Goal: Answer question/provide support: Share knowledge or assist other users

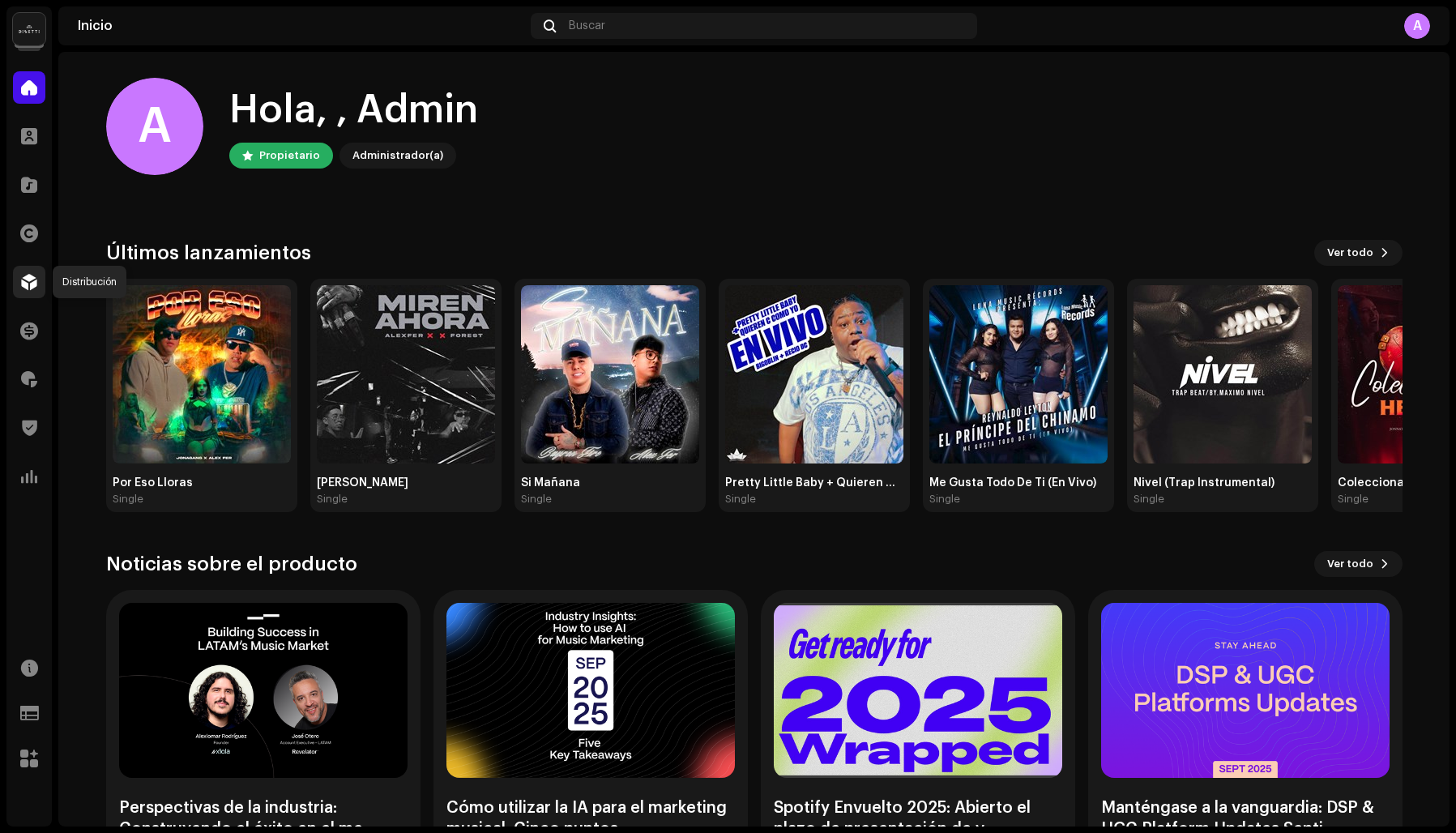
click at [29, 277] on span at bounding box center [29, 282] width 16 height 13
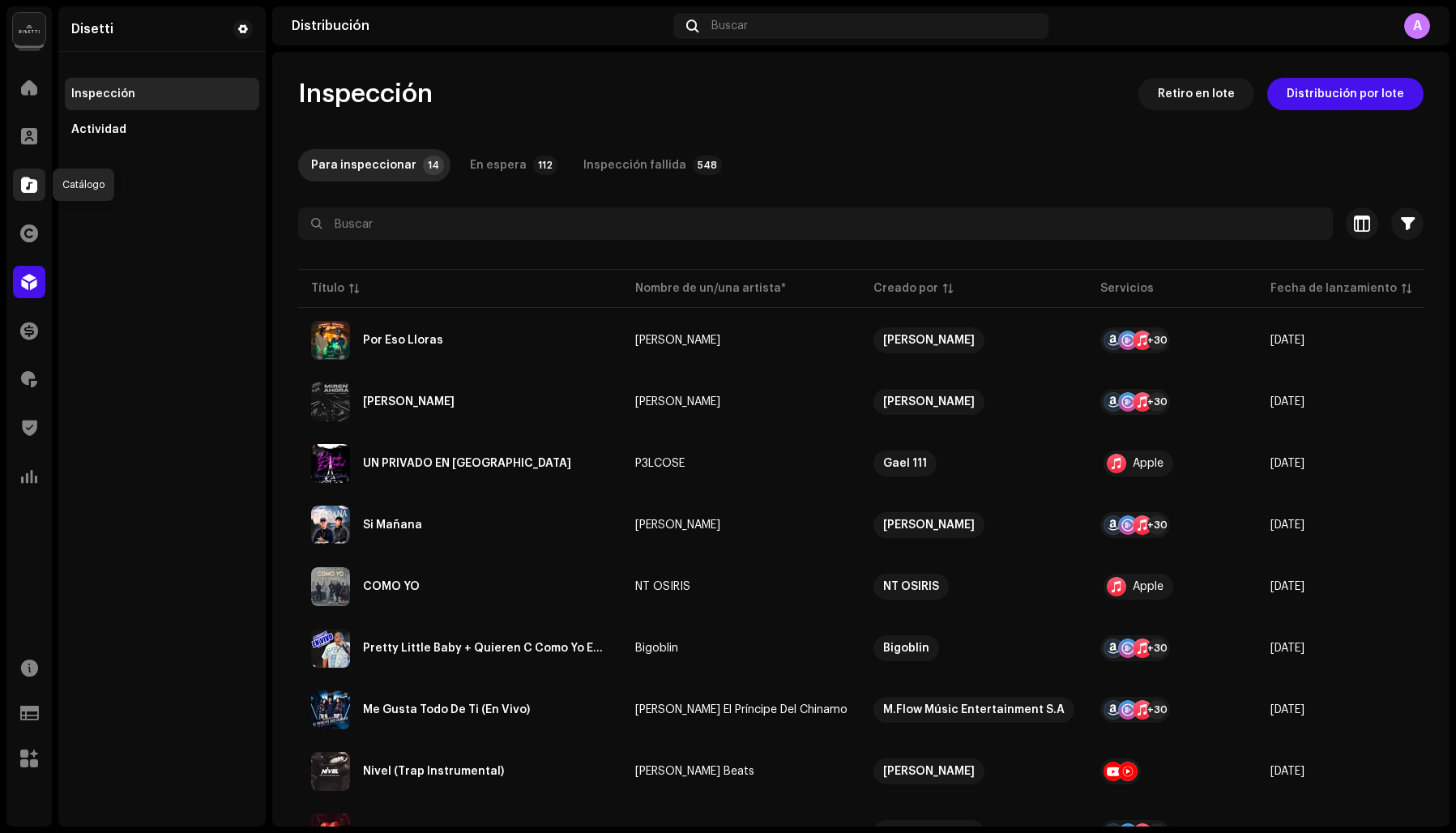
click at [31, 180] on span at bounding box center [29, 185] width 16 height 13
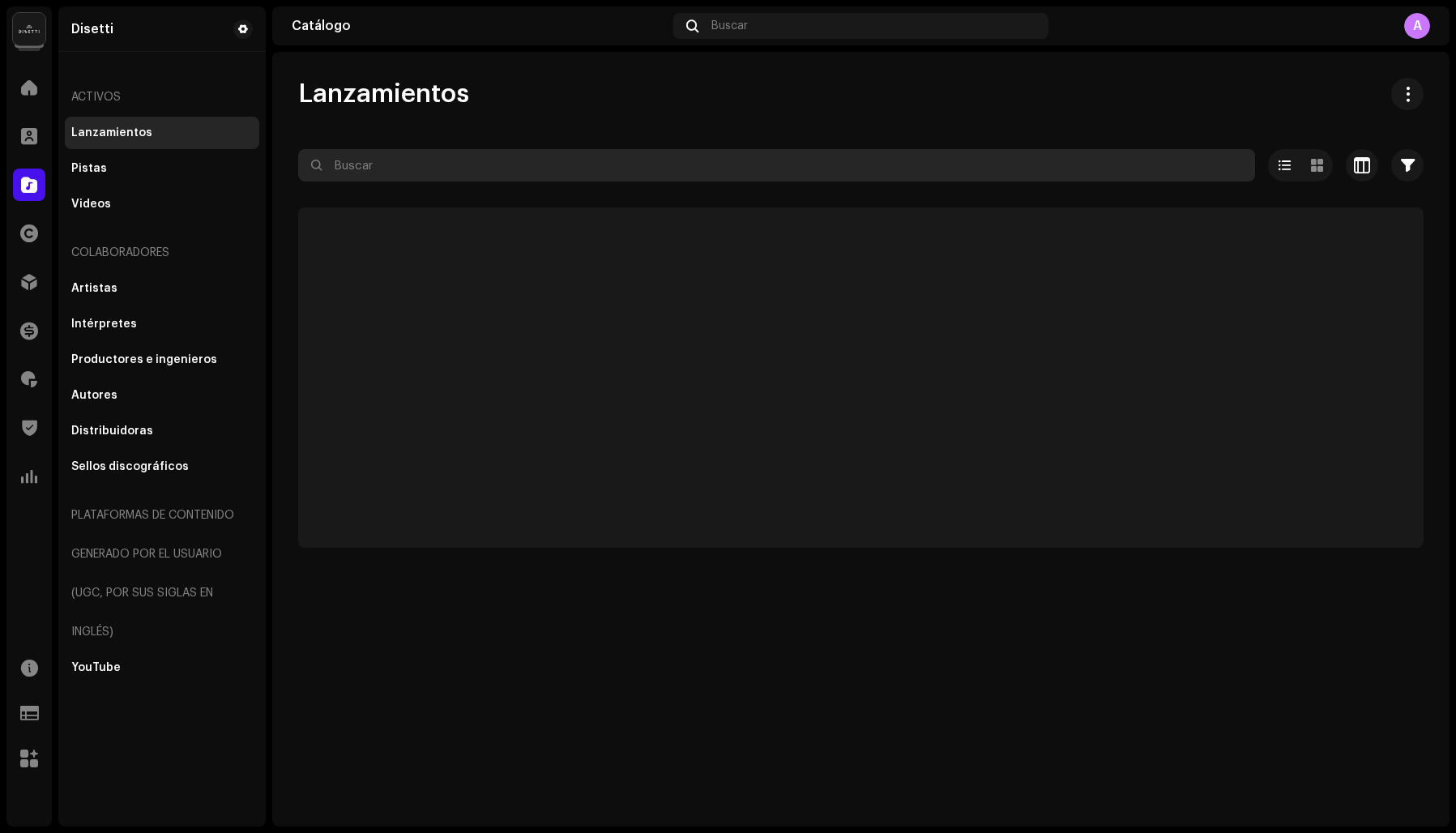
click at [378, 164] on input "text" at bounding box center [776, 164] width 957 height 32
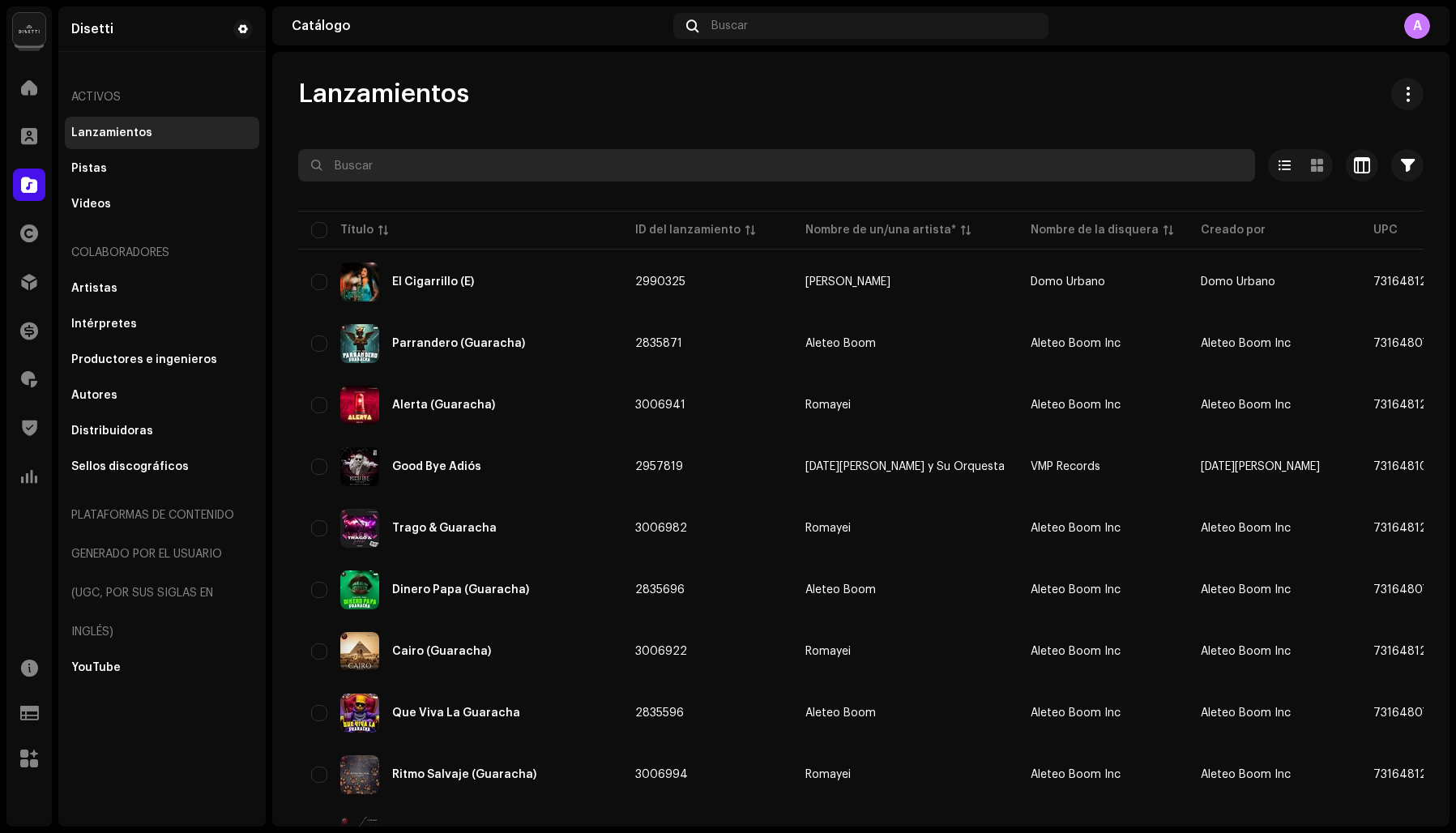
paste input "QZ22B3001328"
type input "QZ22B3001328"
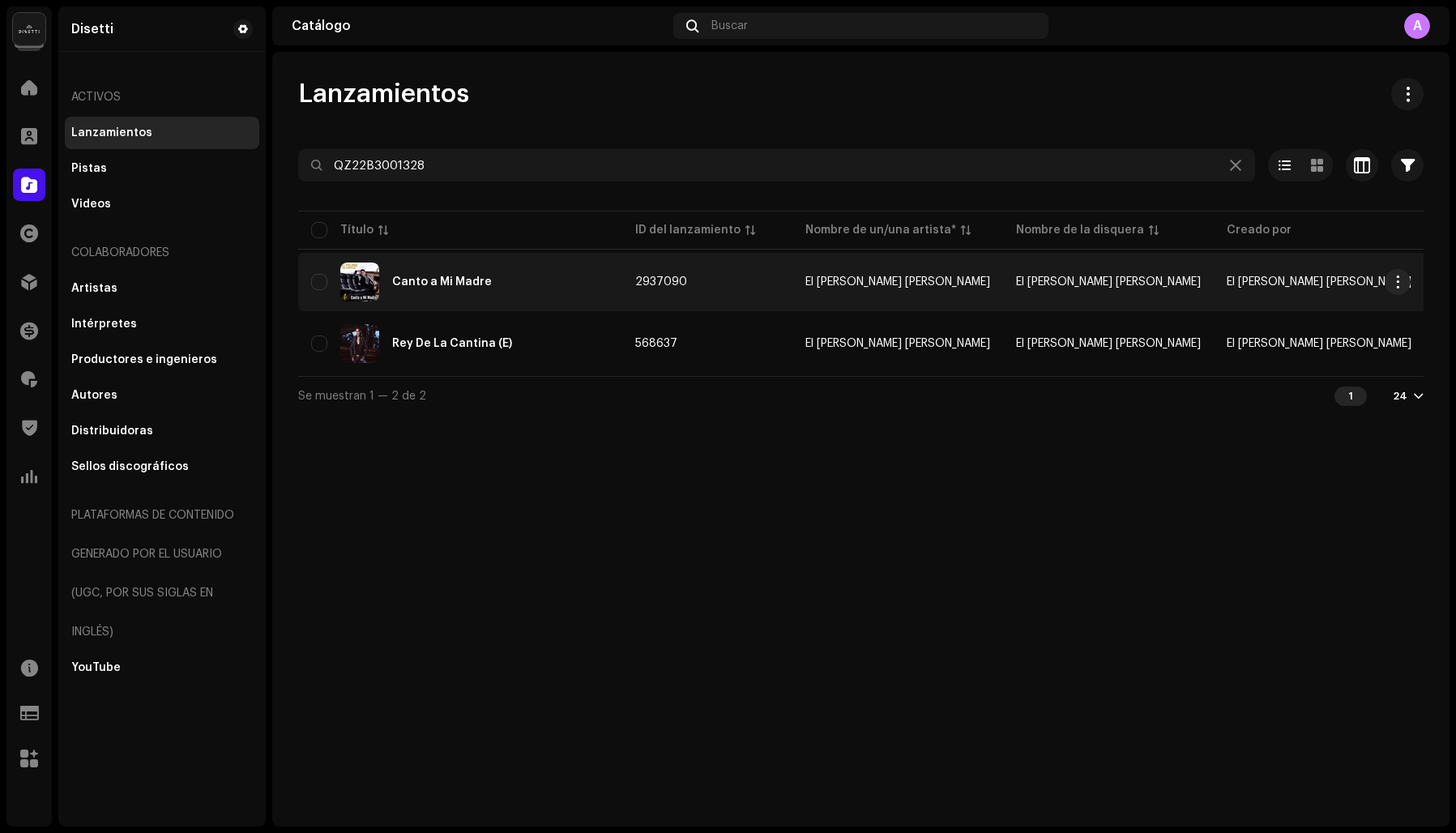
click at [448, 282] on div "Canto a Mi Madre" at bounding box center [441, 281] width 100 height 11
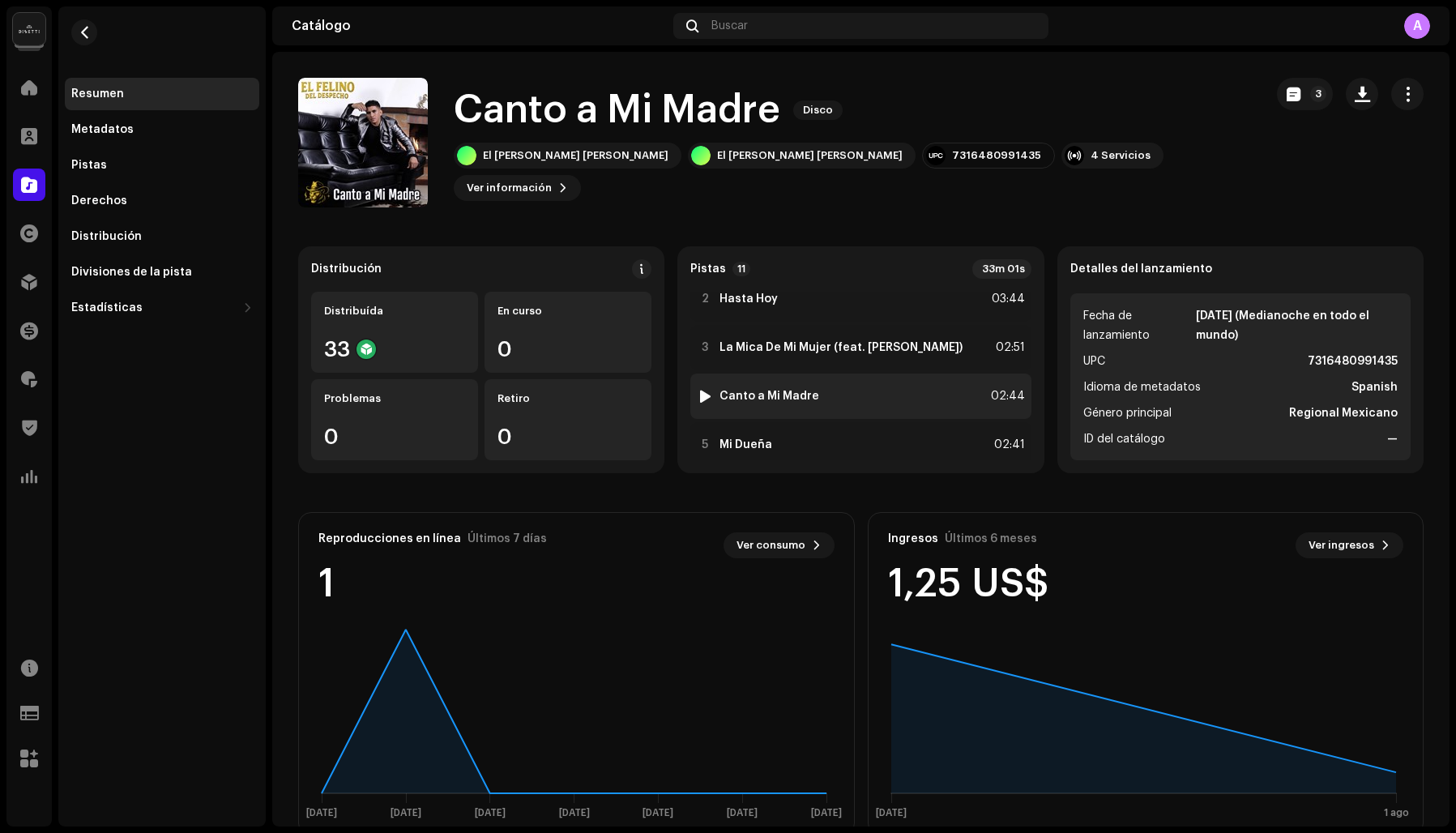
scroll to position [65, 0]
click at [90, 163] on div "Pistas" at bounding box center [89, 165] width 36 height 13
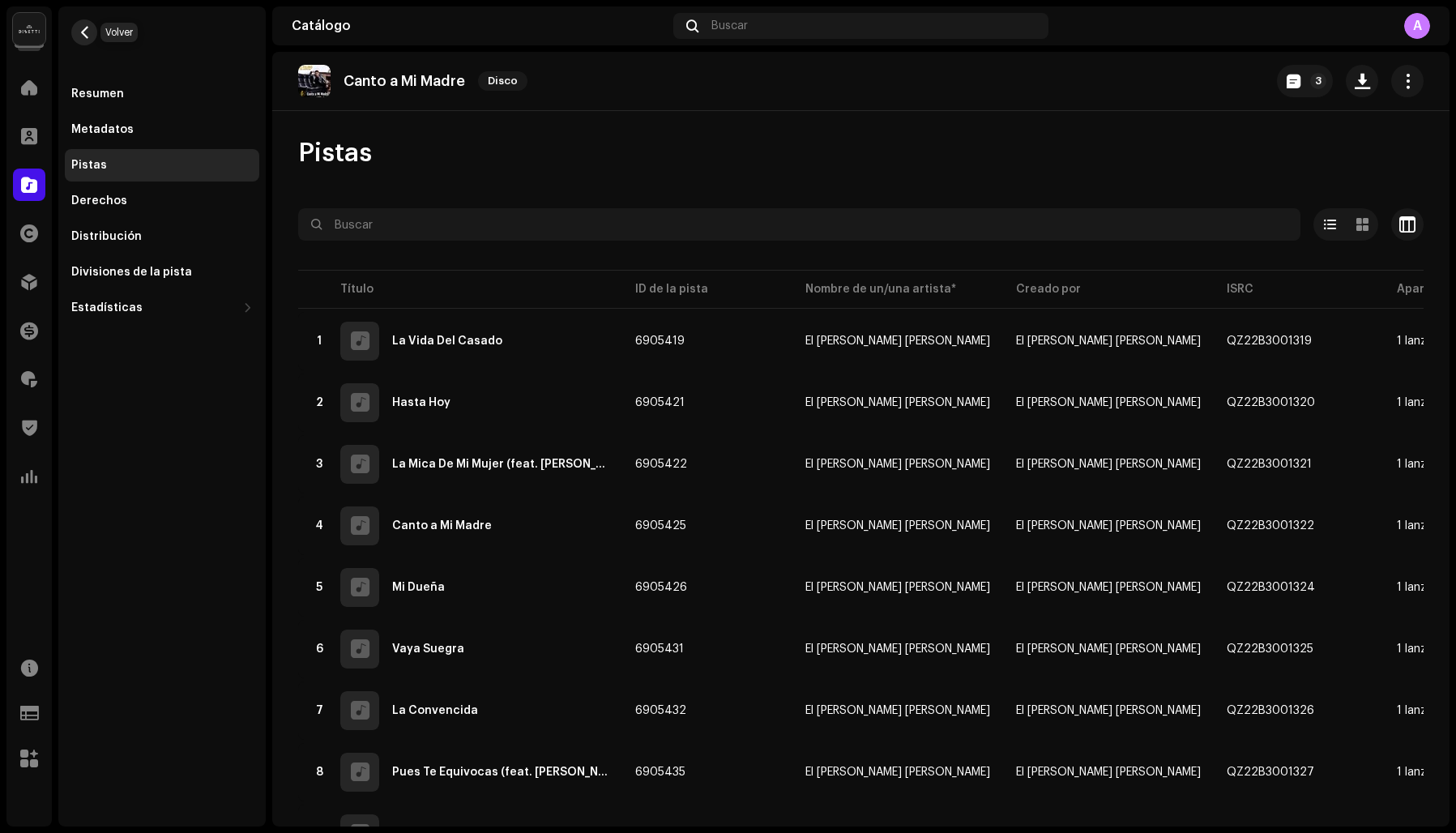
click at [84, 29] on span "button" at bounding box center [84, 32] width 12 height 13
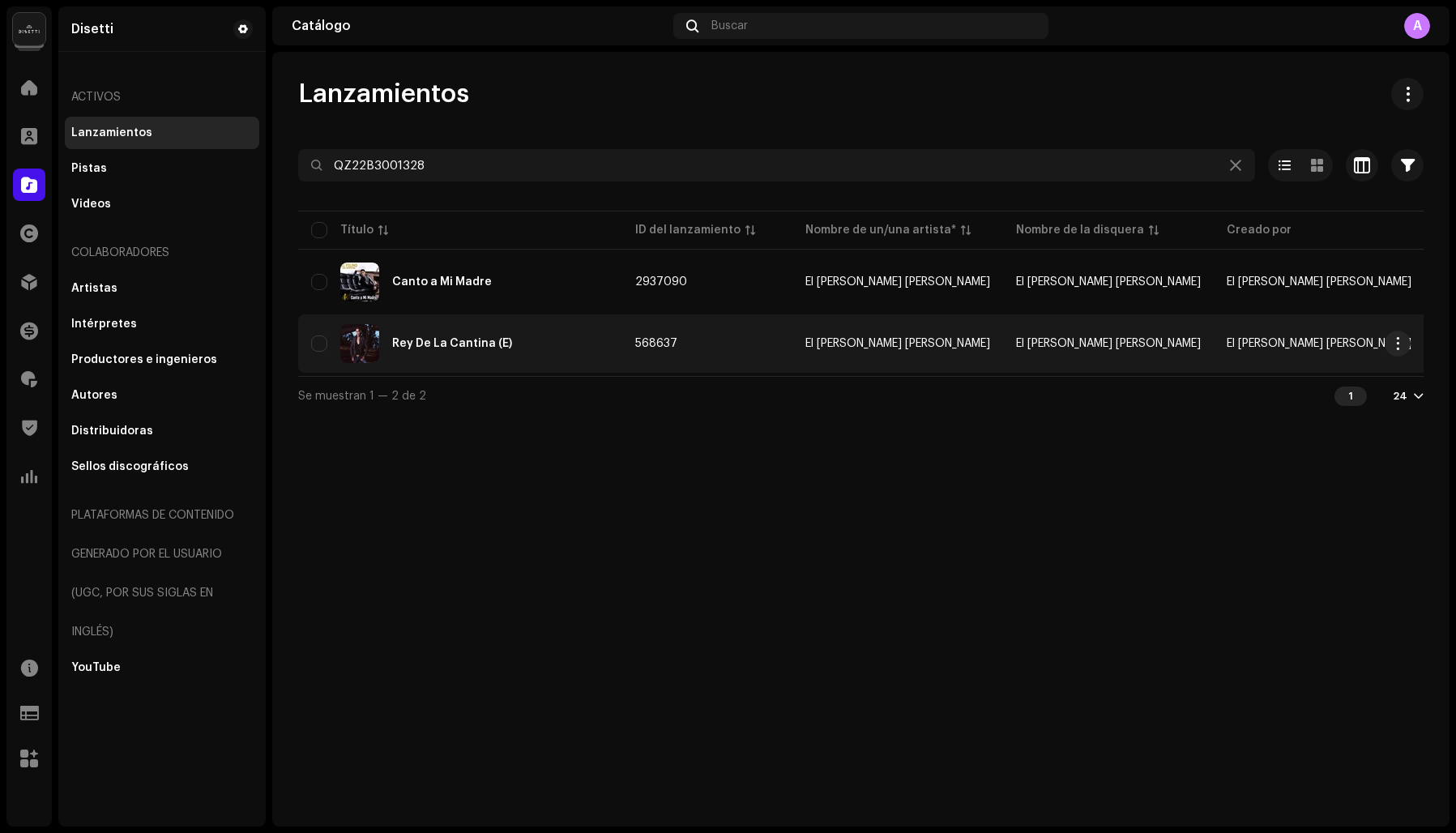
click at [451, 346] on div "Rey De La Cantina (E)" at bounding box center [451, 343] width 120 height 11
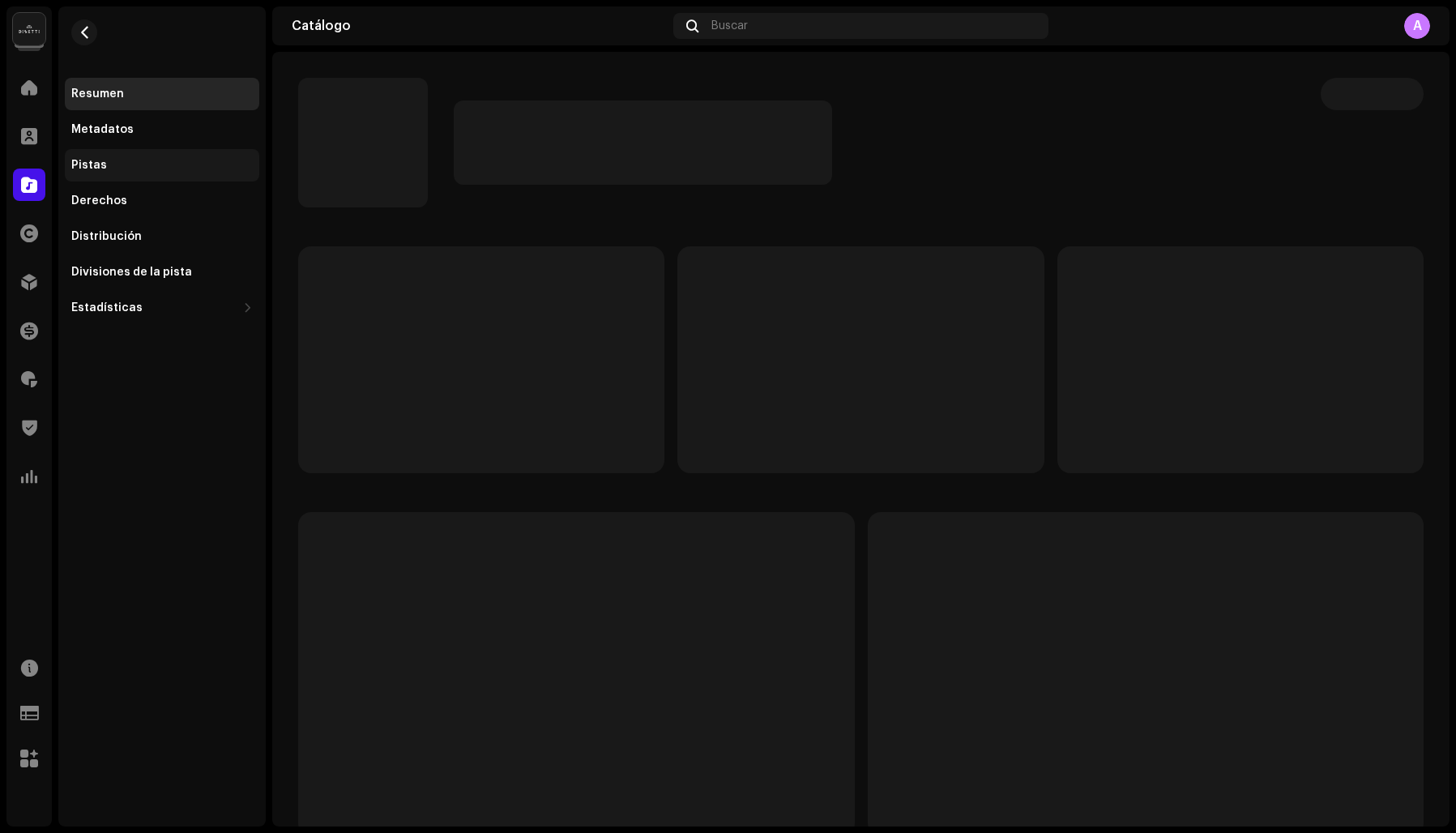
click at [115, 161] on div "Pistas" at bounding box center [162, 165] width 182 height 13
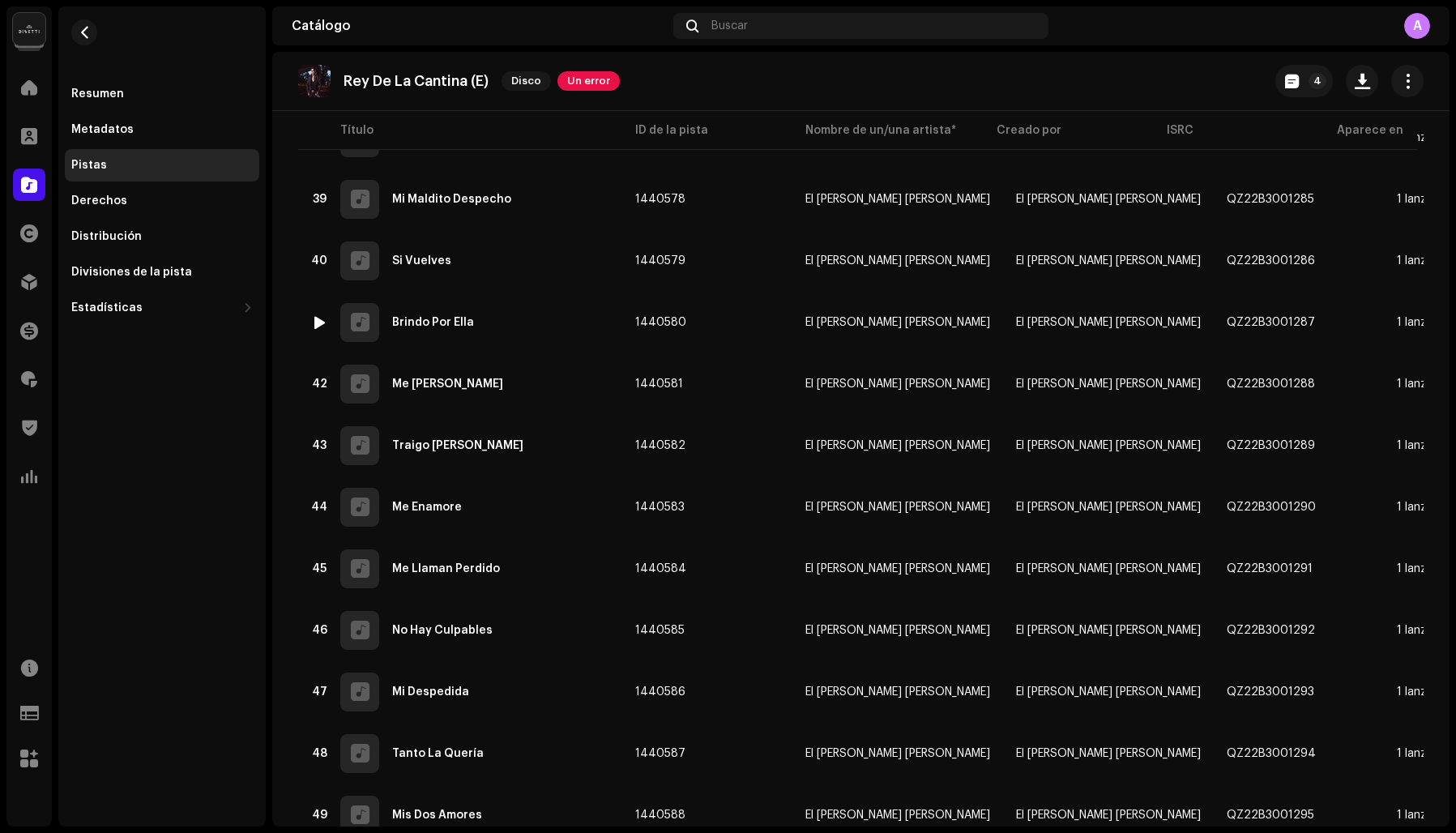
scroll to position [2403, 0]
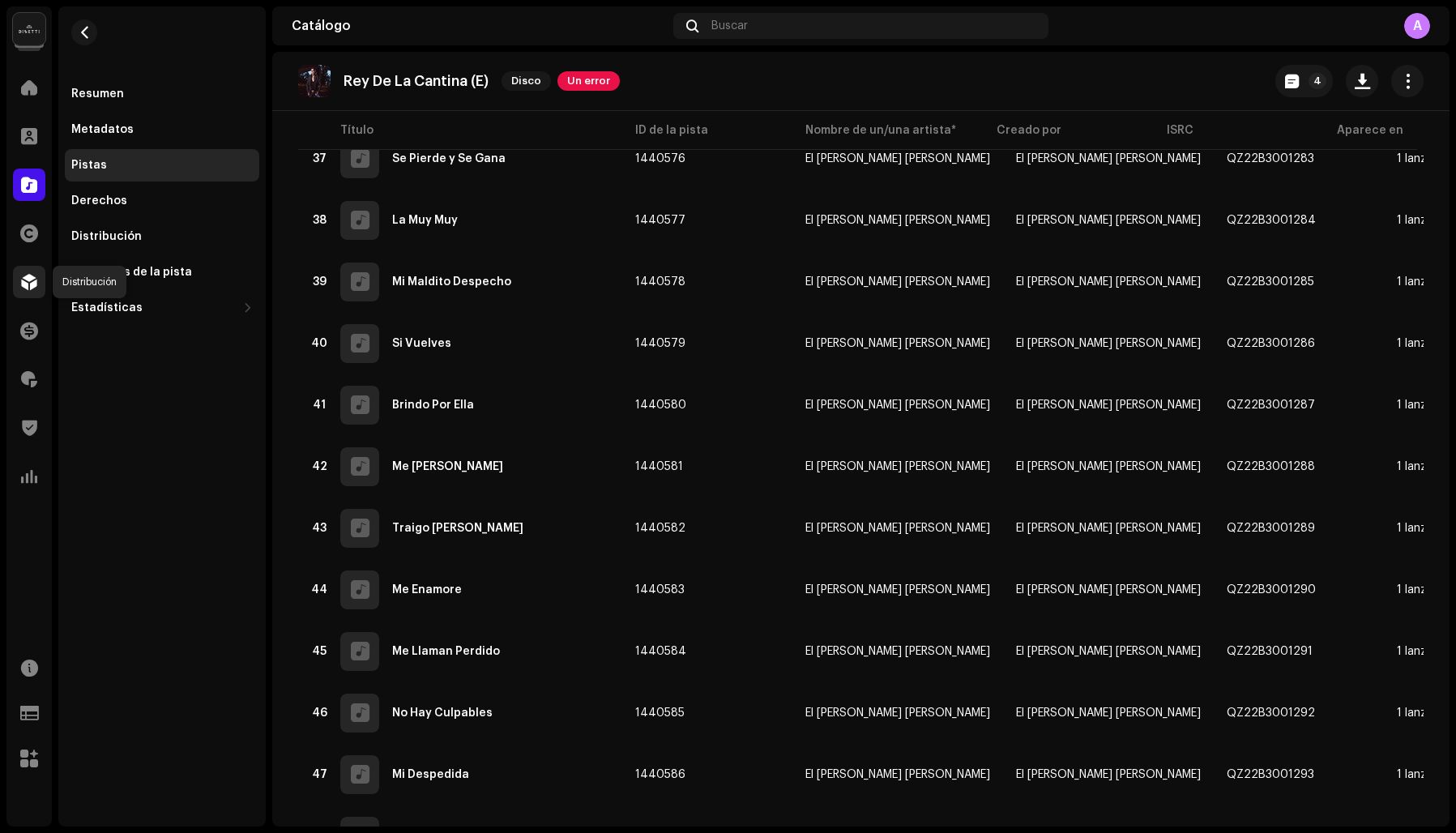
click at [25, 280] on span at bounding box center [29, 282] width 16 height 13
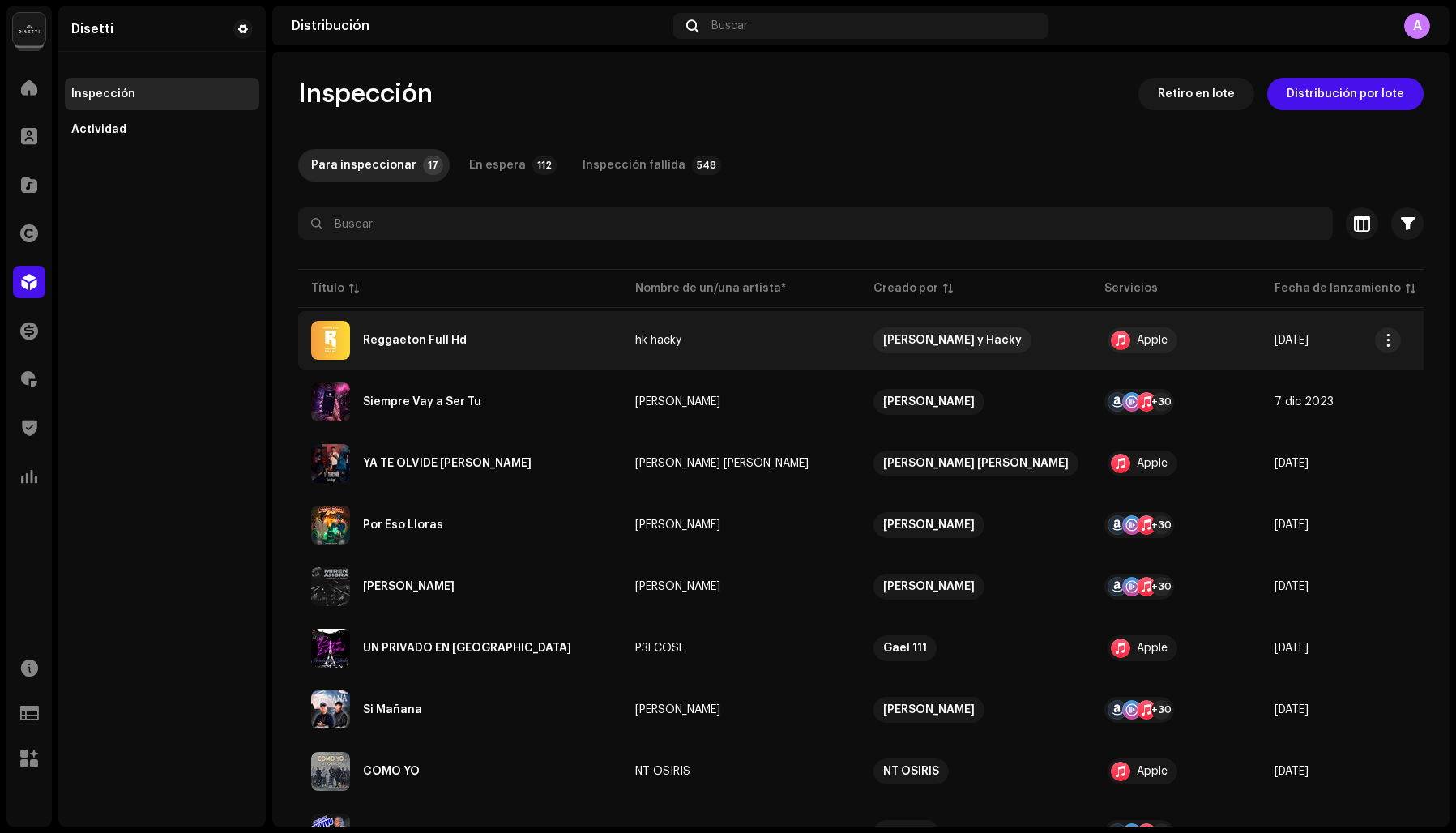
click at [422, 341] on div "Reggaeton Full Hd" at bounding box center [415, 340] width 104 height 11
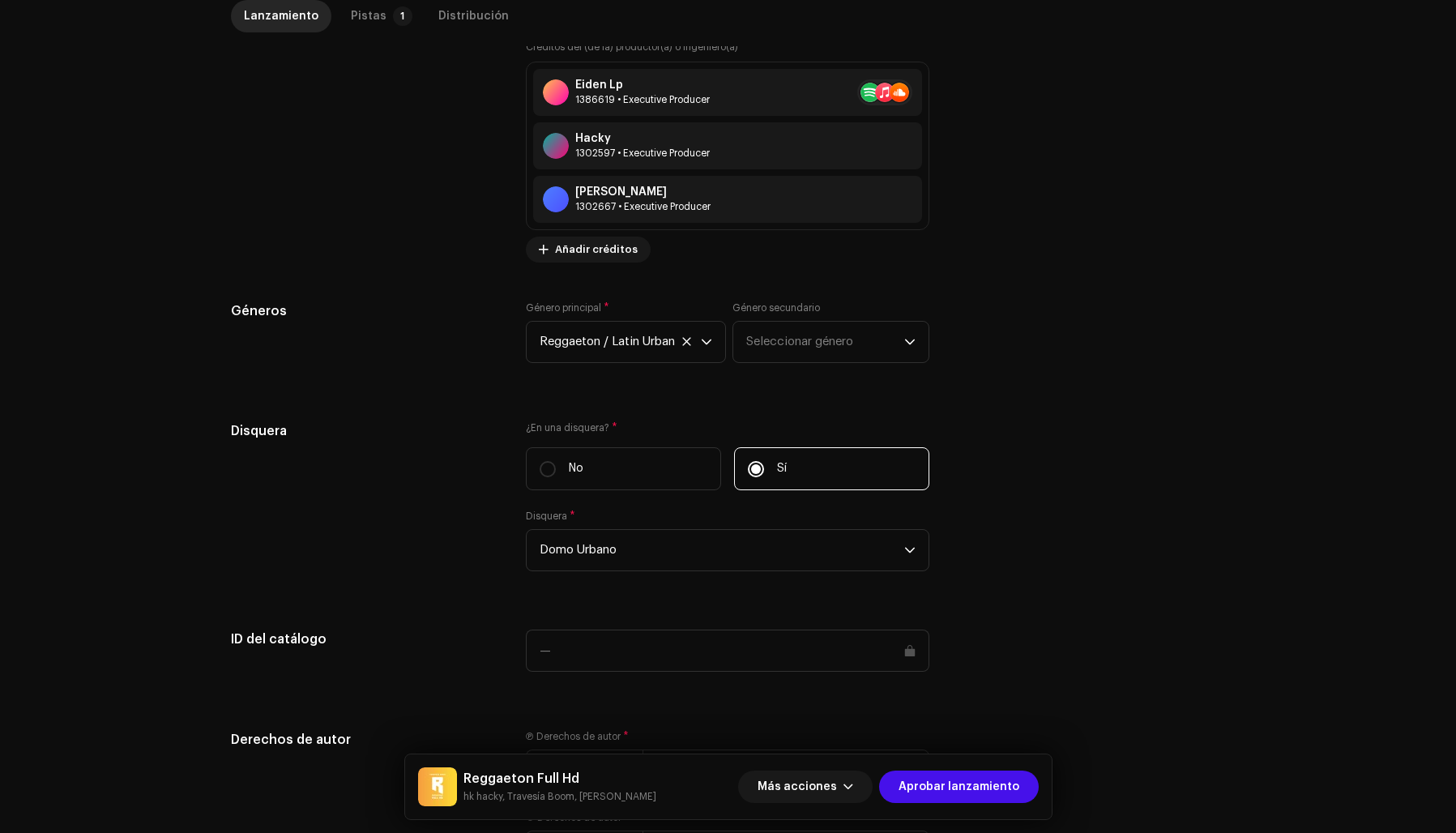
scroll to position [1567, 0]
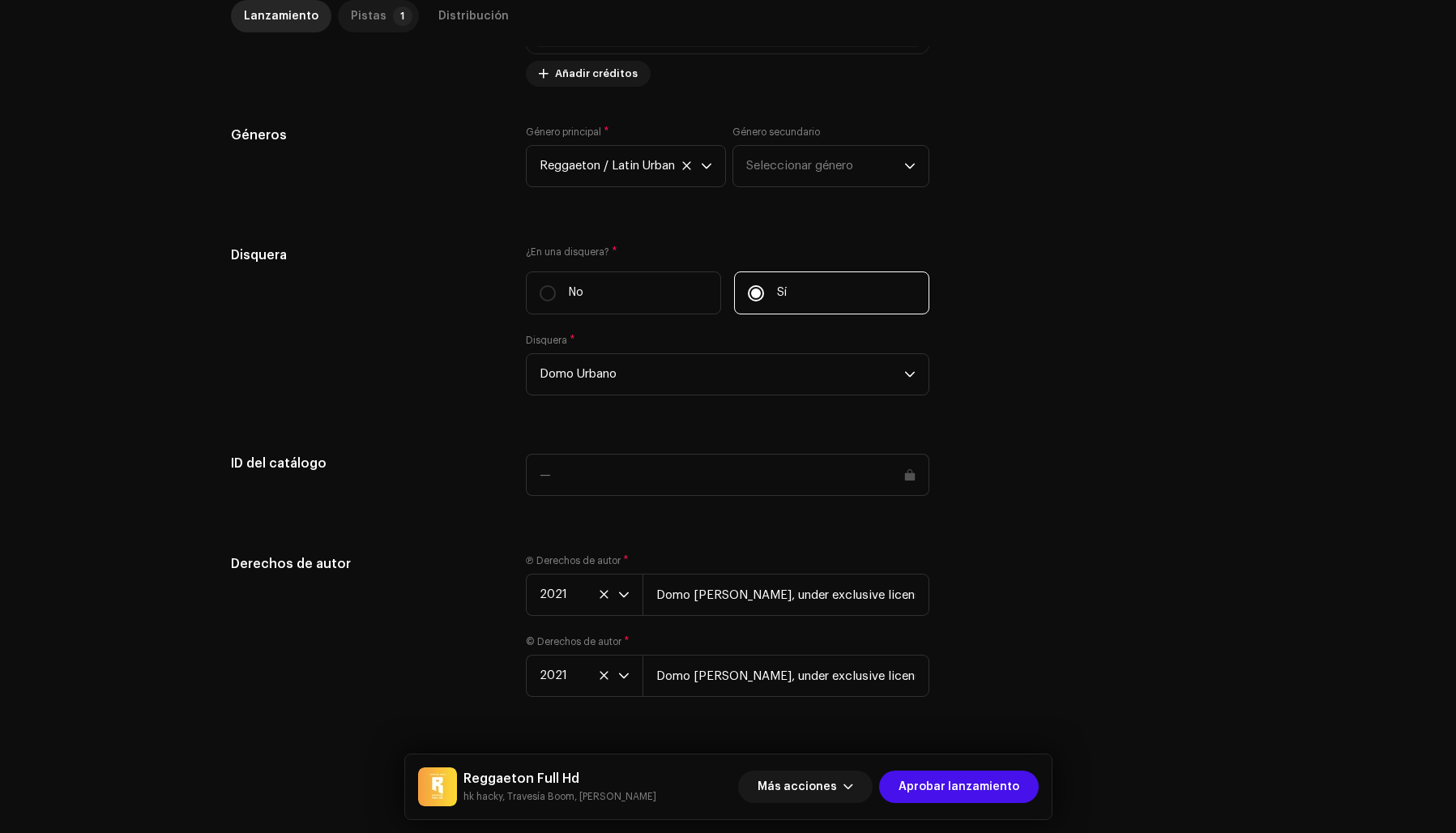
click at [351, 14] on div "Pistas" at bounding box center [368, 16] width 36 height 32
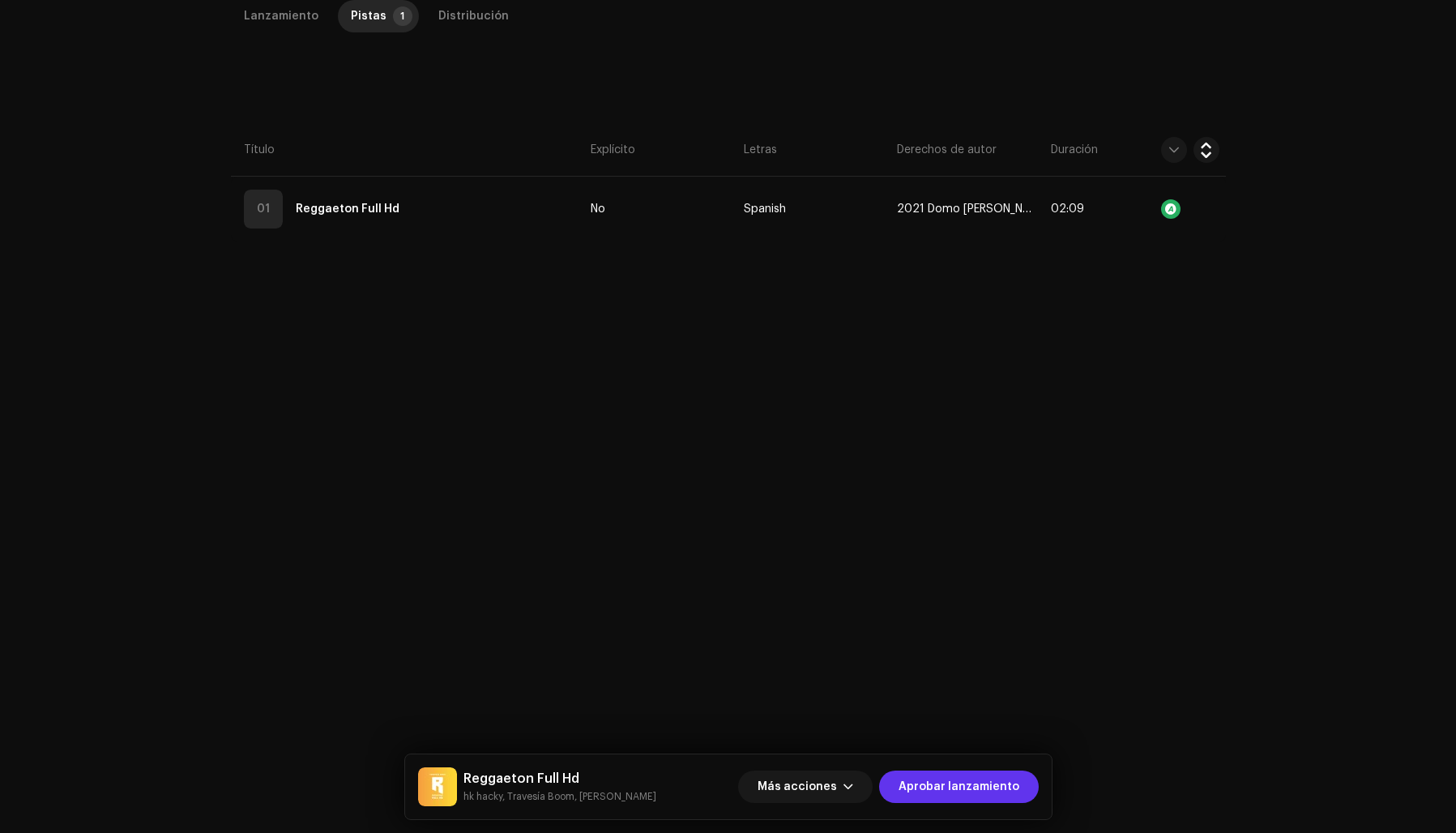
click at [942, 783] on span "Aprobar lanzamiento" at bounding box center [959, 786] width 121 height 32
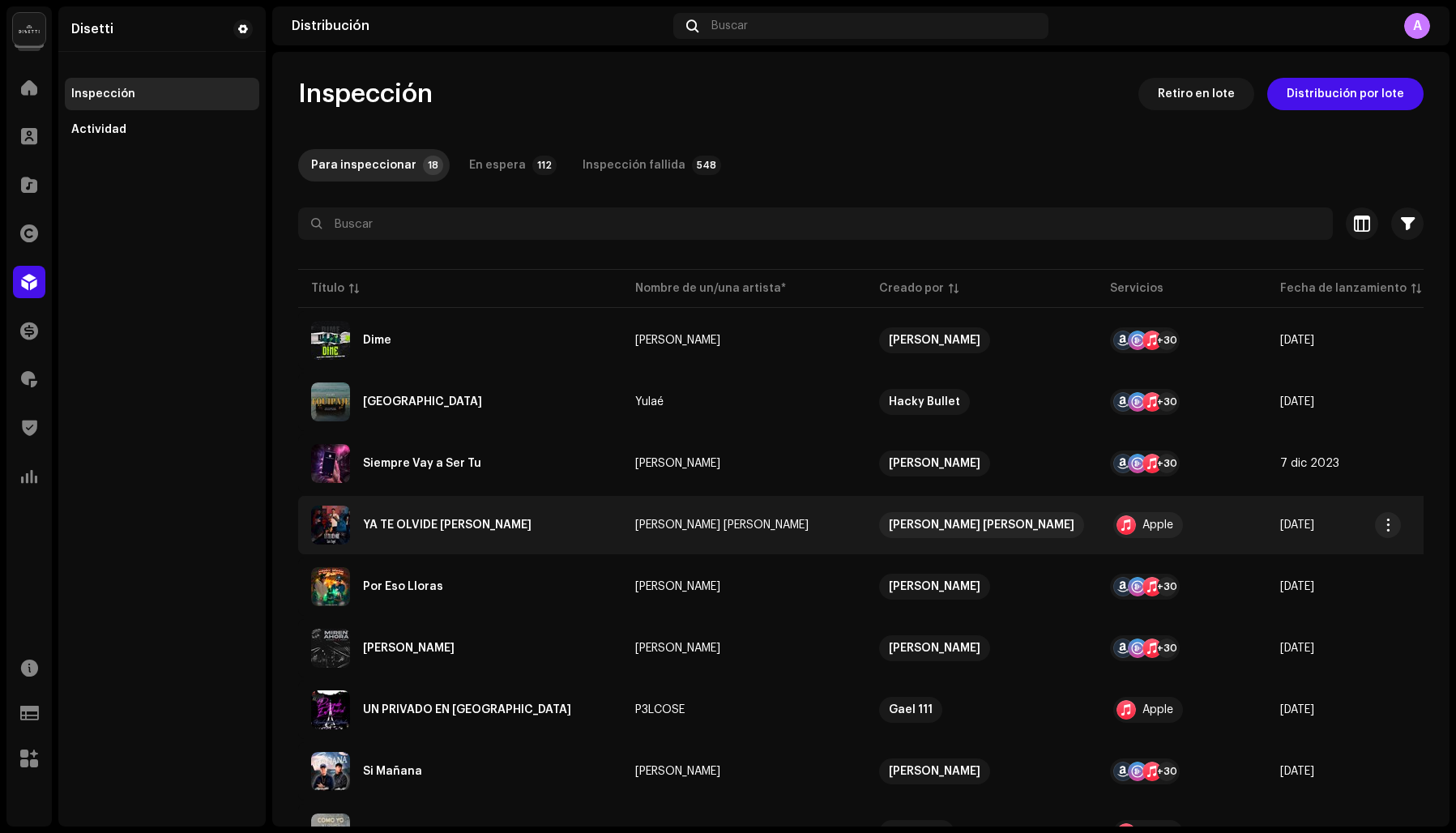
click at [398, 520] on div "YA TE OLVIDE [PERSON_NAME]" at bounding box center [447, 525] width 169 height 11
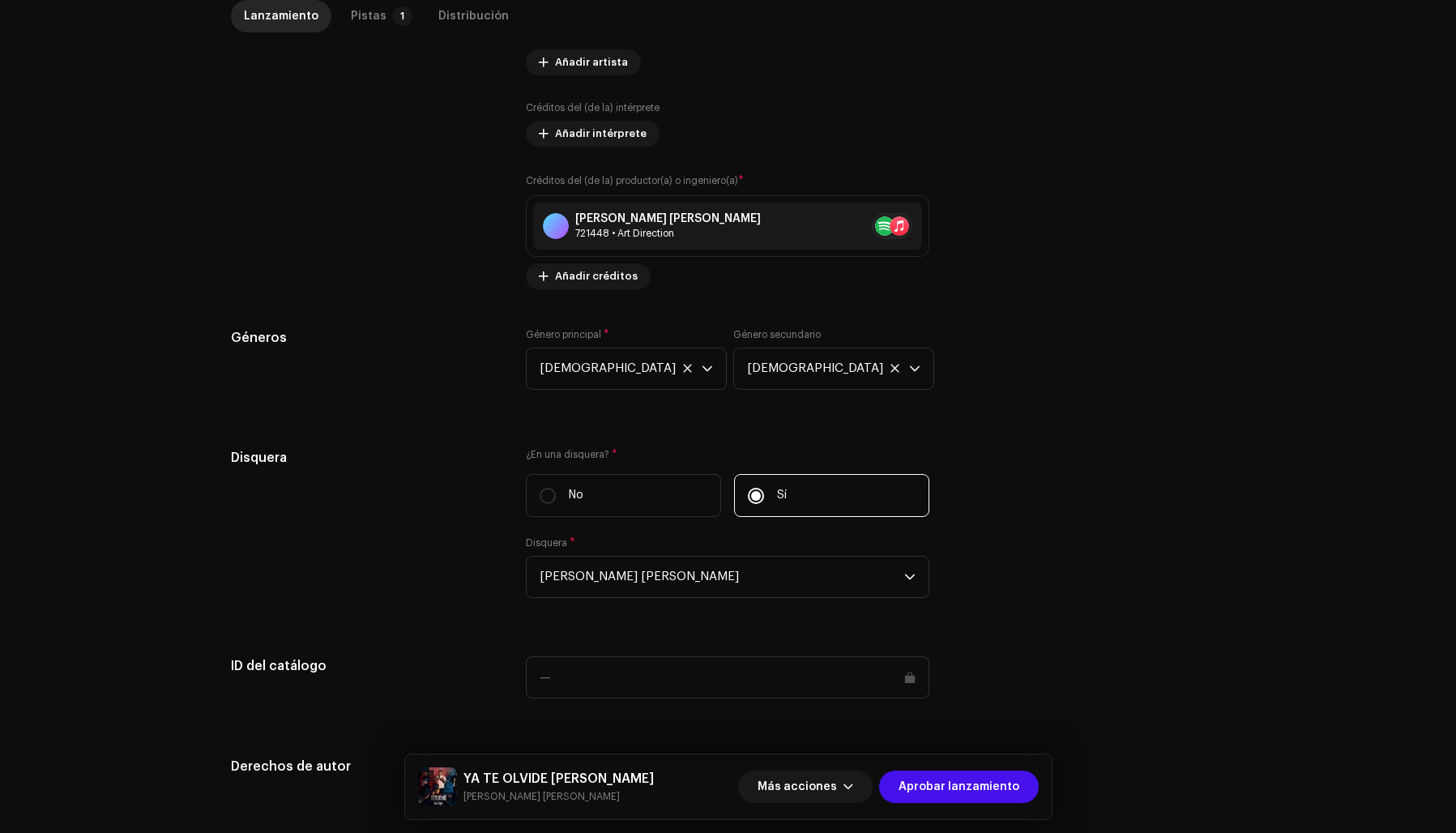
scroll to position [1339, 0]
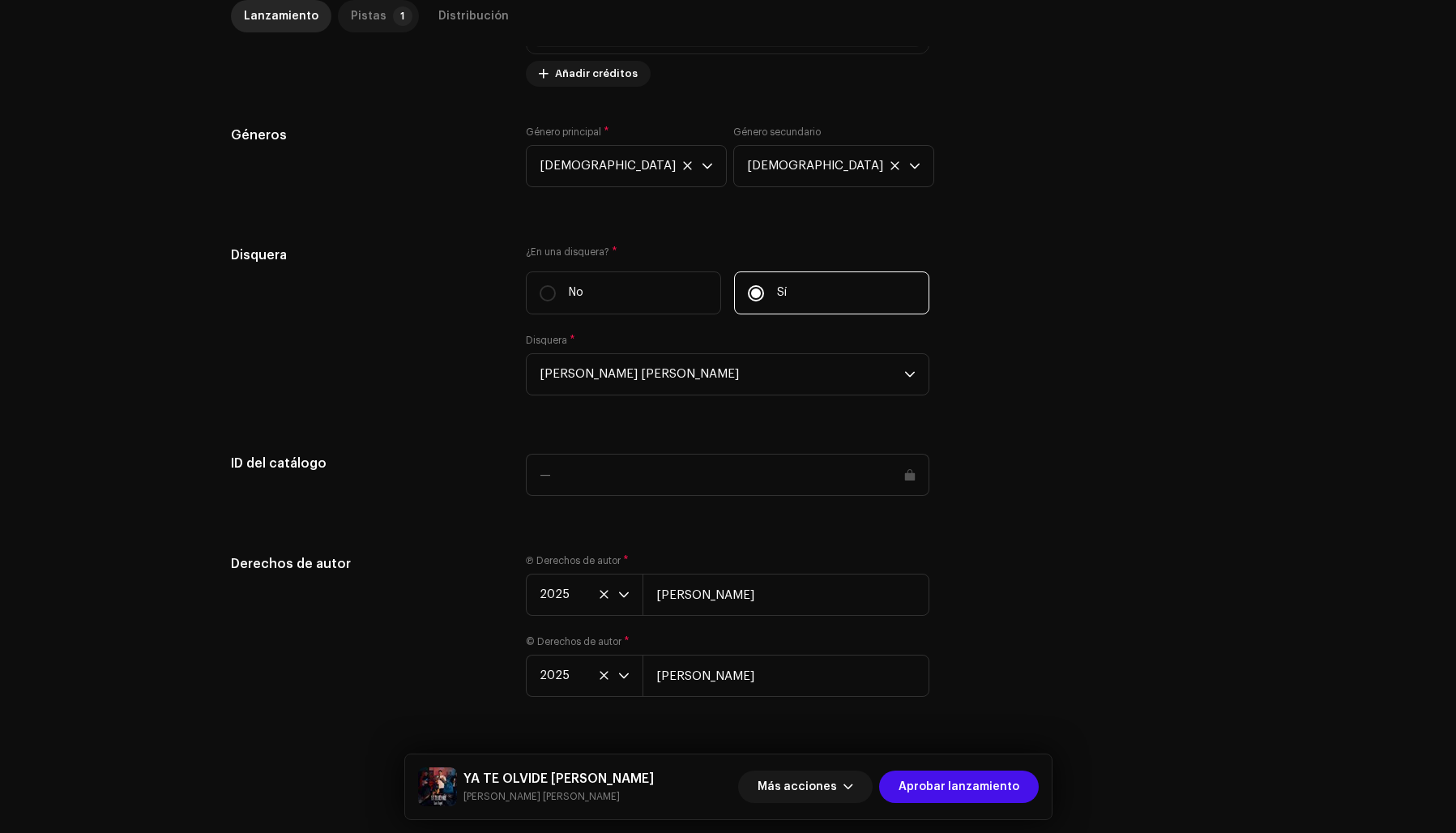
click at [355, 16] on div "Pistas" at bounding box center [368, 16] width 36 height 32
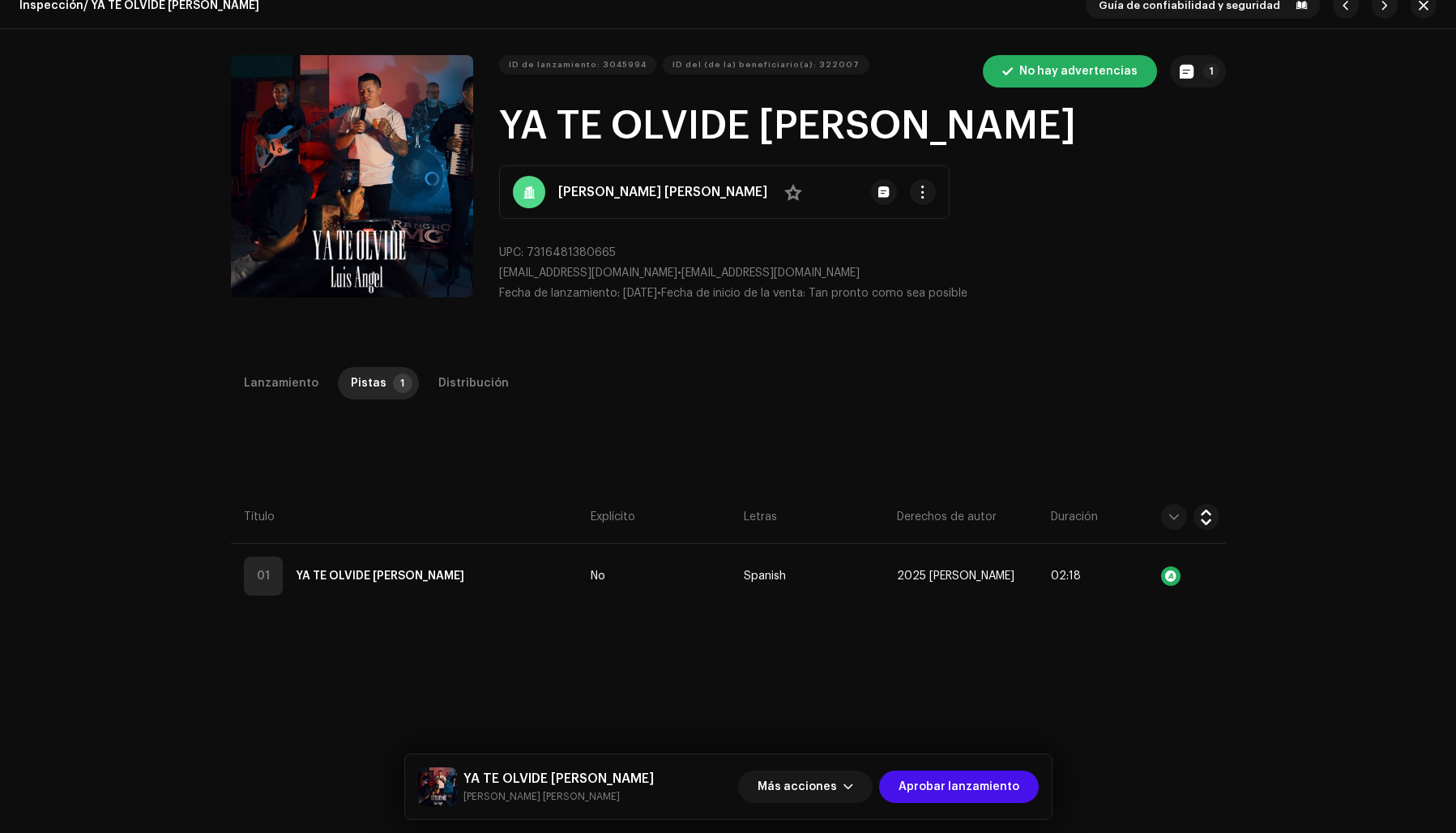
scroll to position [0, 0]
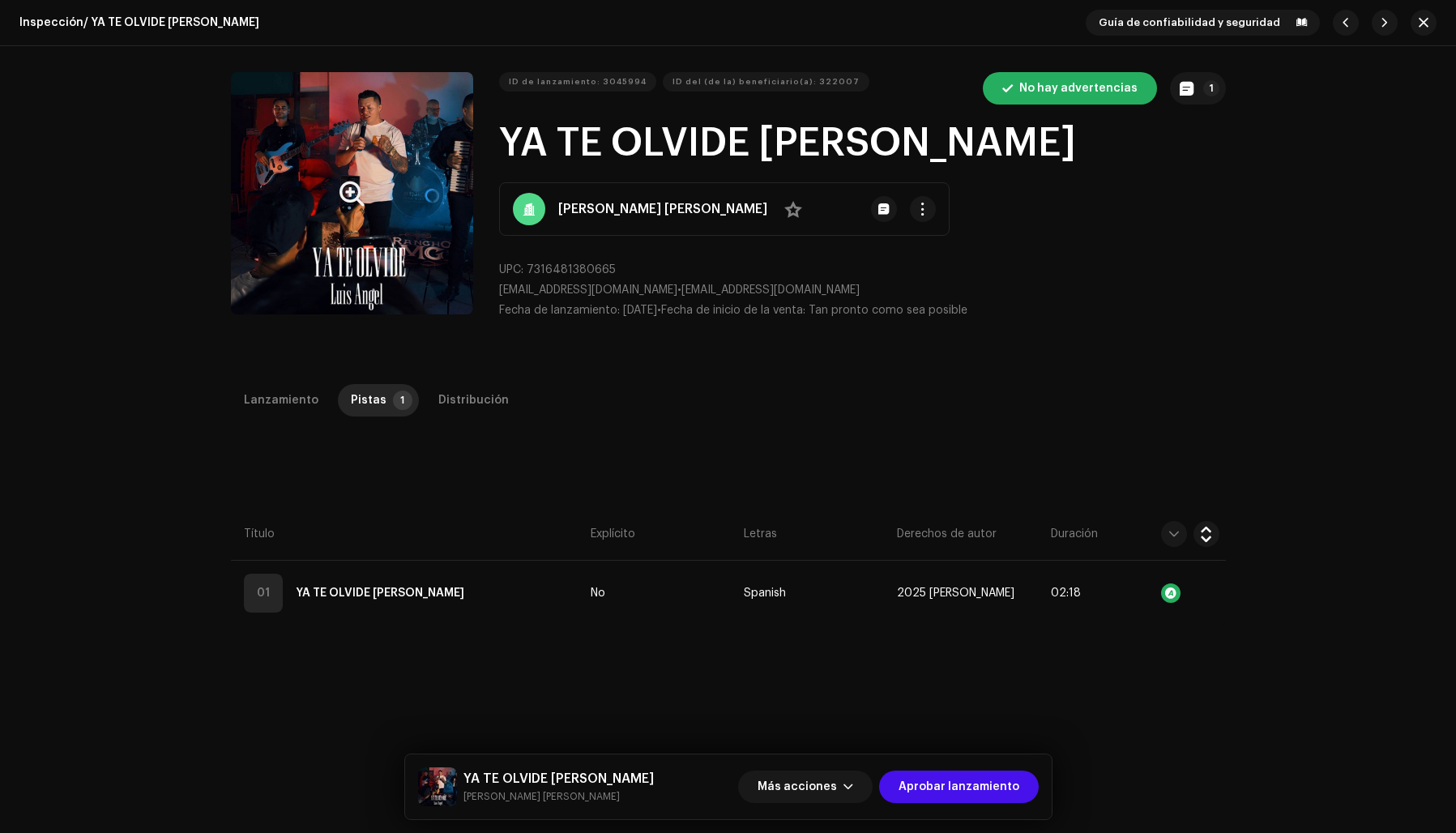
click at [353, 279] on button "Zoom Image" at bounding box center [352, 193] width 242 height 242
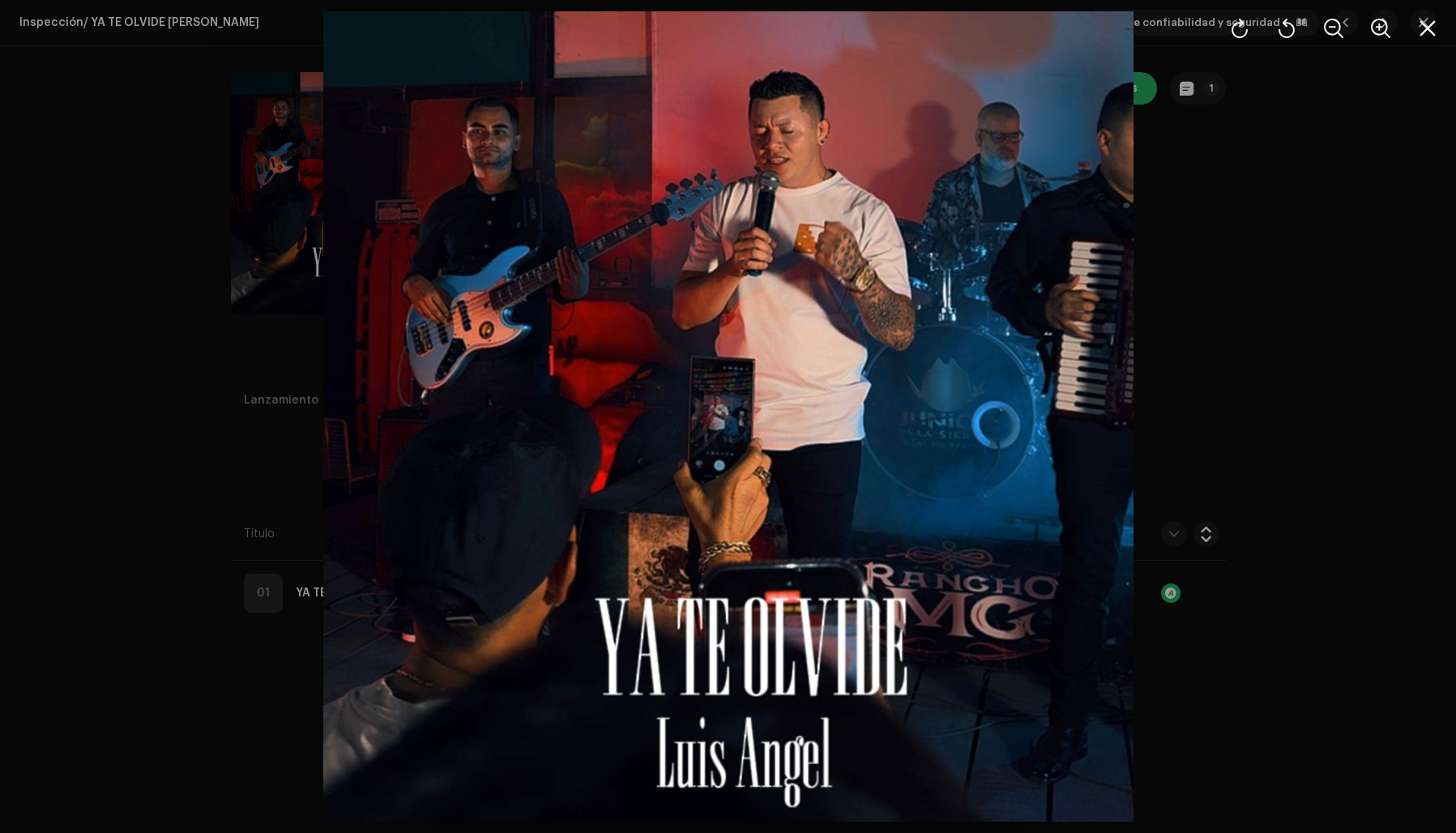
click at [1249, 316] on div at bounding box center [728, 416] width 1456 height 833
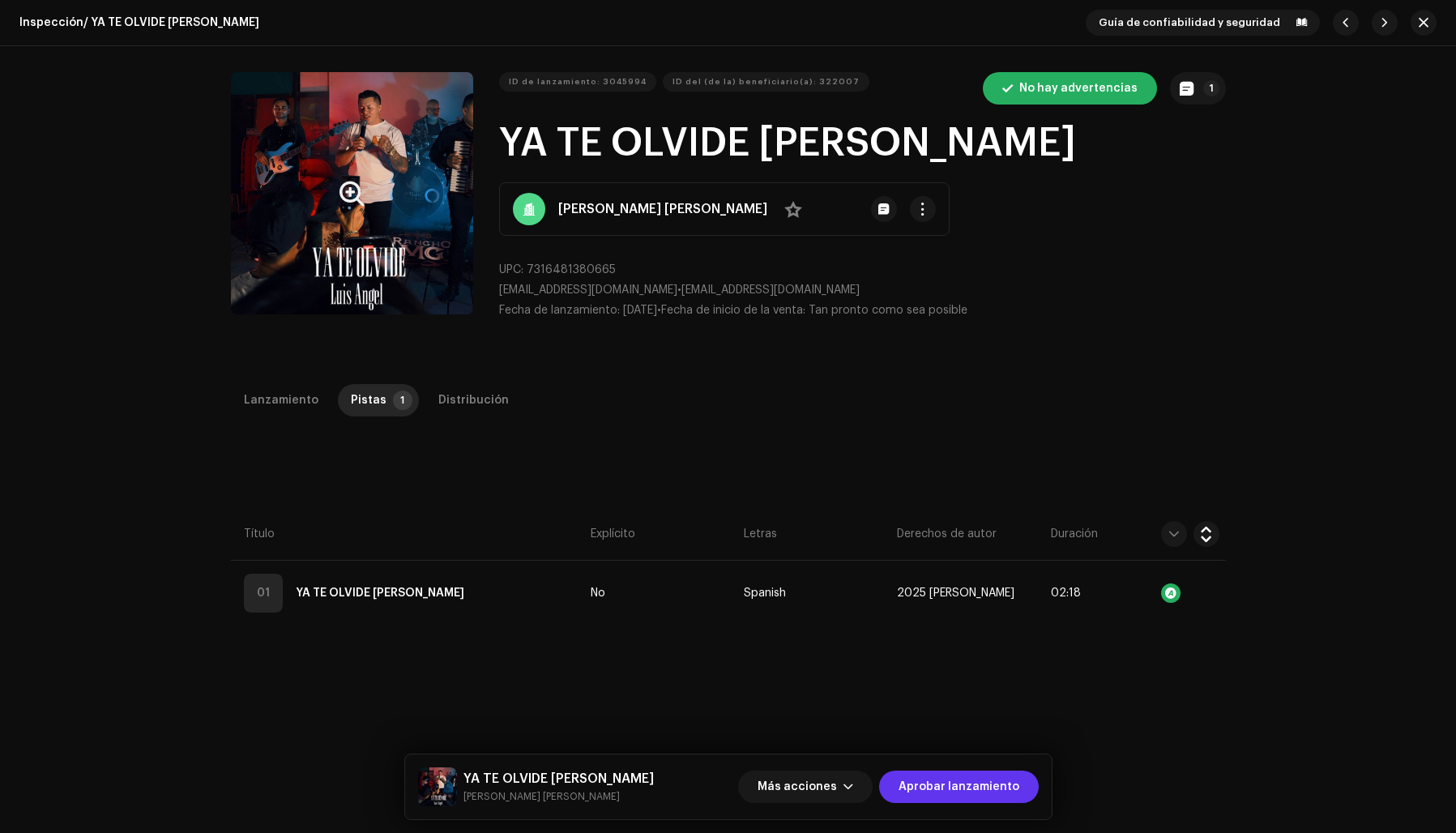
click at [938, 780] on span "Aprobar lanzamiento" at bounding box center [959, 786] width 121 height 32
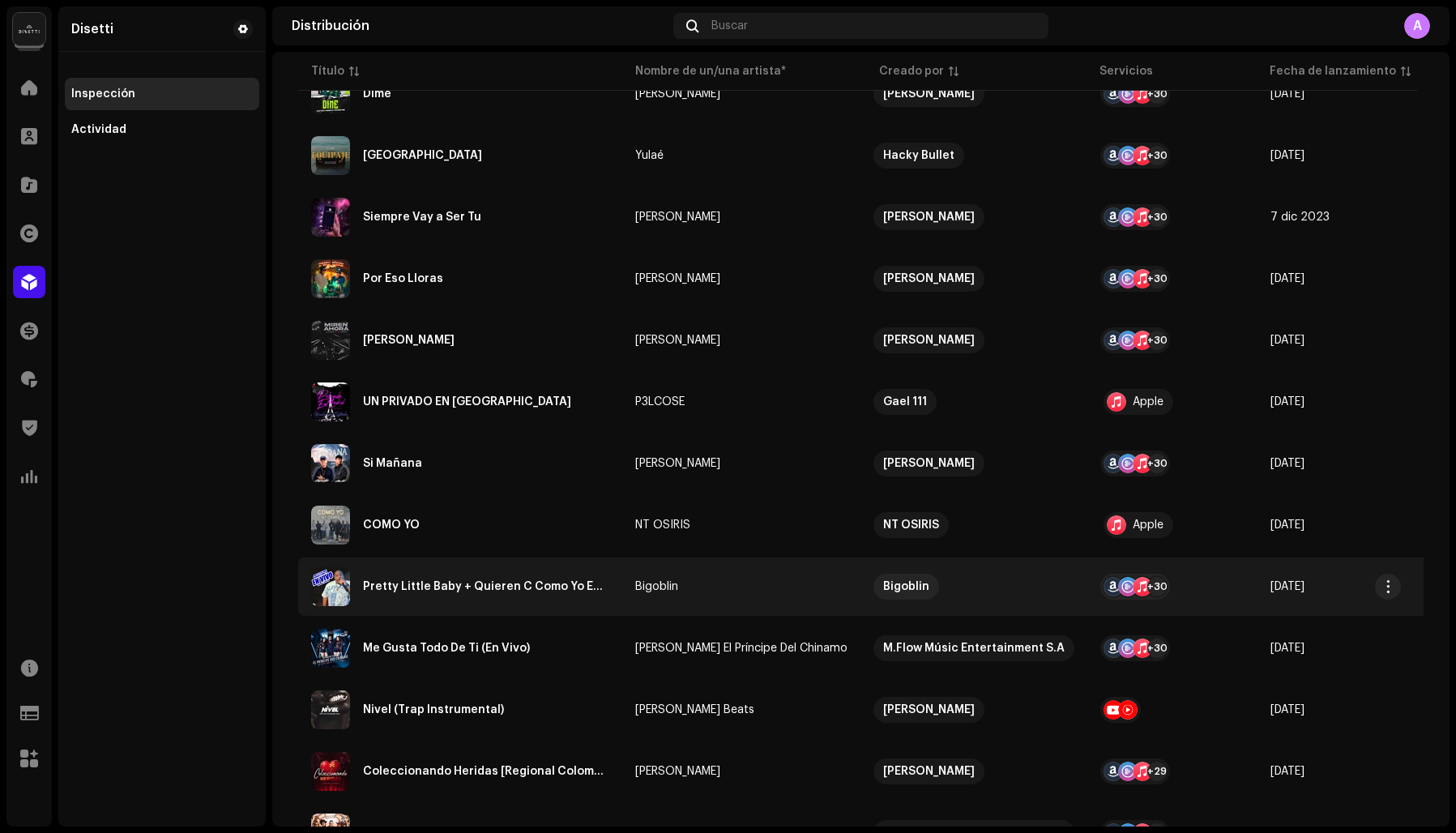
scroll to position [228, 0]
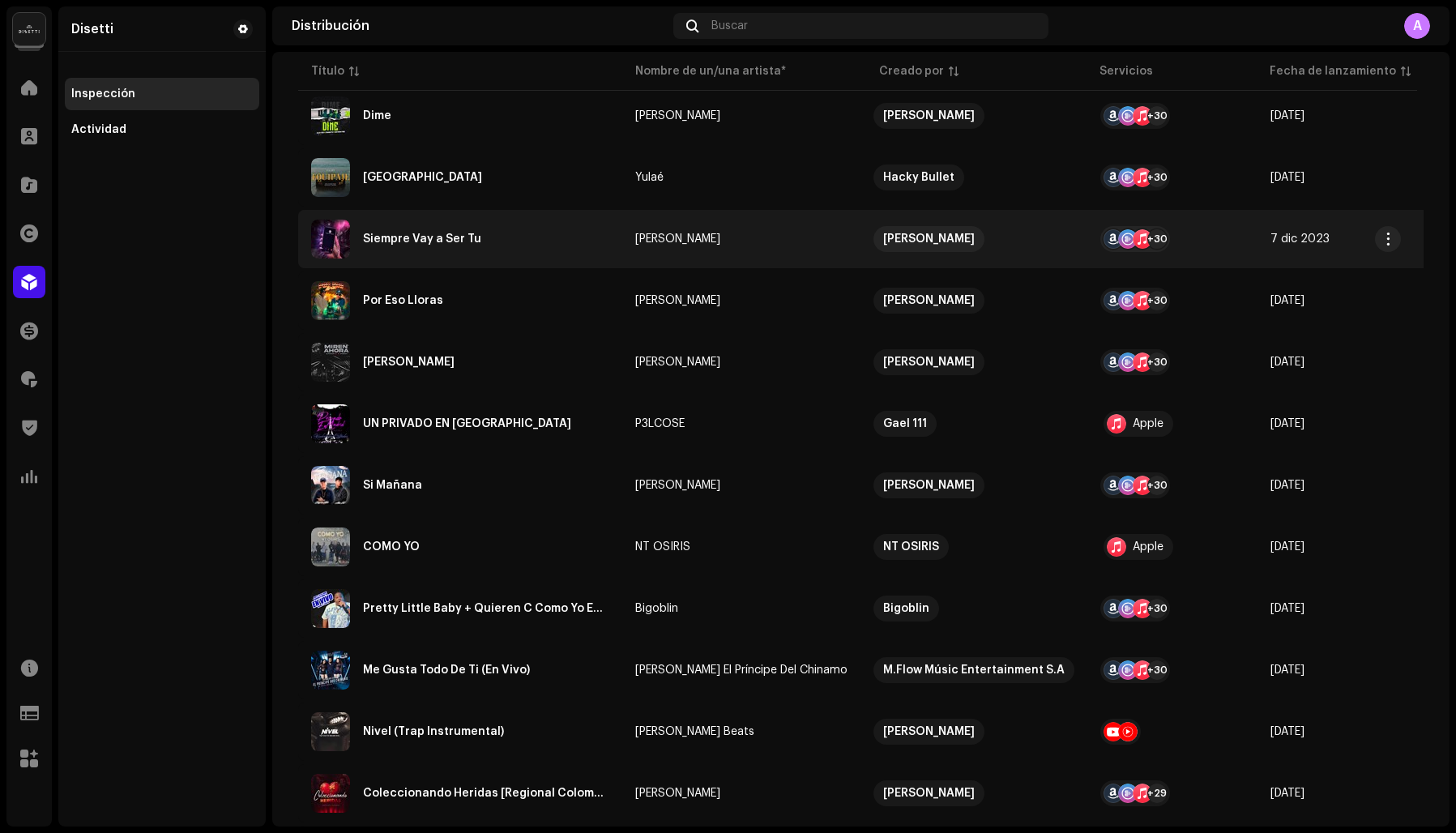
click at [425, 237] on div "Siempre Vay a Ser Tu" at bounding box center [422, 238] width 119 height 11
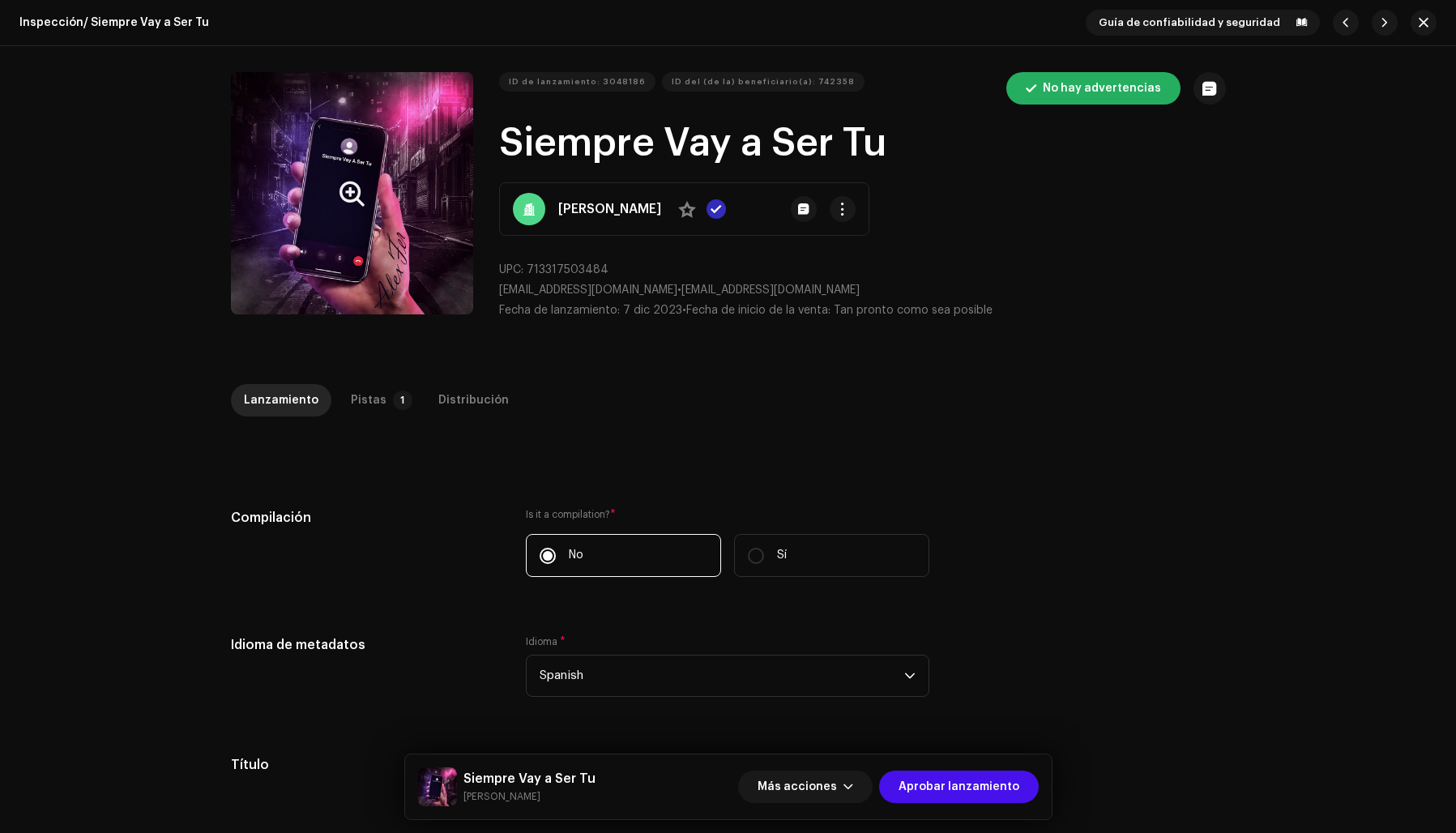
click at [344, 187] on icon "Zoom Image" at bounding box center [352, 194] width 25 height 13
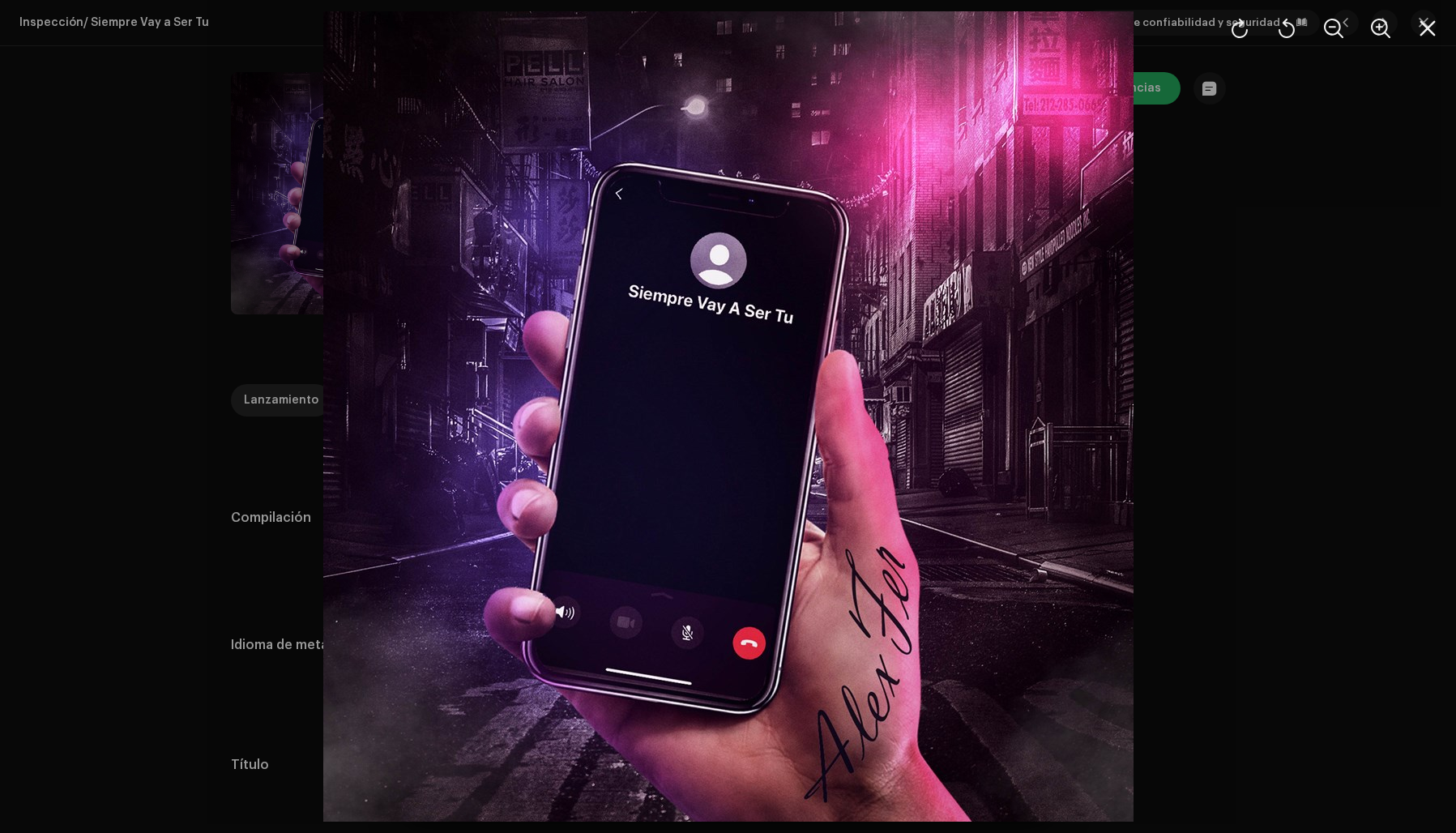
click at [1234, 247] on div at bounding box center [728, 416] width 1456 height 833
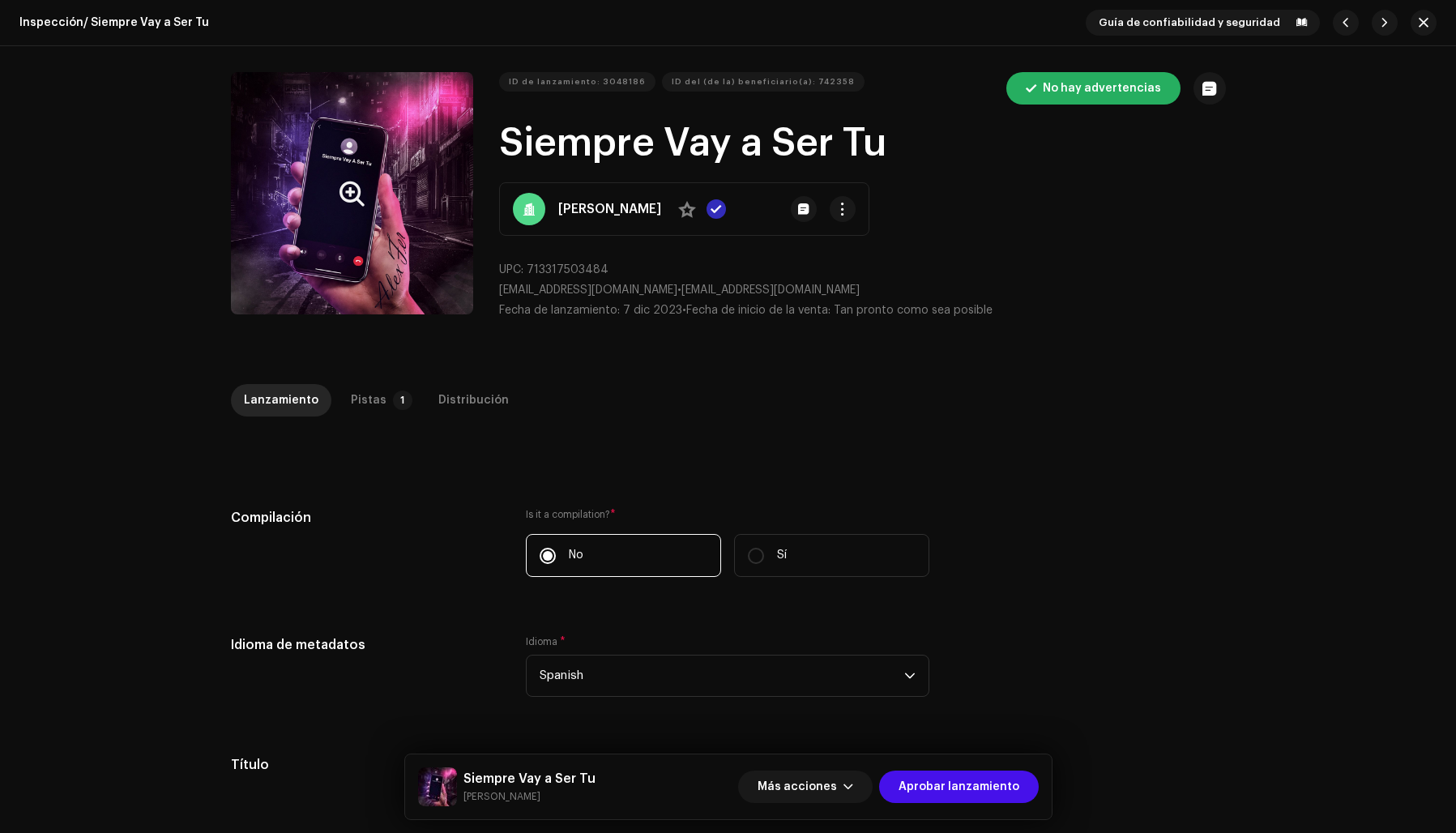
click at [314, 193] on button "Zoom Image" at bounding box center [352, 193] width 242 height 242
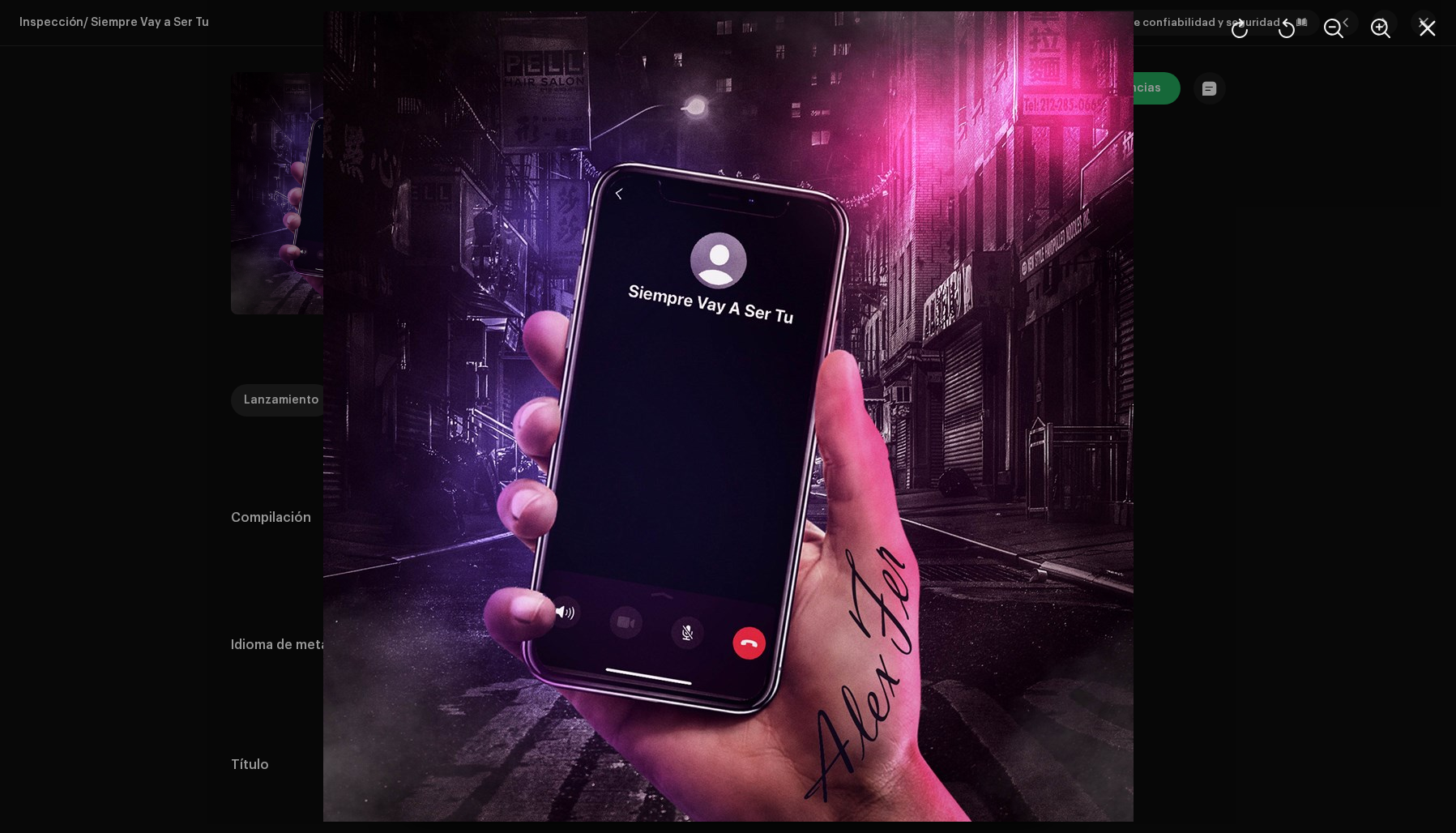
click at [1198, 291] on div at bounding box center [728, 416] width 1456 height 833
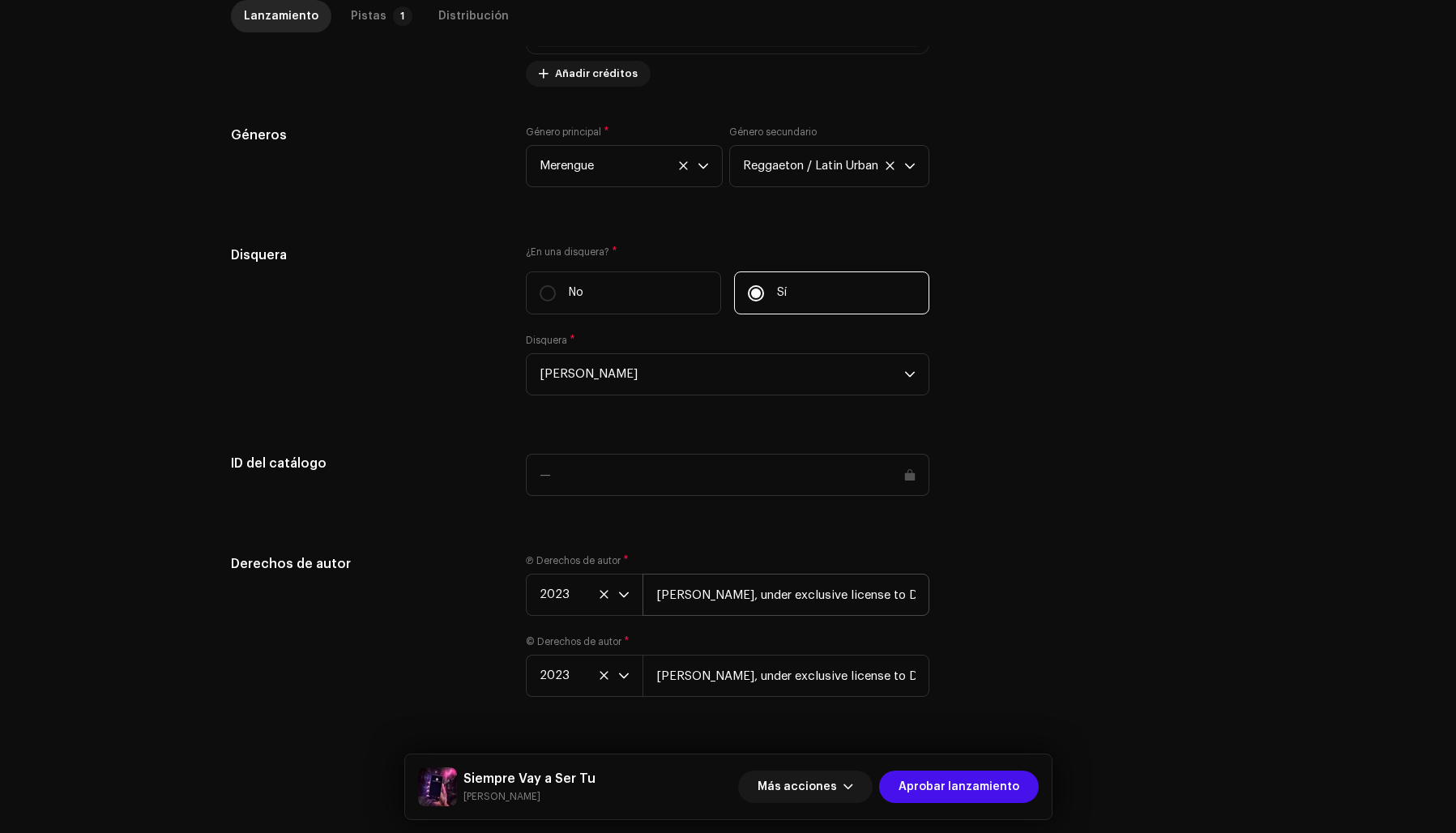
scroll to position [0, 39]
click at [363, 11] on div "Pistas" at bounding box center [368, 16] width 36 height 32
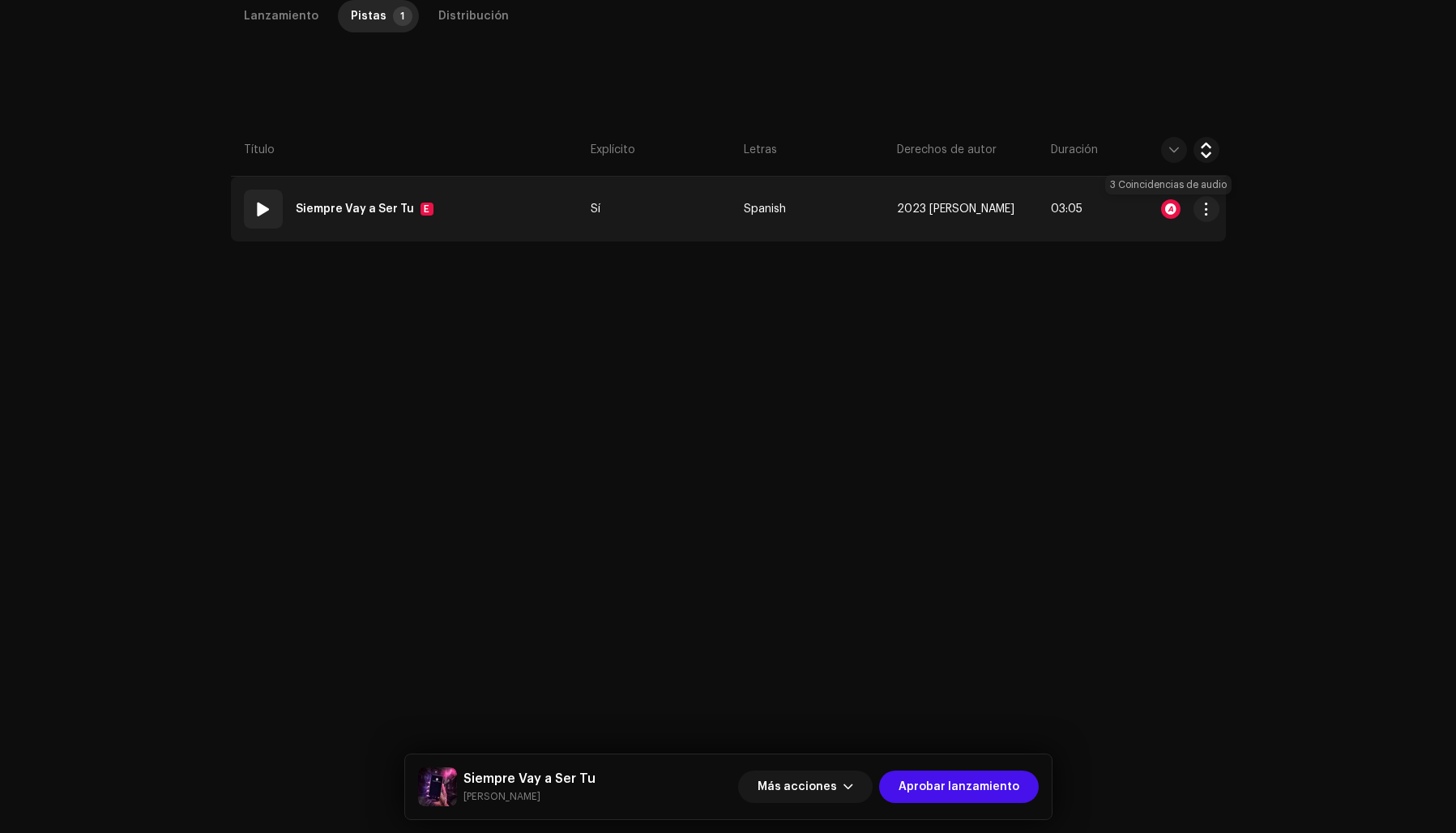
click at [1164, 205] on div at bounding box center [1170, 208] width 19 height 19
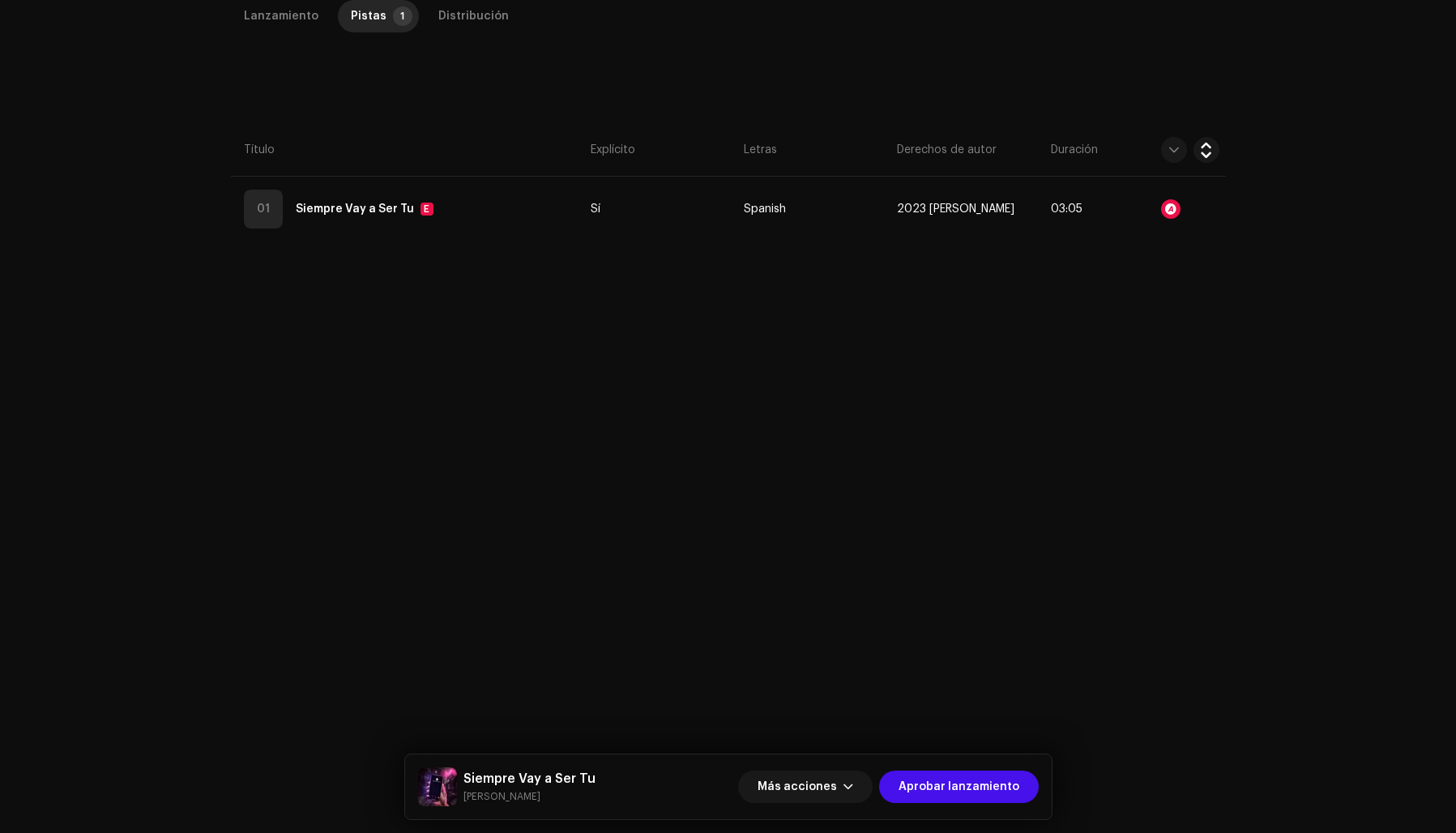
click at [1098, 416] on div "Reconocimiento de audio por Remezclas o muestras 3 Partes habladas ! Todos los …" at bounding box center [728, 416] width 1456 height 833
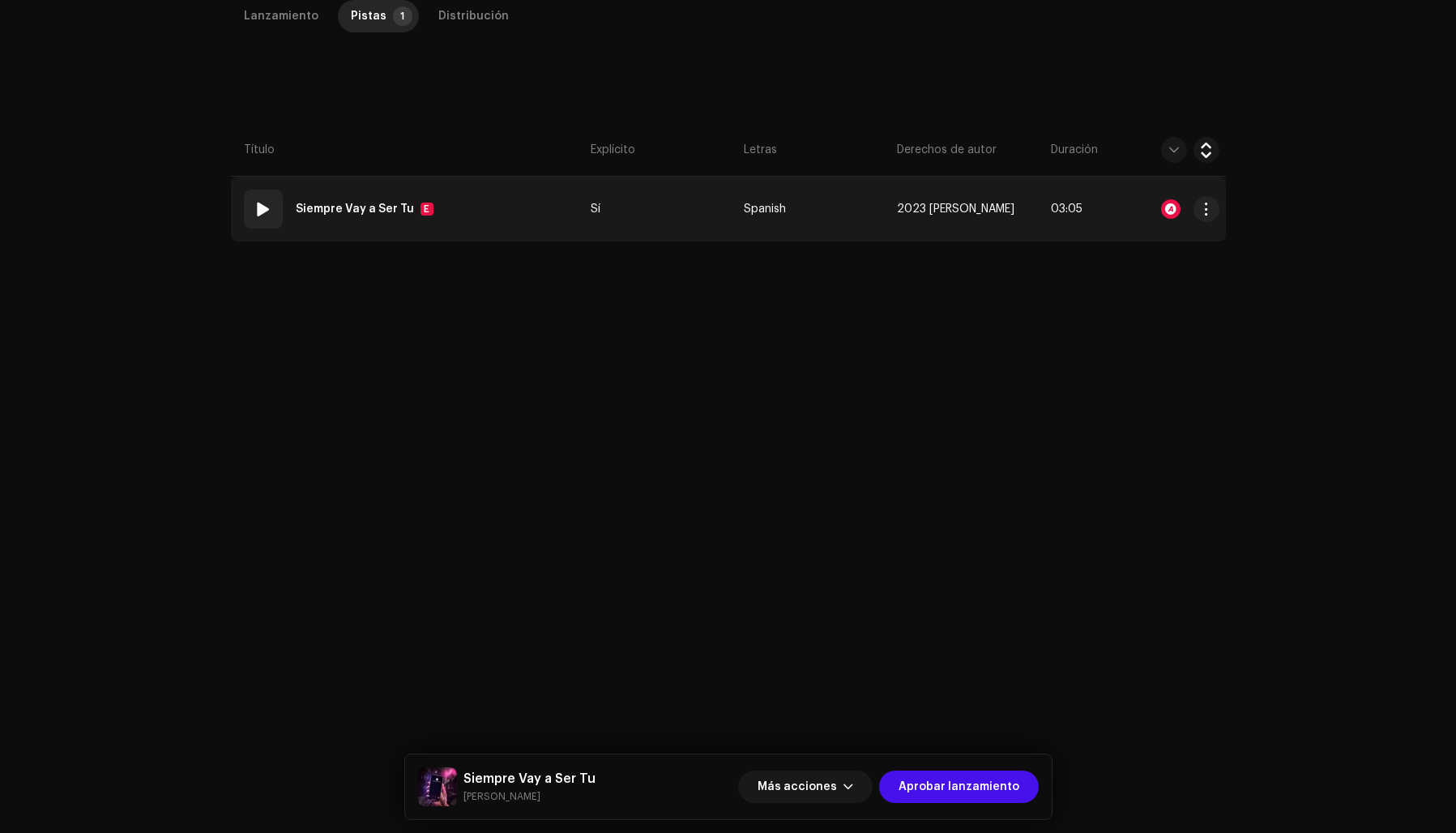
click at [259, 205] on span at bounding box center [263, 208] width 19 height 19
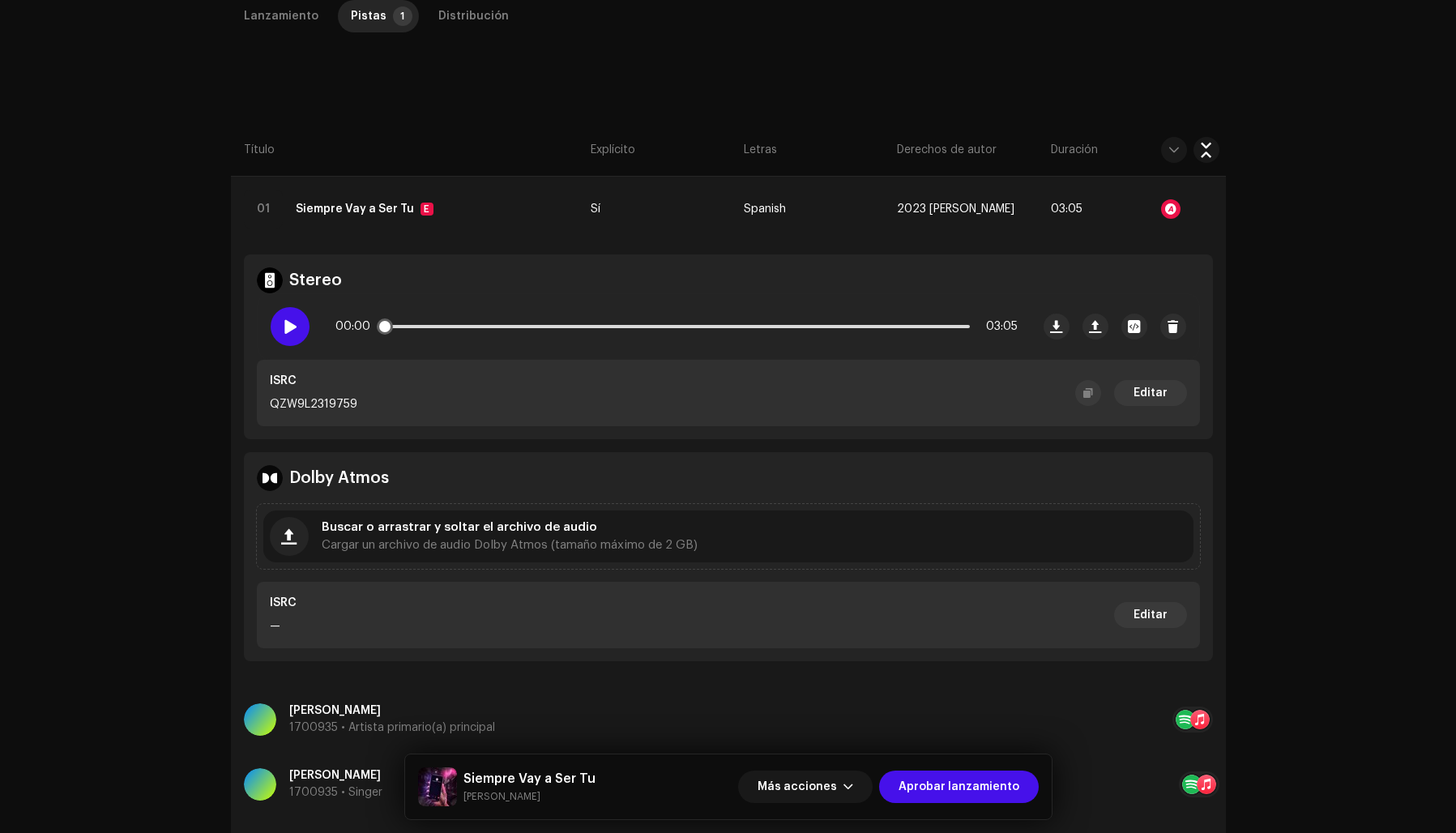
click at [290, 322] on span at bounding box center [290, 326] width 14 height 13
drag, startPoint x: 413, startPoint y: 326, endPoint x: 684, endPoint y: 337, distance: 271.2
click at [684, 337] on div "00:32 03:05" at bounding box center [676, 326] width 682 height 32
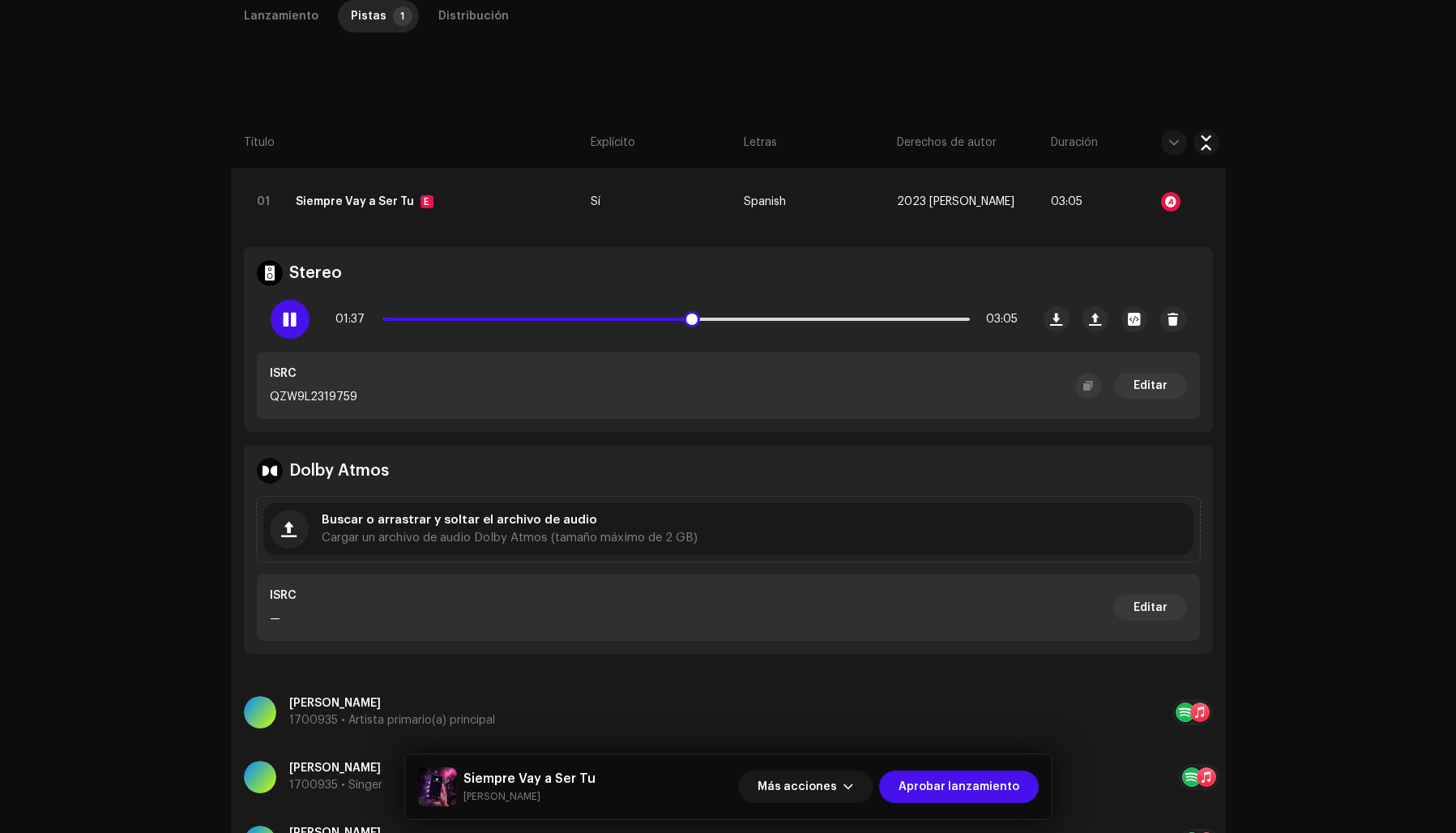
scroll to position [395, 0]
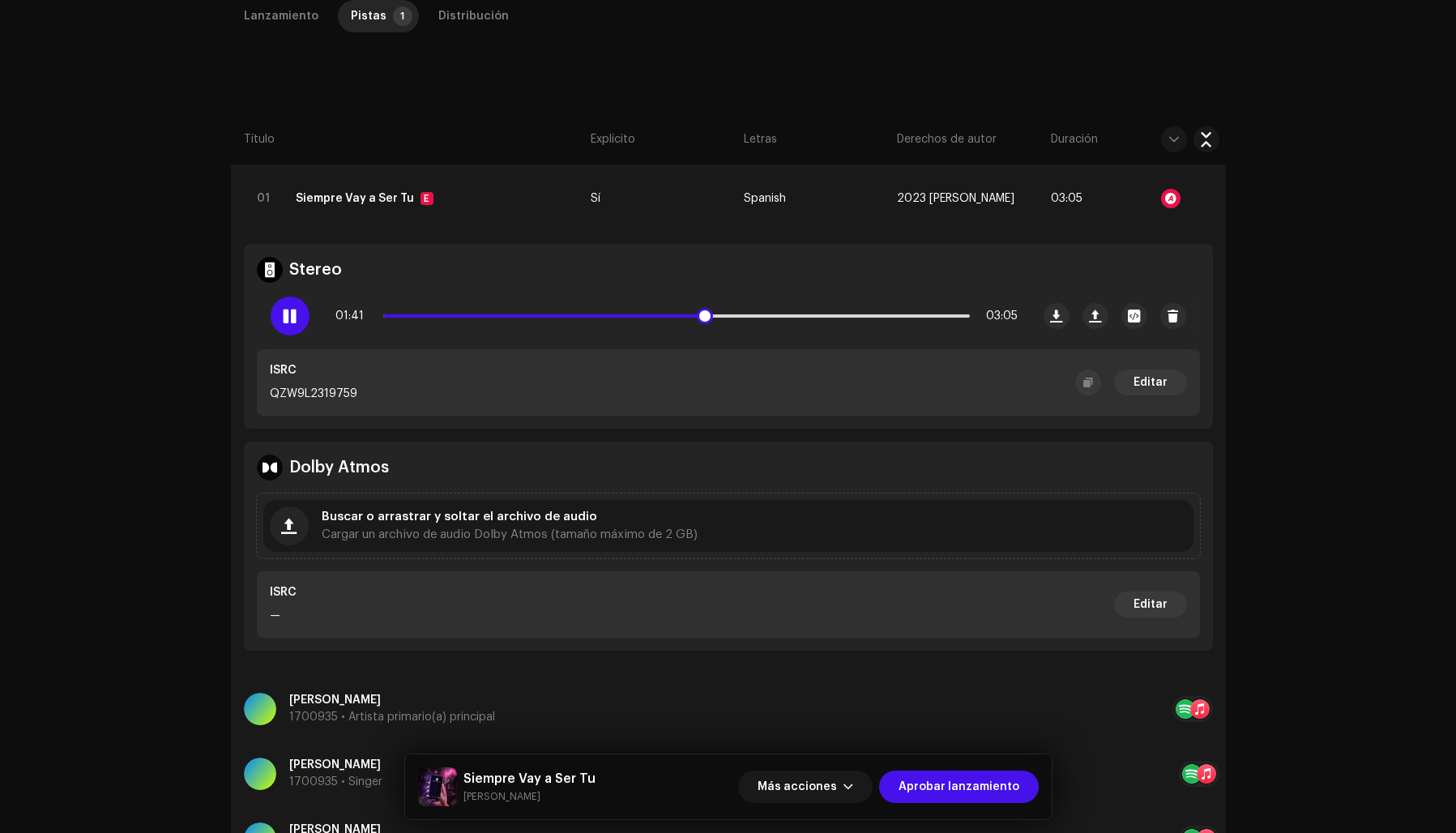
click at [286, 322] on span at bounding box center [290, 316] width 14 height 13
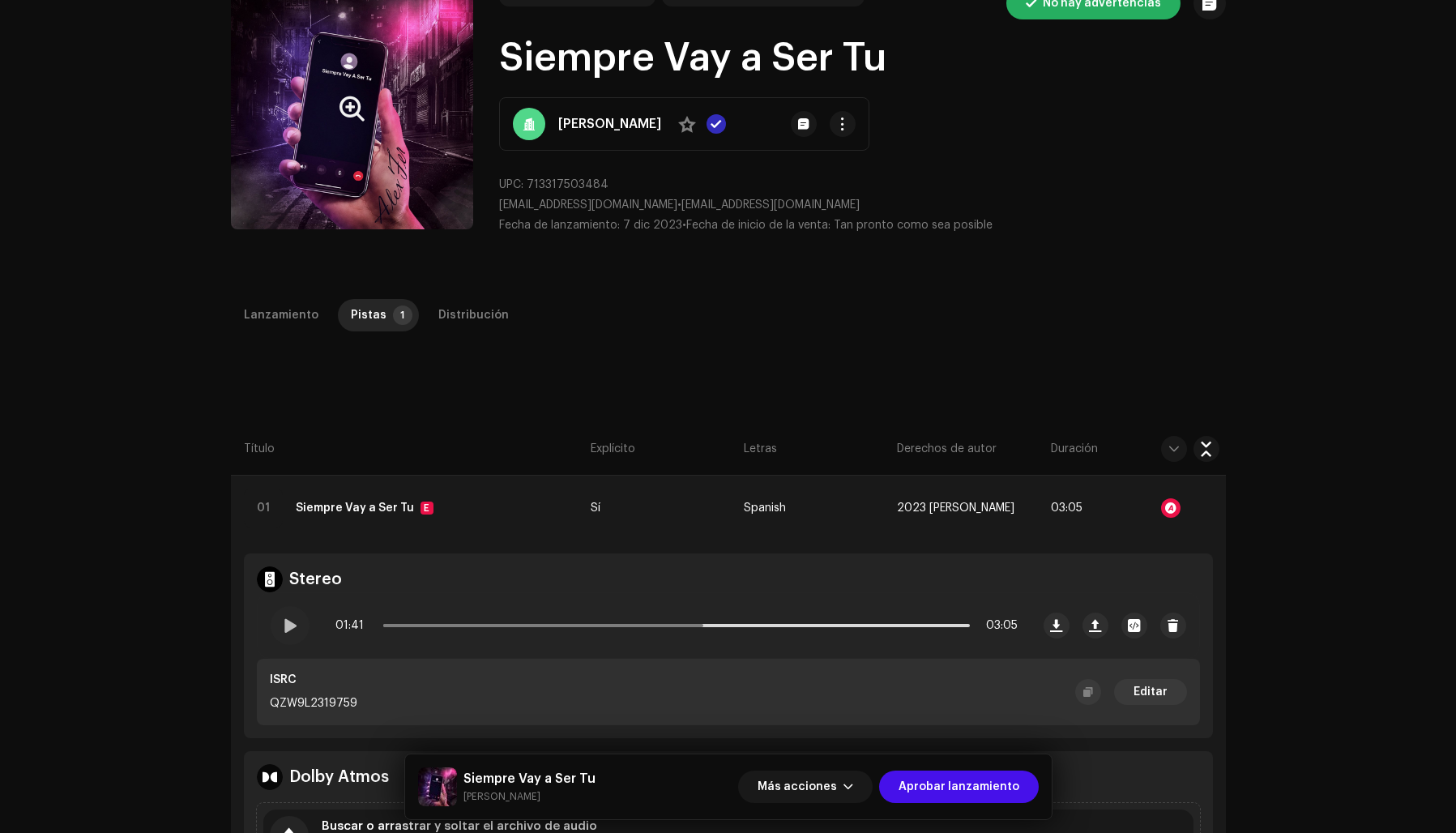
scroll to position [0, 0]
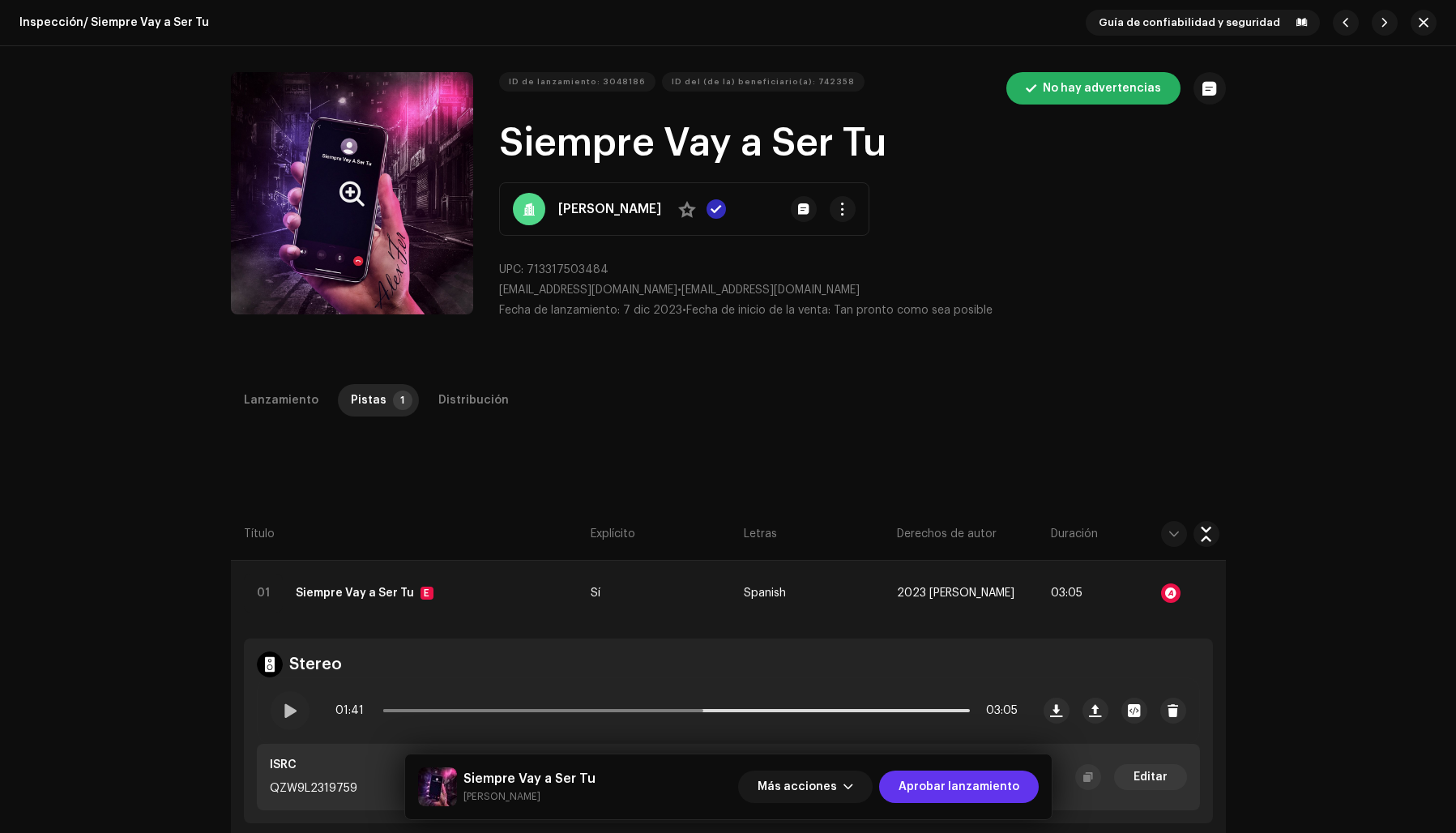
click at [963, 781] on span "Aprobar lanzamiento" at bounding box center [959, 786] width 121 height 32
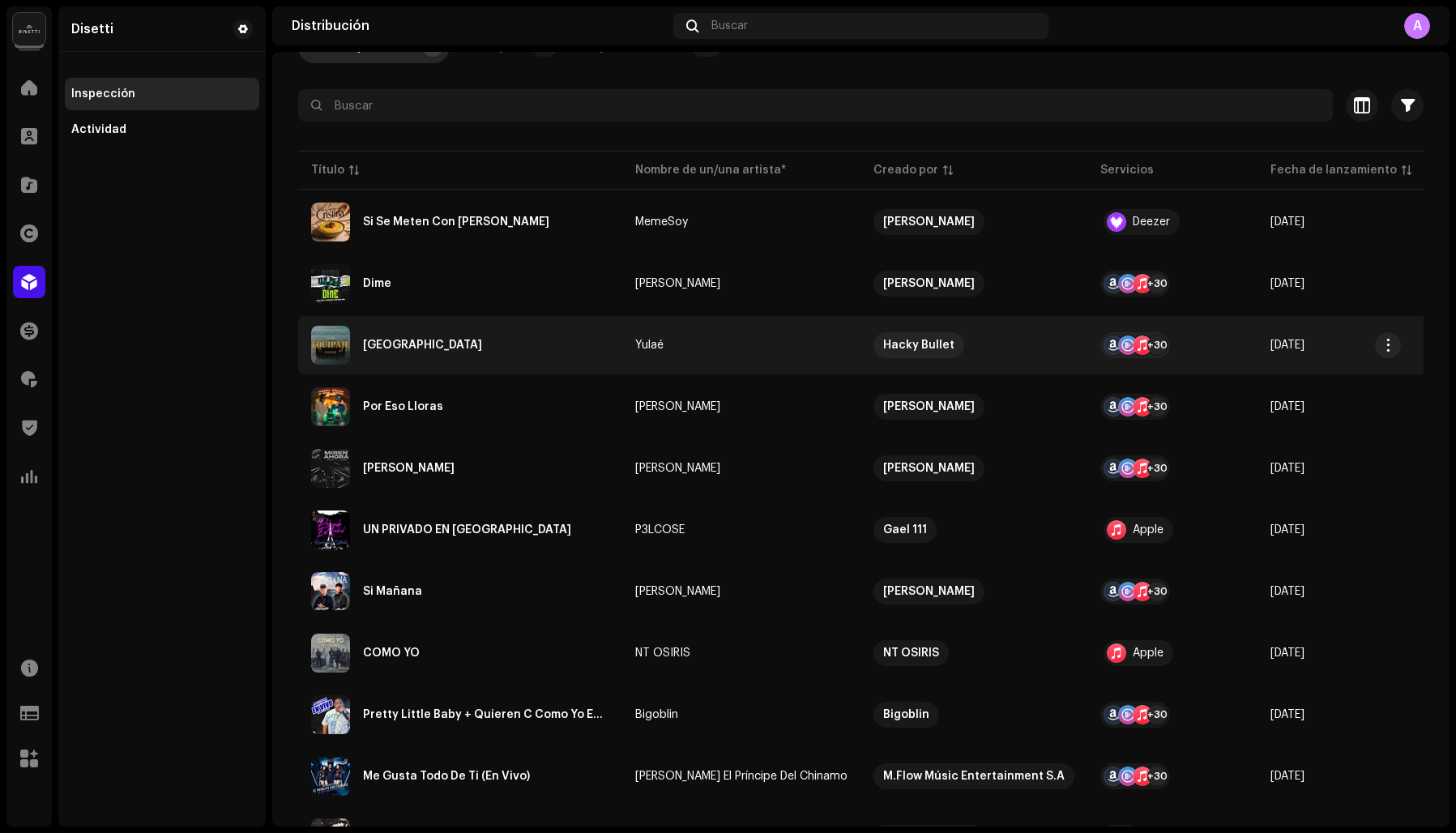
scroll to position [127, 0]
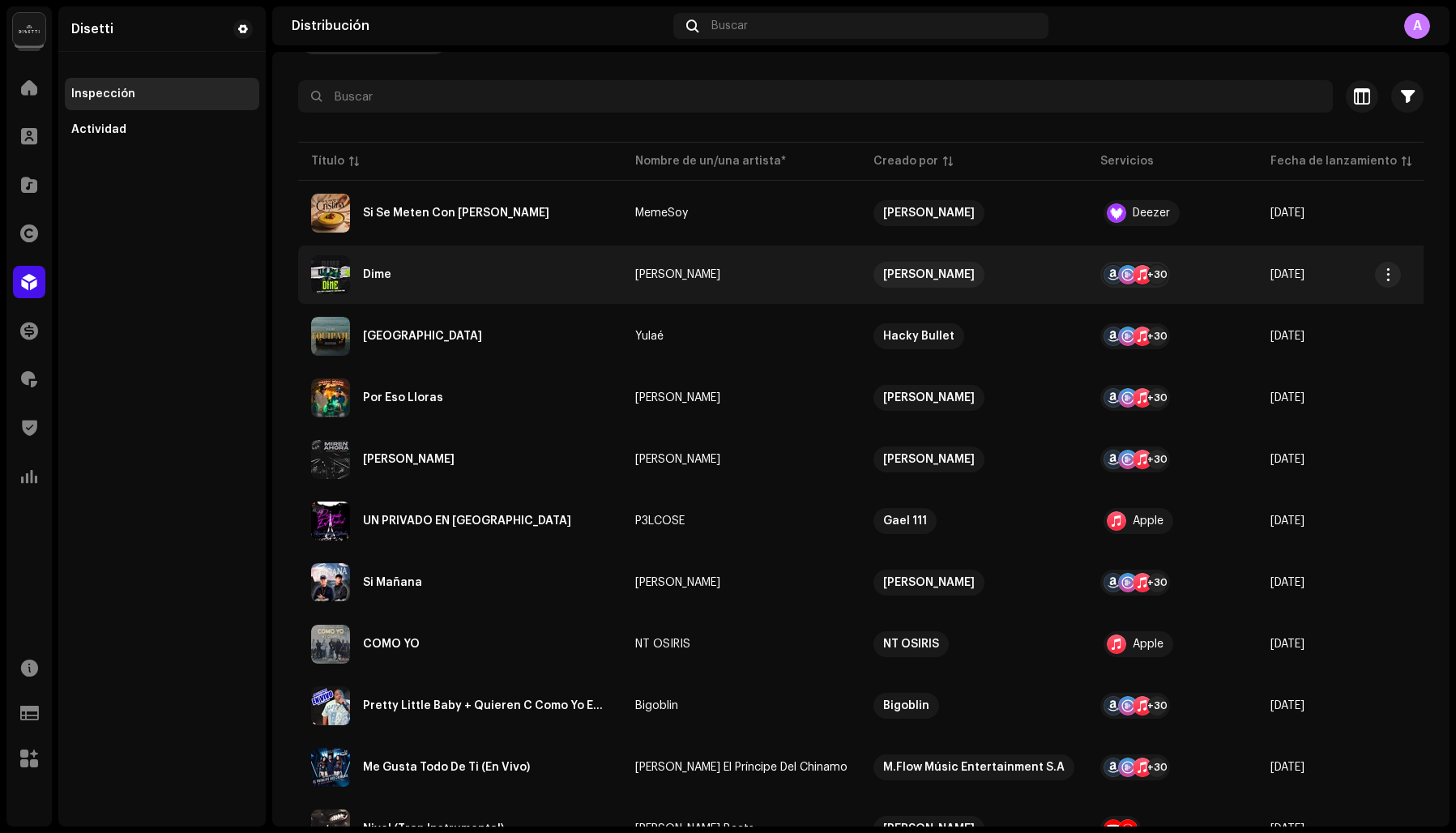
click at [407, 276] on div "Dime" at bounding box center [460, 274] width 298 height 39
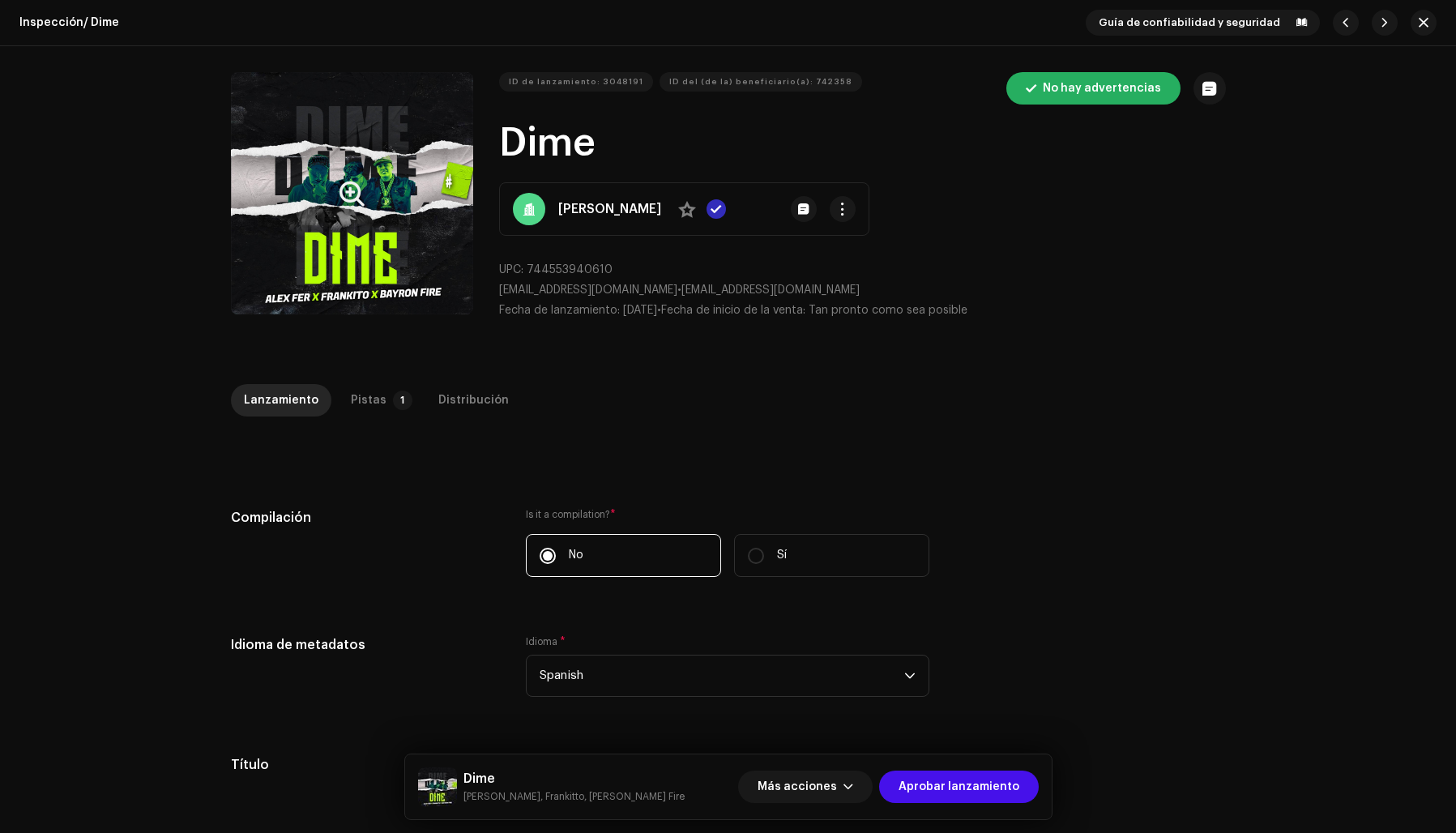
click at [280, 250] on button "Zoom Image" at bounding box center [352, 193] width 242 height 242
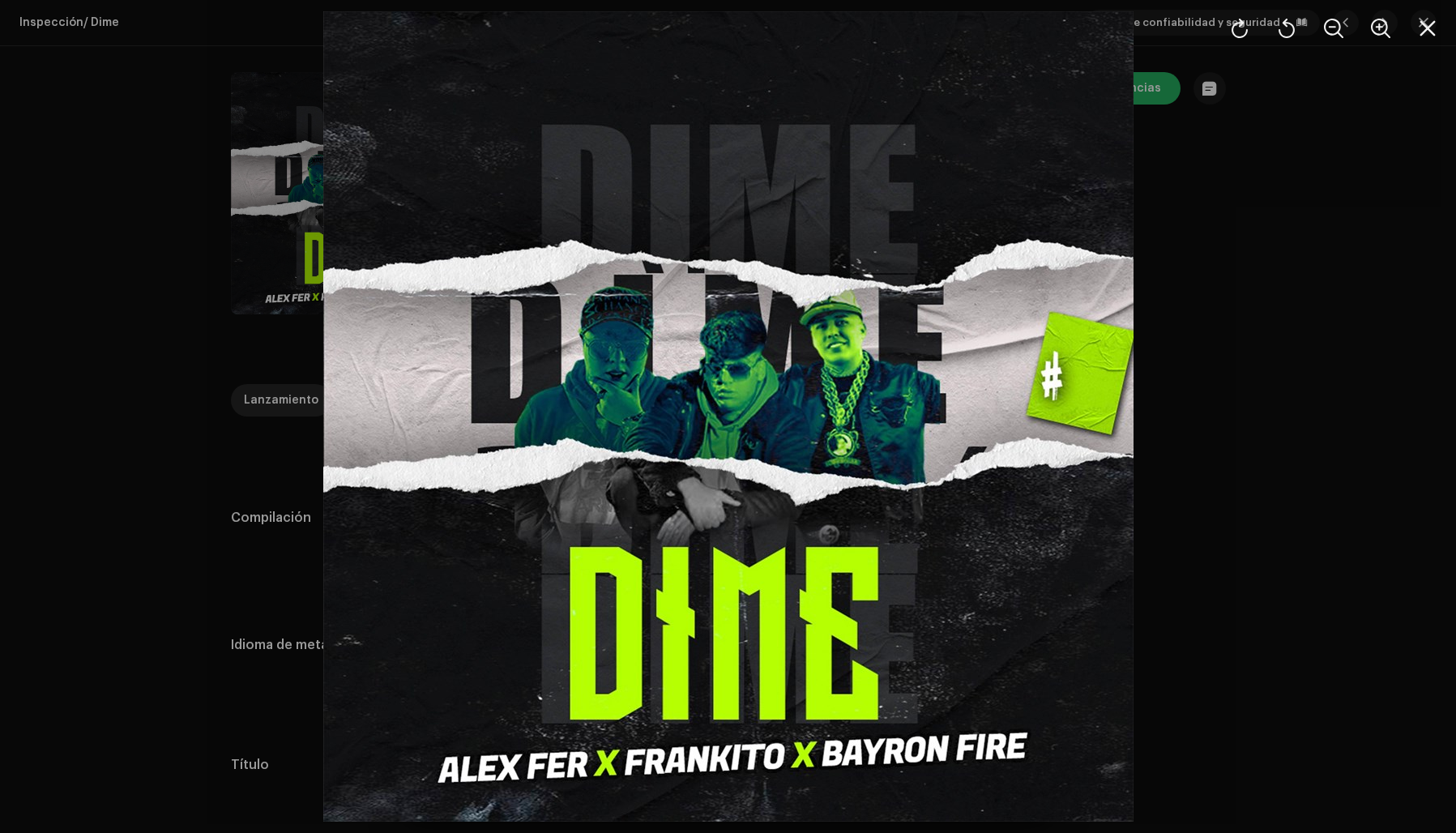
click at [1250, 352] on div at bounding box center [728, 416] width 1456 height 833
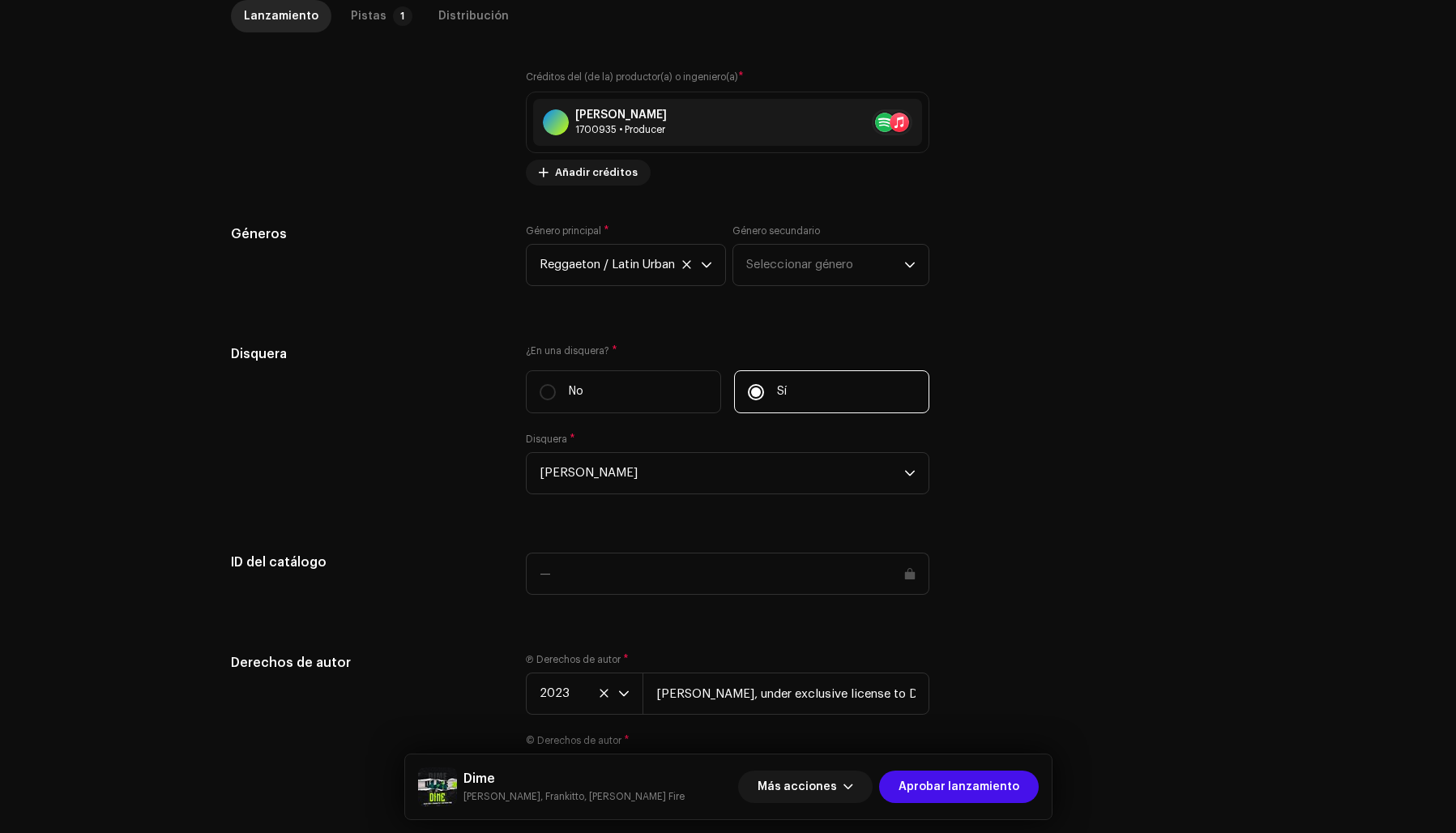
scroll to position [1529, 0]
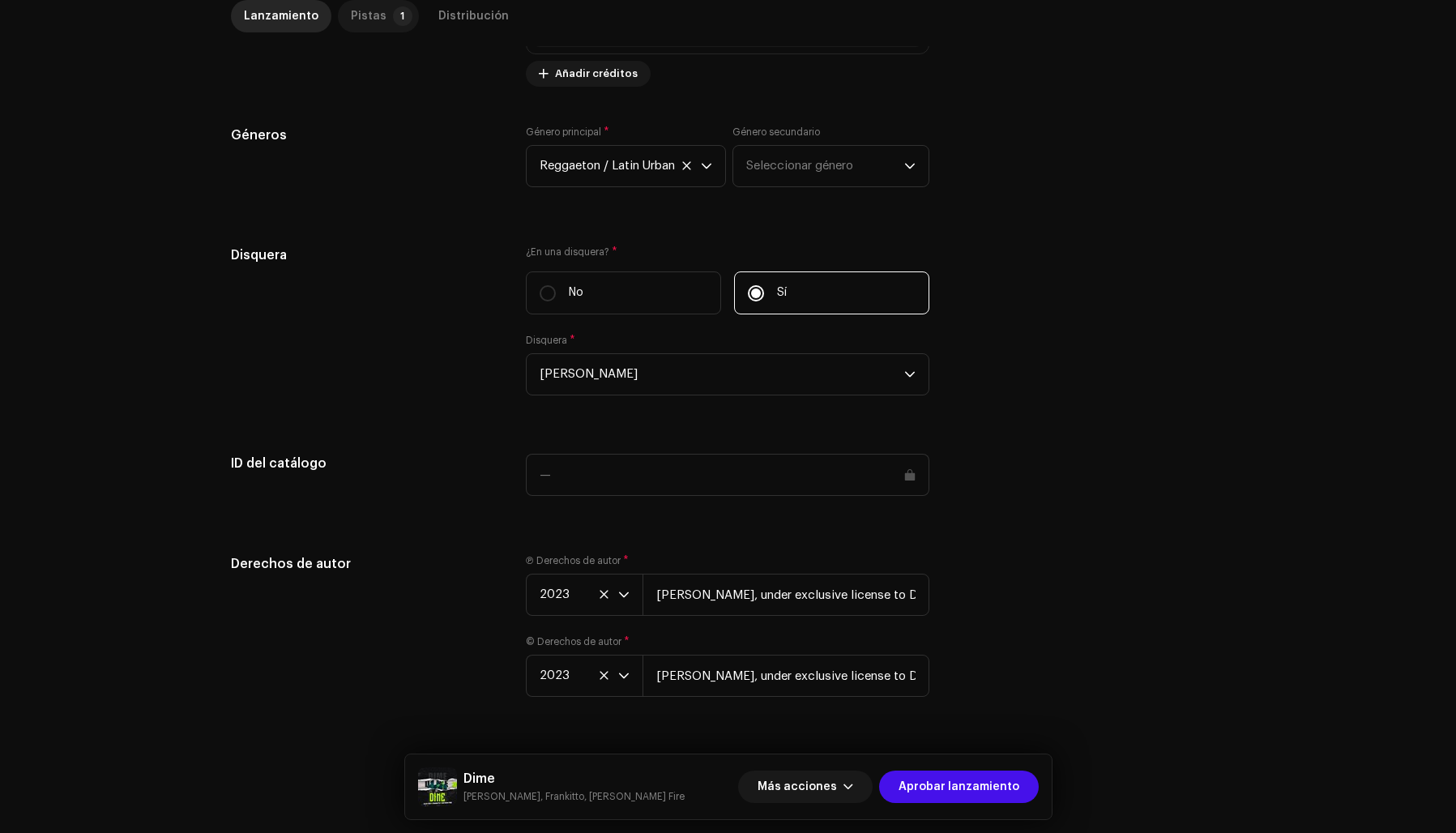
click at [363, 16] on div "Pistas" at bounding box center [368, 16] width 36 height 32
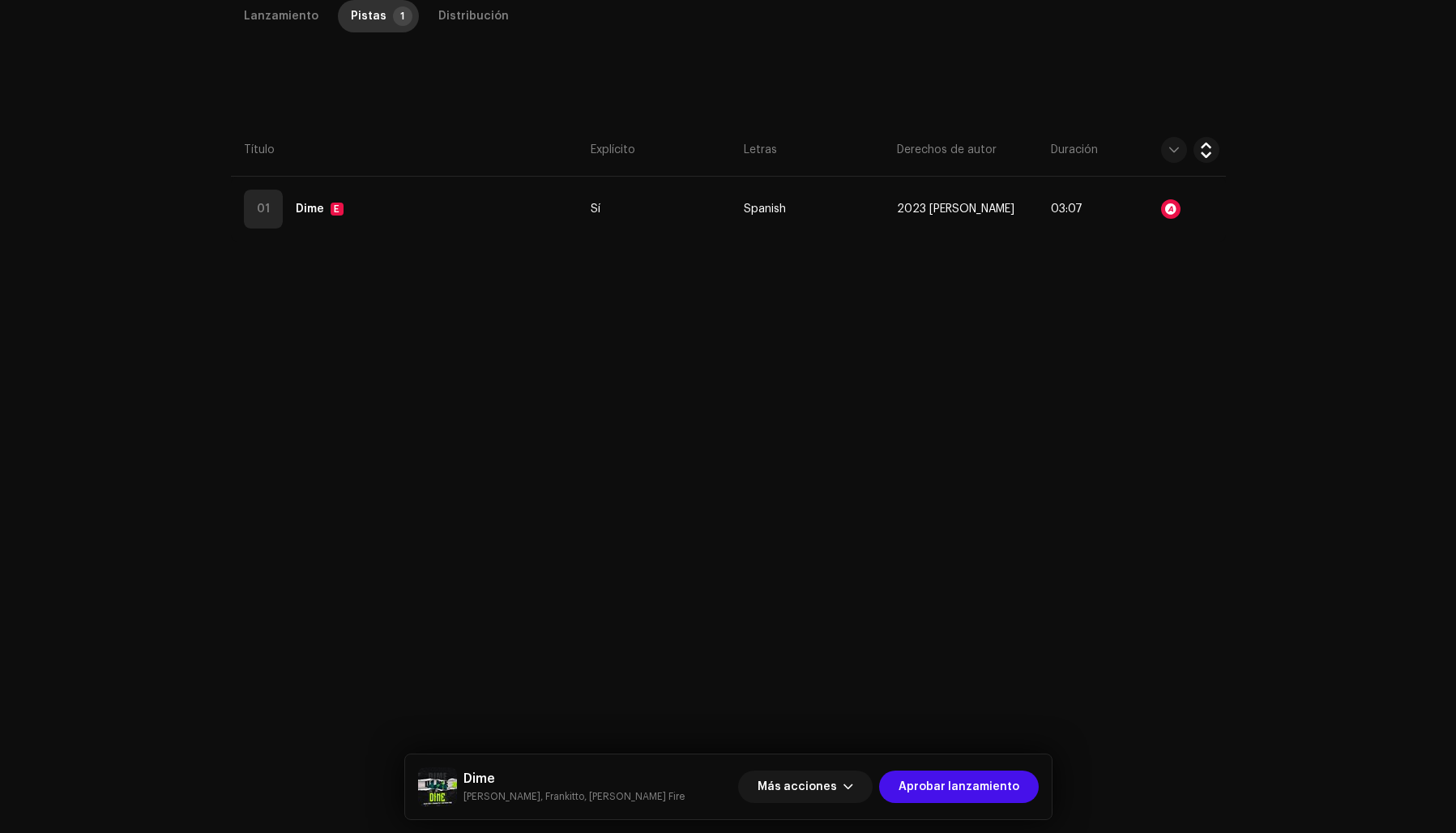
scroll to position [384, 0]
click at [973, 784] on span "Aprobar lanzamiento" at bounding box center [959, 786] width 121 height 32
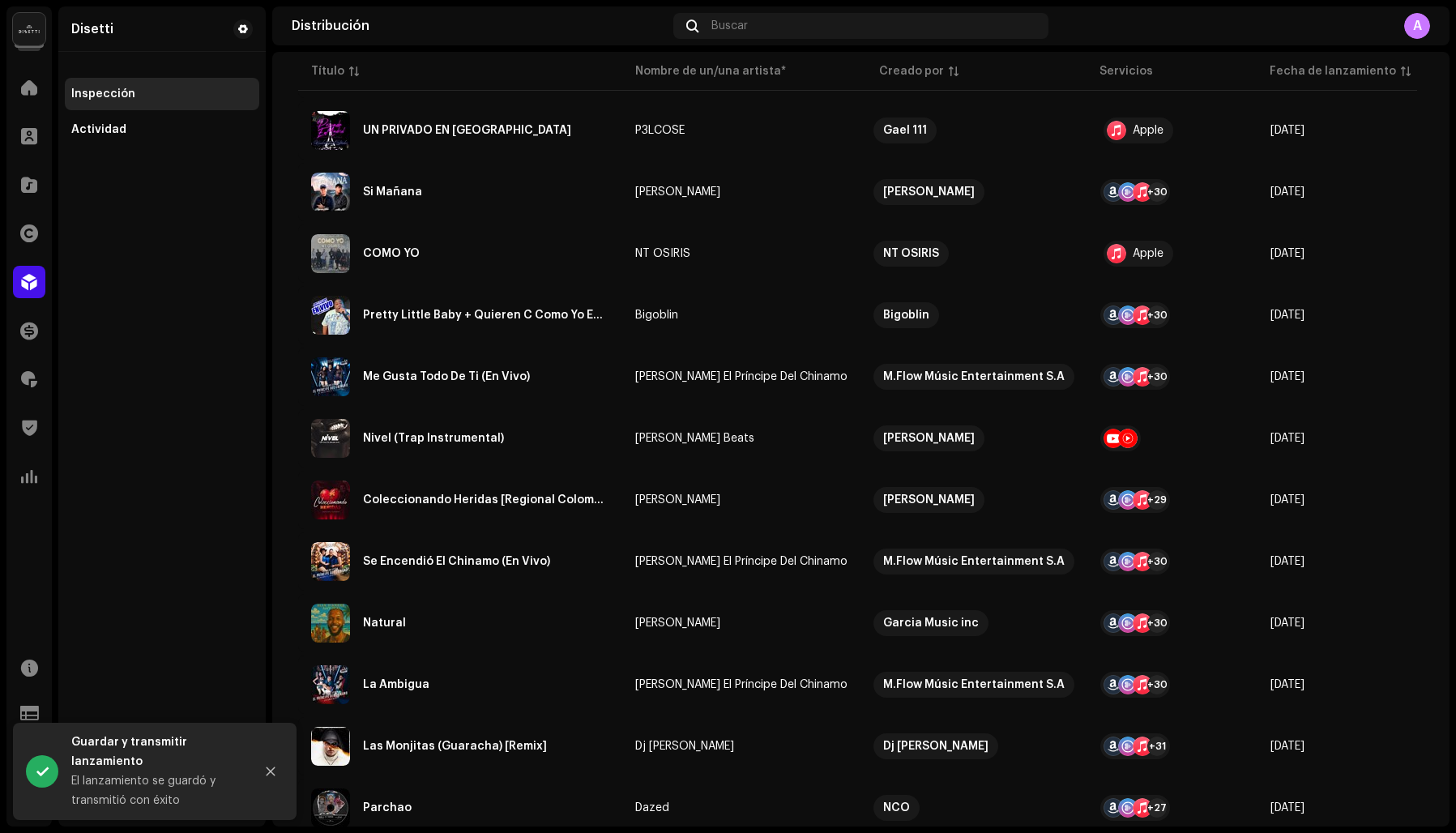
scroll to position [520, 0]
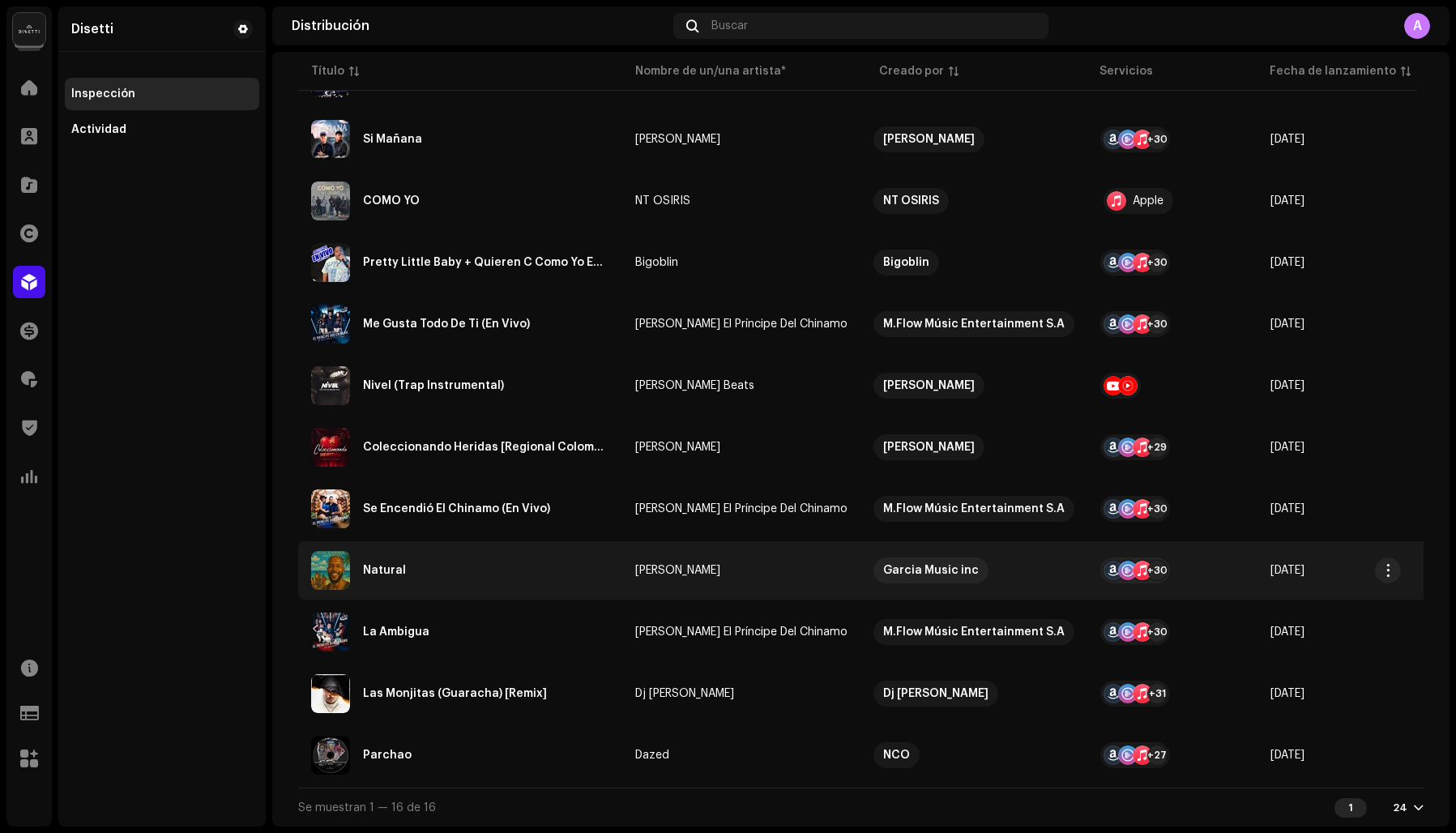
click at [406, 559] on div "Natural" at bounding box center [460, 570] width 298 height 39
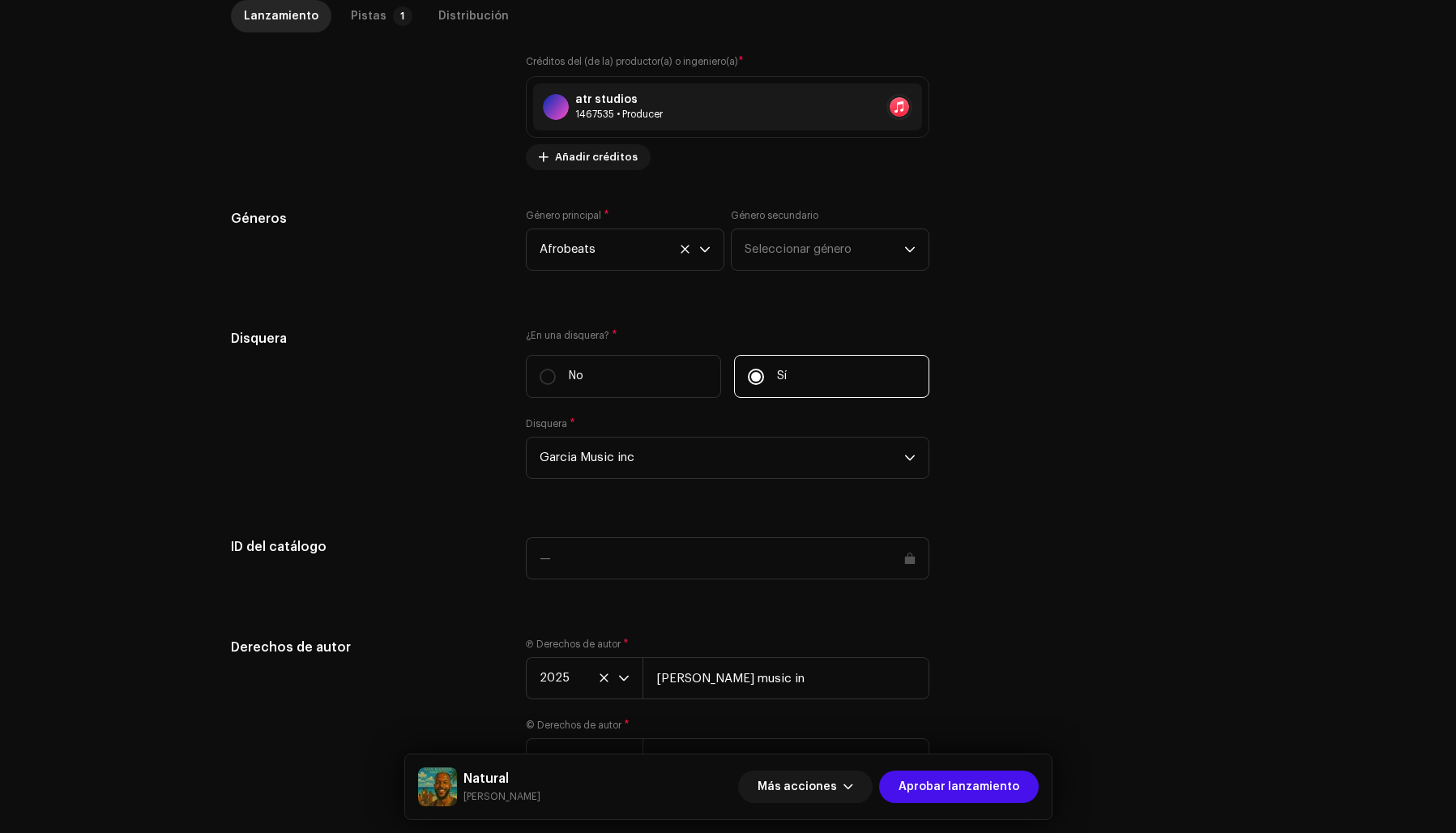
scroll to position [1339, 0]
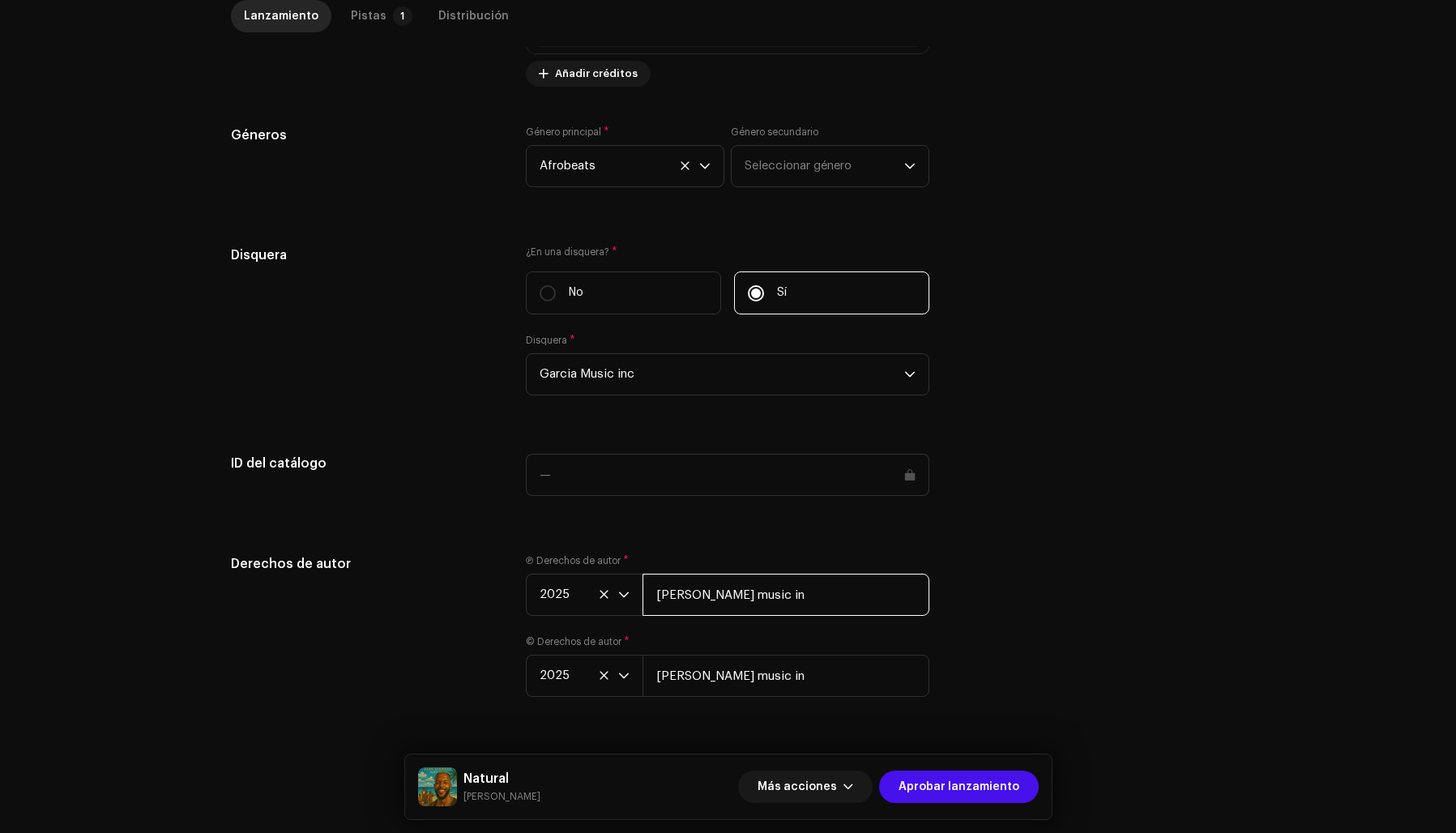
click at [705, 594] on input "[PERSON_NAME] music in" at bounding box center [786, 595] width 287 height 42
type input "[PERSON_NAME] Music INC"
click at [695, 680] on input "[PERSON_NAME] music in" at bounding box center [786, 676] width 287 height 42
type input "[PERSON_NAME] Music INC"
click at [1043, 682] on div "Derechos de autor Ⓟ Derechos de autor * 2025 [PERSON_NAME] Music INC © Derechos…" at bounding box center [728, 635] width 995 height 162
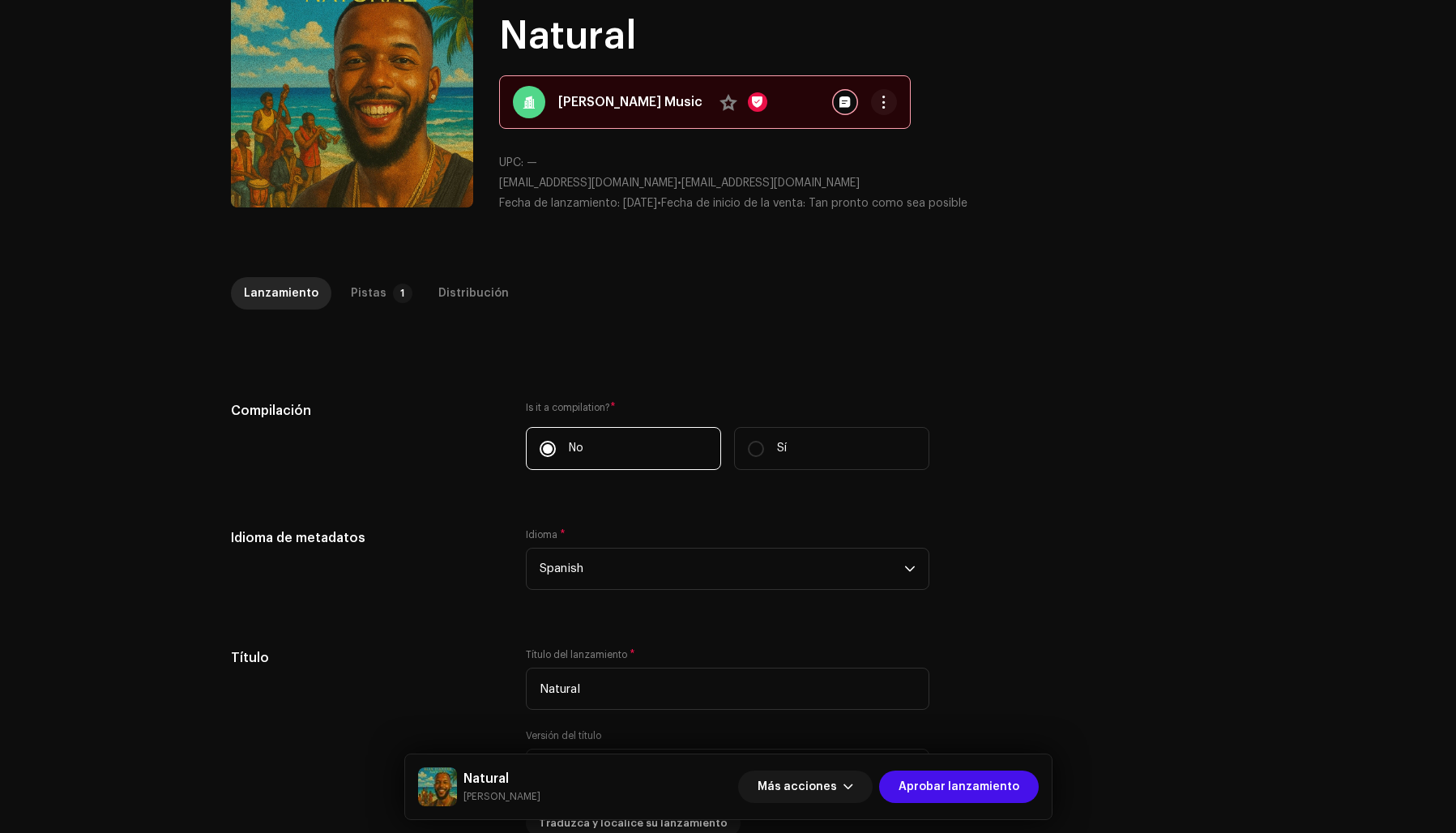
scroll to position [0, 0]
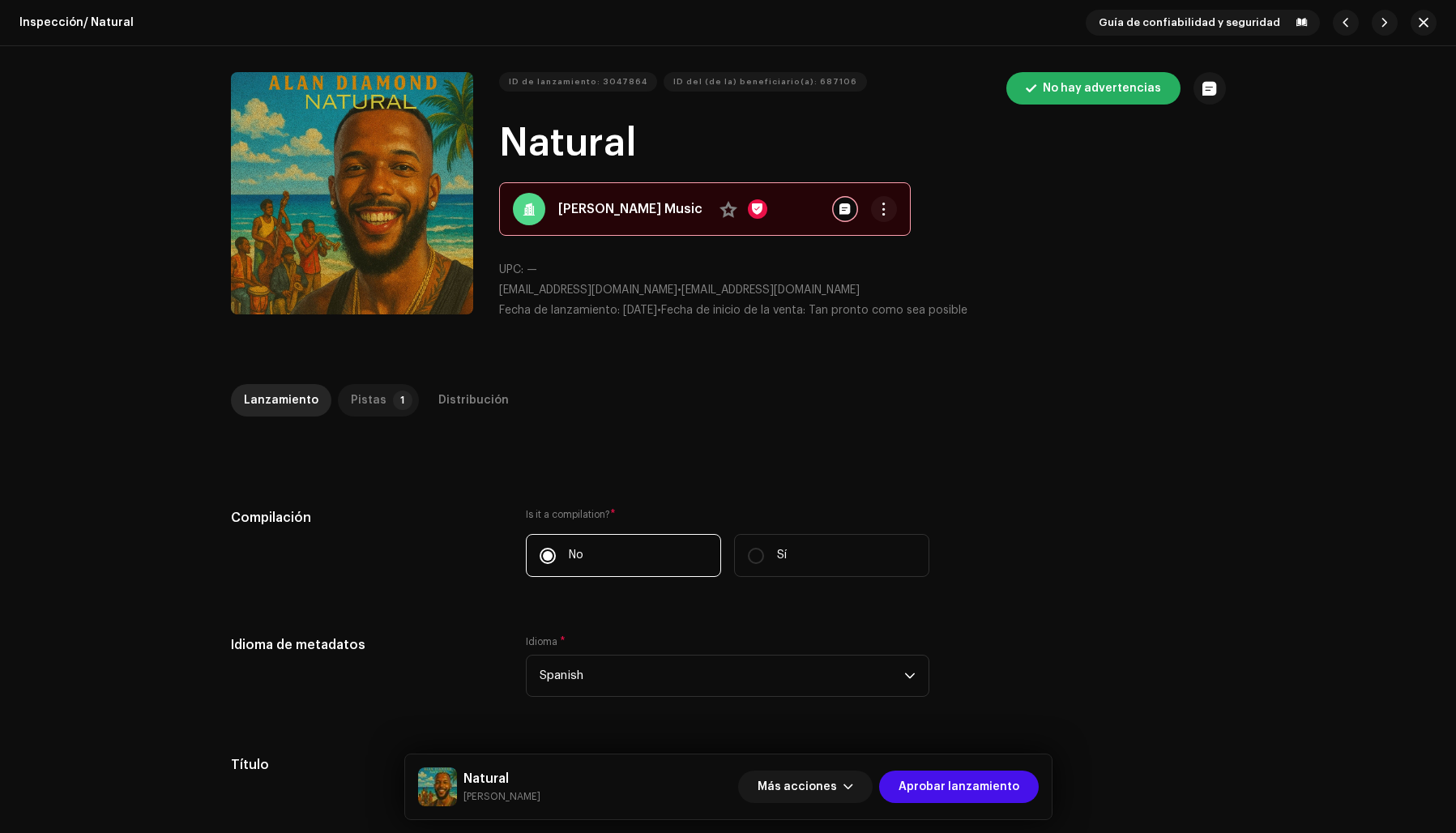
click at [356, 400] on div "Pistas" at bounding box center [368, 399] width 36 height 32
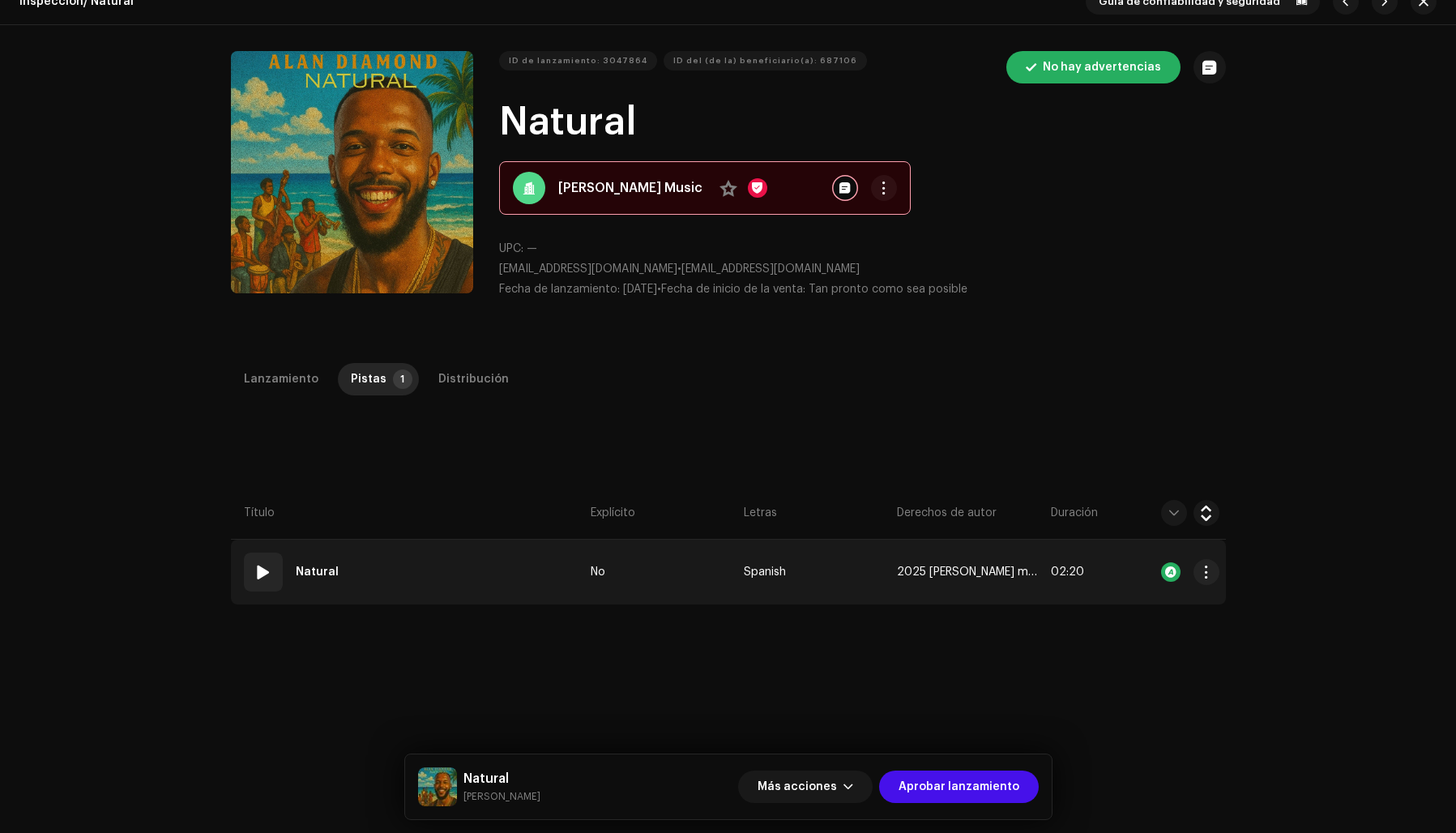
scroll to position [34, 0]
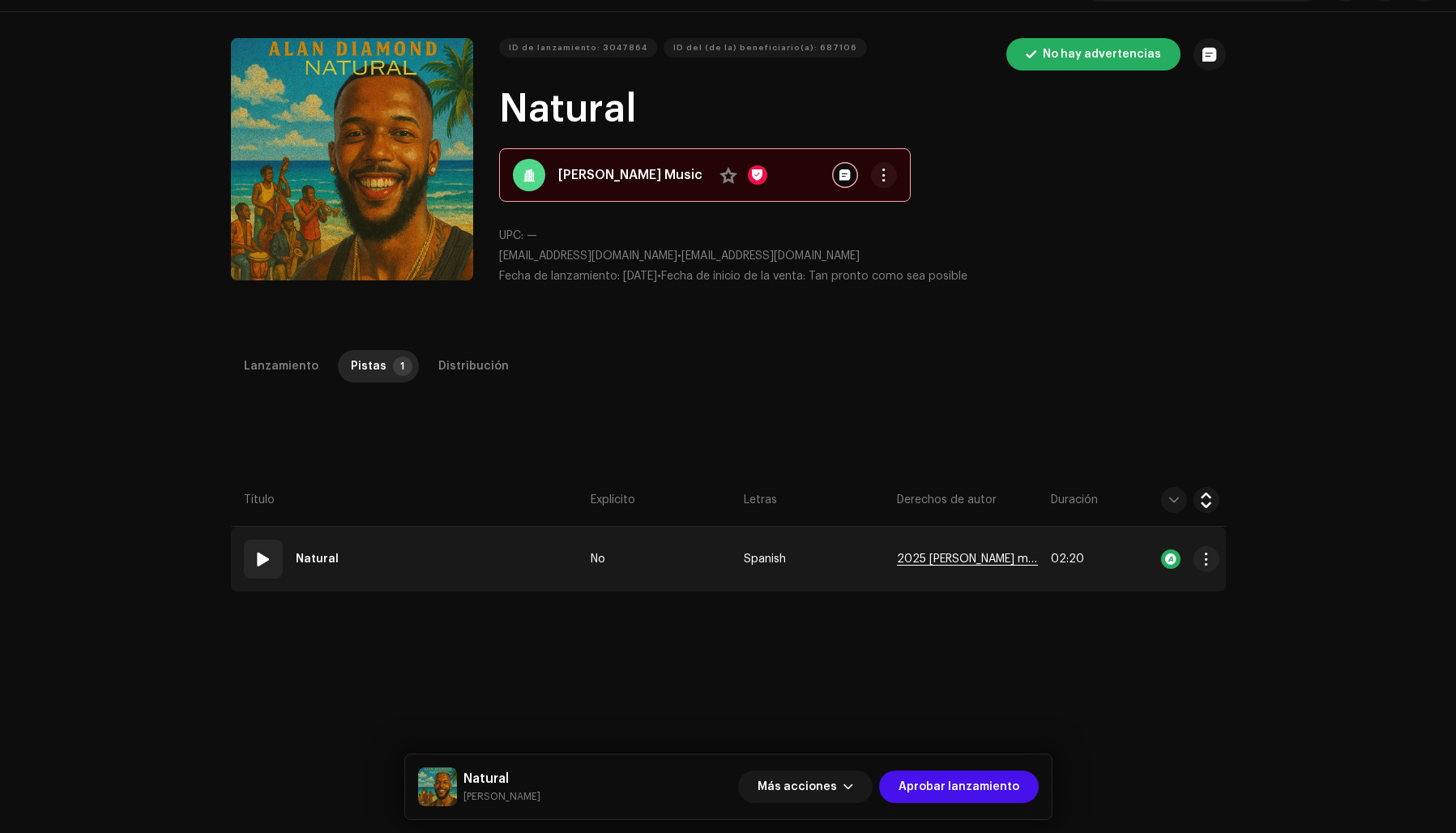
click at [959, 554] on span "2025 [PERSON_NAME] music in" at bounding box center [966, 559] width 140 height 12
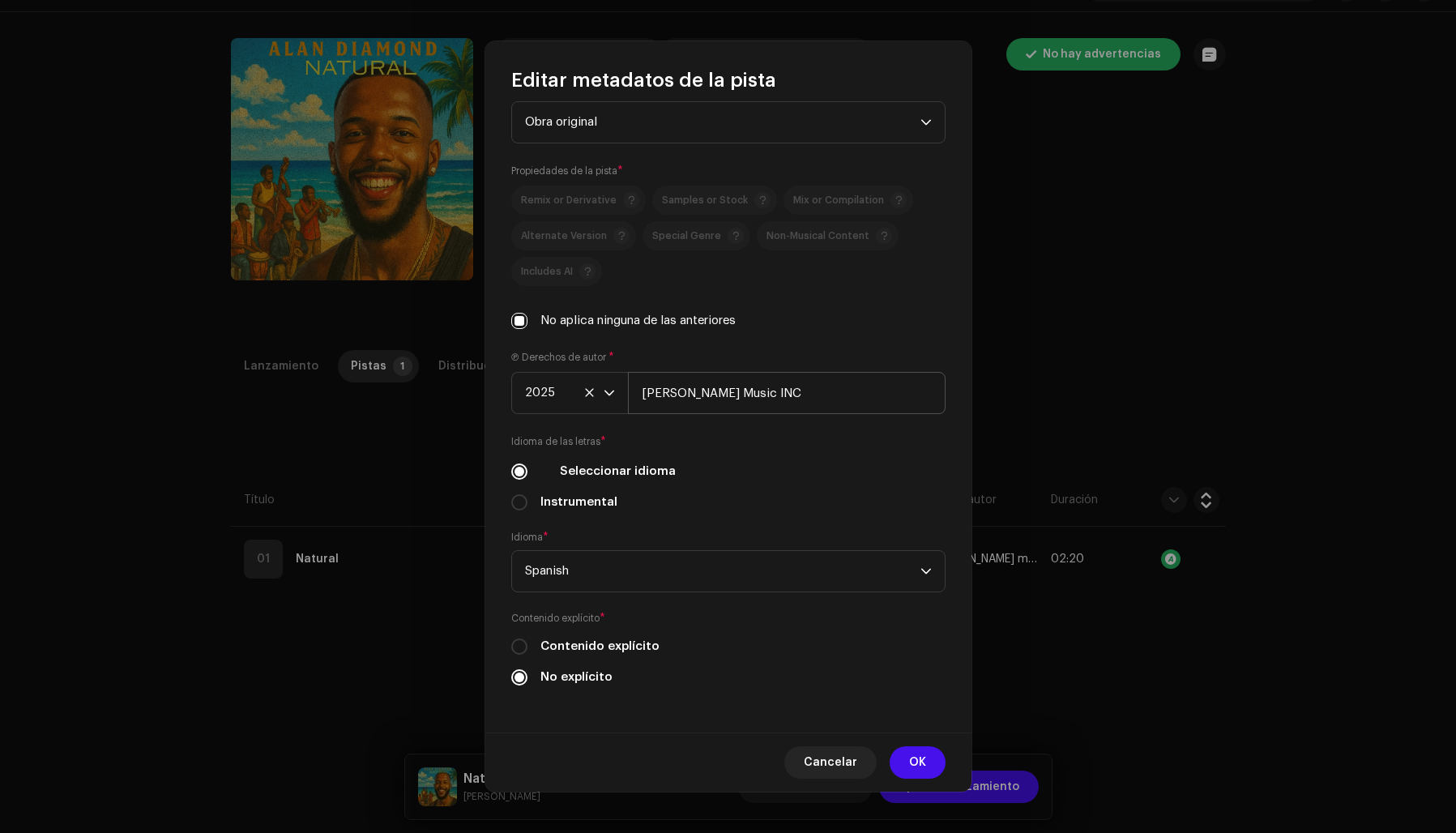
scroll to position [0, 0]
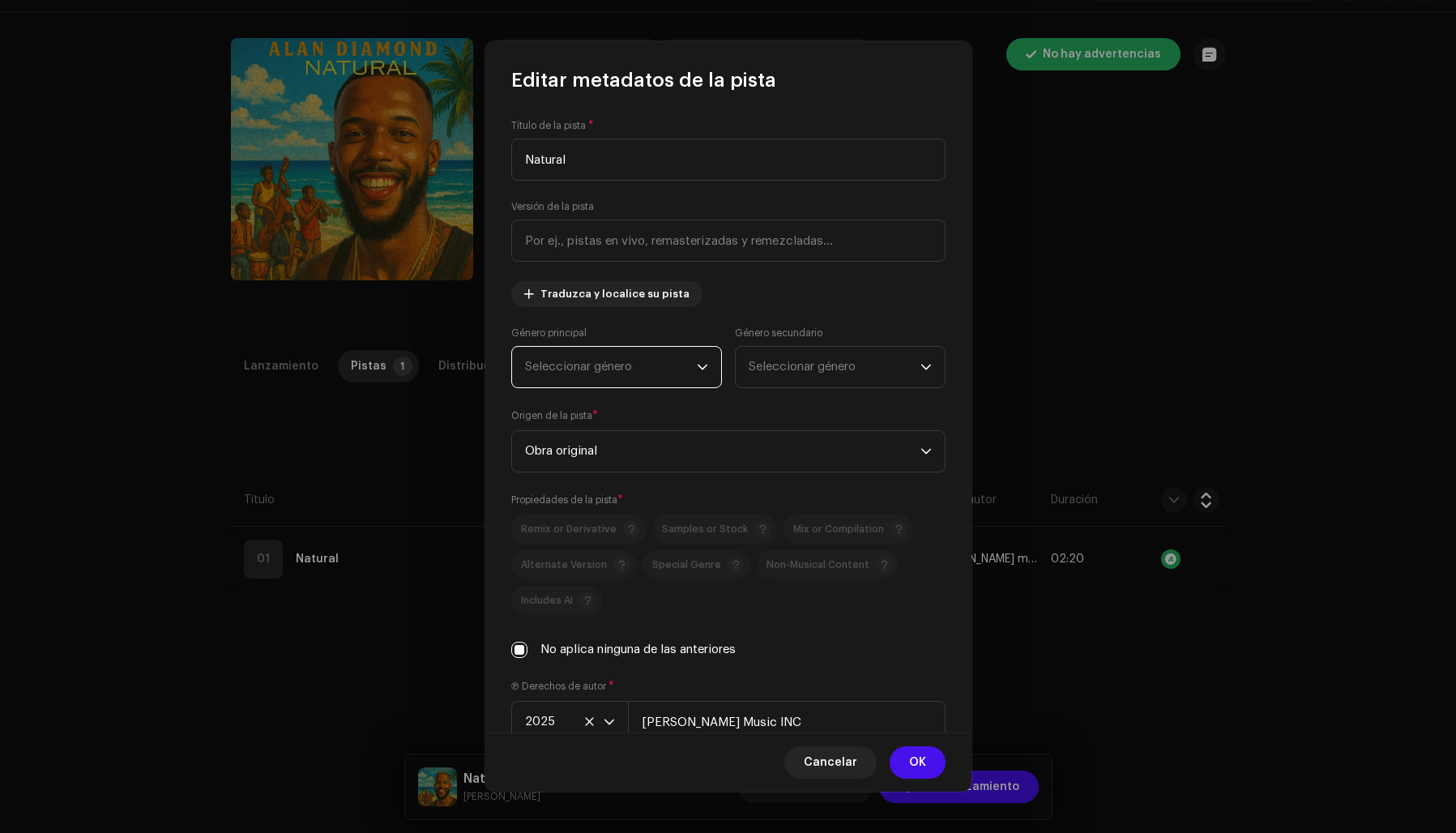
click at [628, 366] on span "Seleccionar género" at bounding box center [611, 367] width 172 height 40
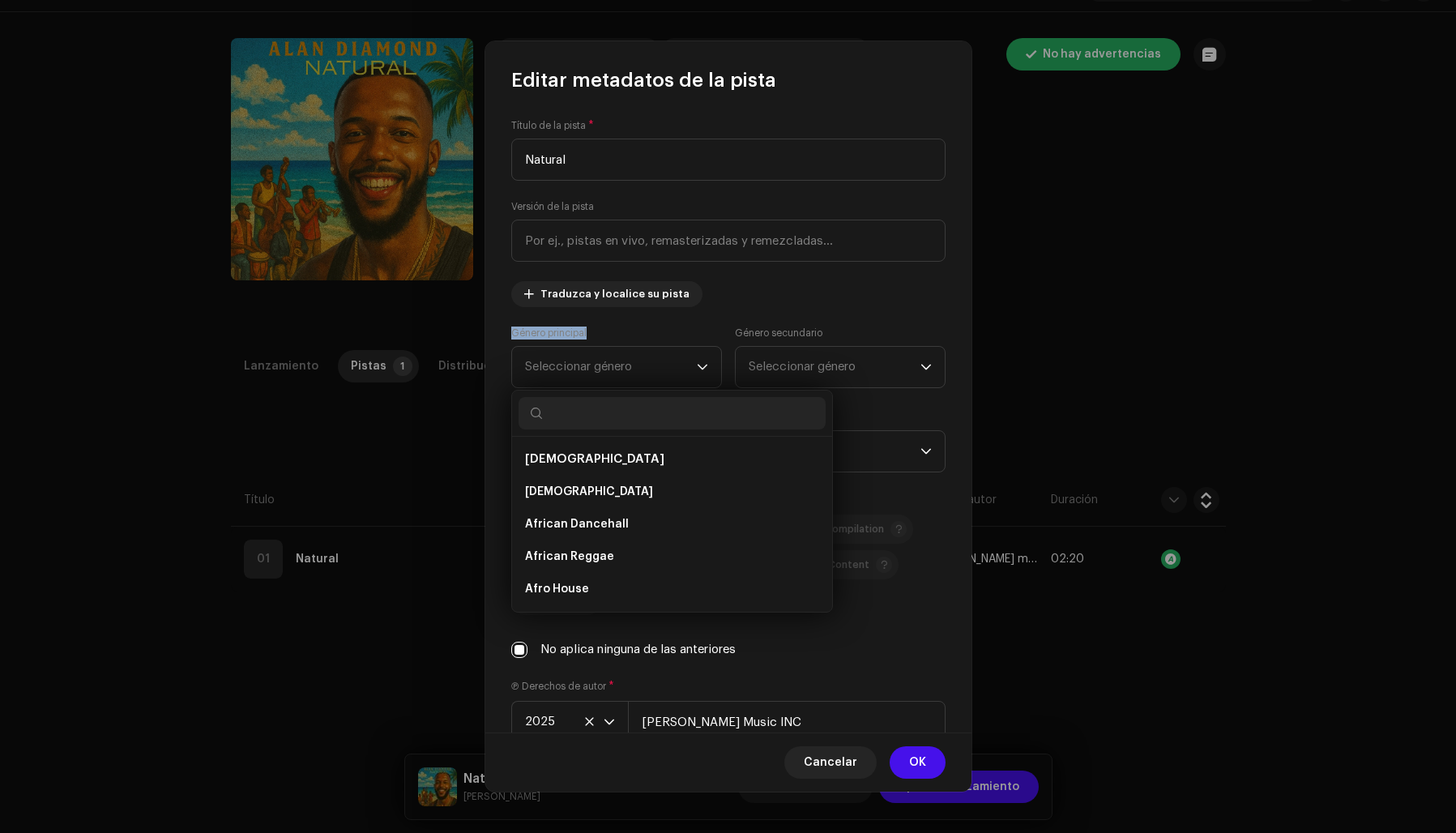
click at [905, 310] on div "Título de la pista * Natural Versión de la pista Traduzca y localice su pista G…" at bounding box center [728, 412] width 486 height 638
click at [886, 313] on div "Título de la pista * Natural Versión de la pista Traduzca y localice su pista G…" at bounding box center [728, 412] width 486 height 638
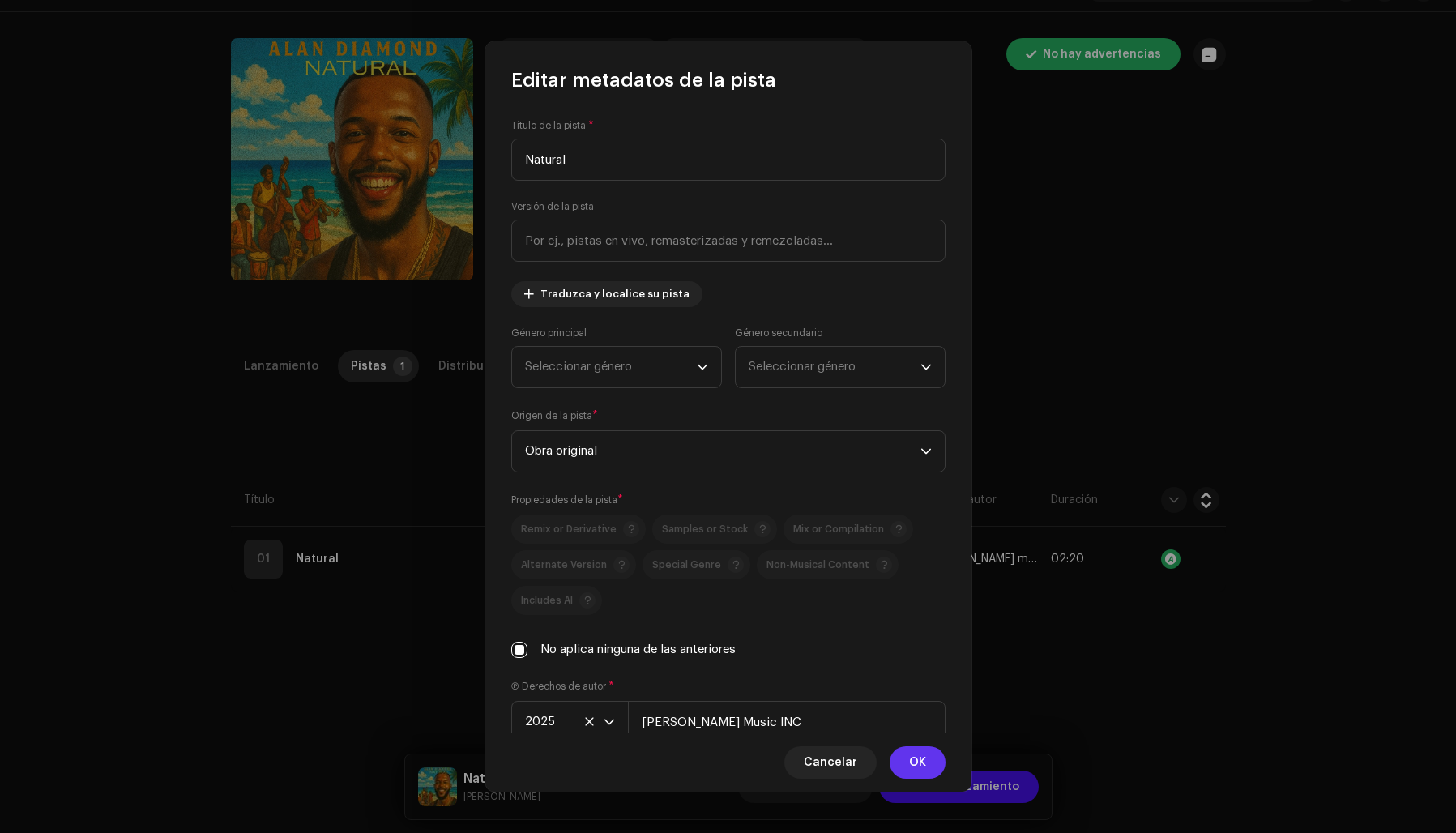
click at [921, 757] on span "OK" at bounding box center [917, 762] width 17 height 32
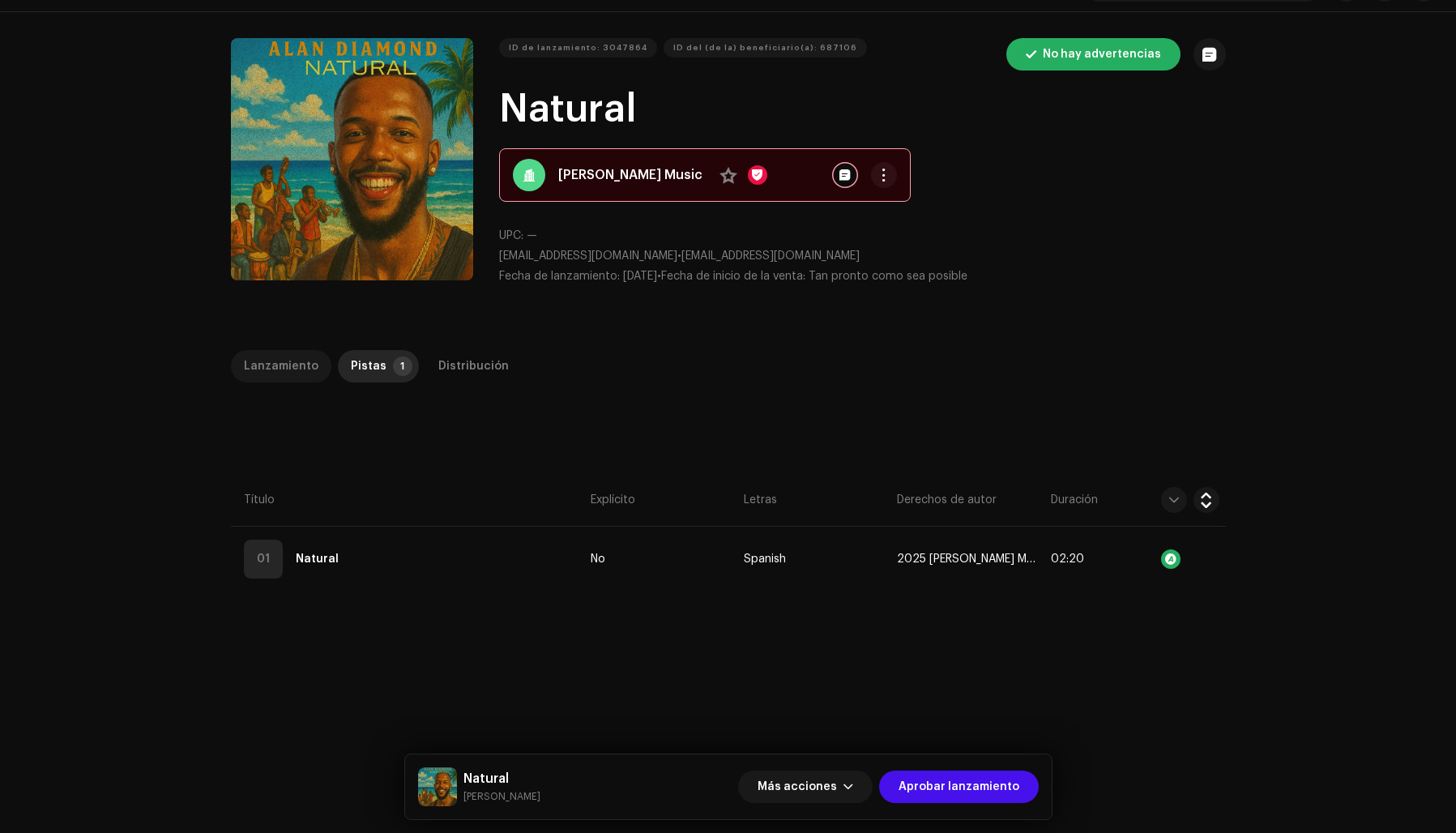
click at [280, 358] on div "Lanzamiento" at bounding box center [281, 365] width 75 height 32
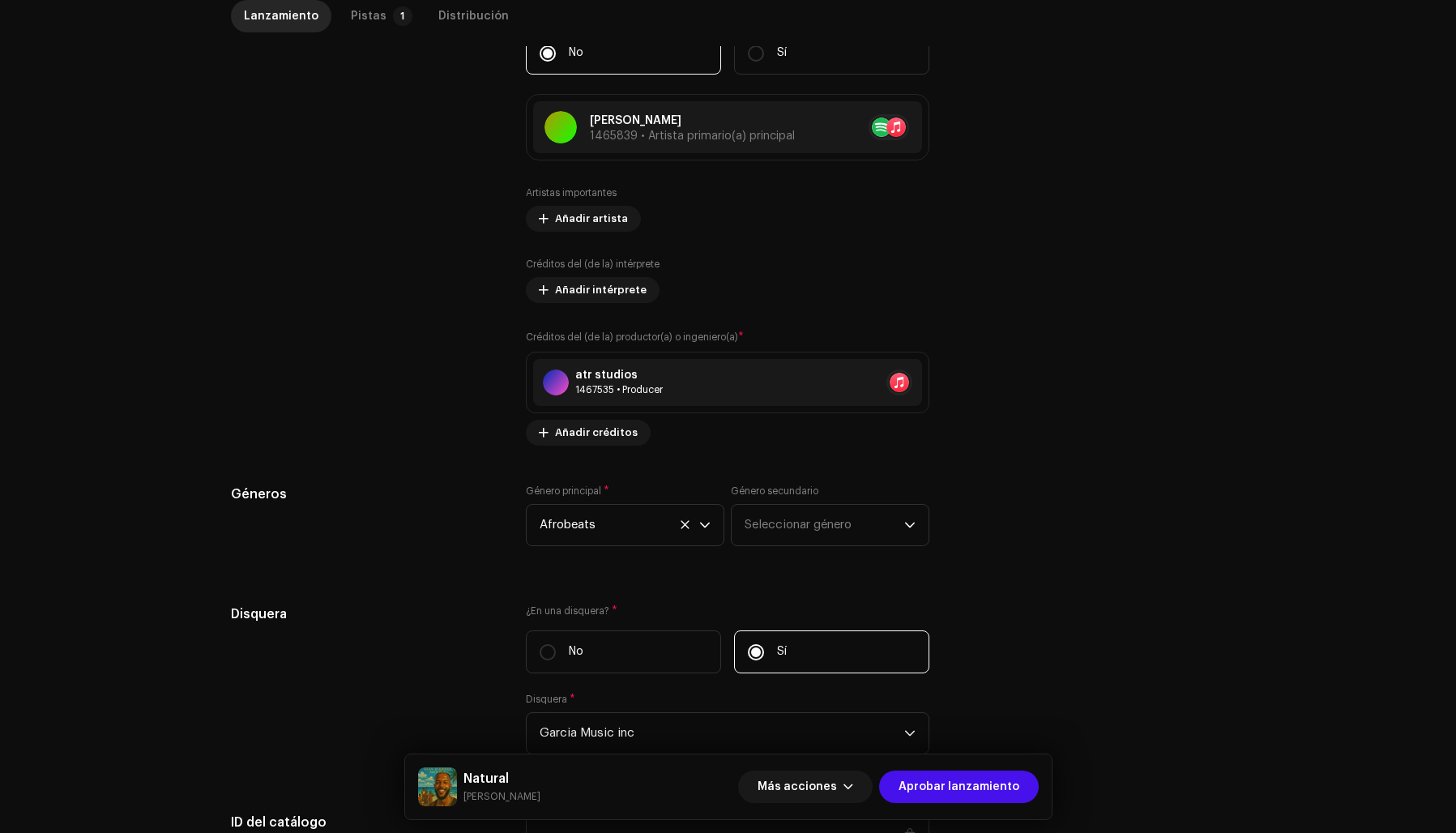
scroll to position [1006, 0]
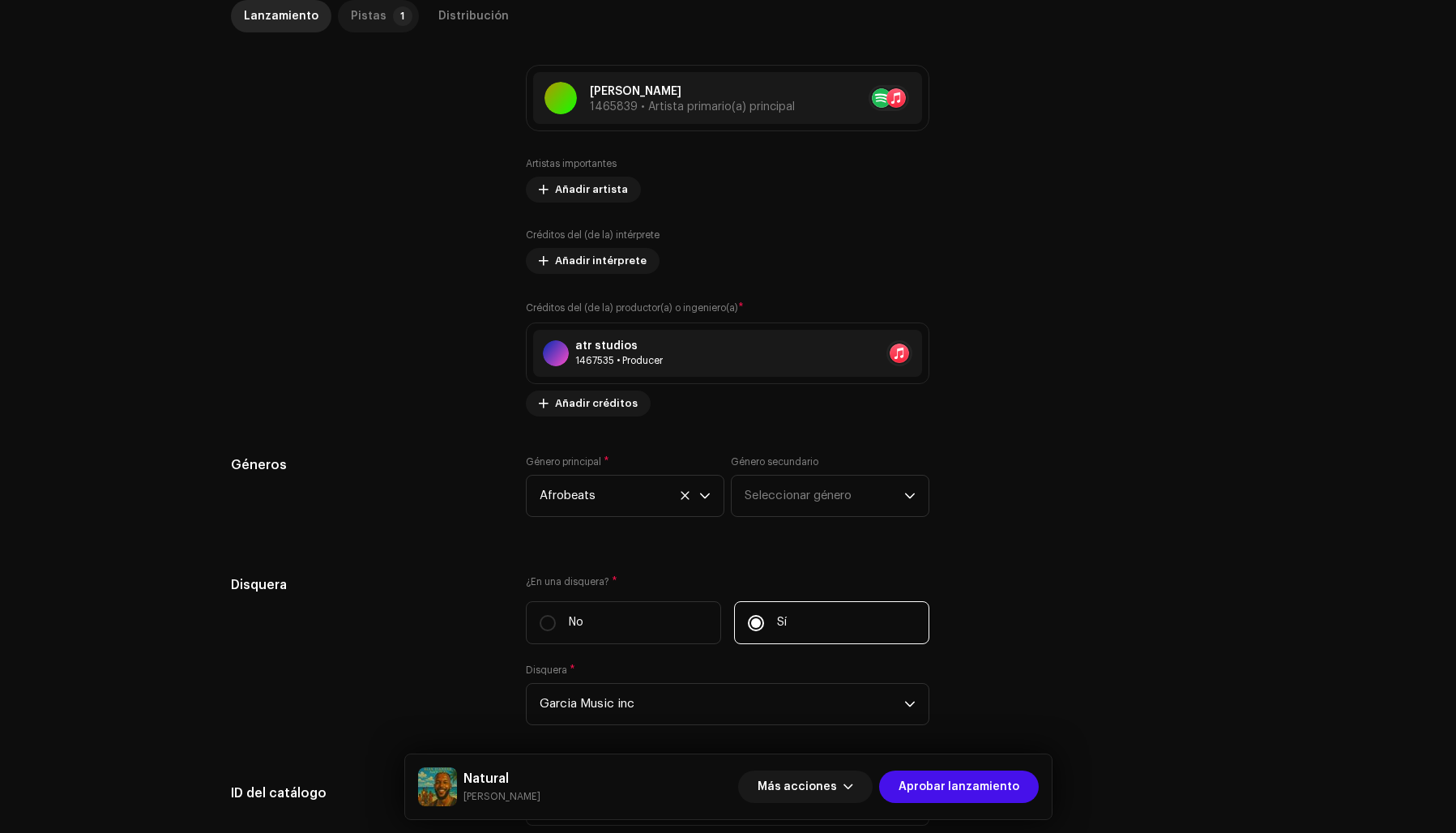
click at [351, 13] on div "Pistas" at bounding box center [368, 16] width 36 height 32
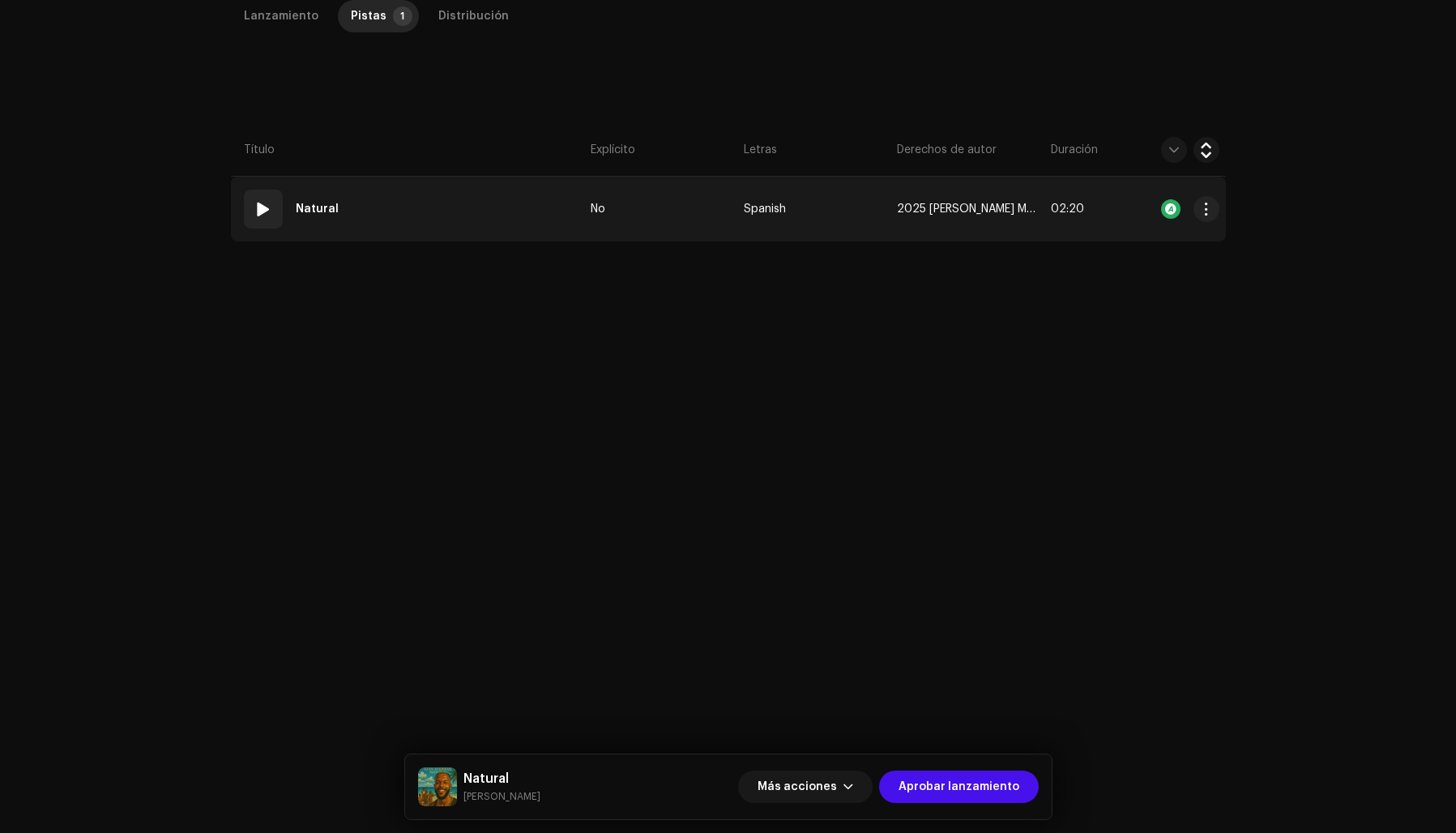
click at [440, 198] on td "01 Natural" at bounding box center [407, 208] width 353 height 65
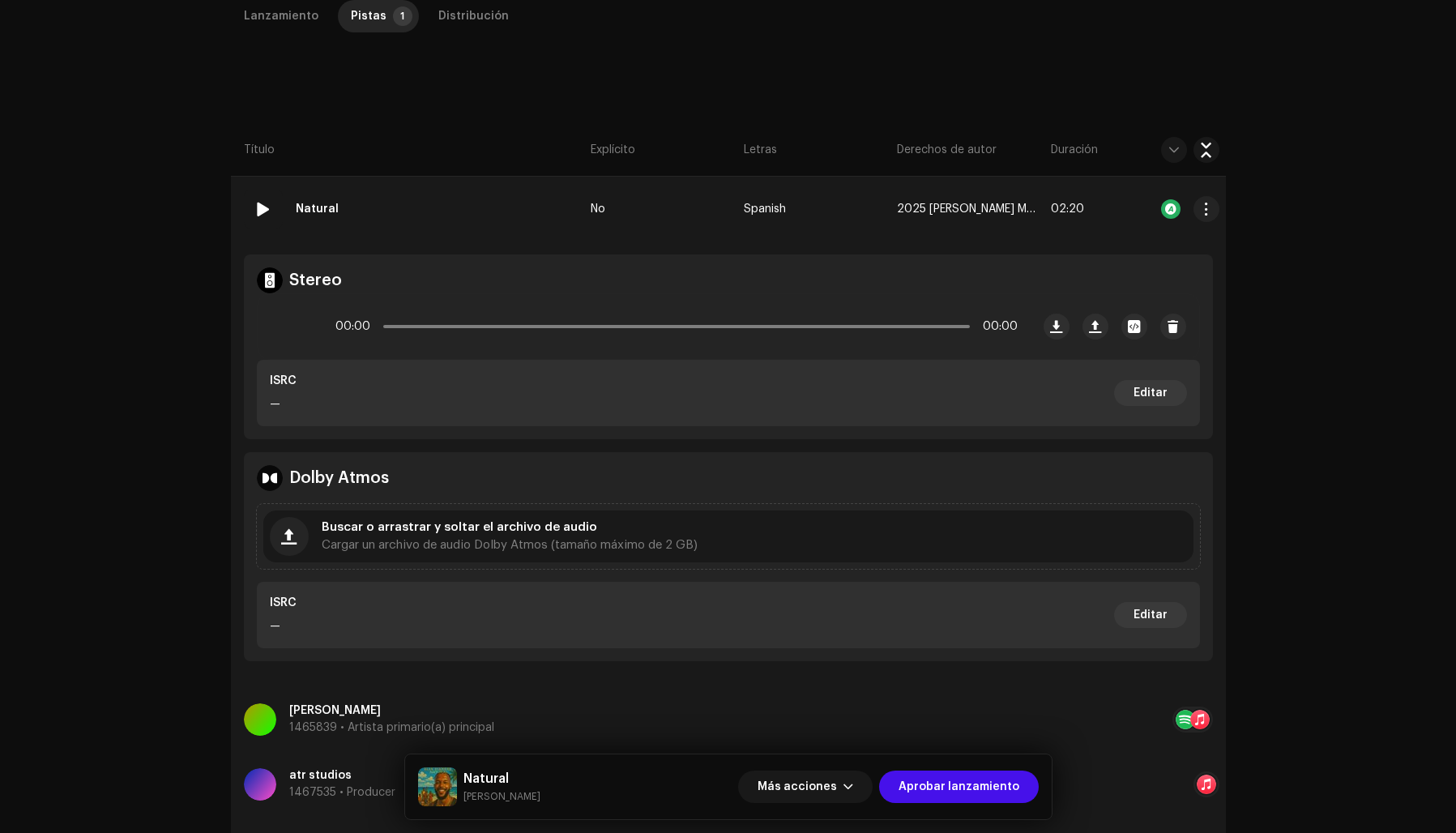
click at [301, 205] on strong "Natural" at bounding box center [317, 208] width 43 height 32
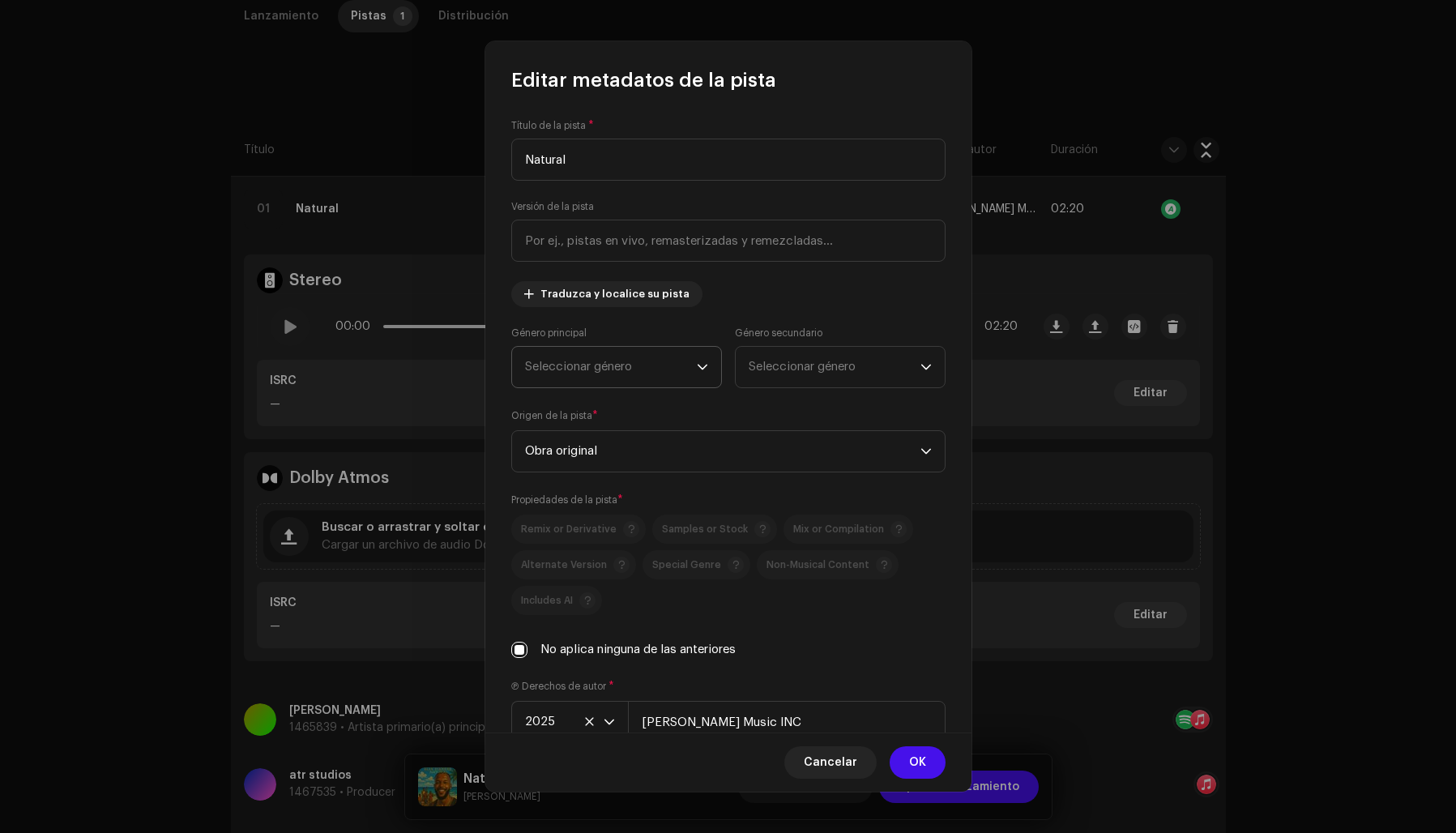
click at [626, 364] on span "Seleccionar género" at bounding box center [611, 367] width 172 height 40
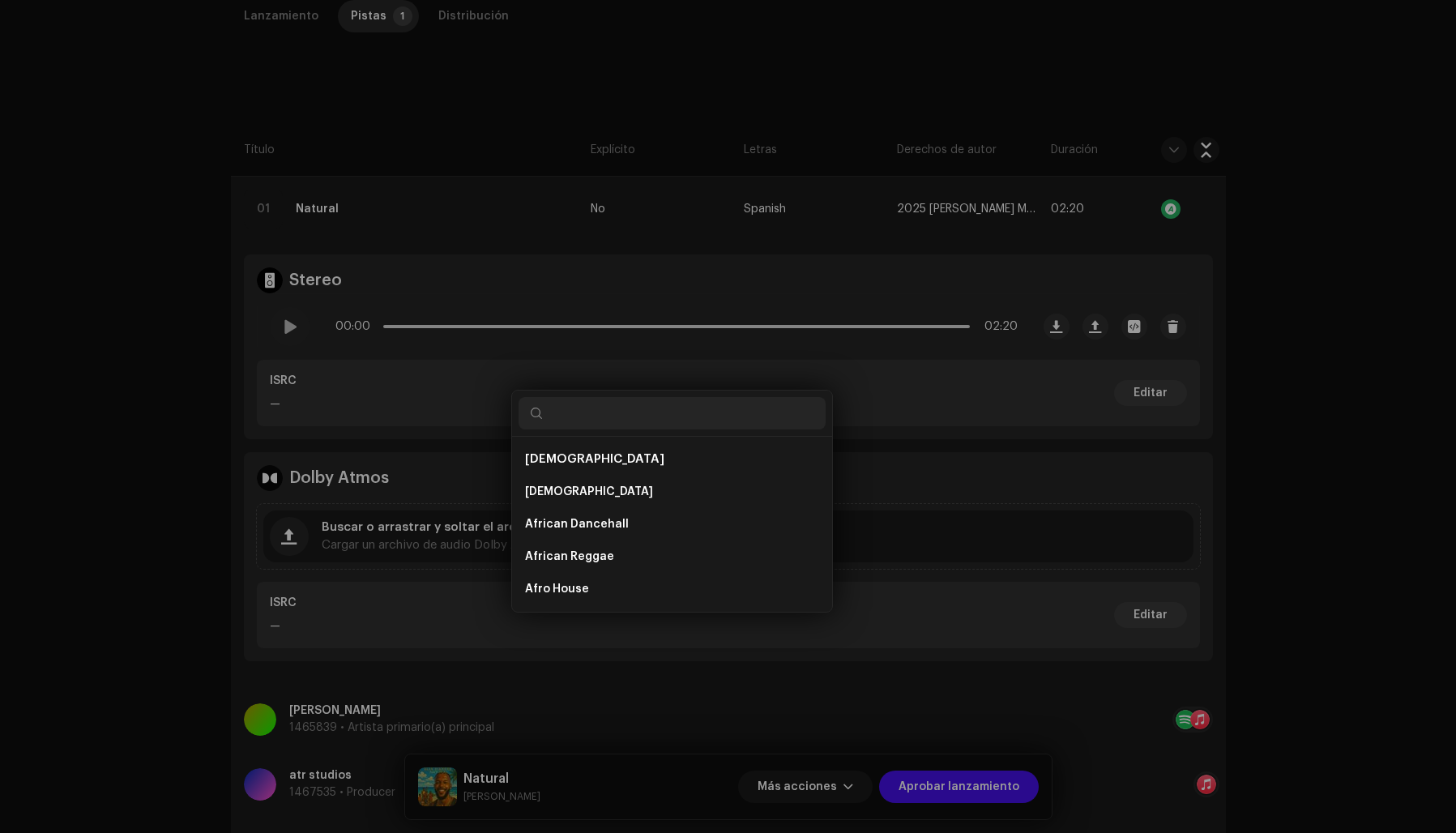
click at [1062, 88] on div "Editar metadatos de la pista Título de la pista * Natural Versión de la pista T…" at bounding box center [728, 416] width 1456 height 833
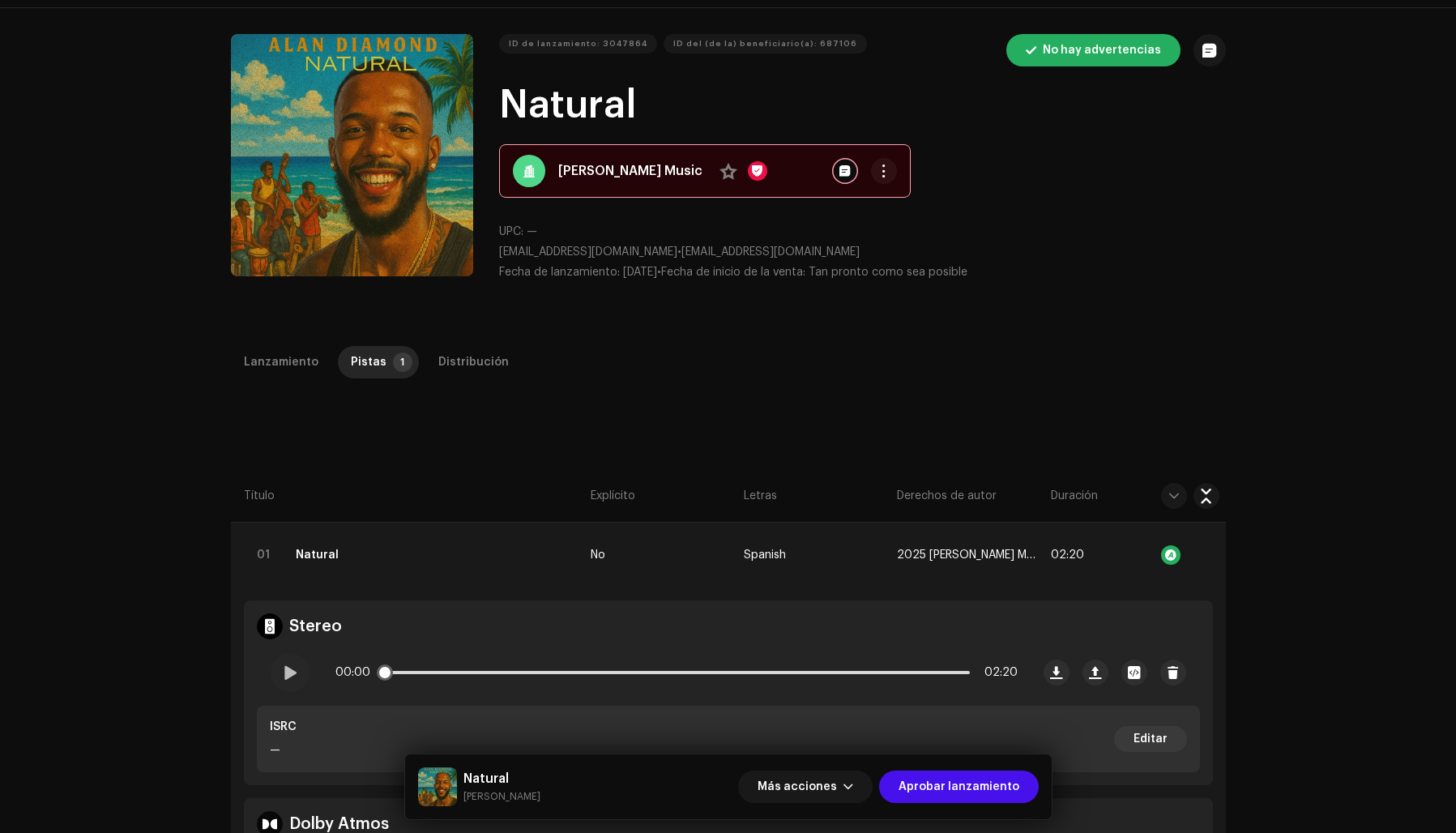
scroll to position [0, 0]
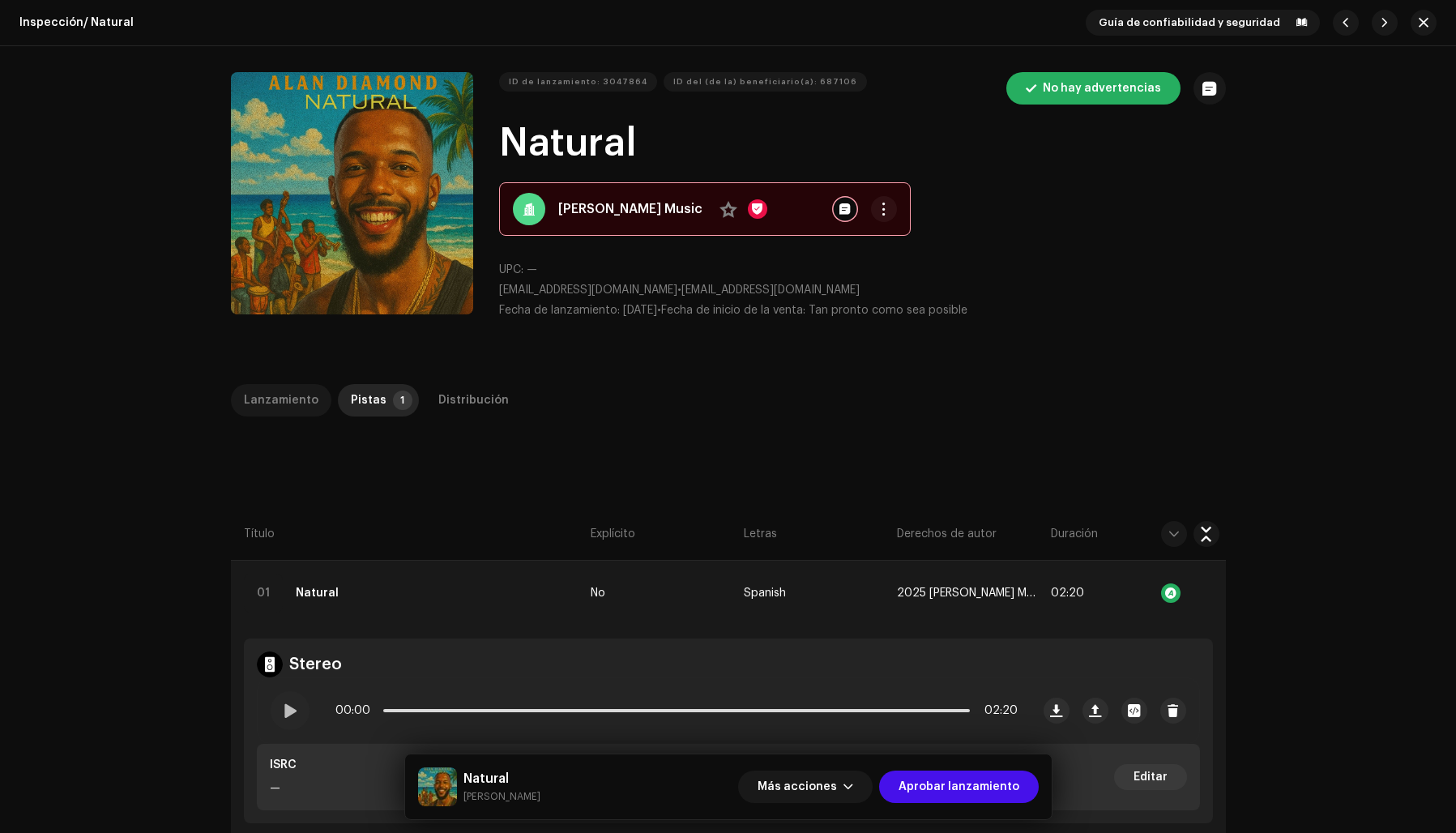
click at [258, 399] on div "Lanzamiento" at bounding box center [281, 399] width 75 height 32
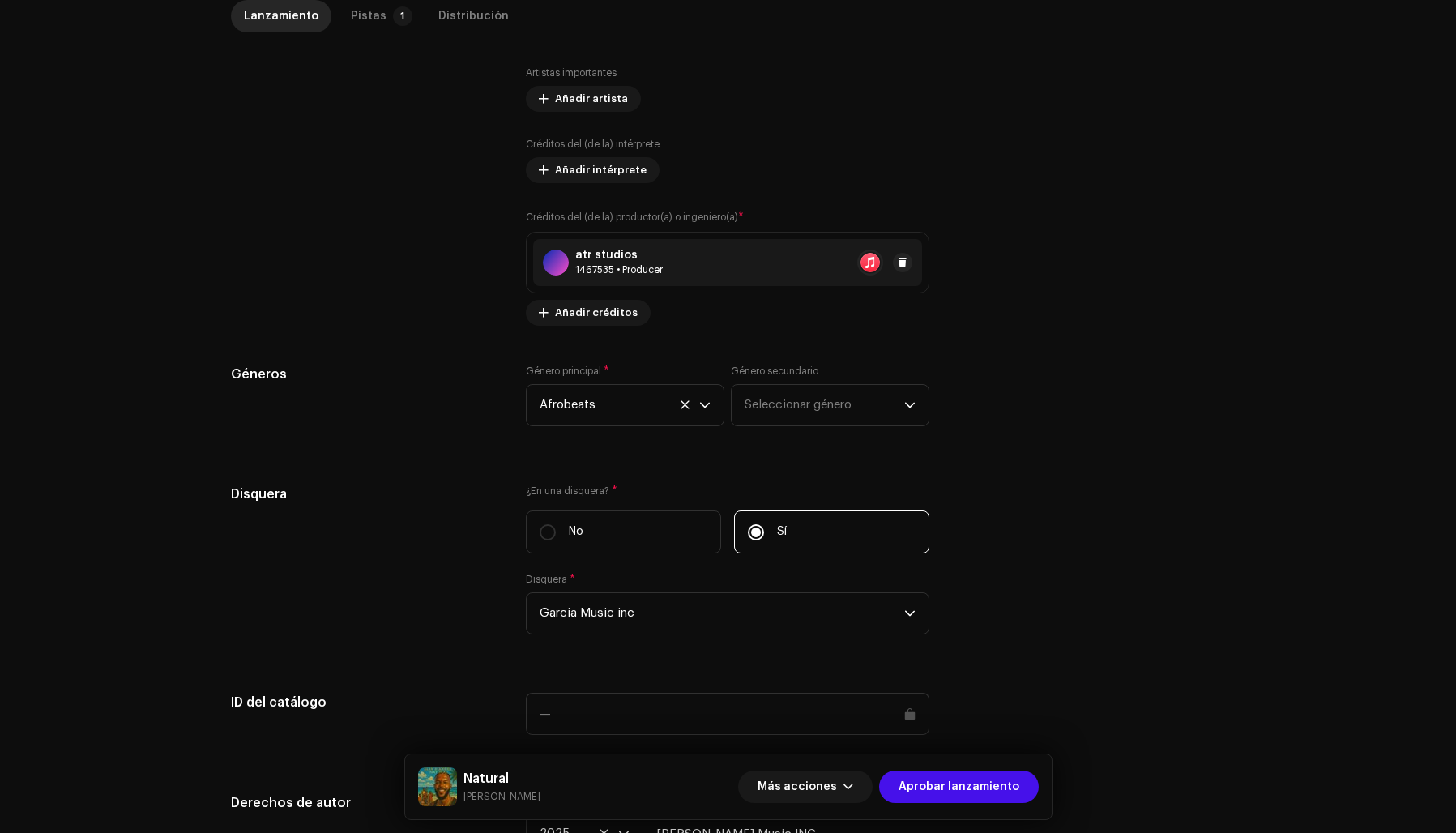
scroll to position [1101, 0]
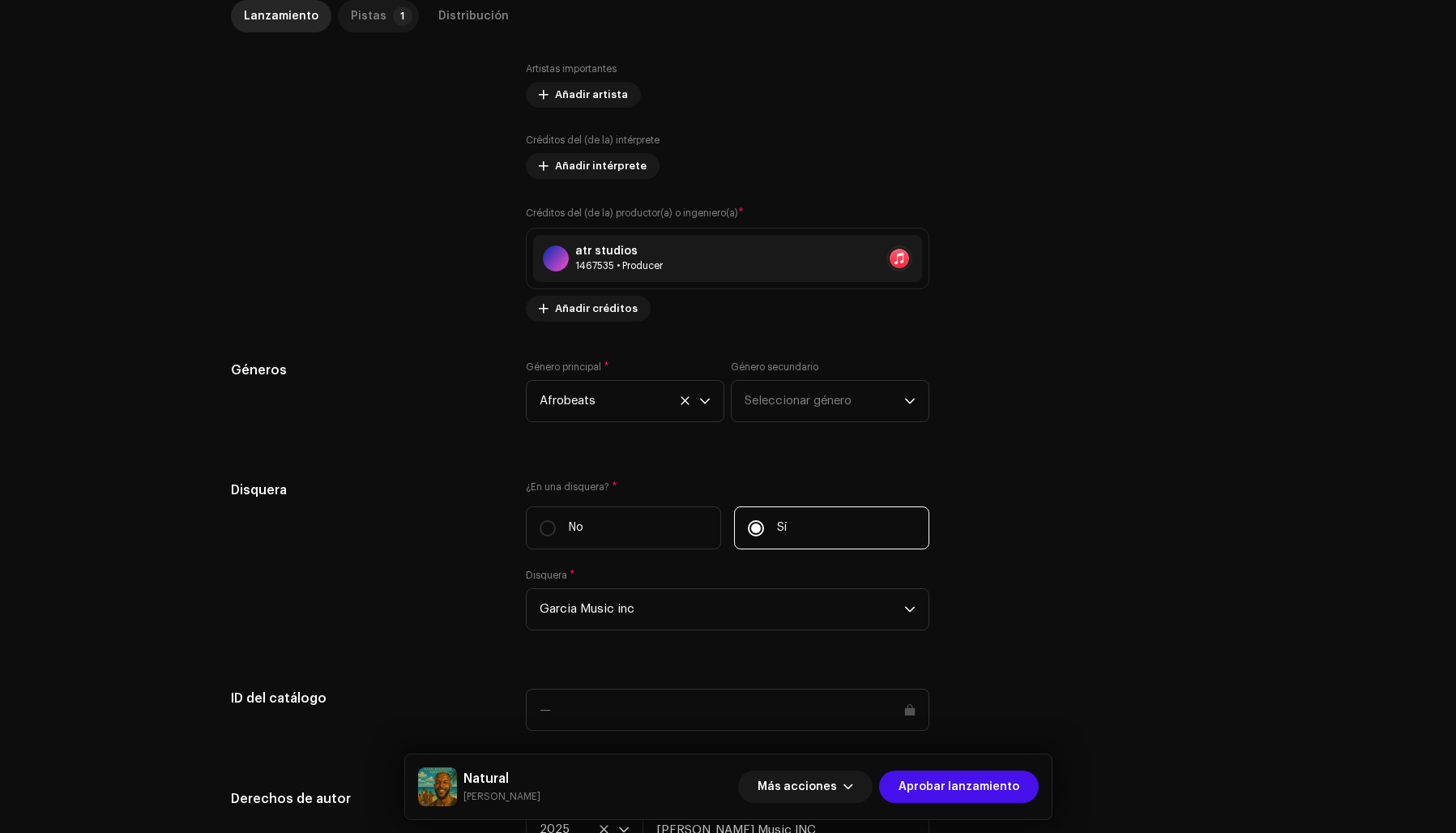
click at [371, 11] on div "Pistas" at bounding box center [368, 16] width 36 height 32
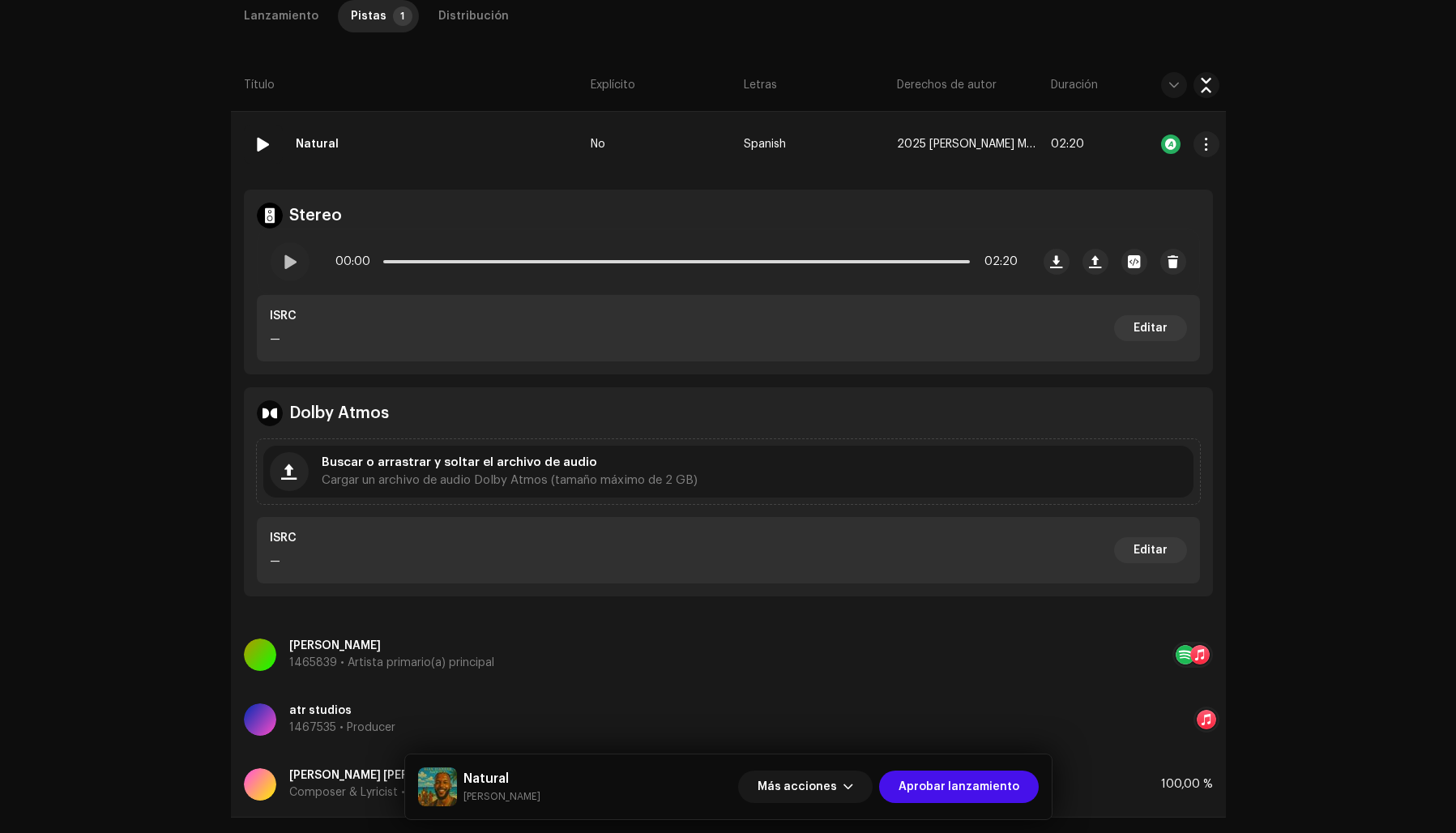
scroll to position [406, 0]
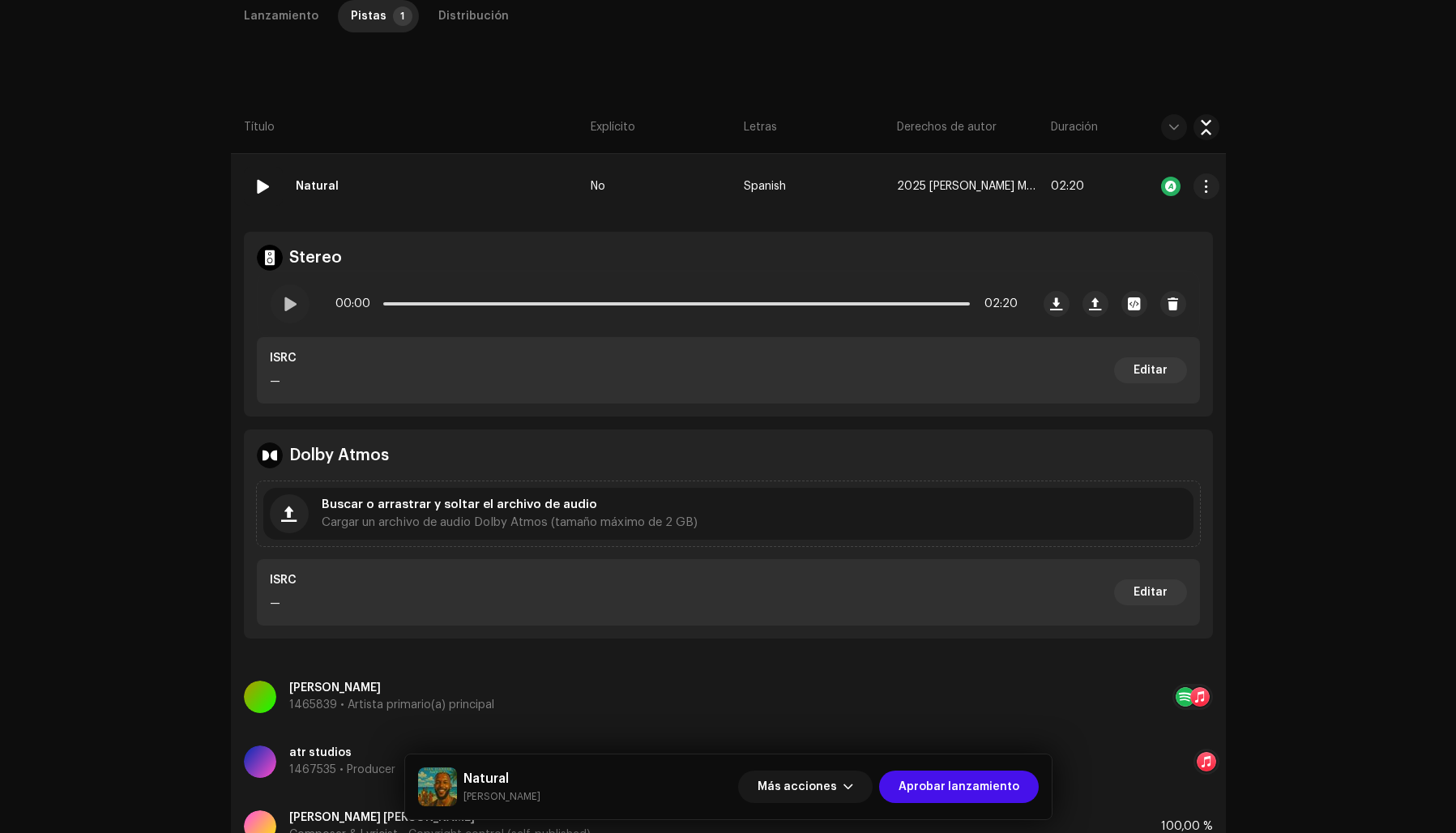
click at [305, 188] on strong "Natural" at bounding box center [317, 185] width 43 height 32
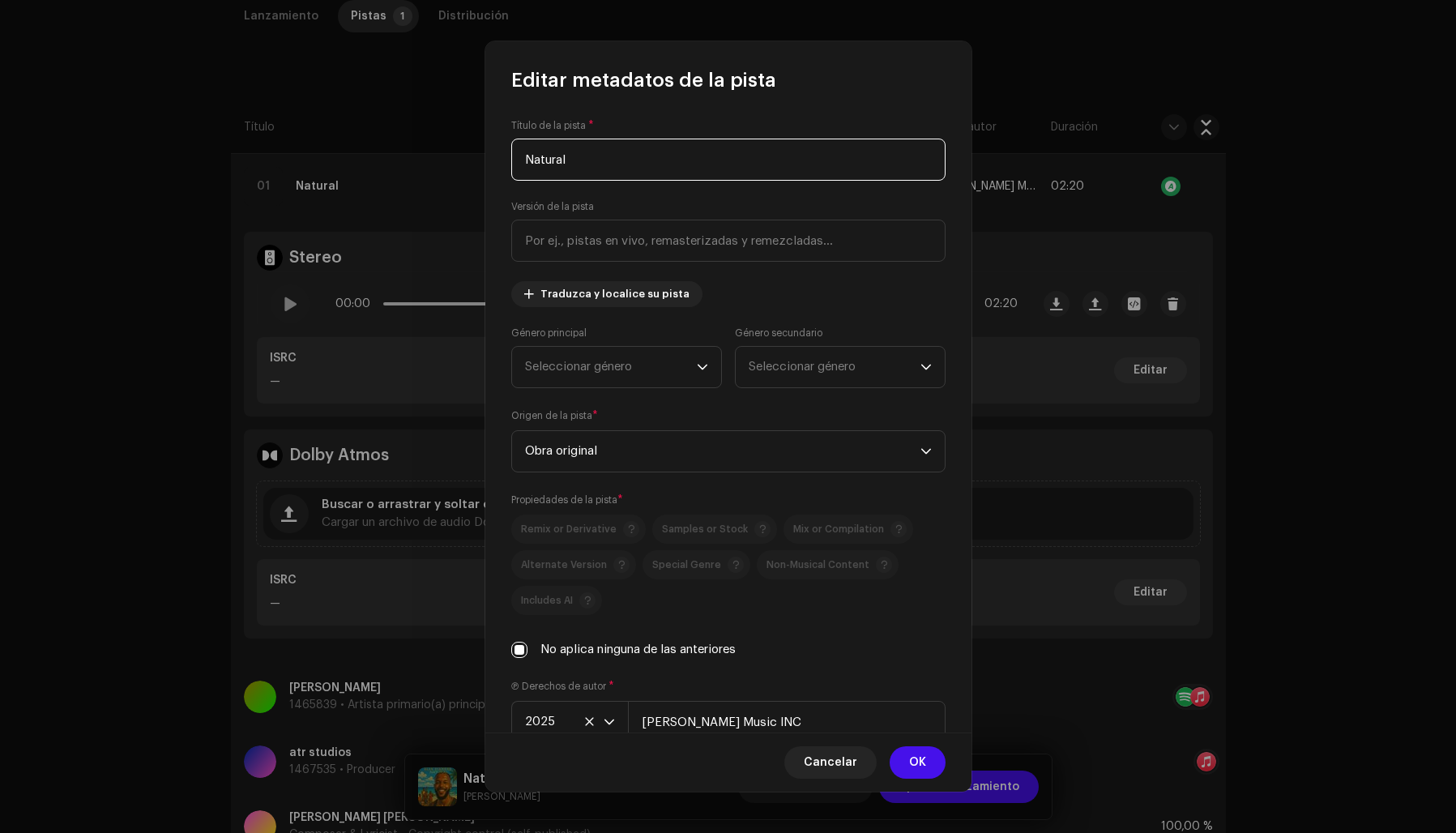
scroll to position [78, 0]
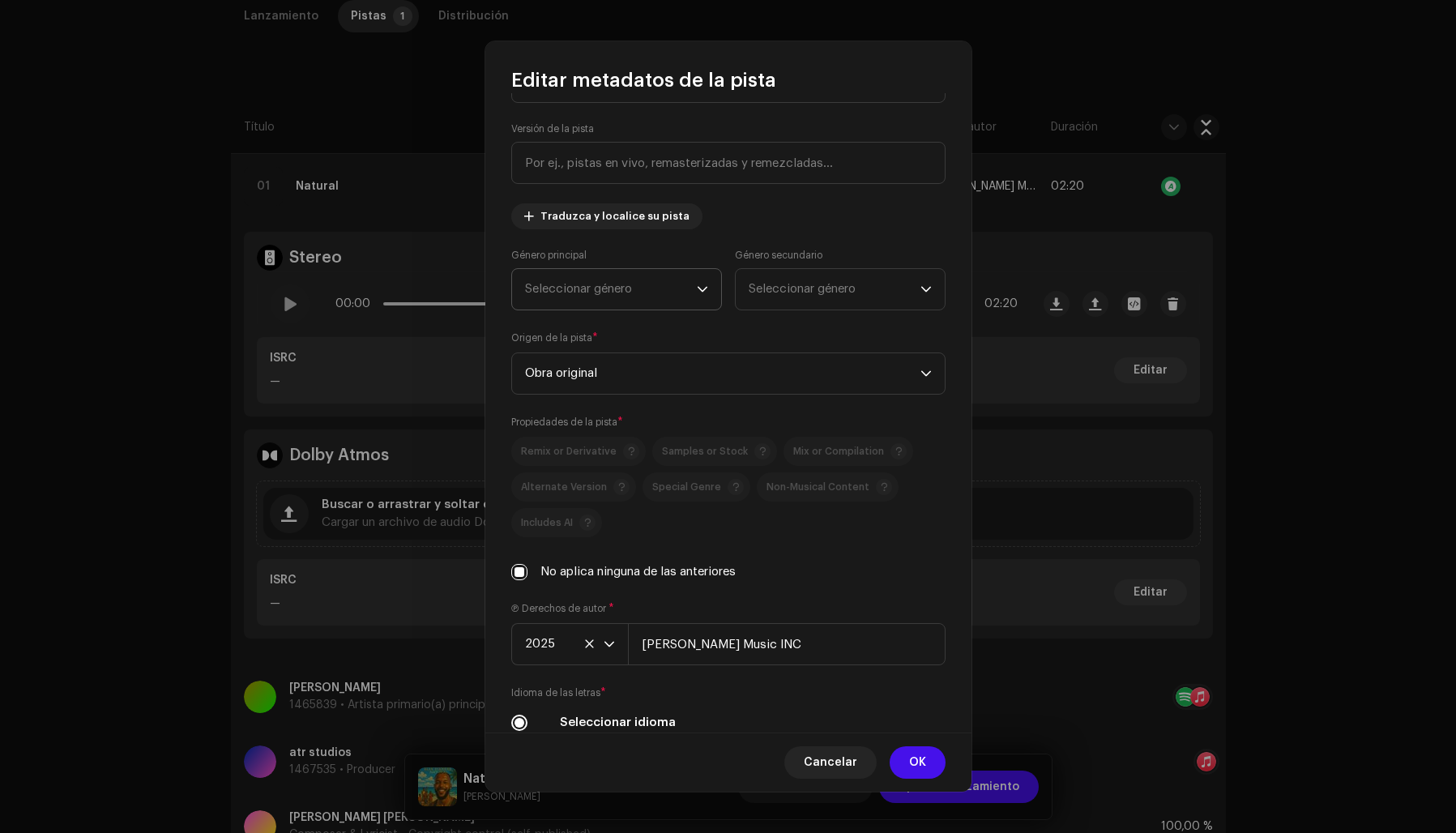
click at [604, 293] on span "Seleccionar género" at bounding box center [611, 289] width 172 height 40
type input "afro"
click at [550, 407] on span "Afrobeats" at bounding box center [554, 414] width 58 height 16
click at [828, 239] on div "Título de la pista * Natural Versión de la pista Traduzca y localice su pista G…" at bounding box center [728, 412] width 486 height 638
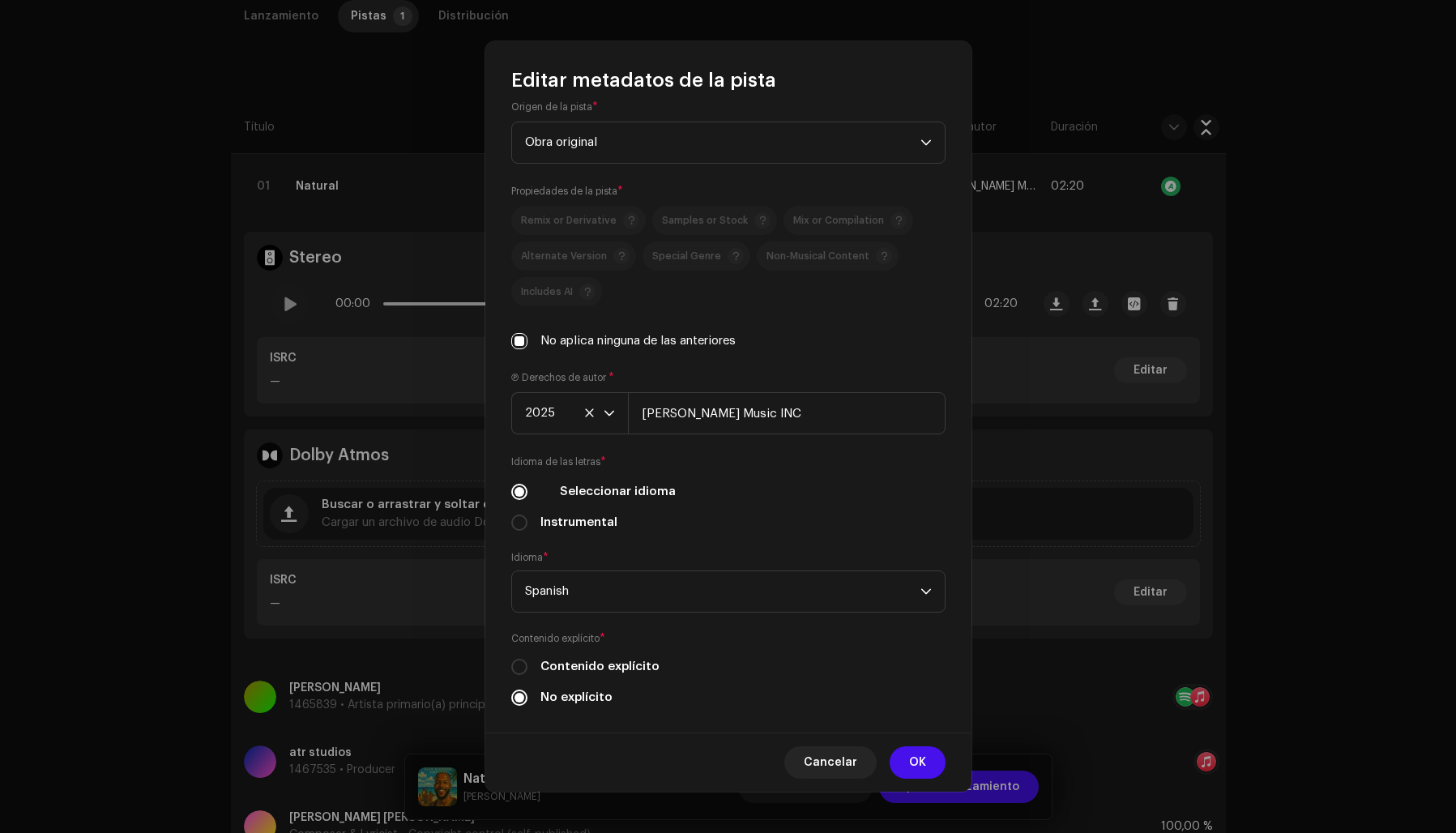
scroll to position [331, 0]
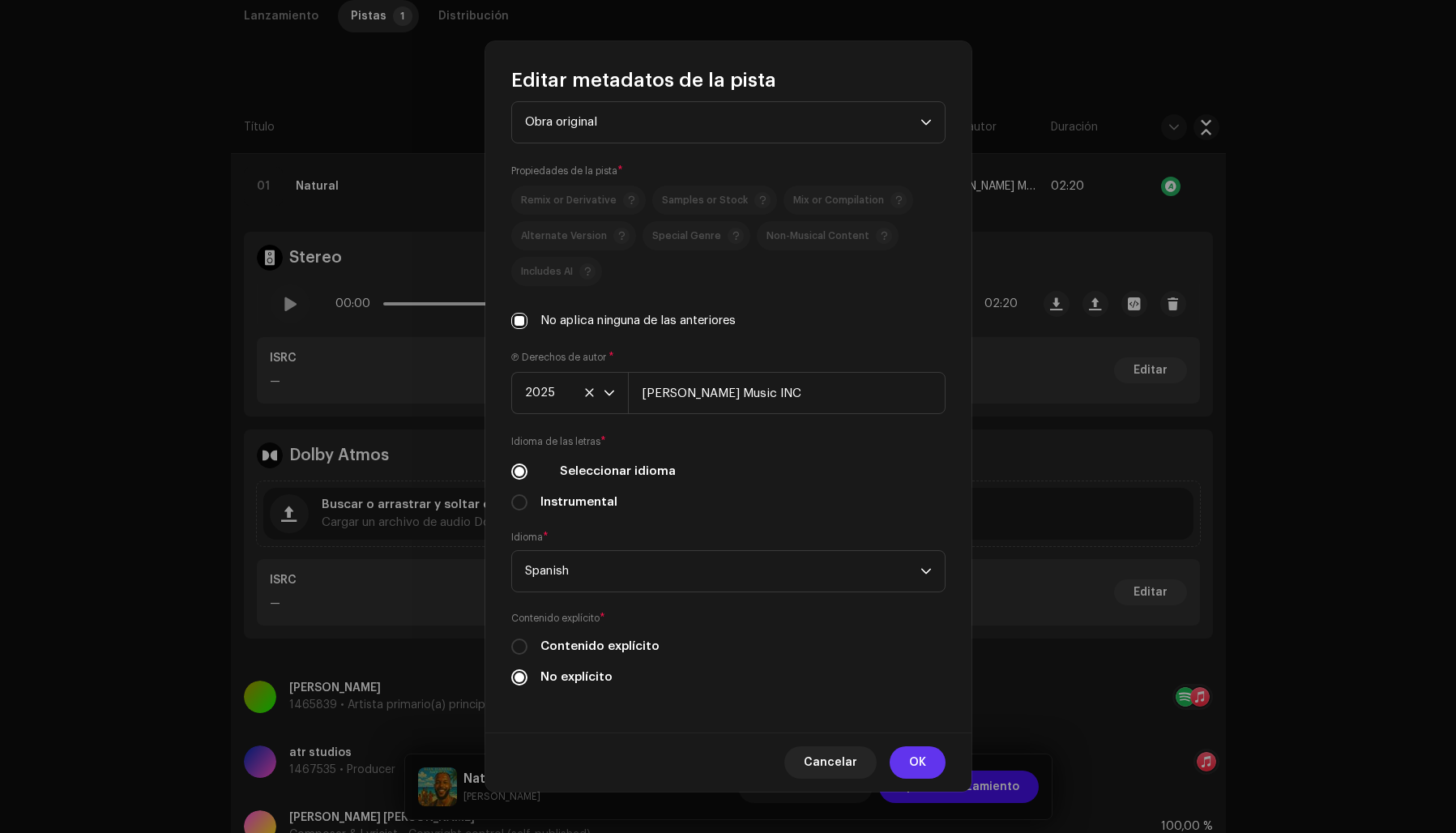
click at [924, 766] on span "OK" at bounding box center [917, 762] width 17 height 32
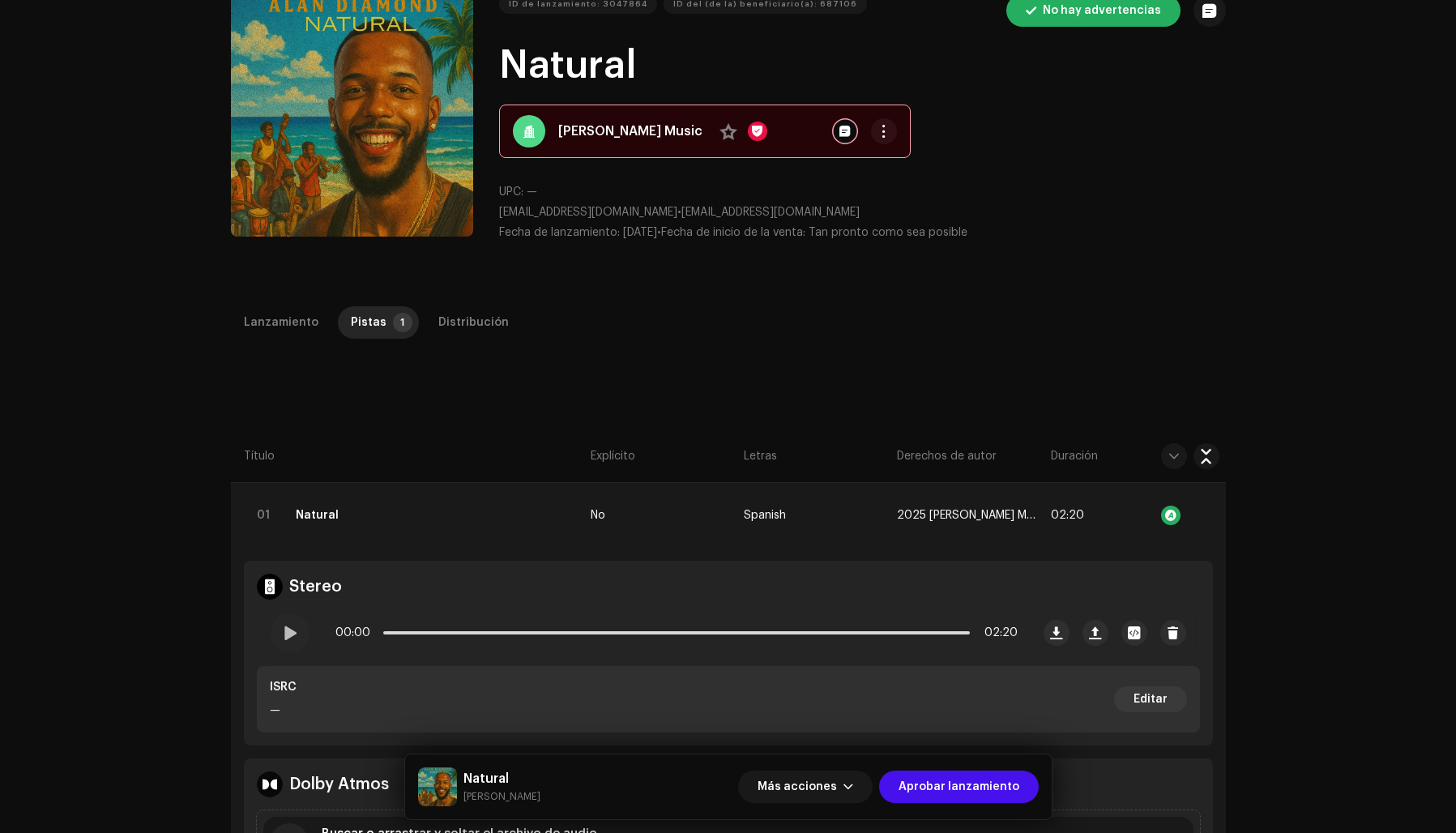
scroll to position [43, 0]
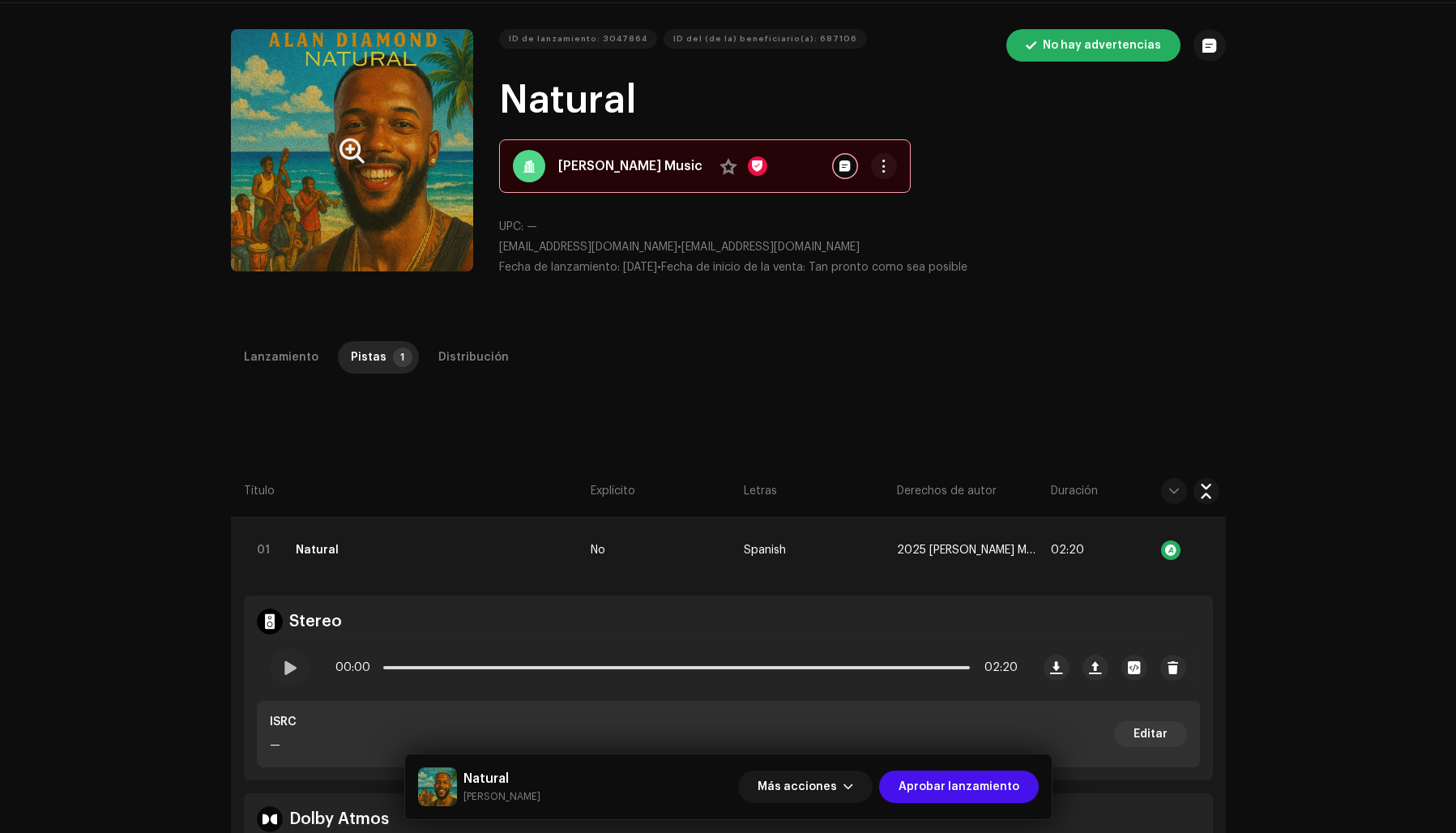
click at [276, 200] on button "Zoom Image" at bounding box center [352, 150] width 242 height 242
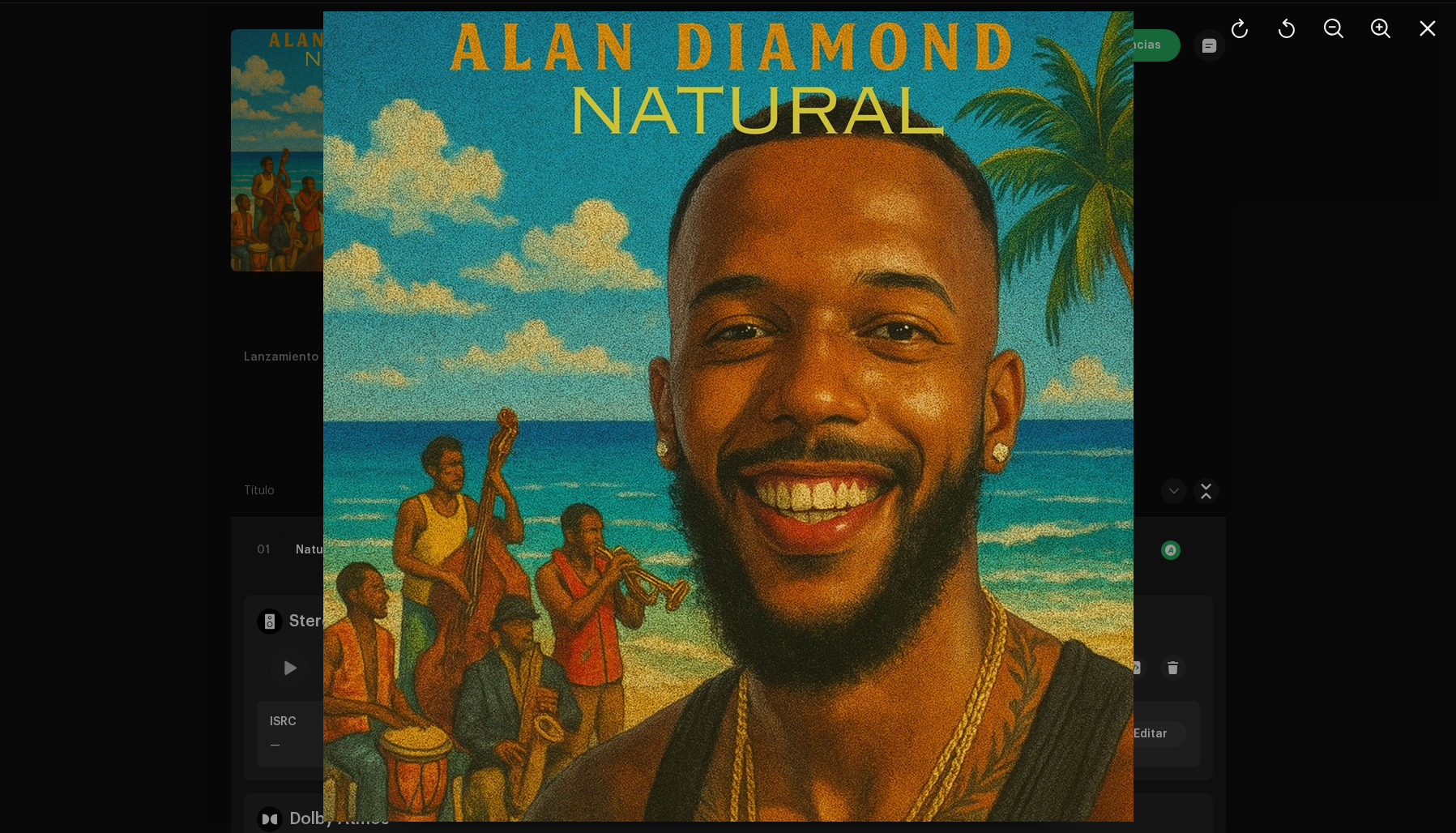
click at [1240, 278] on div at bounding box center [728, 416] width 1456 height 833
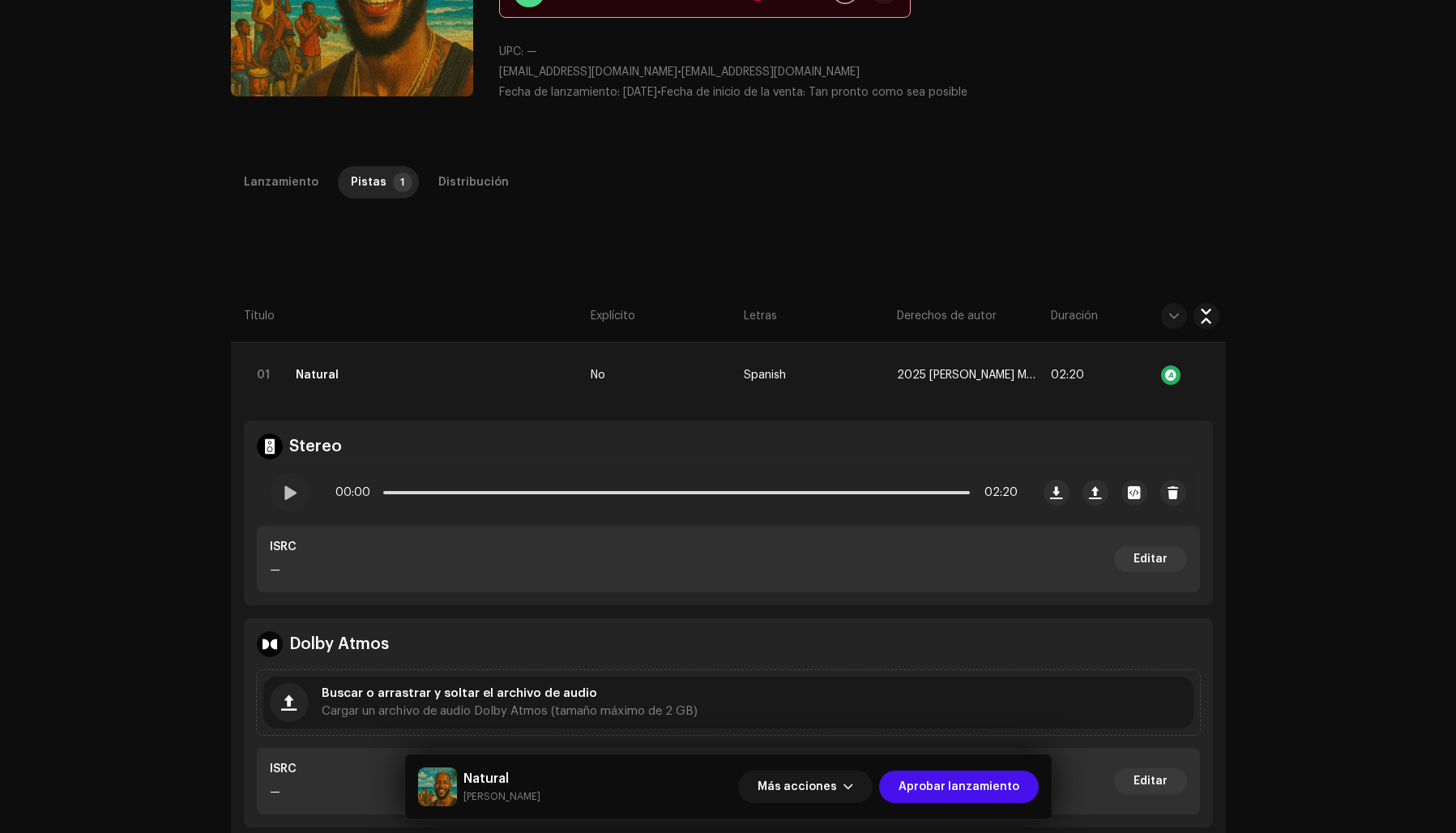
scroll to position [264, 0]
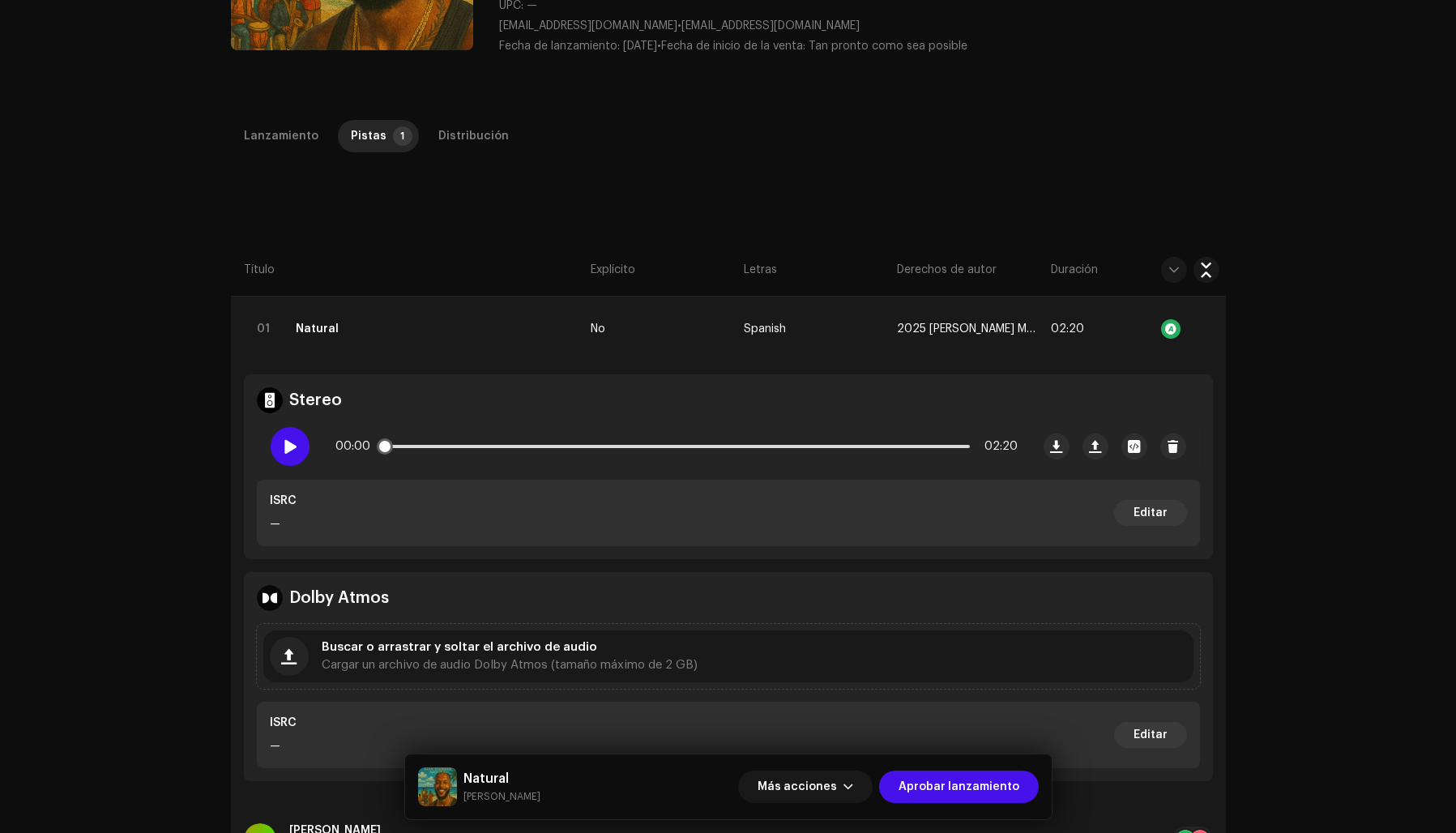
click at [288, 442] on span at bounding box center [290, 447] width 14 height 13
drag, startPoint x: 391, startPoint y: 441, endPoint x: 731, endPoint y: 467, distance: 341.0
click at [731, 467] on div "00:31 02:20" at bounding box center [644, 446] width 773 height 65
click at [286, 445] on icon at bounding box center [290, 446] width 38 height 38
click at [288, 442] on span at bounding box center [290, 447] width 14 height 13
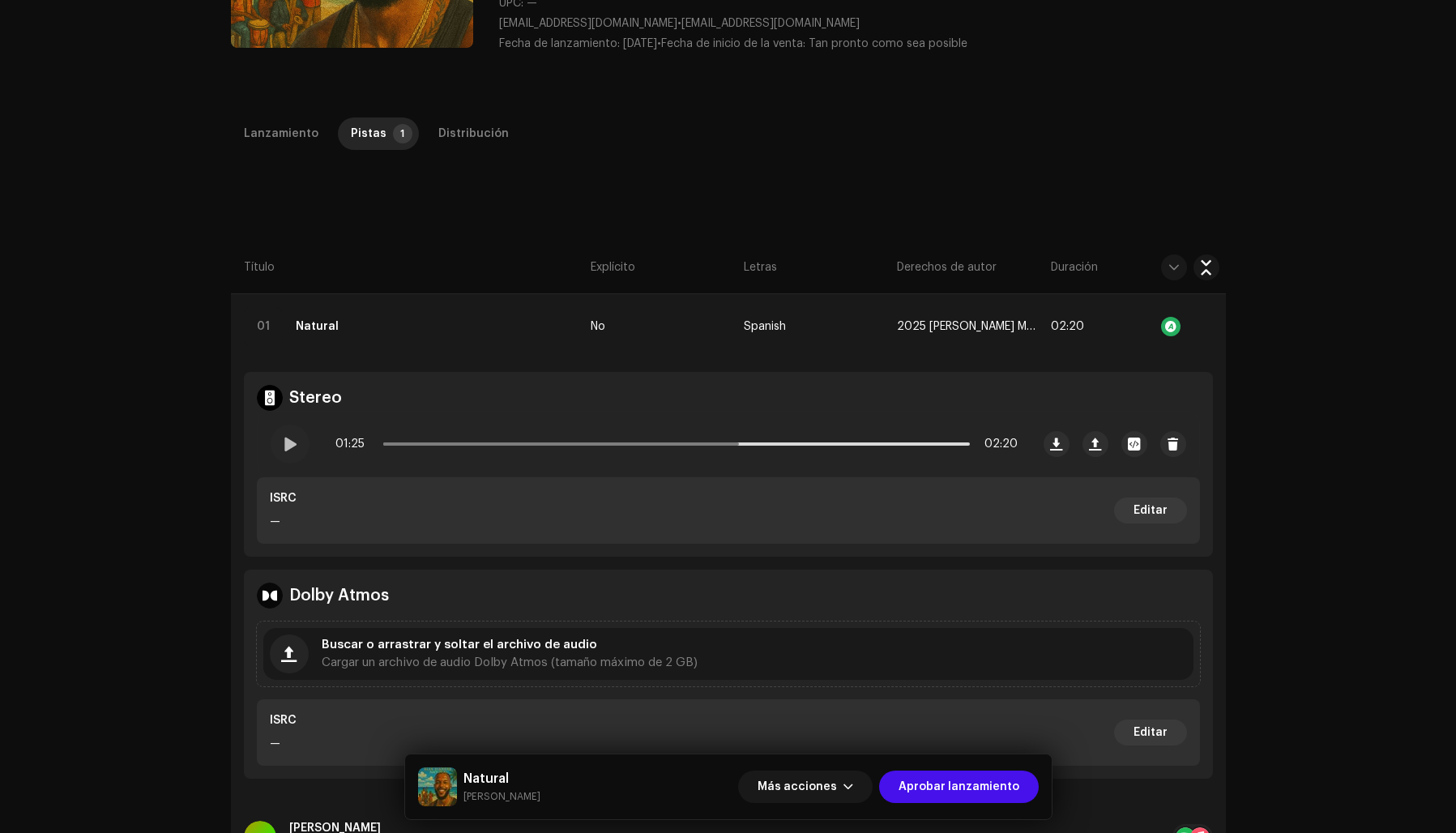
scroll to position [0, 0]
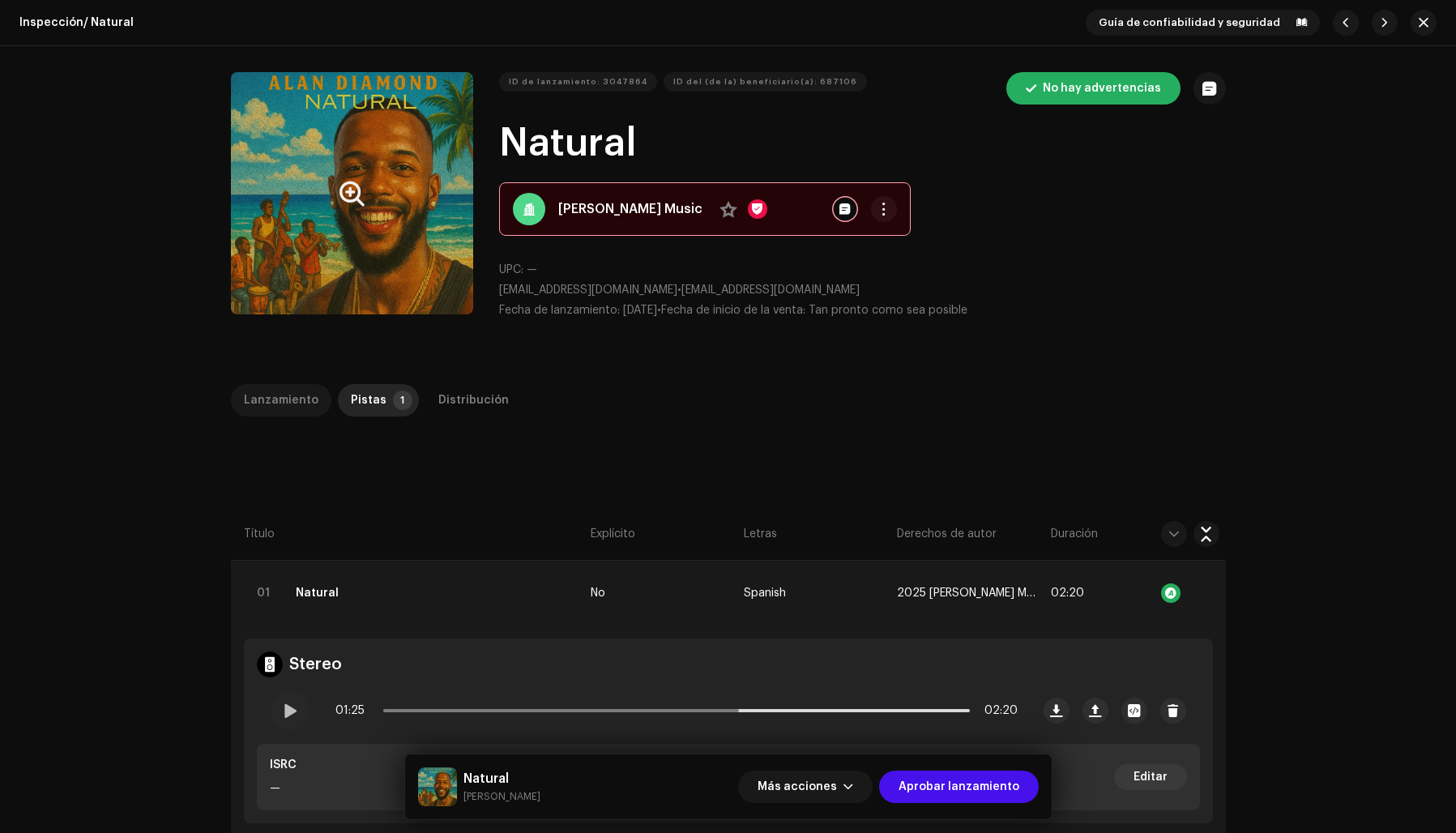
click at [258, 397] on div "Lanzamiento" at bounding box center [281, 399] width 75 height 32
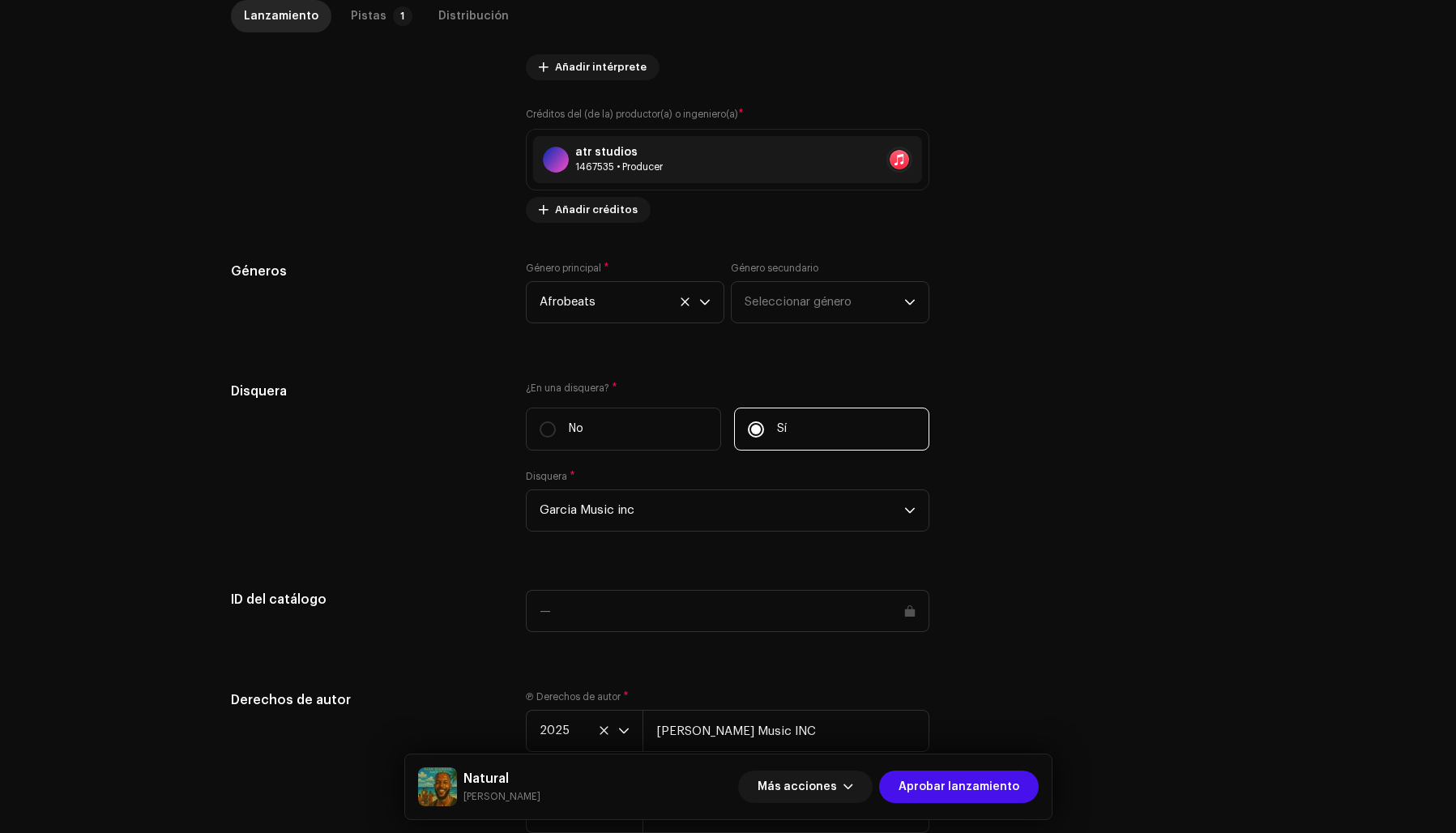
scroll to position [1339, 0]
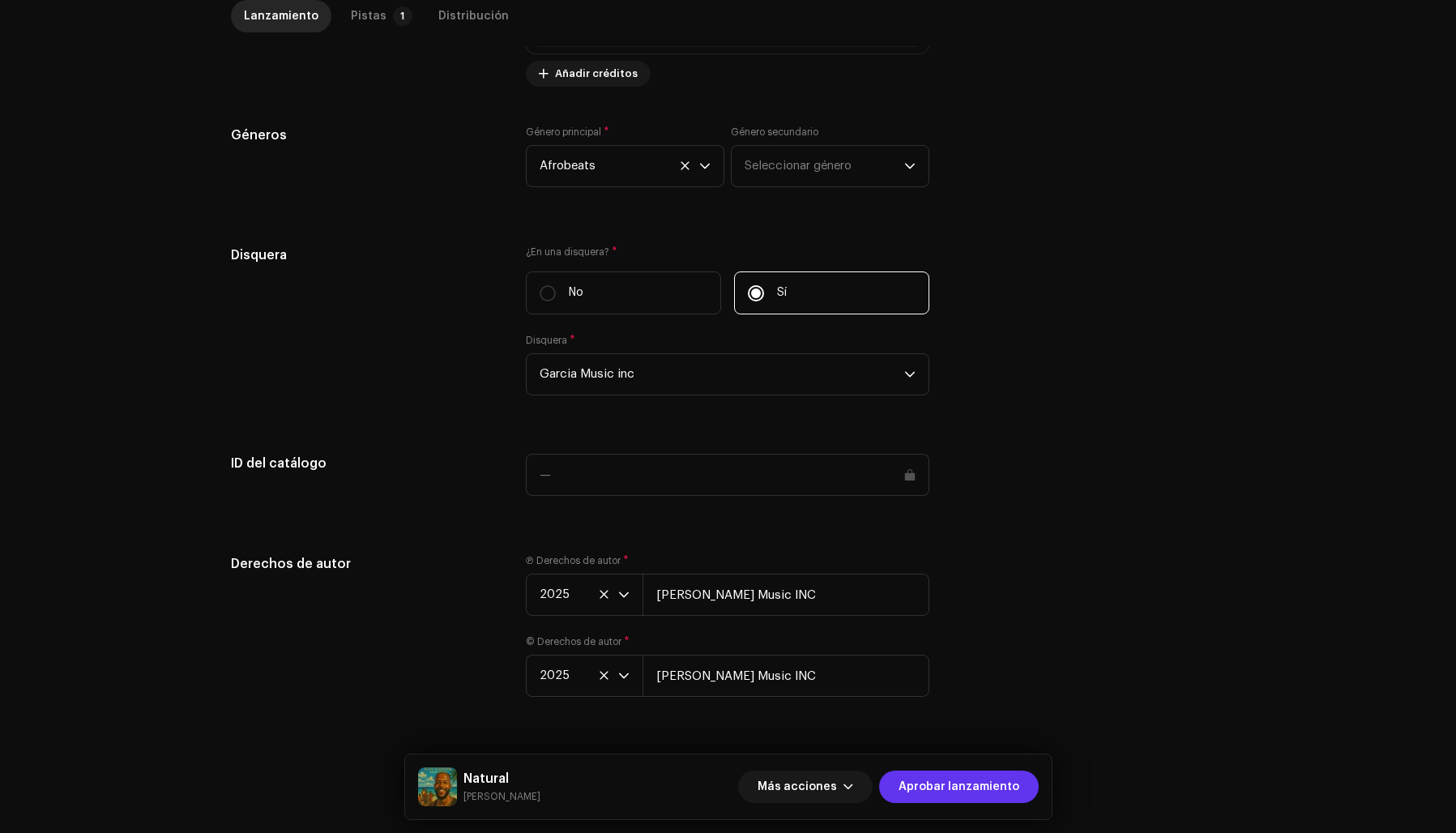
click at [979, 786] on span "Aprobar lanzamiento" at bounding box center [959, 786] width 121 height 32
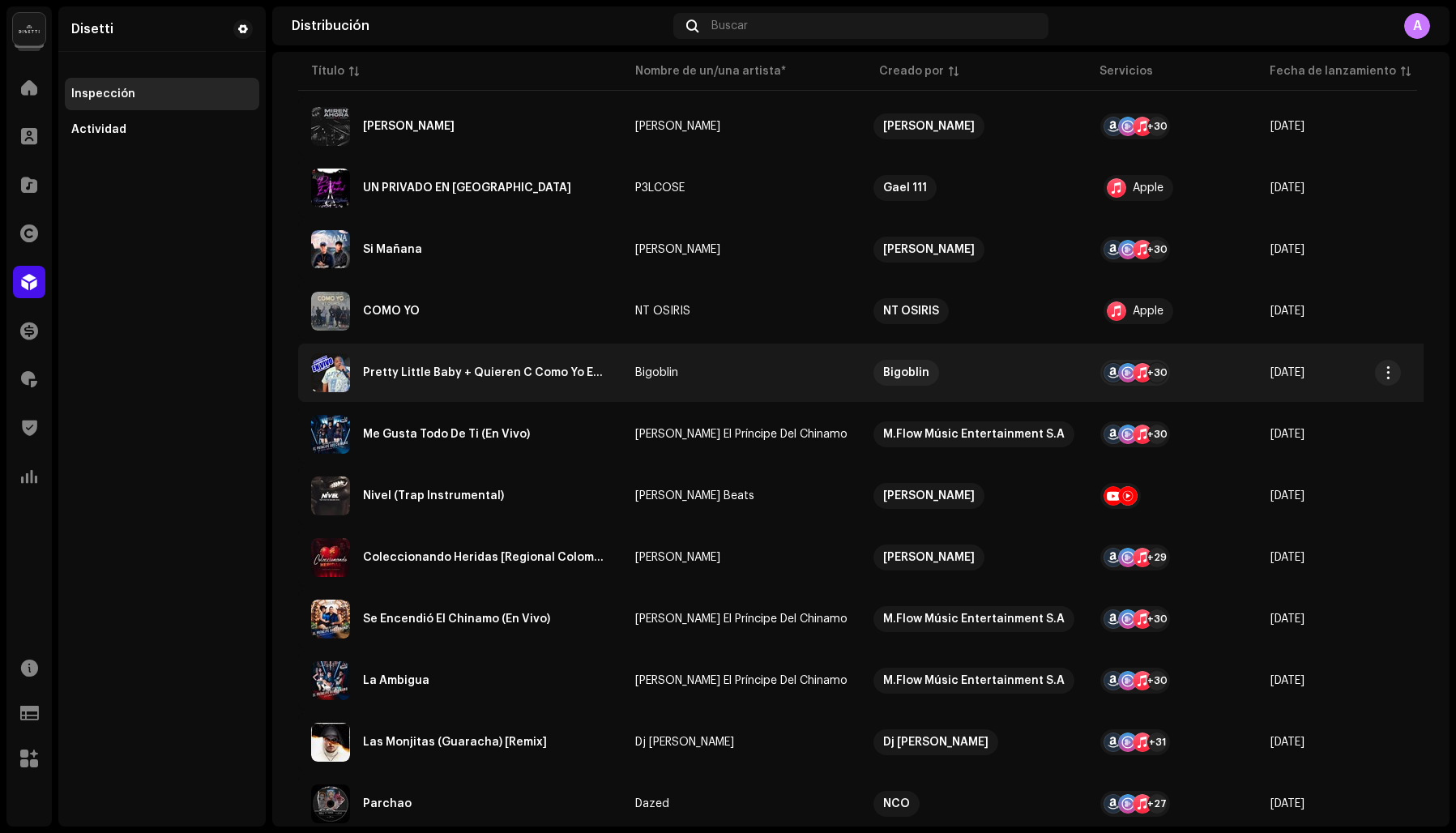
scroll to position [411, 0]
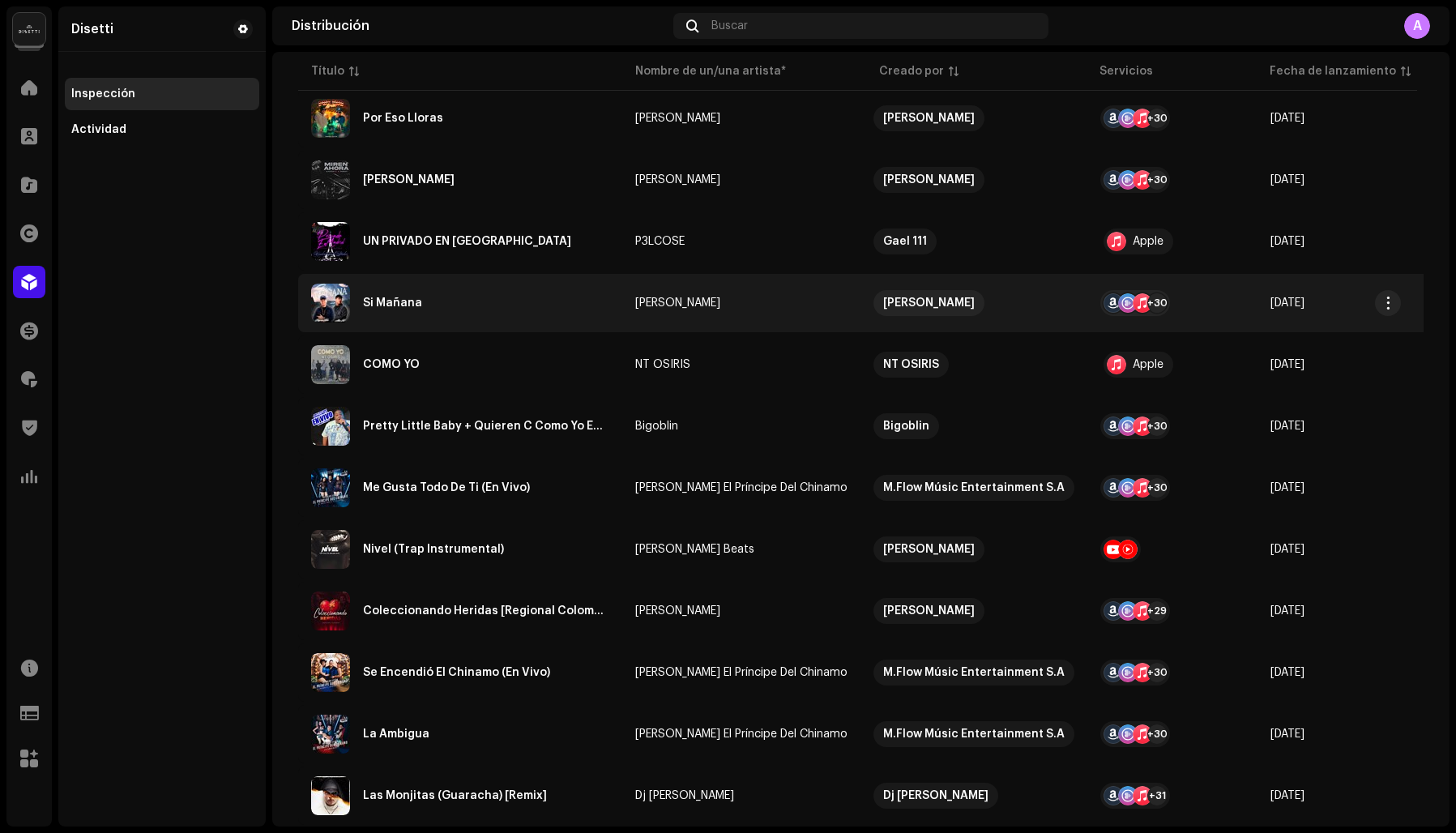
click at [412, 305] on div "Si Mañana" at bounding box center [392, 303] width 59 height 11
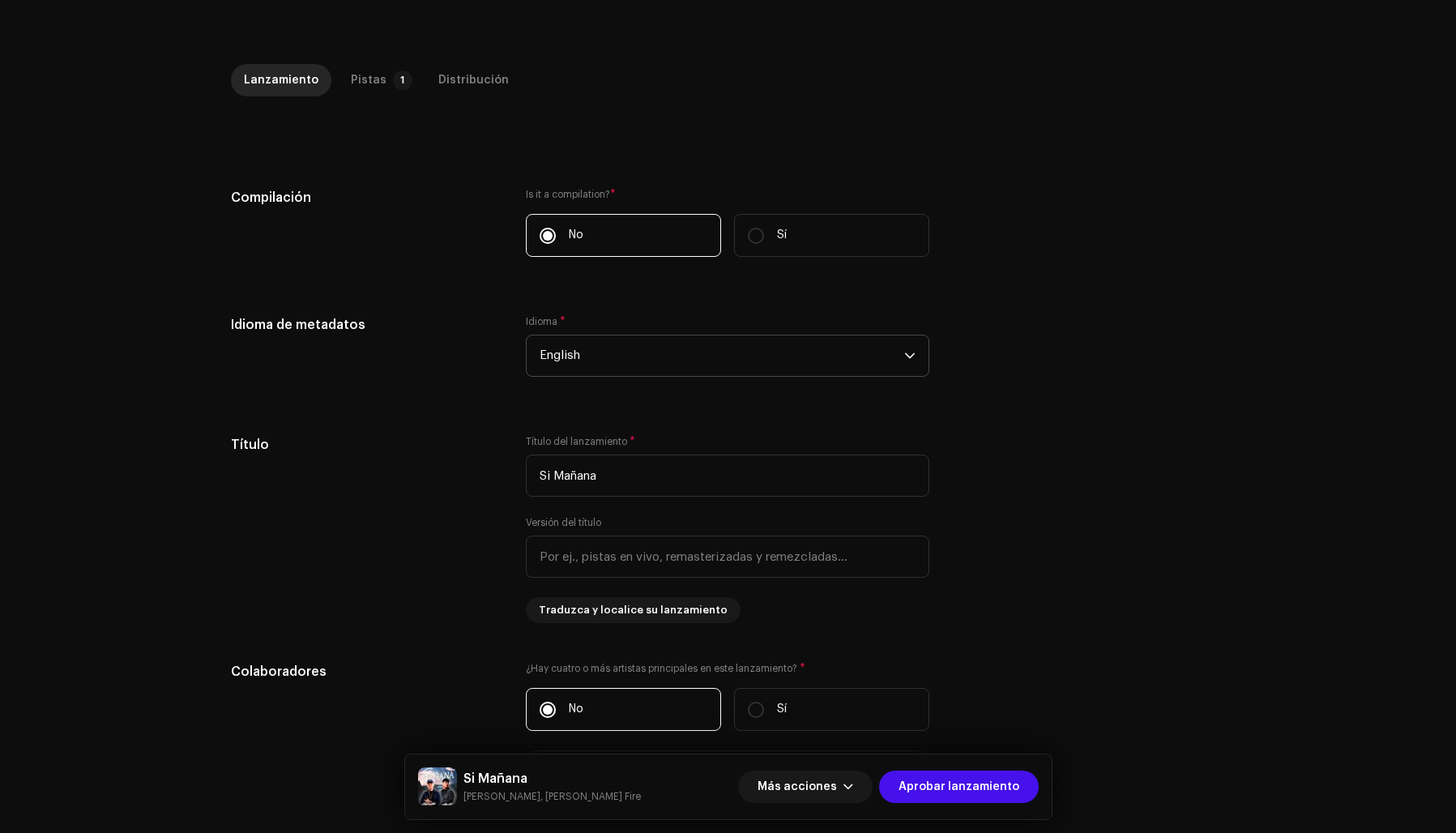
scroll to position [338, 0]
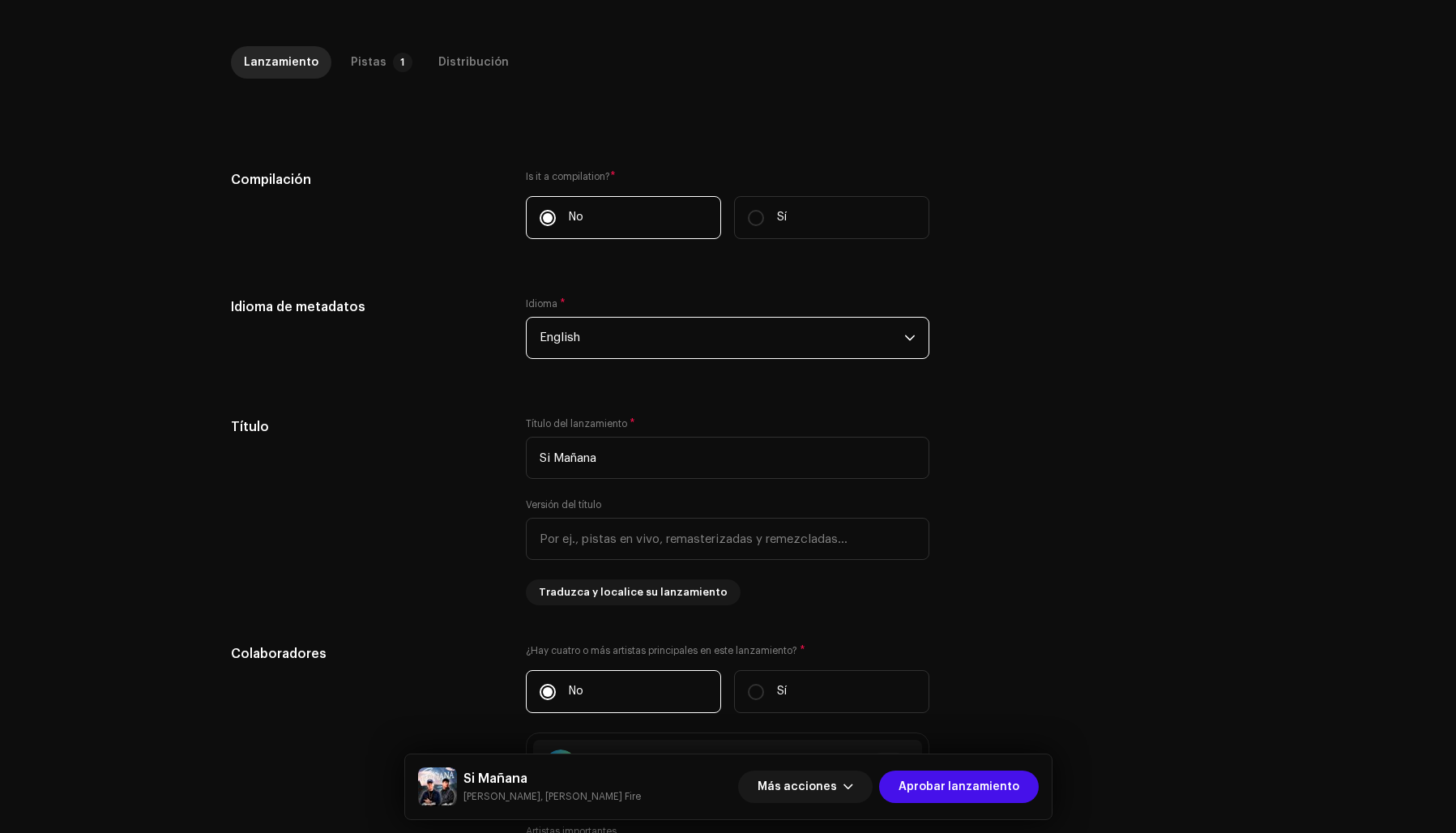
click at [606, 343] on span "English" at bounding box center [722, 338] width 364 height 40
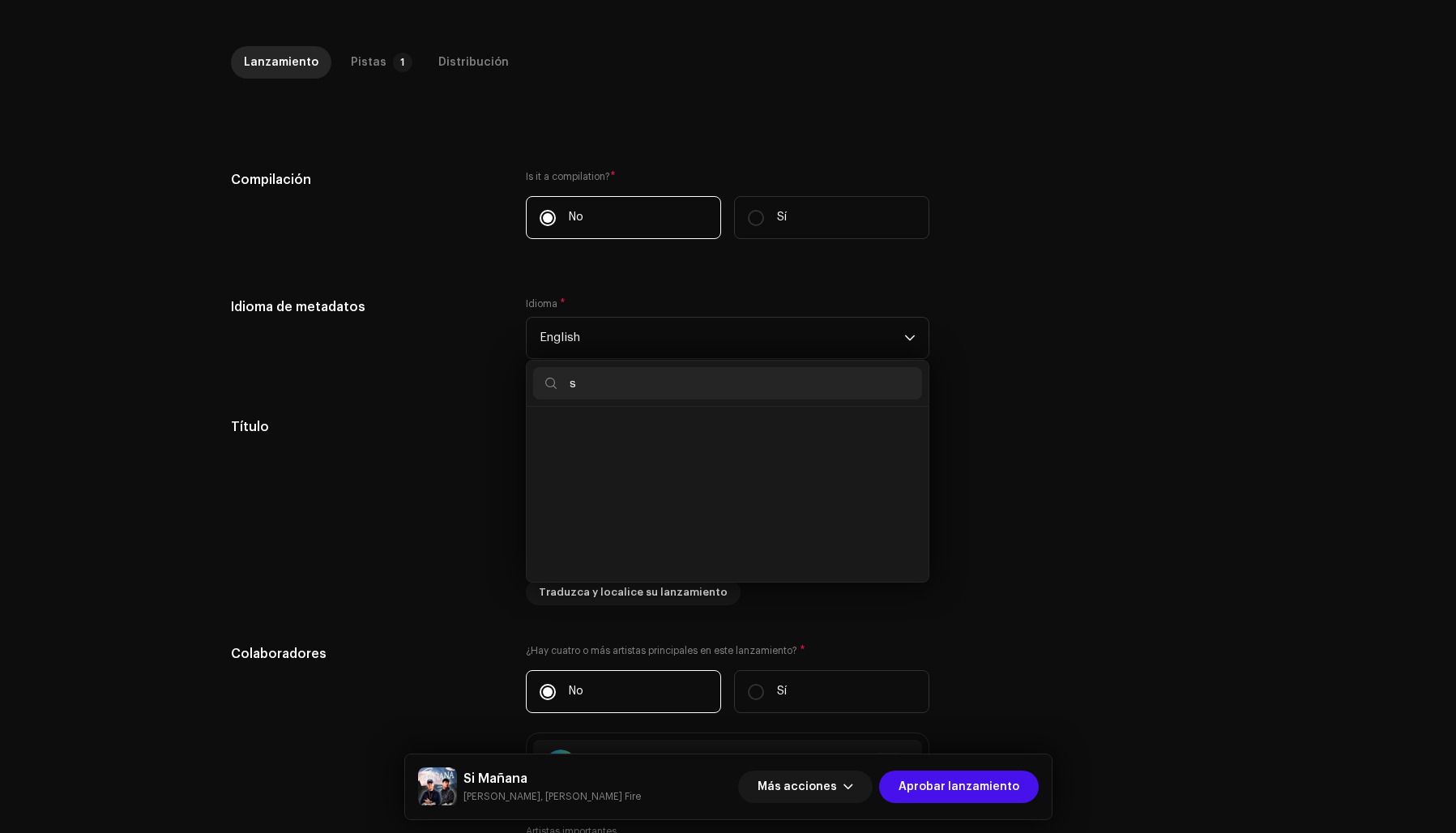
scroll to position [0, 0]
type input "spa"
click at [540, 431] on span "Spanish" at bounding box center [563, 429] width 47 height 16
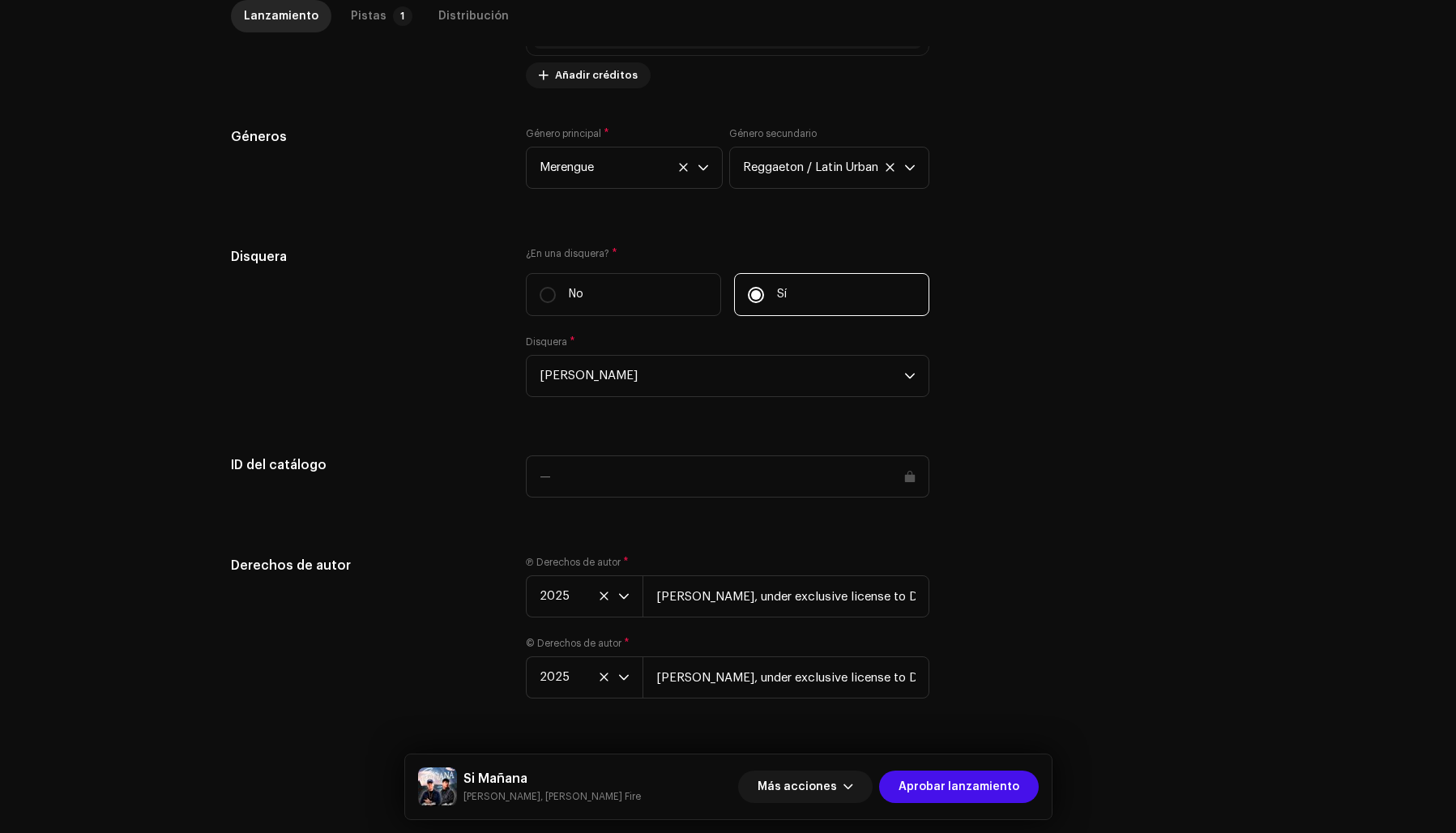
scroll to position [1475, 0]
click at [366, 12] on div "Pistas" at bounding box center [368, 16] width 36 height 32
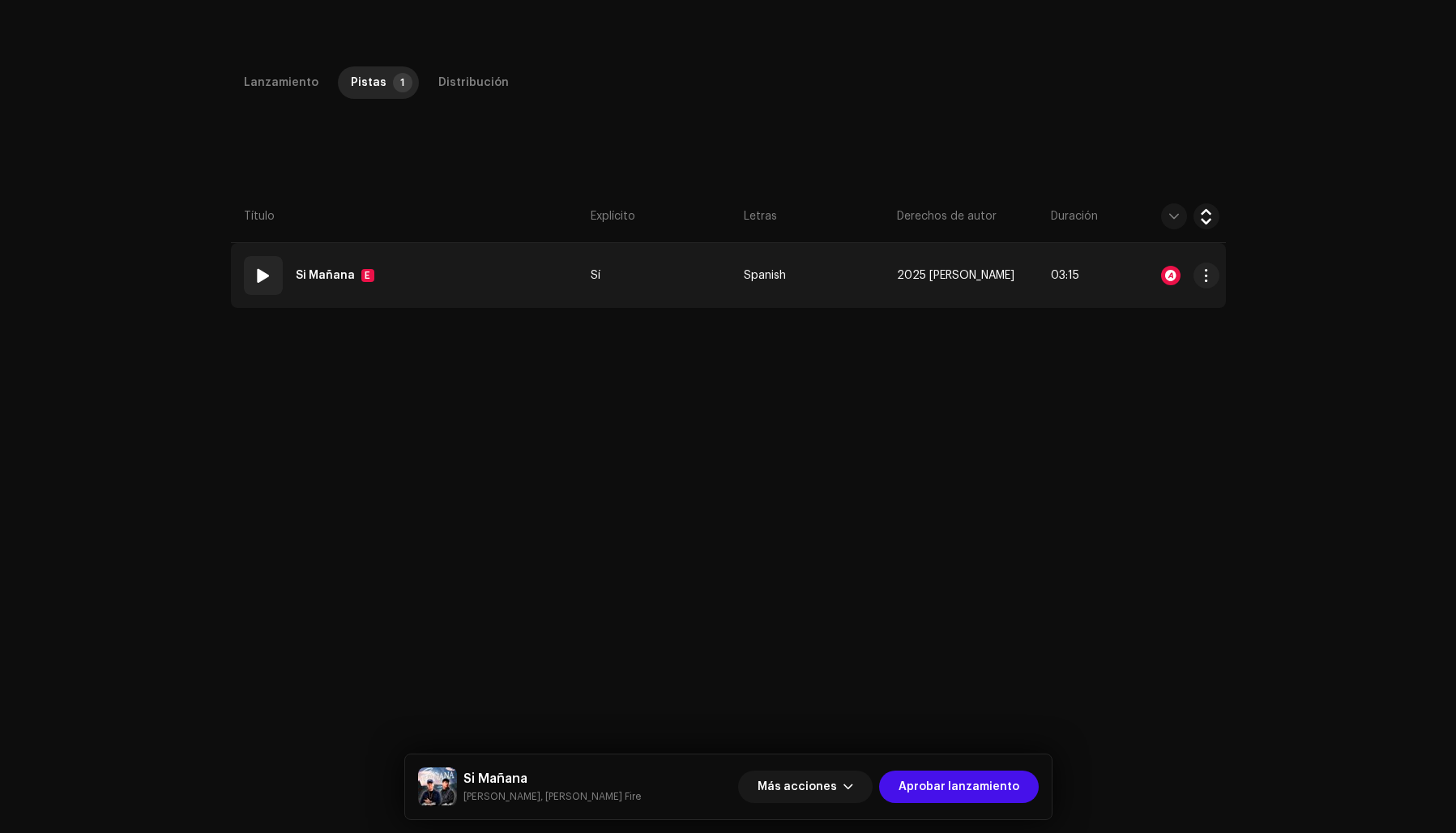
scroll to position [313, 0]
click at [1161, 283] on div at bounding box center [1170, 279] width 19 height 19
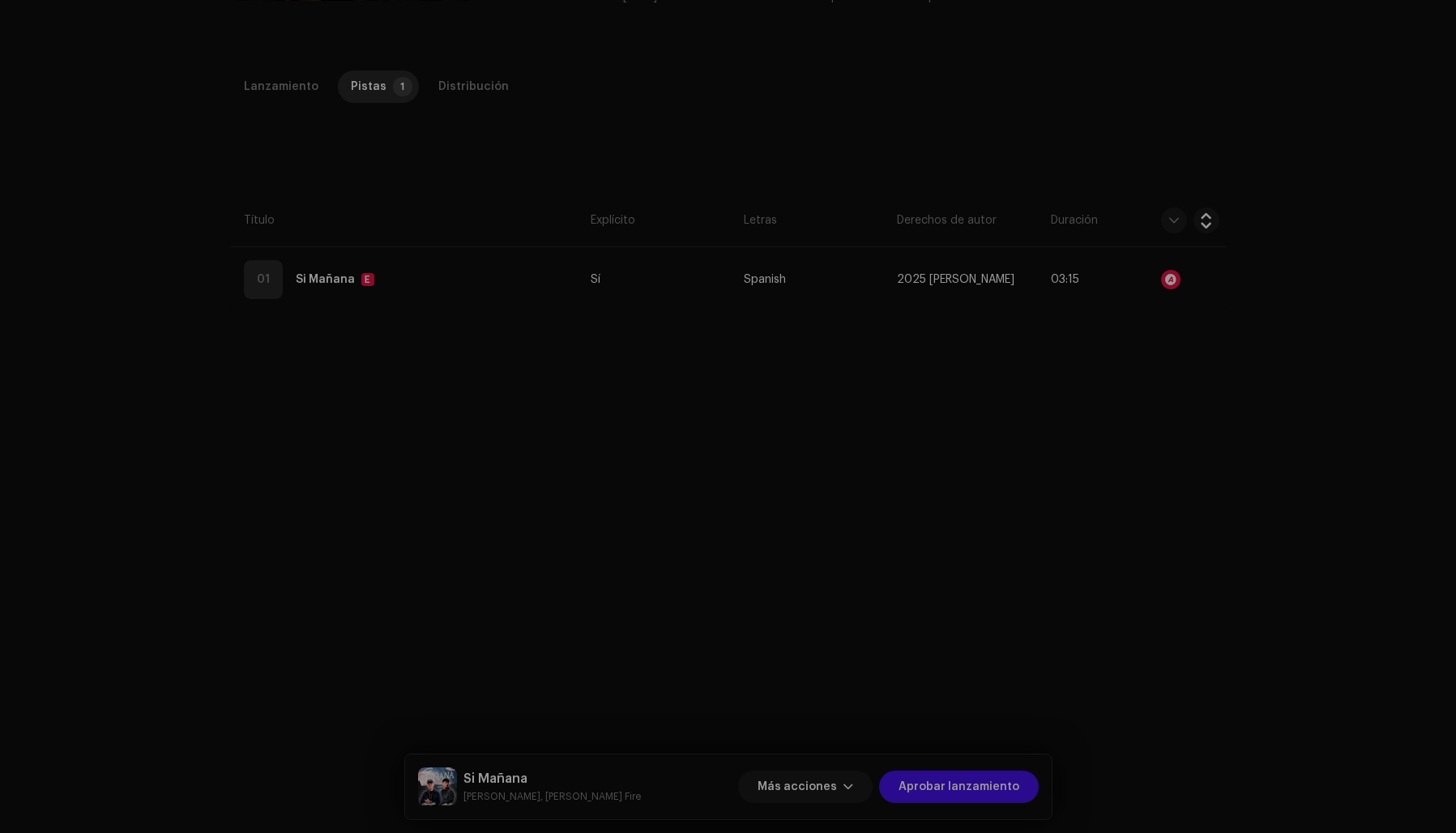
click at [1216, 469] on div "Reconocimiento de audio por Remezclas o muestras 1 Todos los resultados requier…" at bounding box center [728, 416] width 1456 height 833
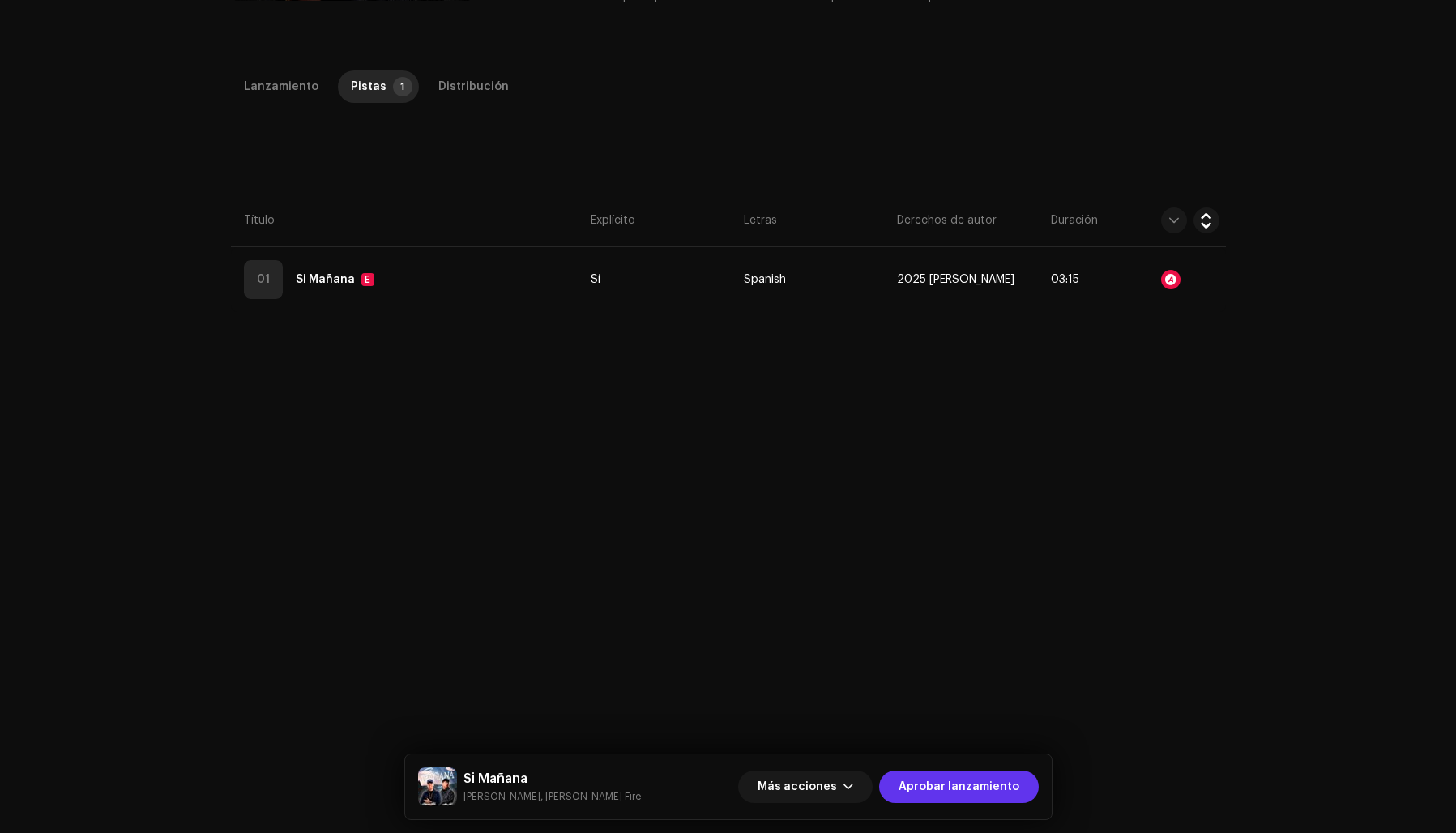
click at [948, 783] on span "Aprobar lanzamiento" at bounding box center [959, 786] width 121 height 32
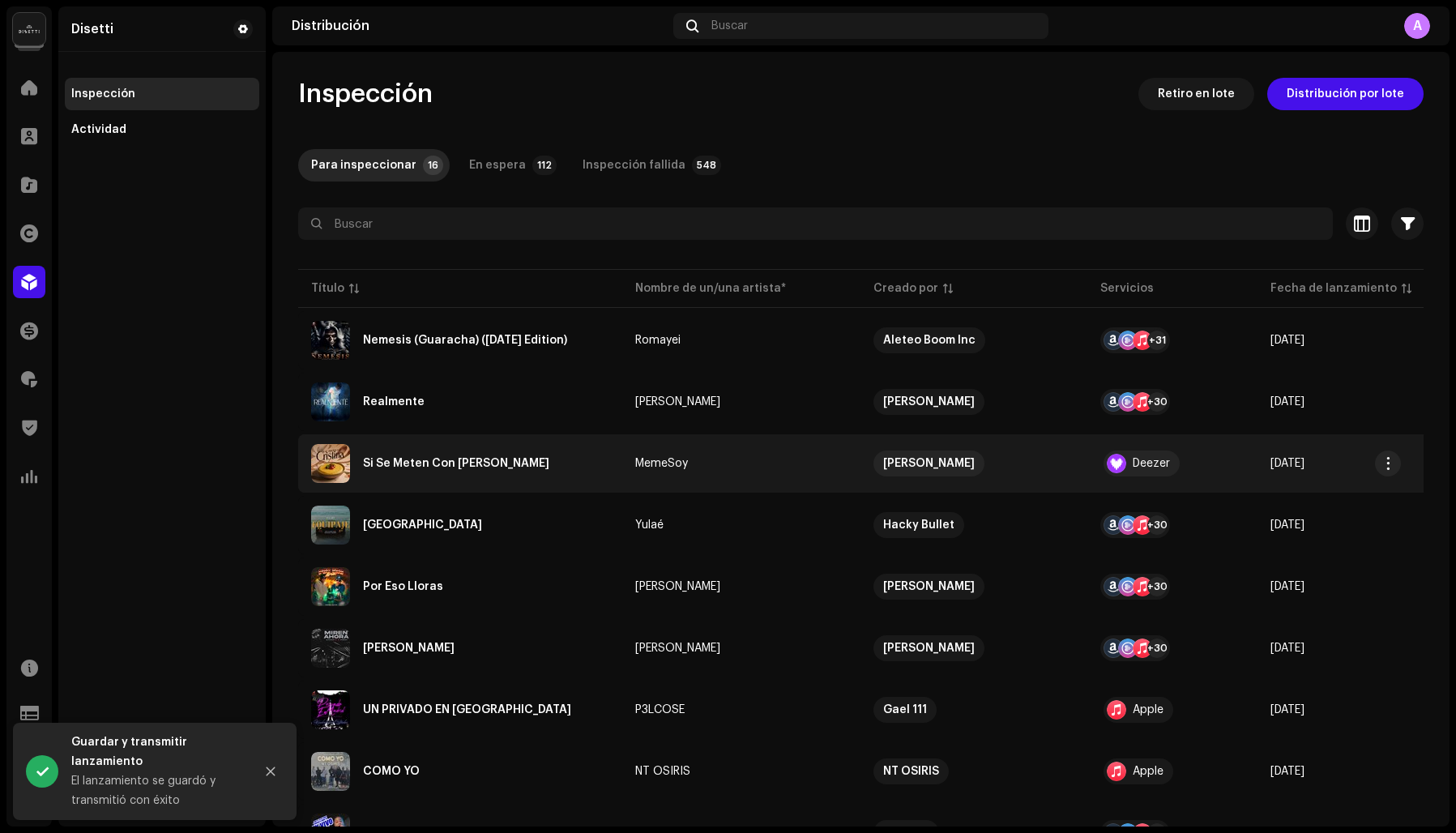
scroll to position [12, 0]
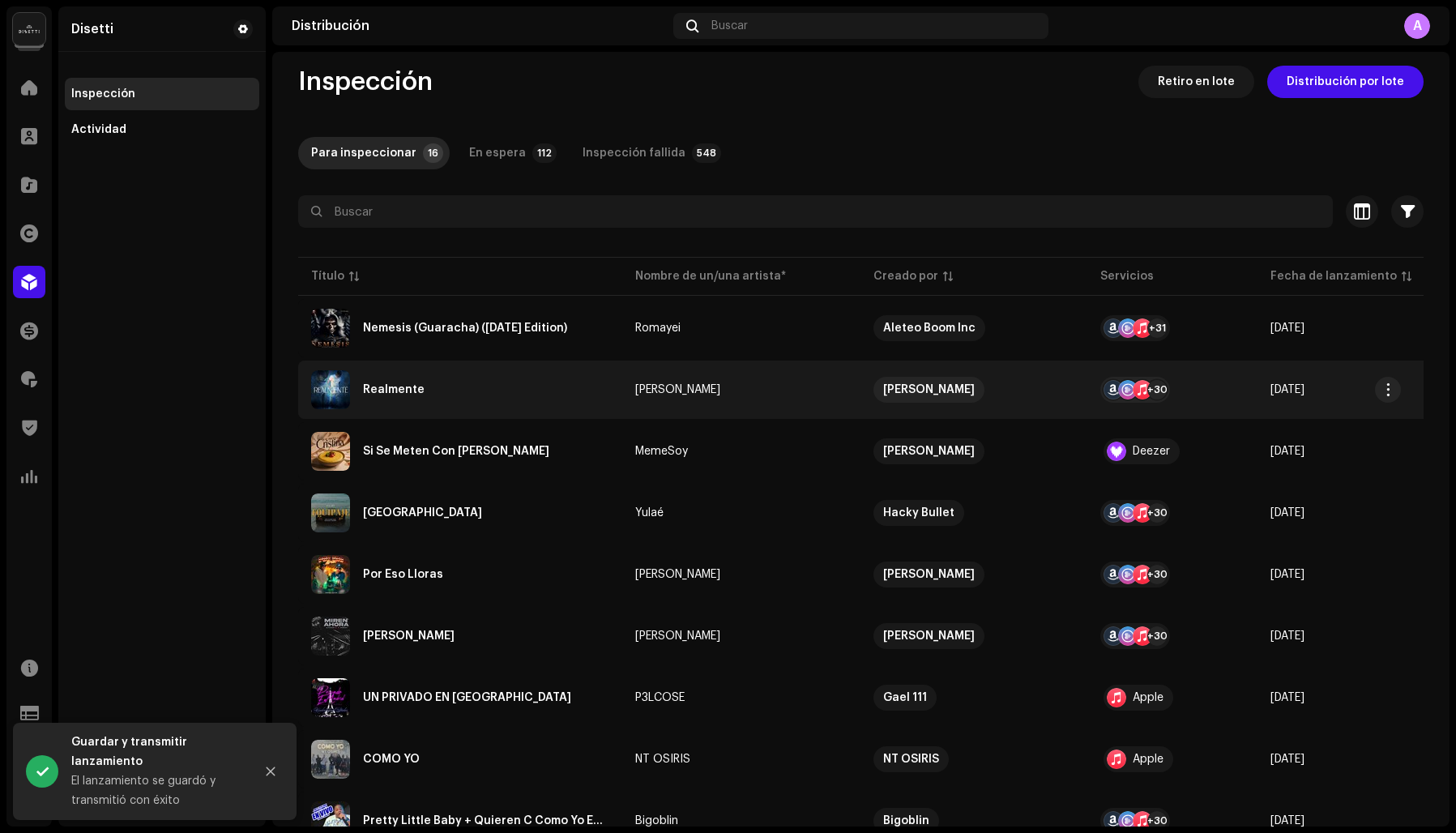
click at [387, 387] on div "Realmente" at bounding box center [393, 389] width 61 height 11
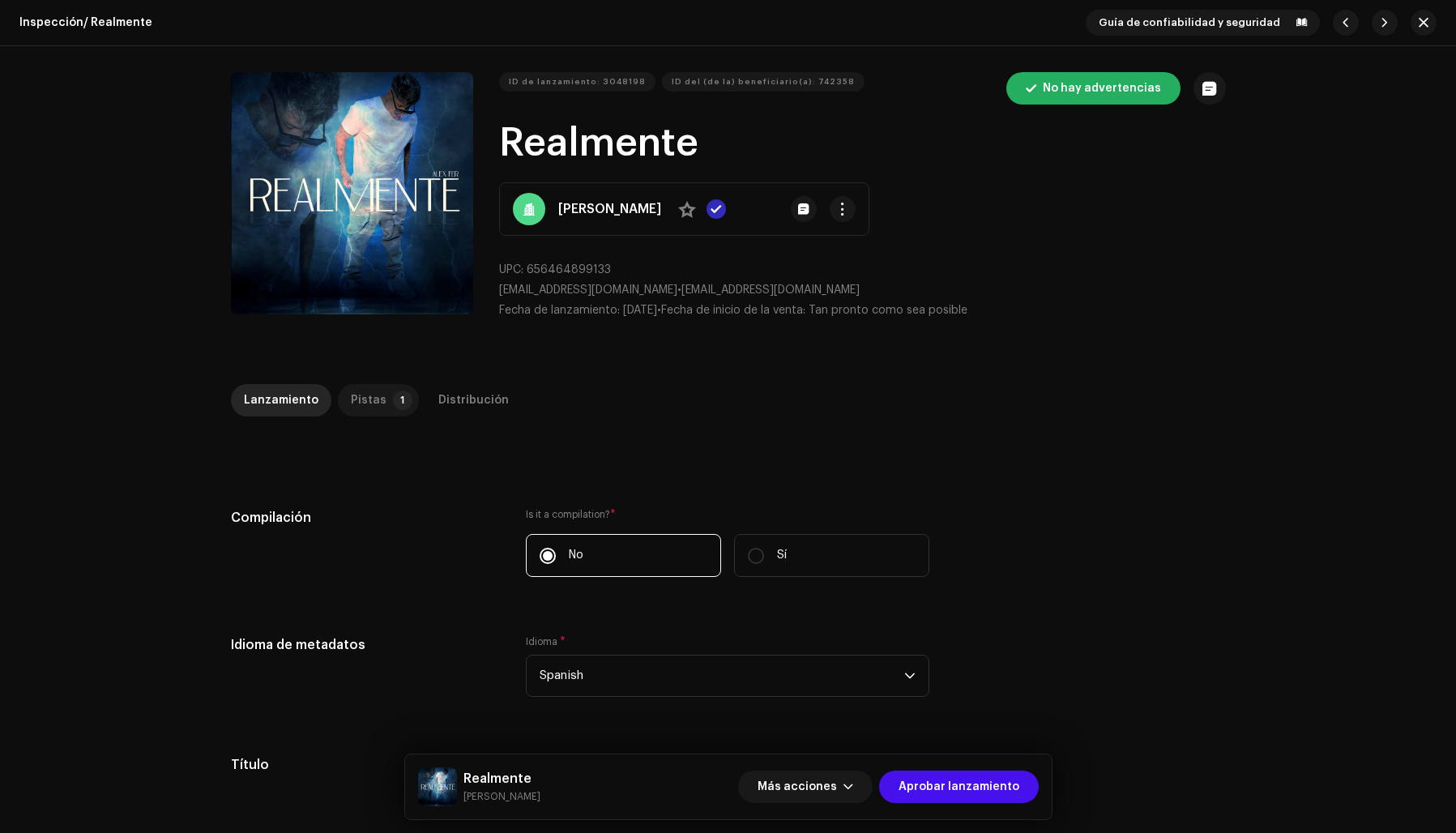
click at [356, 402] on div "Pistas" at bounding box center [368, 399] width 36 height 32
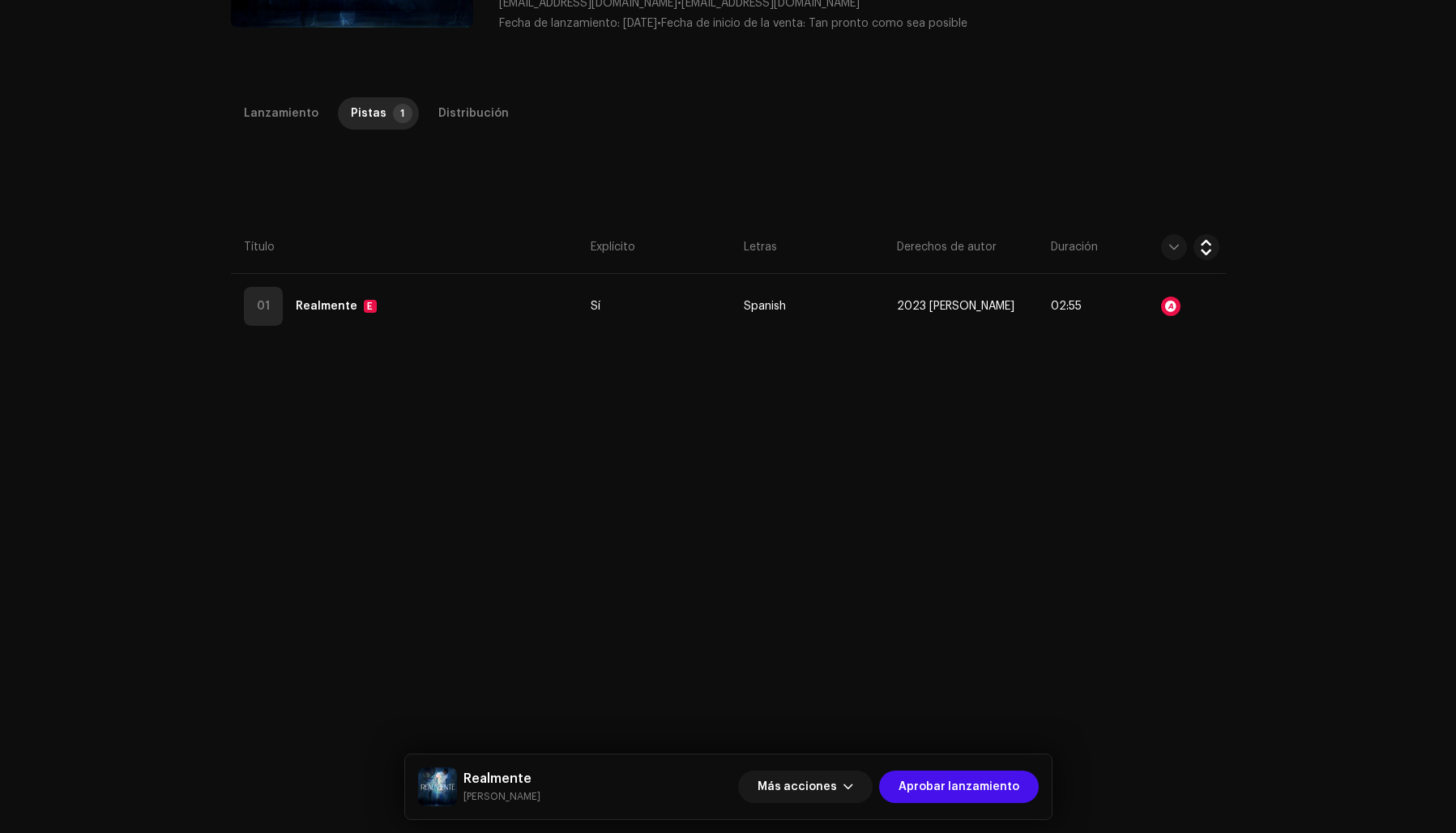
scroll to position [384, 0]
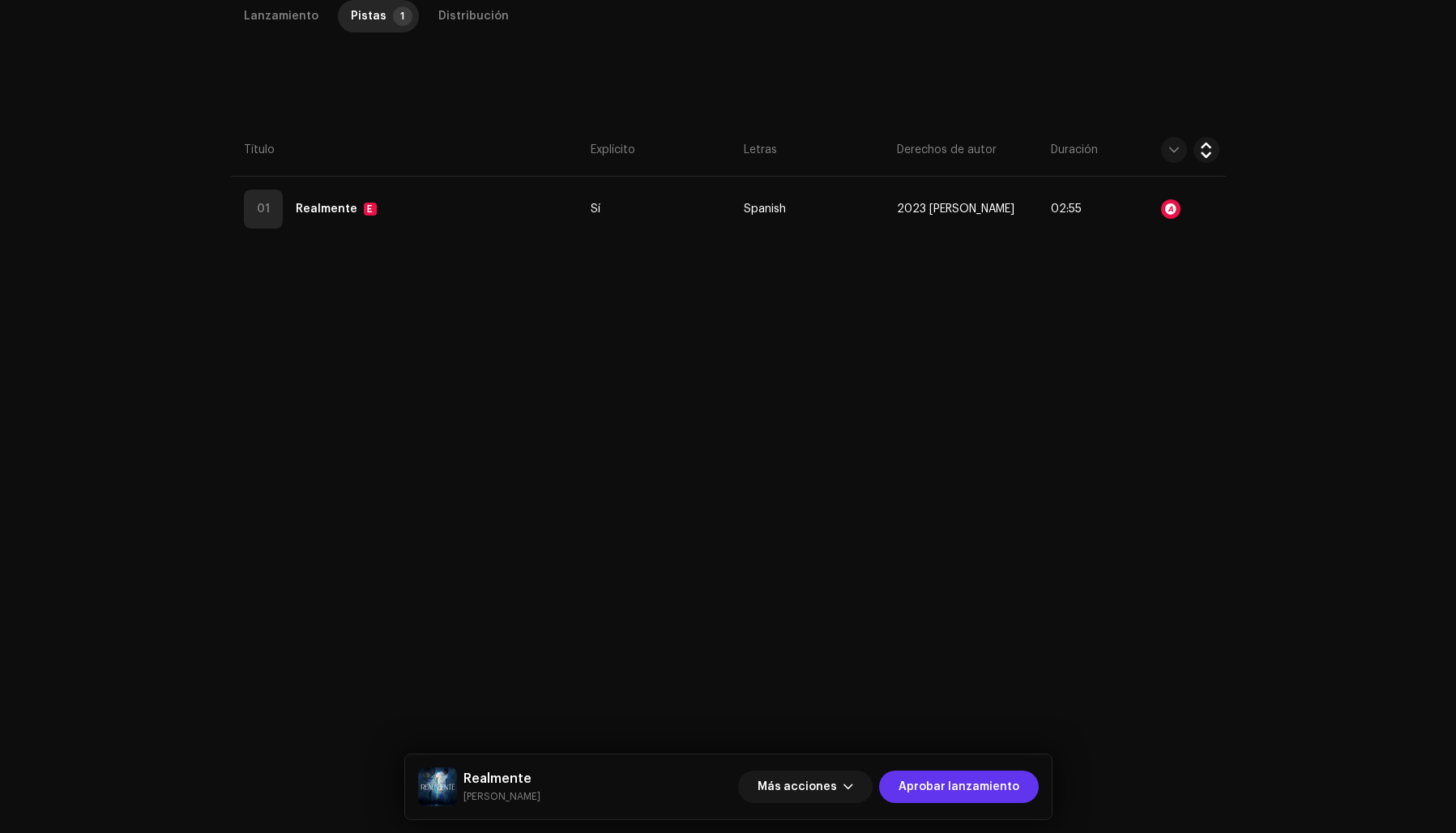
click at [944, 778] on span "Aprobar lanzamiento" at bounding box center [959, 786] width 121 height 32
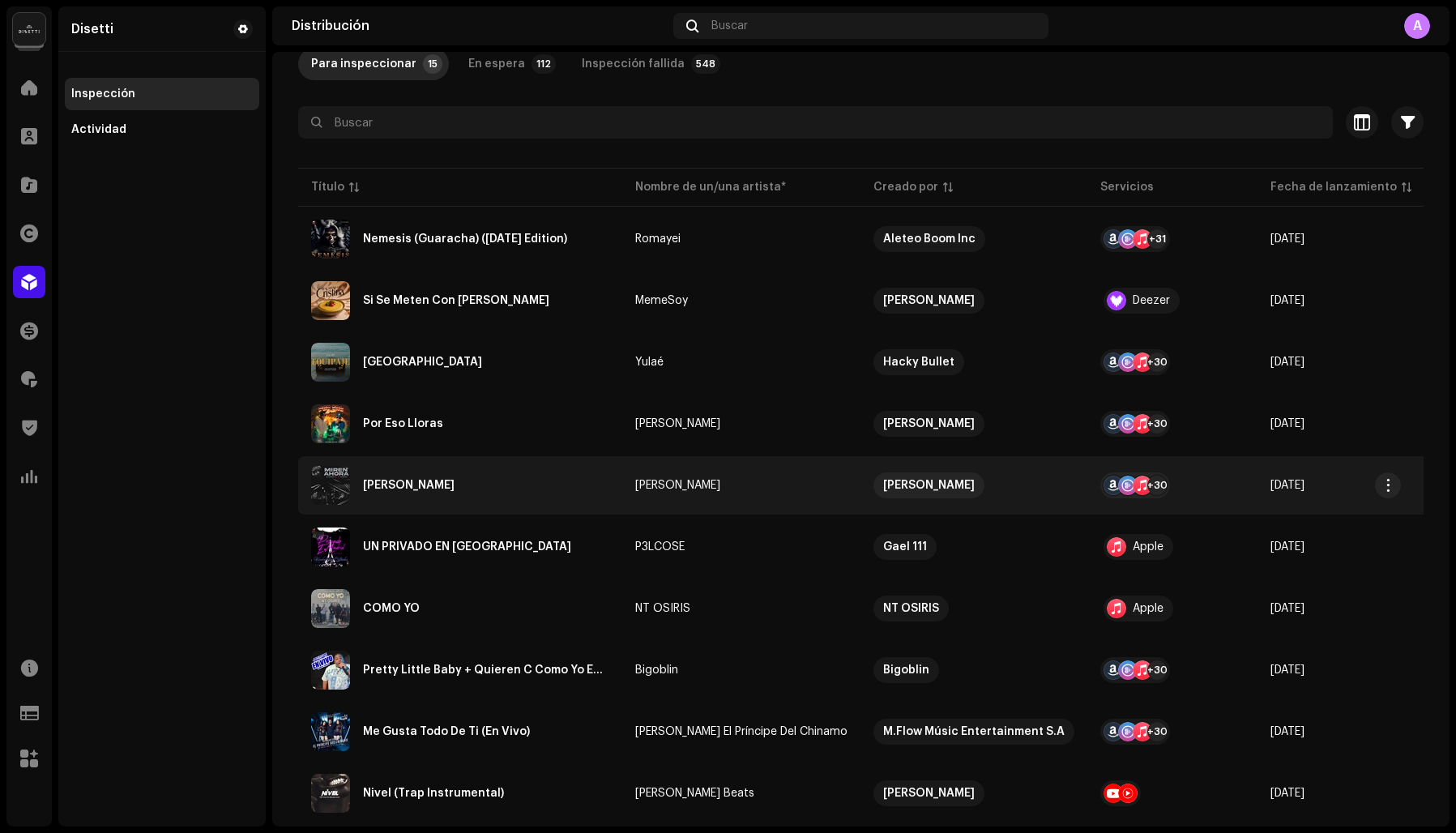
scroll to position [105, 0]
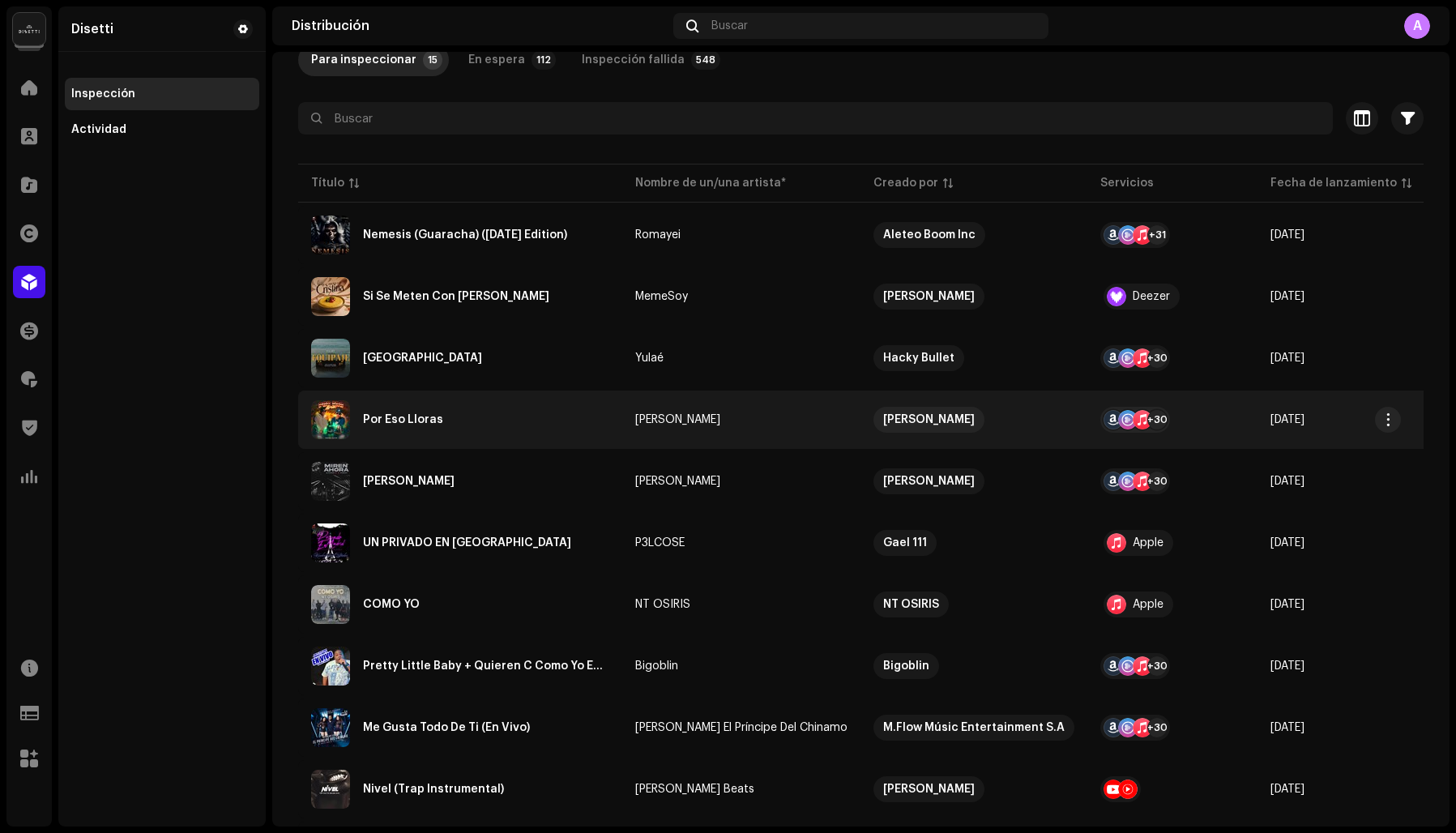
click at [443, 424] on div "Por Eso Lloras" at bounding box center [460, 419] width 298 height 39
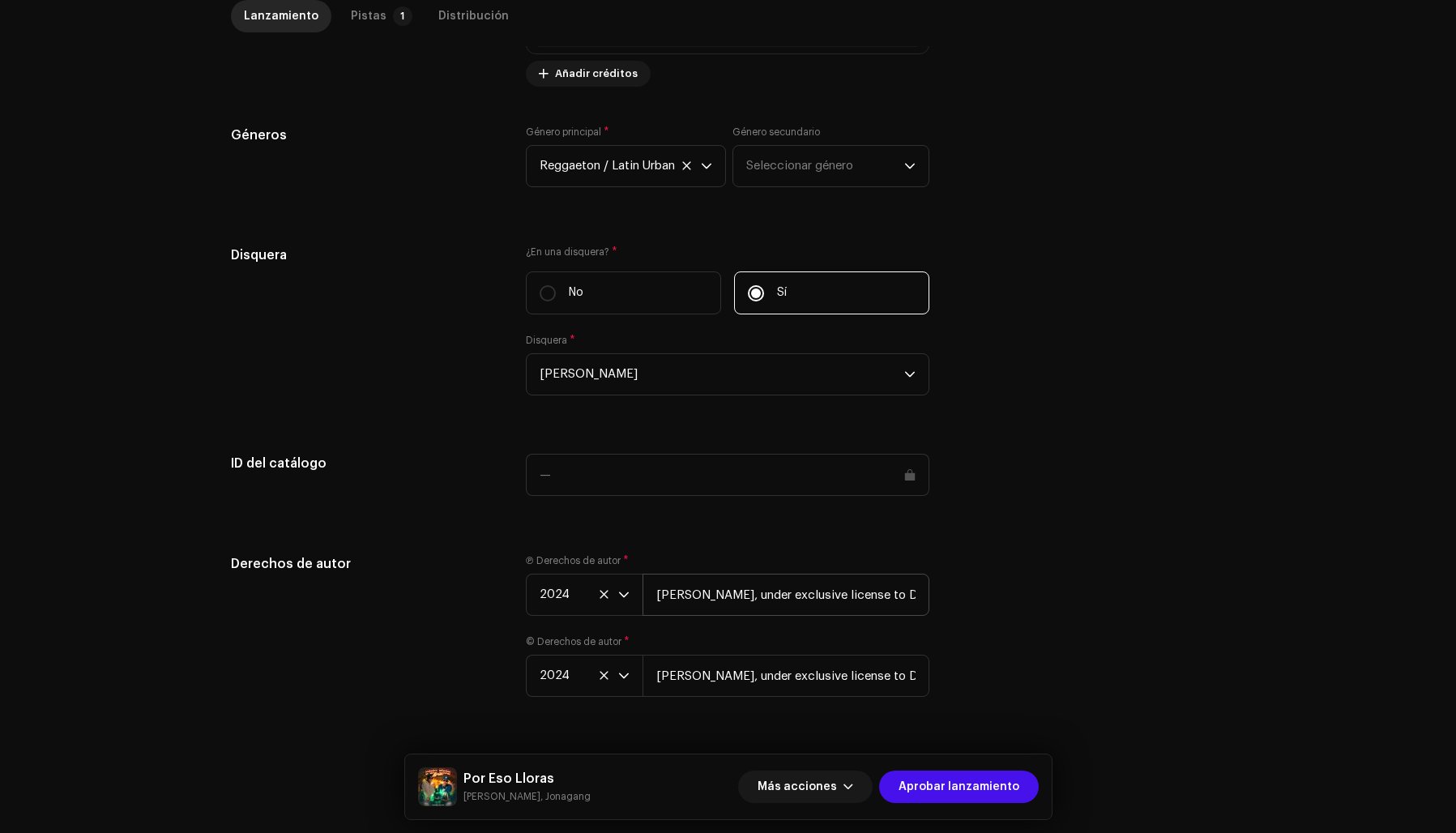
scroll to position [0, 39]
click at [363, 12] on div "Pistas" at bounding box center [368, 16] width 36 height 32
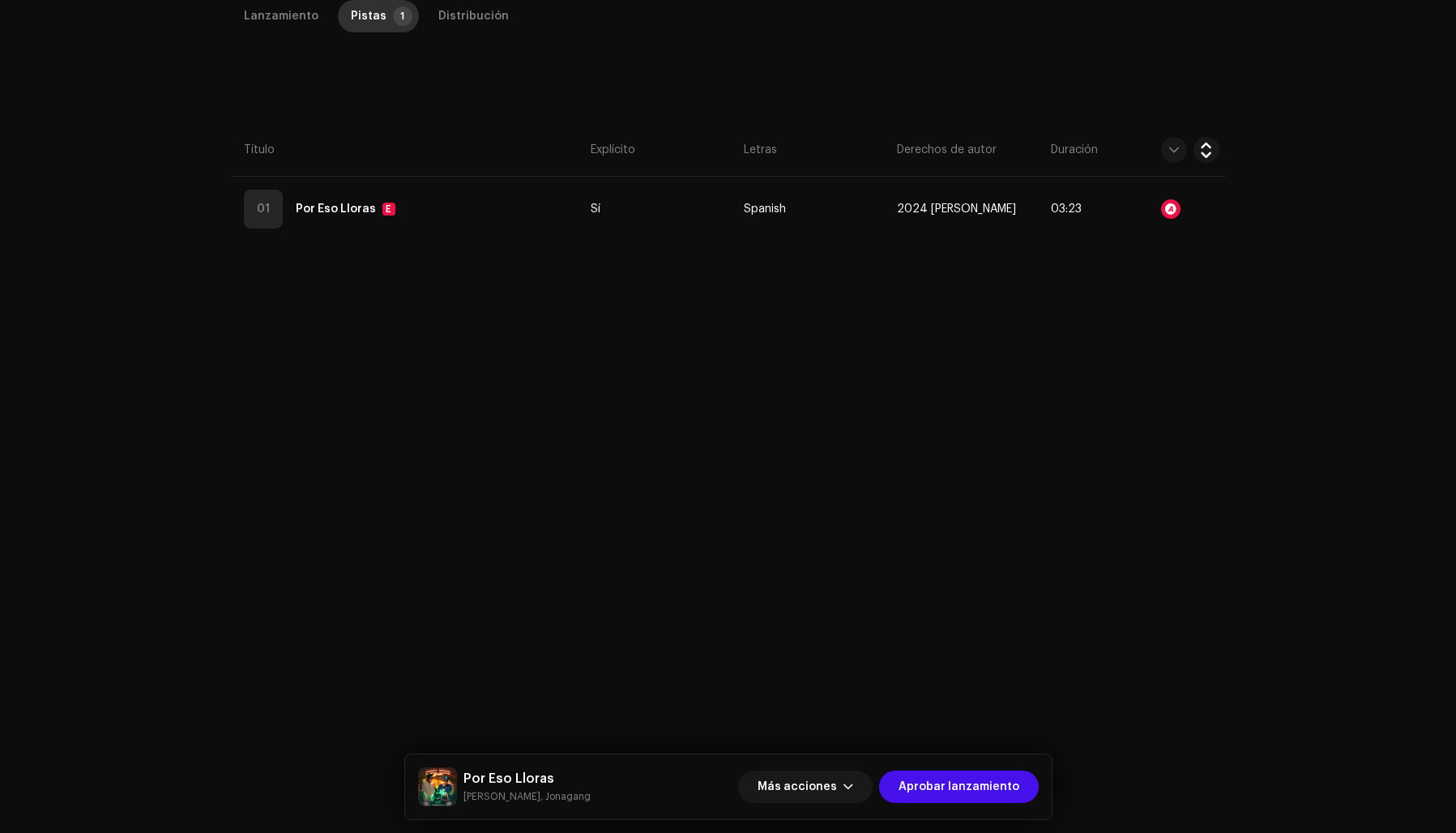
scroll to position [384, 0]
click at [961, 783] on span "Aprobar lanzamiento" at bounding box center [959, 786] width 121 height 32
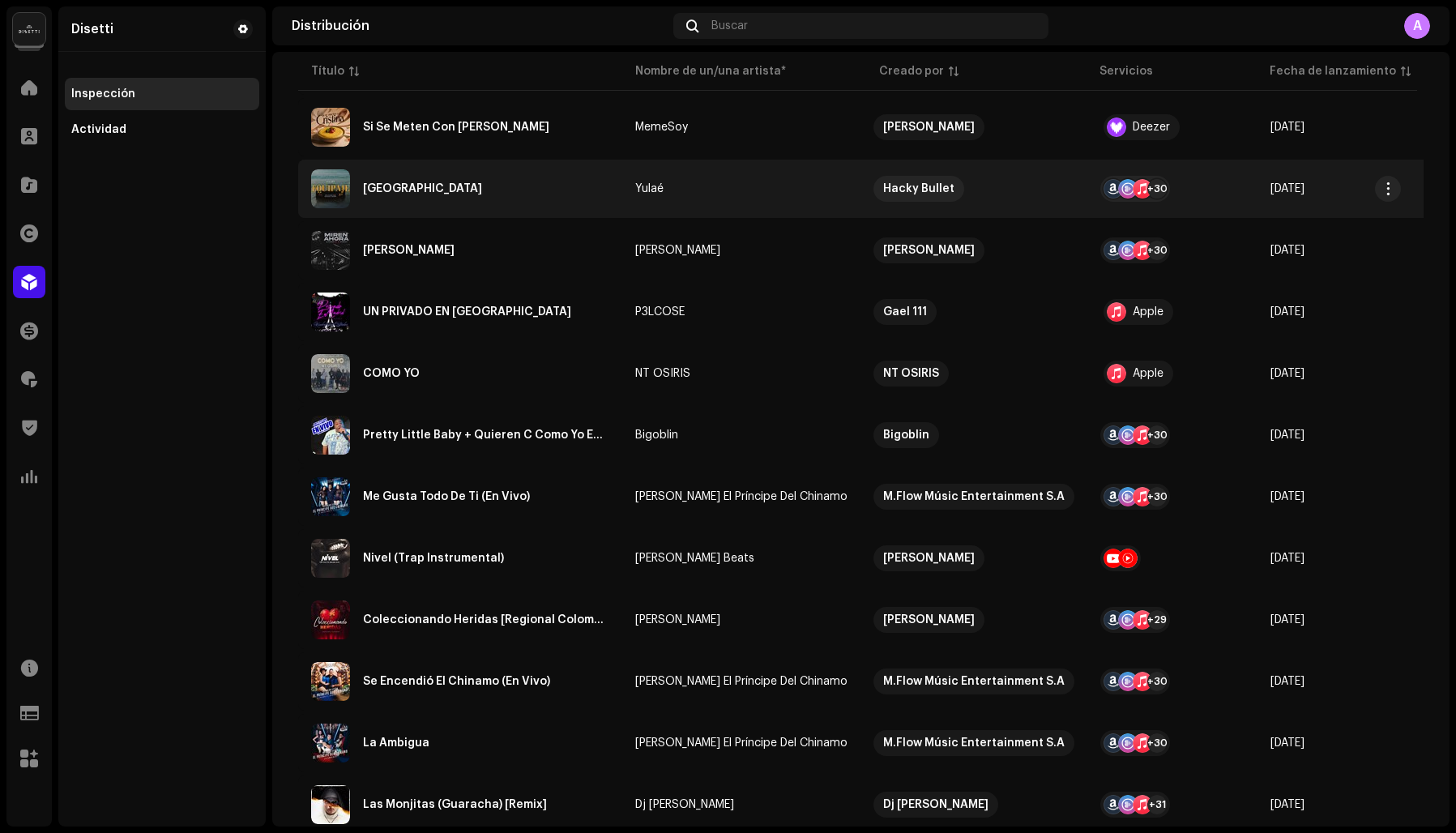
scroll to position [396, 0]
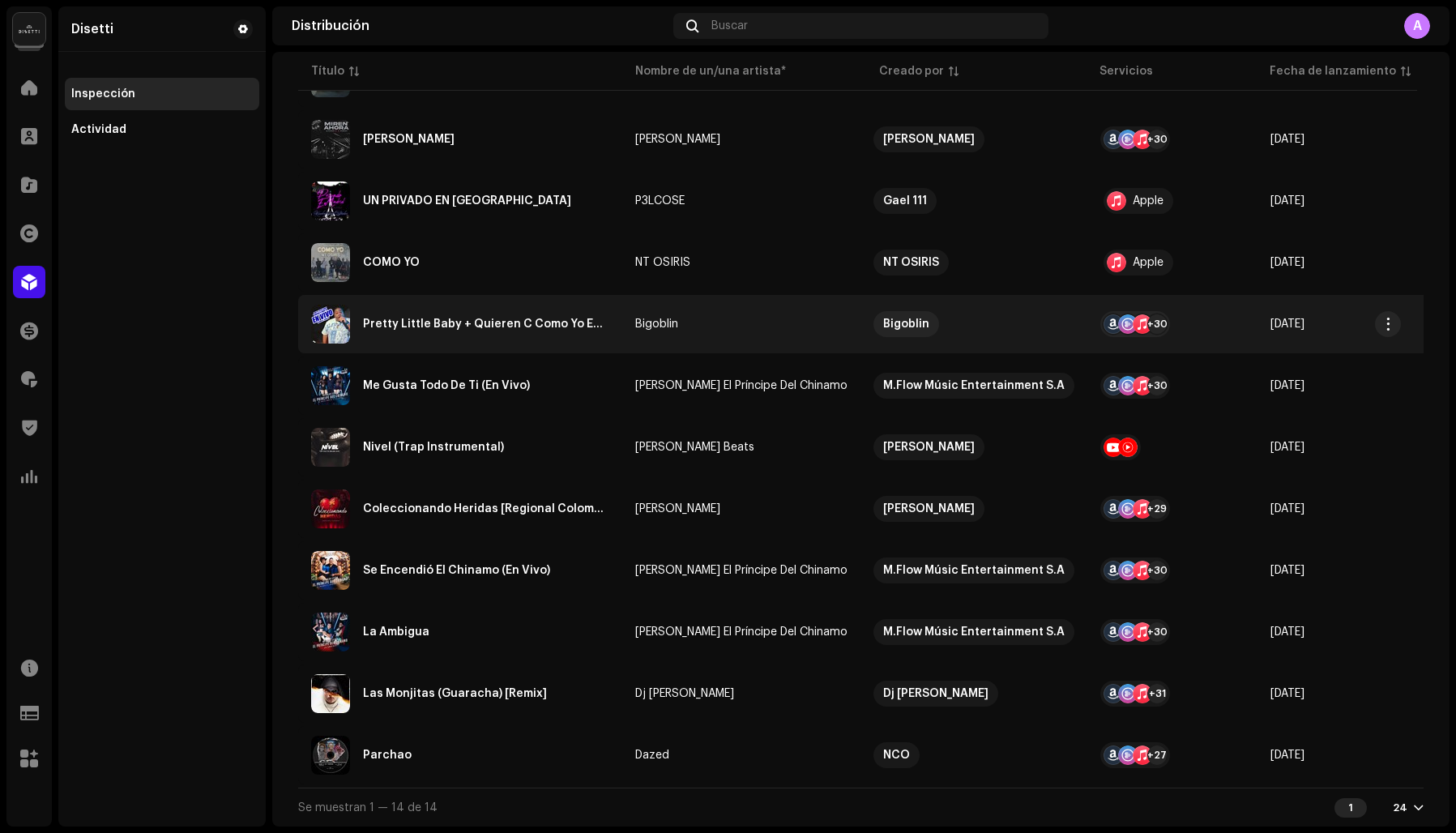
click at [429, 319] on div "Pretty Little Baby + Quieren C Como Yo EN VIVO" at bounding box center [486, 324] width 247 height 11
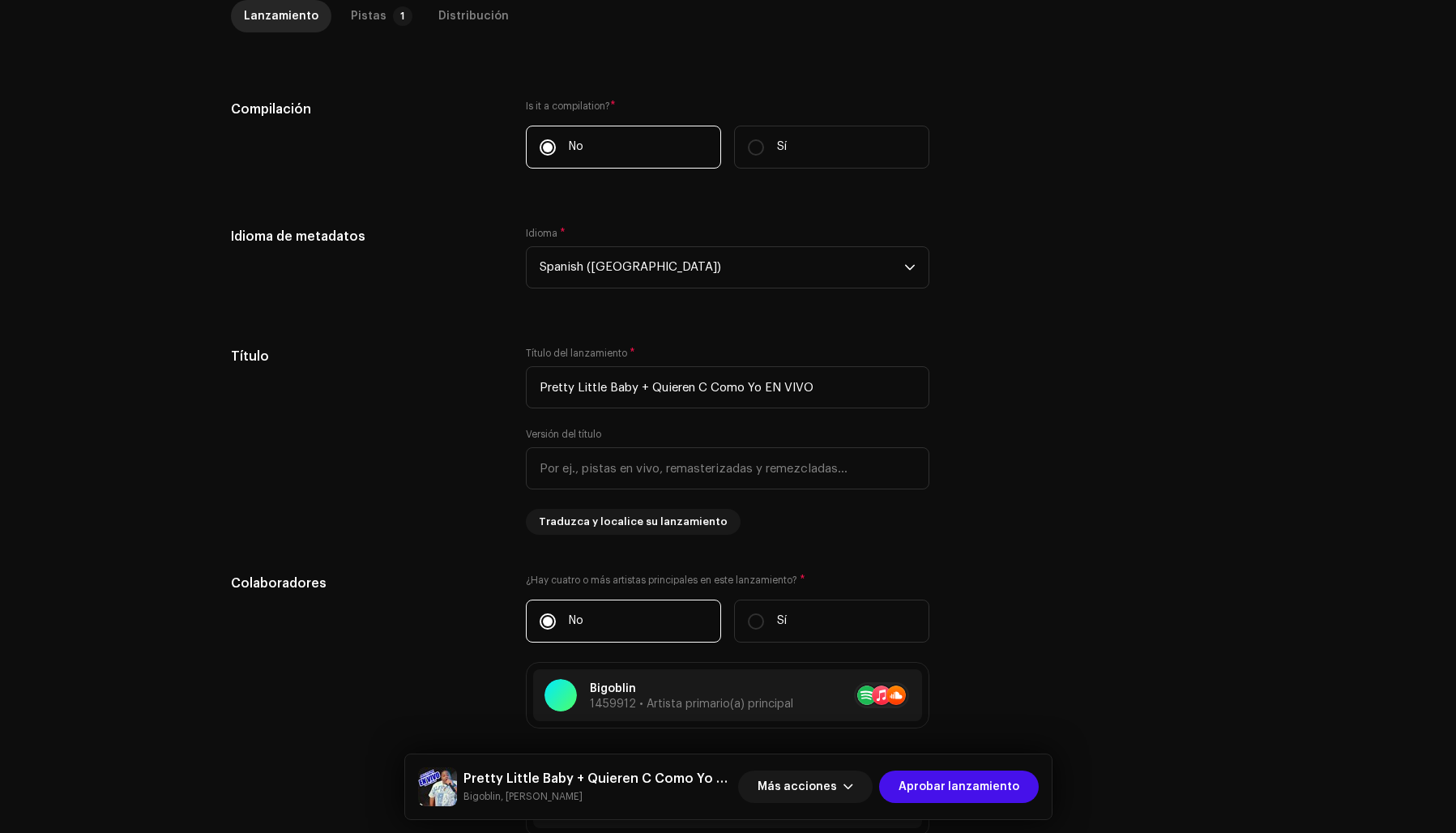
scroll to position [398, 0]
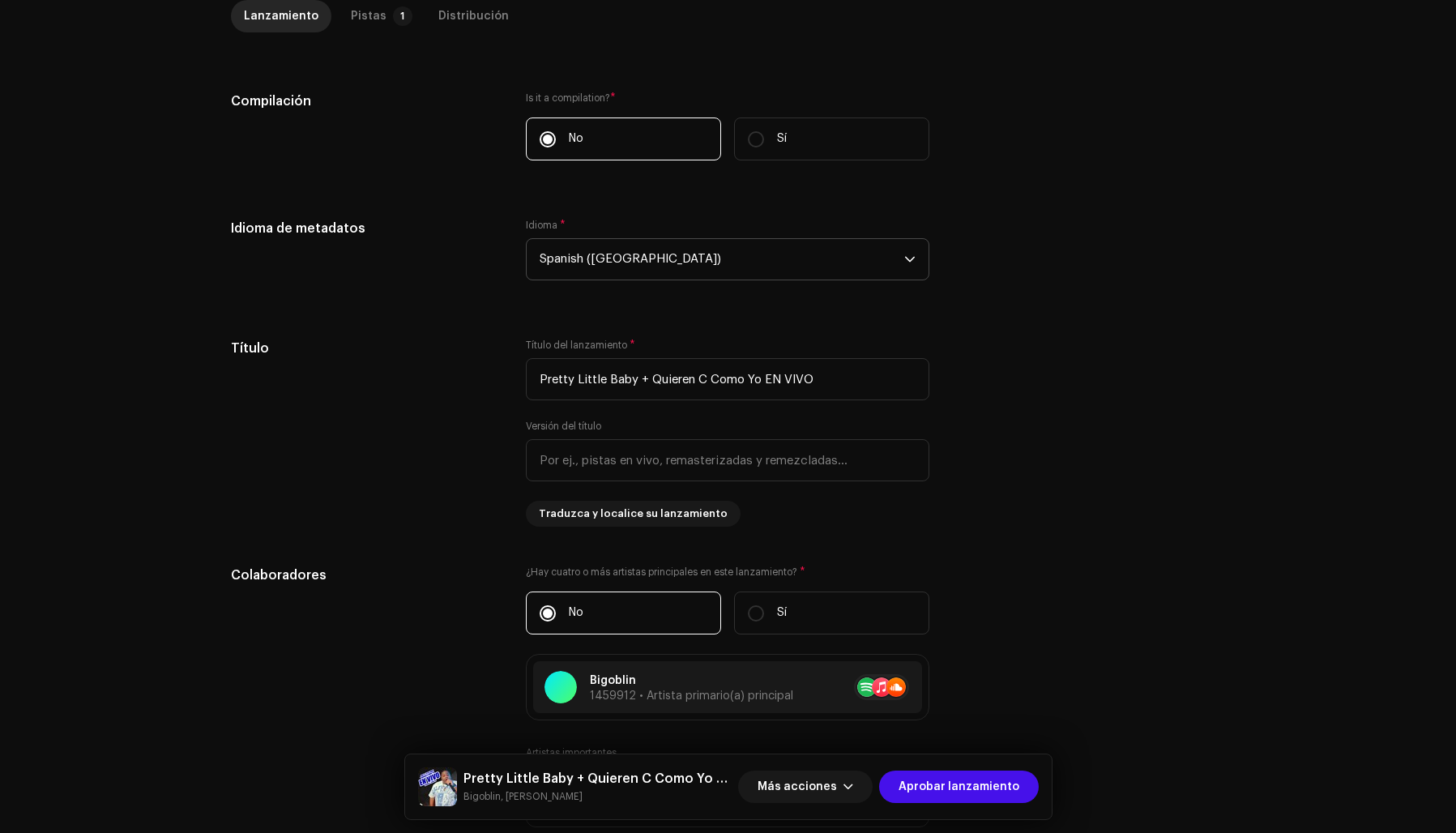
click at [627, 255] on span "Spanish ([GEOGRAPHIC_DATA])" at bounding box center [722, 259] width 364 height 40
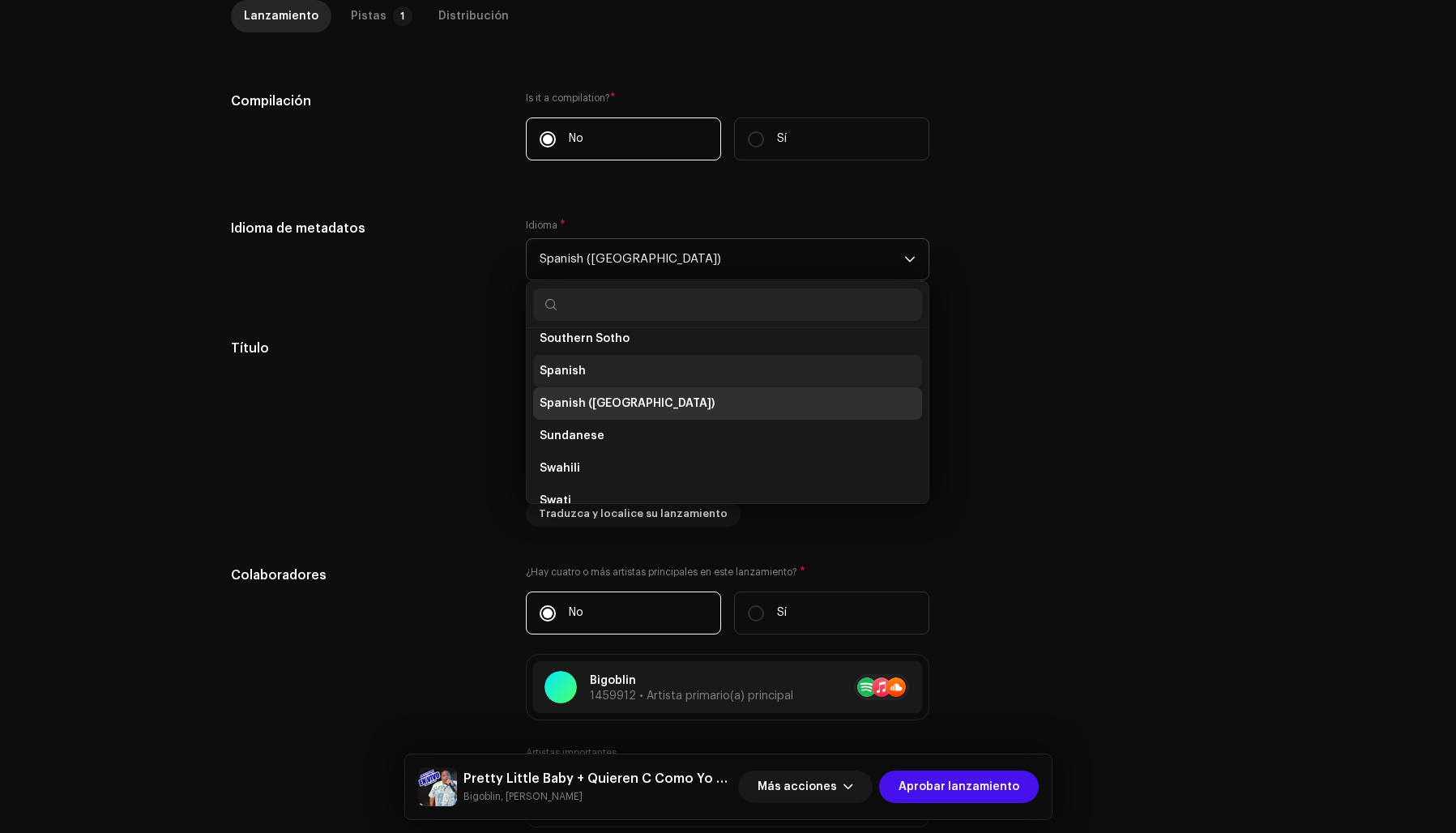
scroll to position [5117, 0]
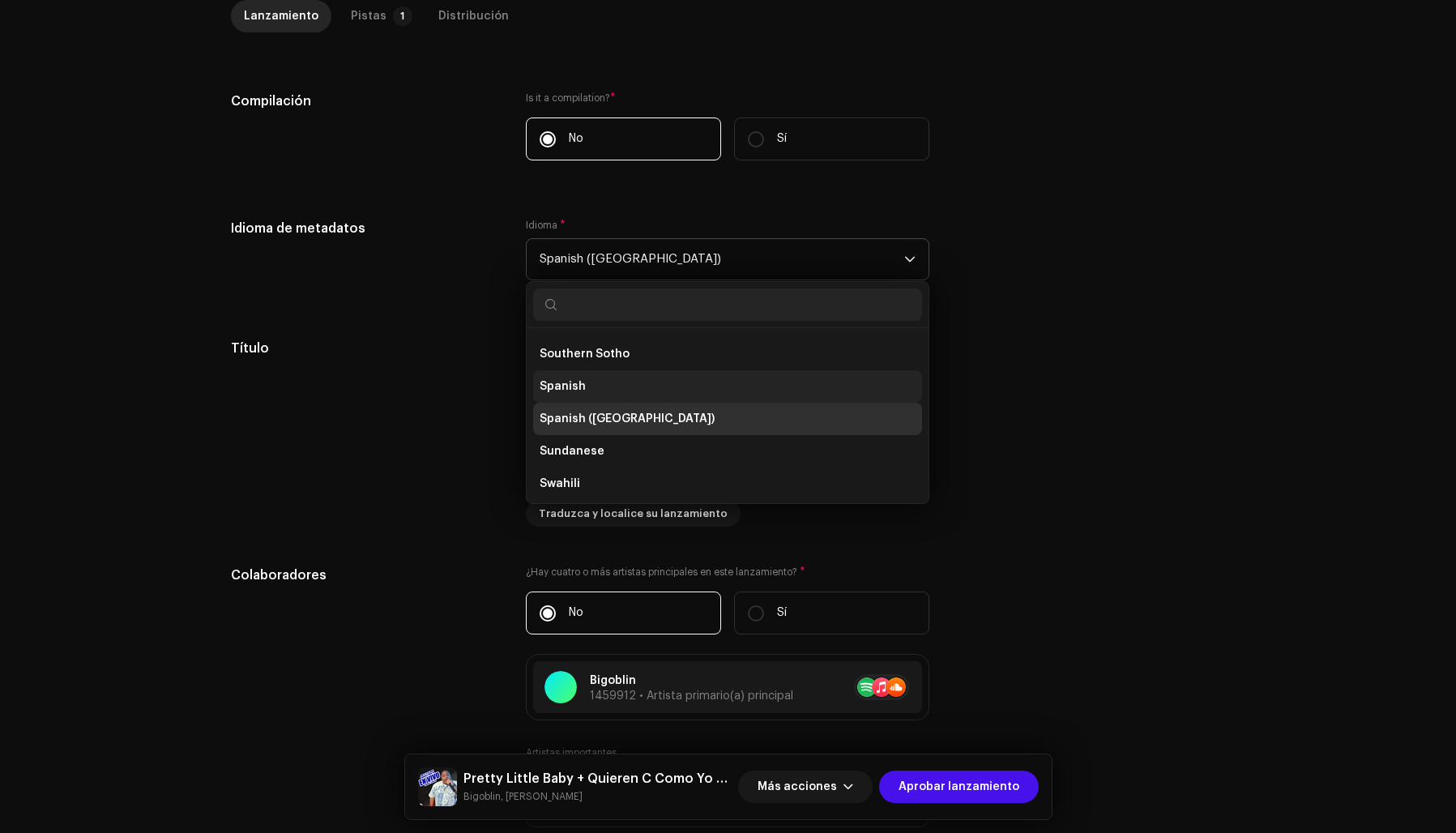
click at [597, 385] on li "Spanish" at bounding box center [728, 385] width 389 height 32
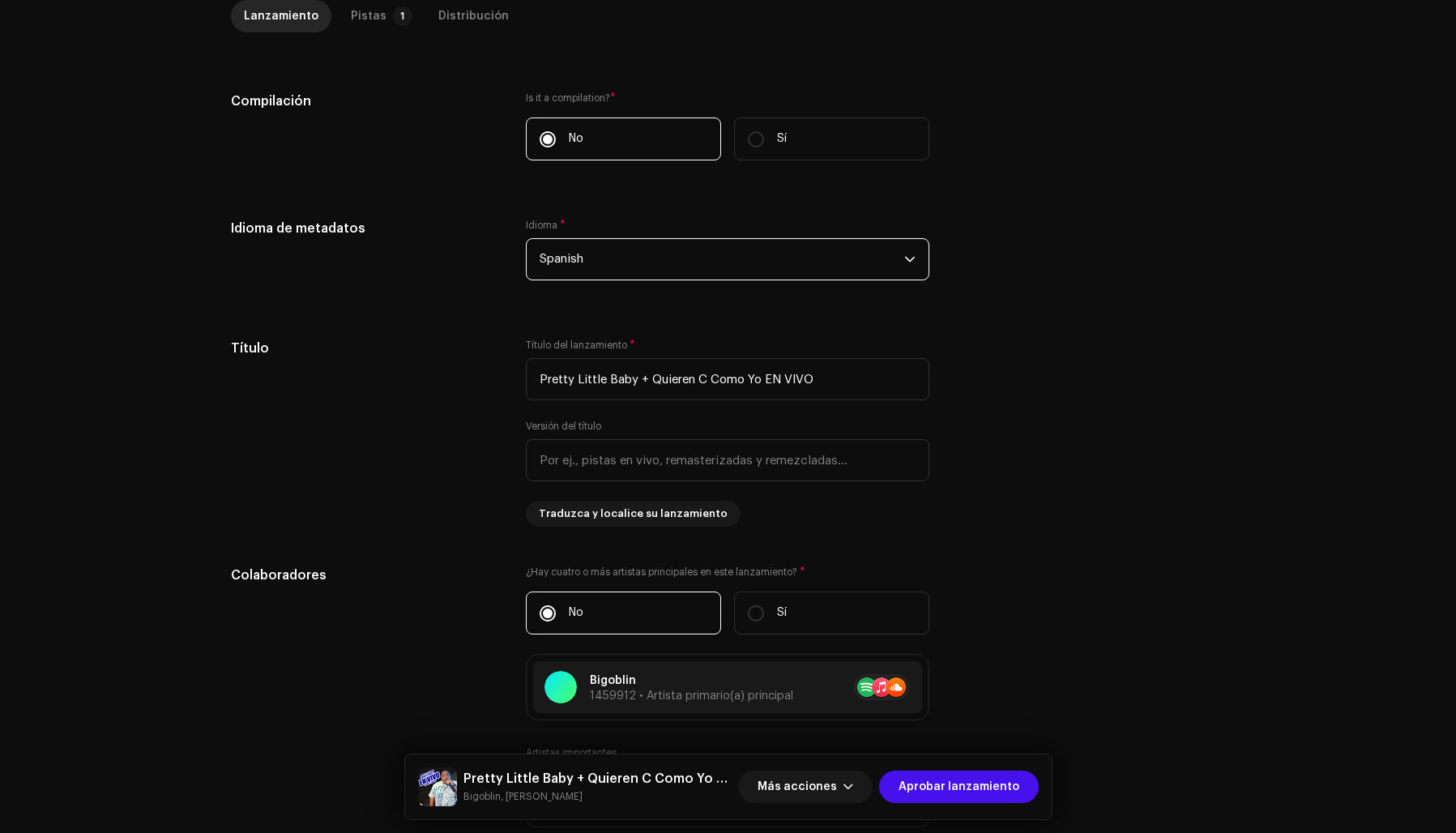
click at [1008, 276] on div "Idioma de metadatos Idioma * Spanish" at bounding box center [728, 258] width 995 height 81
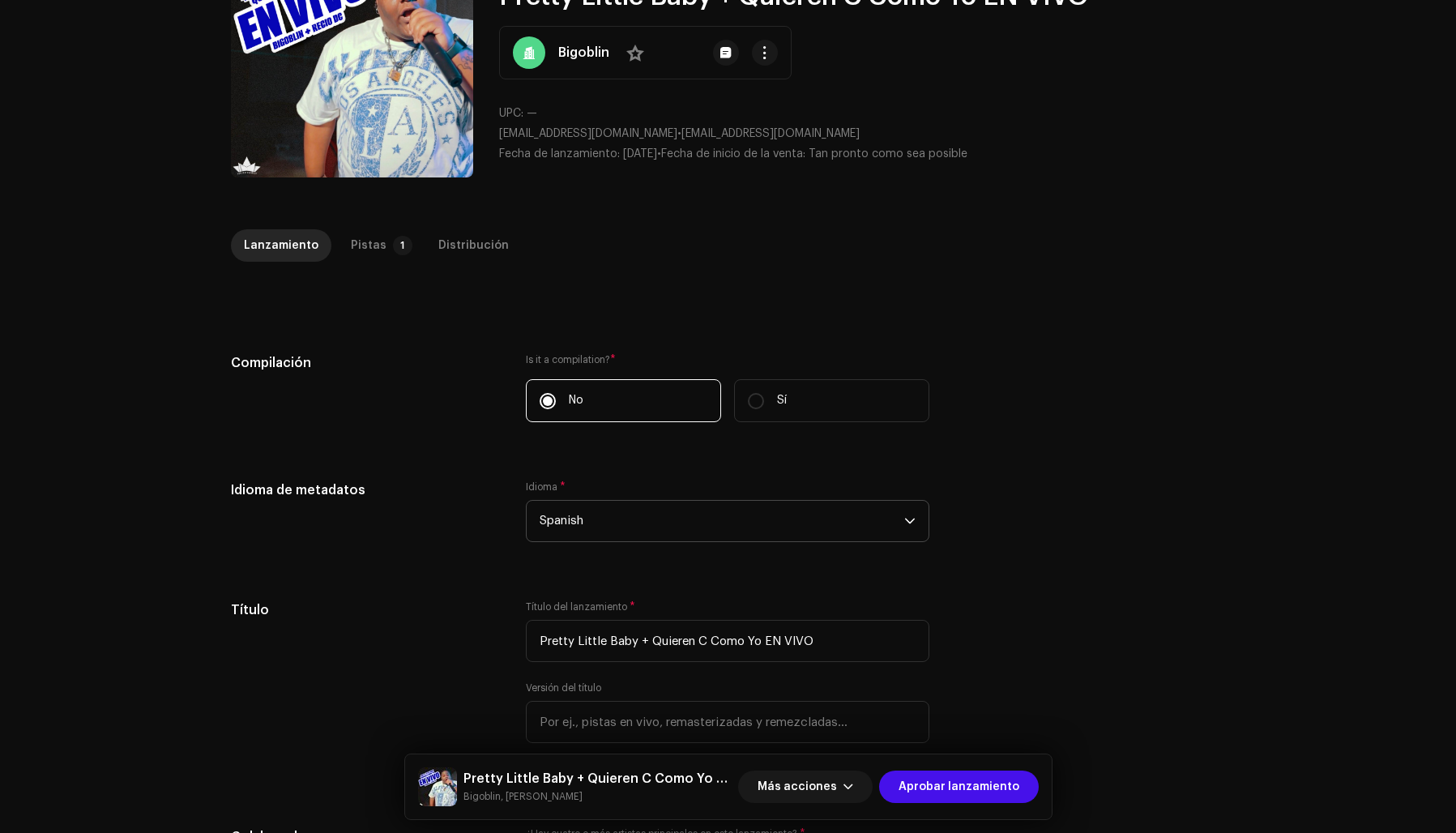
scroll to position [0, 0]
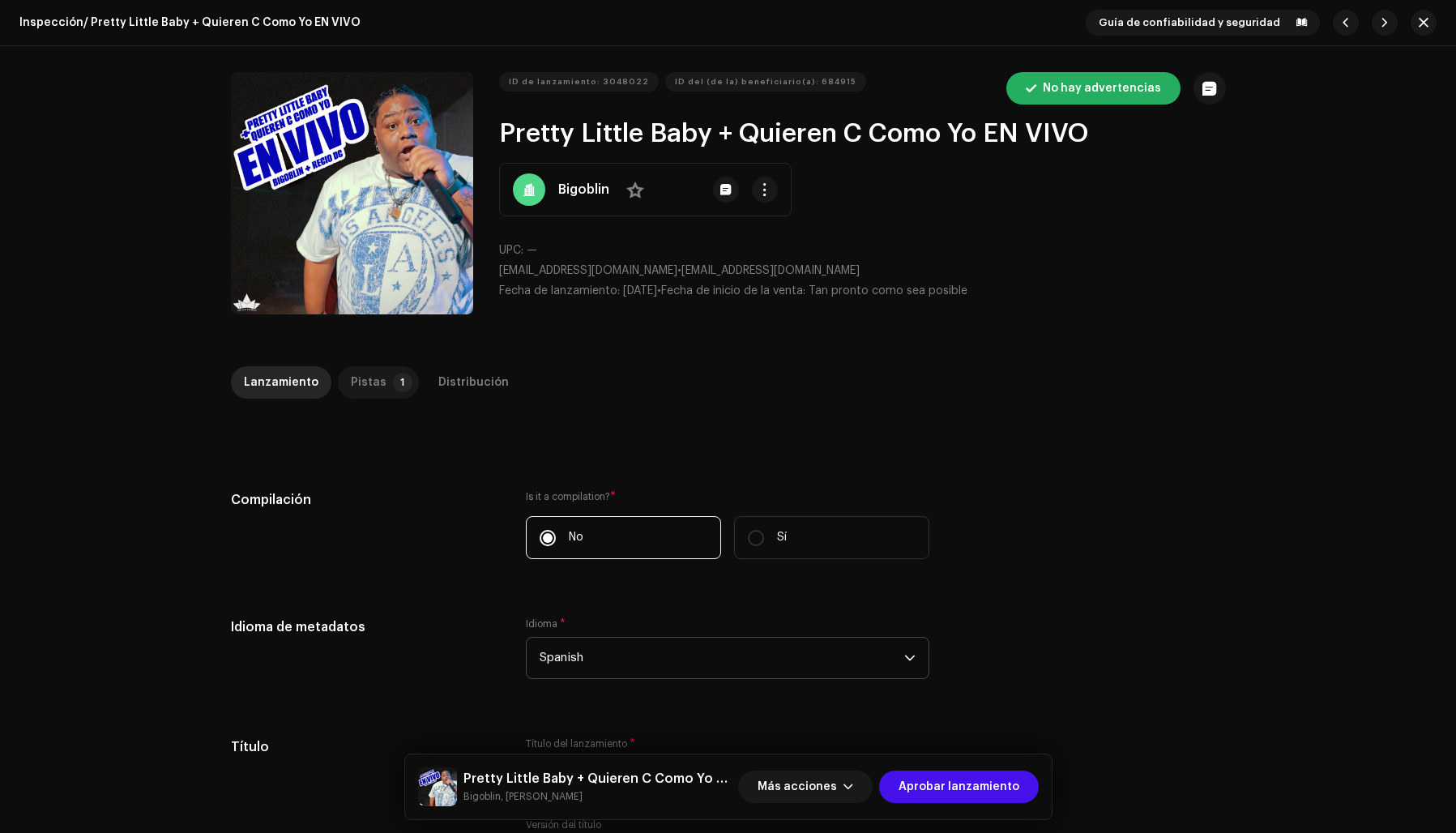
click at [374, 383] on p-tab "Pistas 1" at bounding box center [378, 382] width 81 height 32
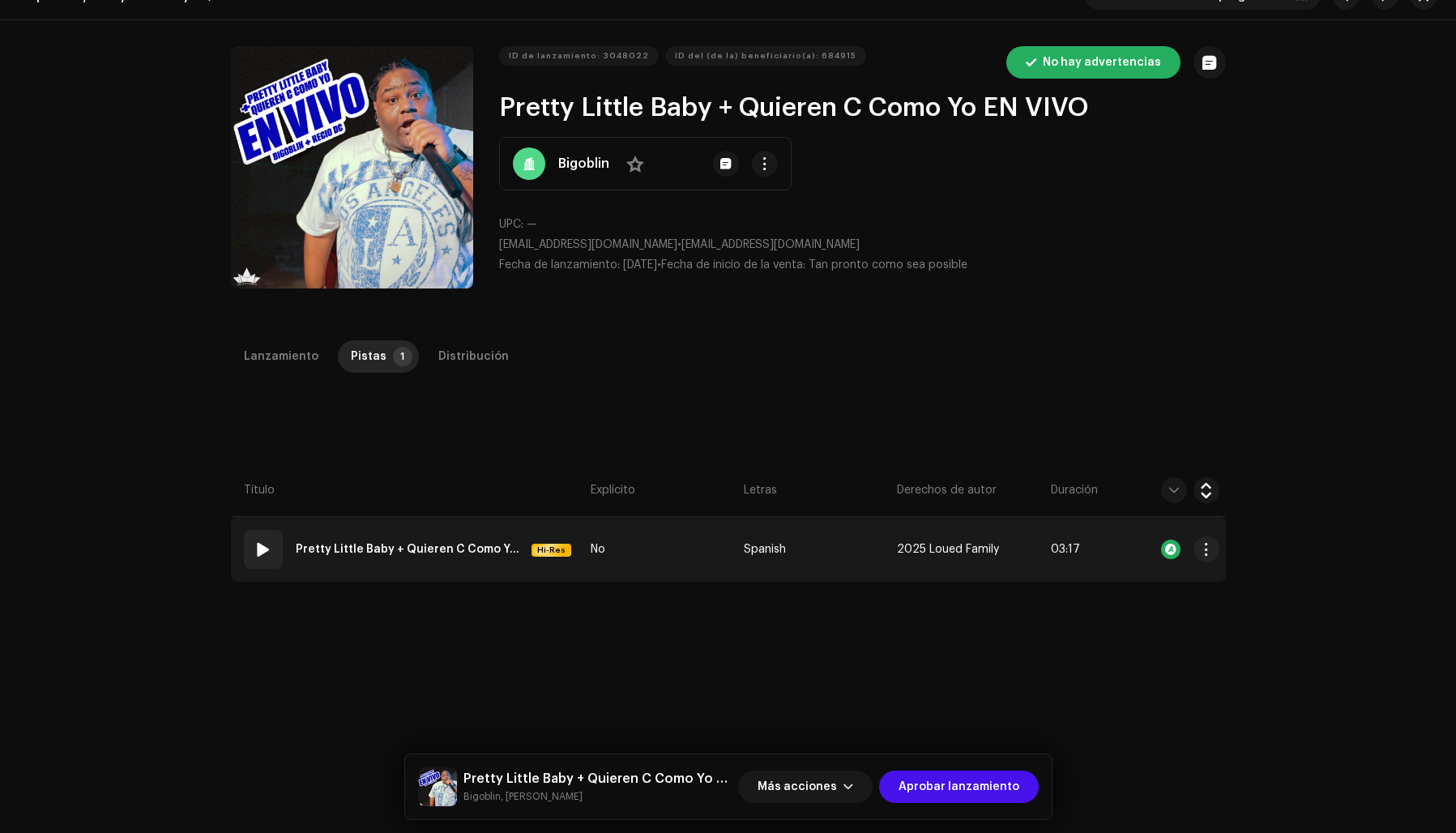
scroll to position [59, 0]
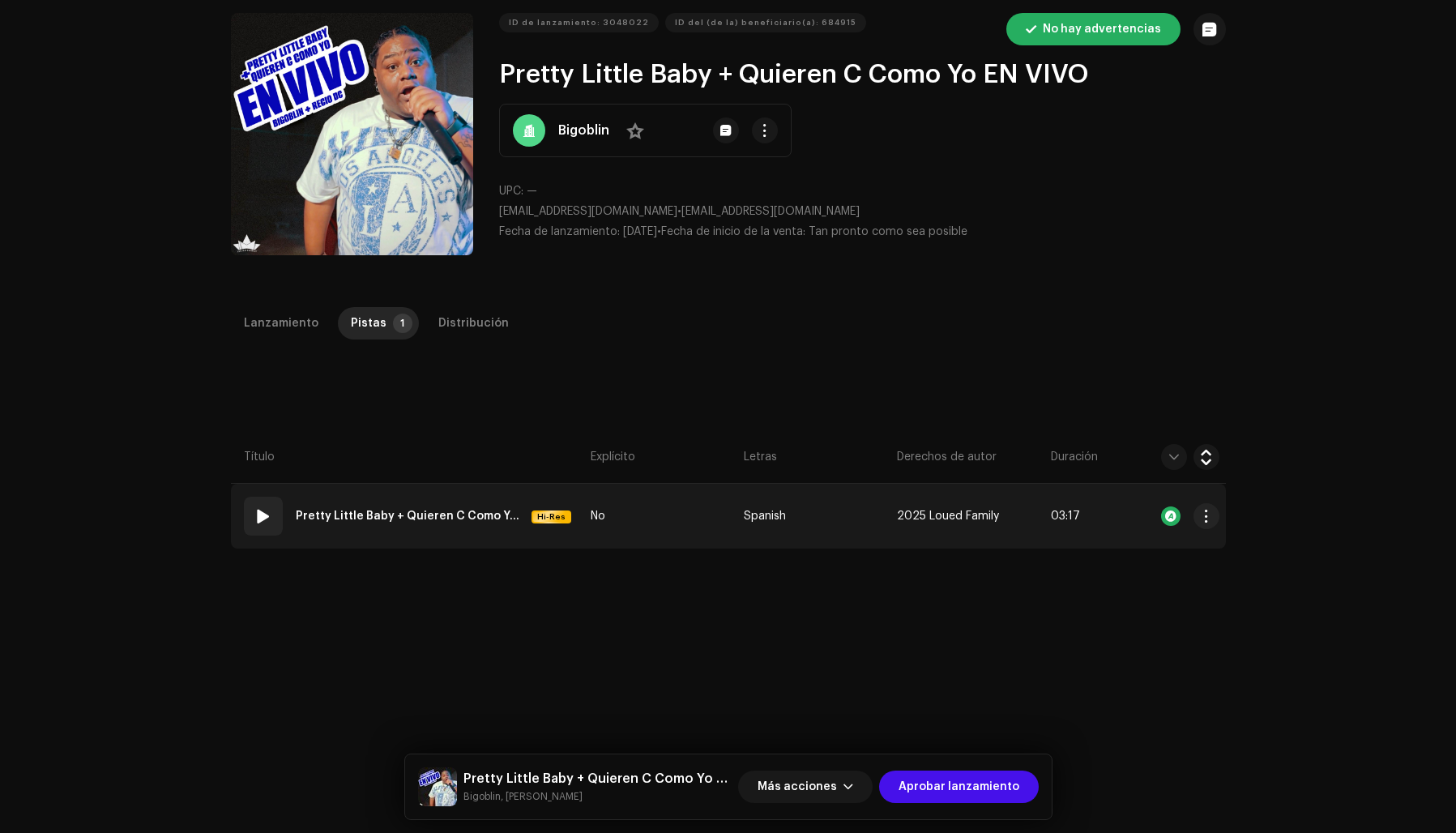
click at [441, 518] on strong "Pretty Little Baby + Quieren C Como Yo EN VIVO" at bounding box center [410, 515] width 229 height 32
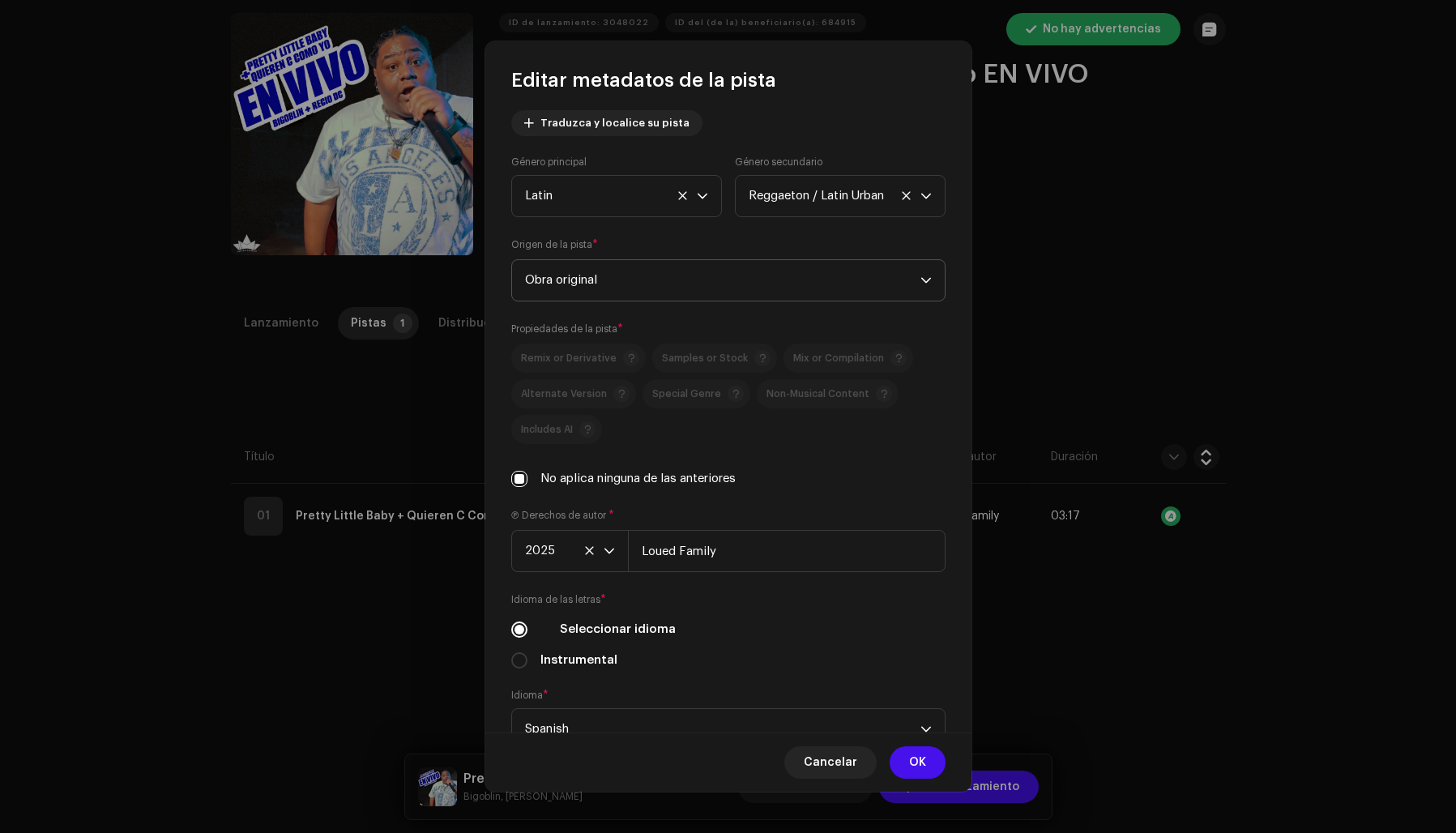
scroll to position [0, 0]
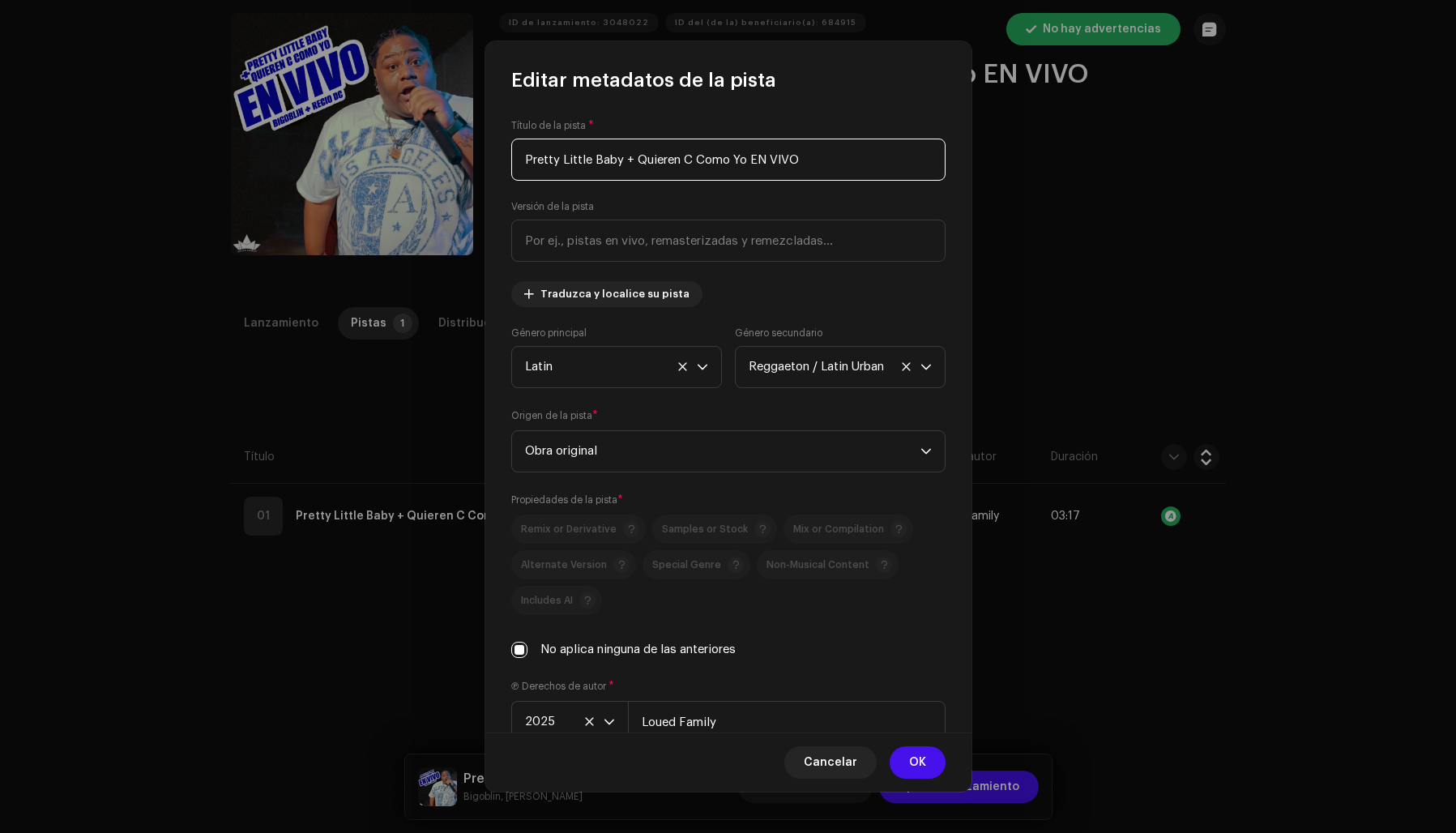
drag, startPoint x: 751, startPoint y: 157, endPoint x: 819, endPoint y: 155, distance: 68.0
click at [818, 155] on input "Pretty Little Baby + Quieren C Como Yo EN VIVO" at bounding box center [728, 160] width 434 height 42
type input "Pretty Little Baby + Quieren C Como Yo"
click at [688, 238] on input "text" at bounding box center [728, 240] width 434 height 42
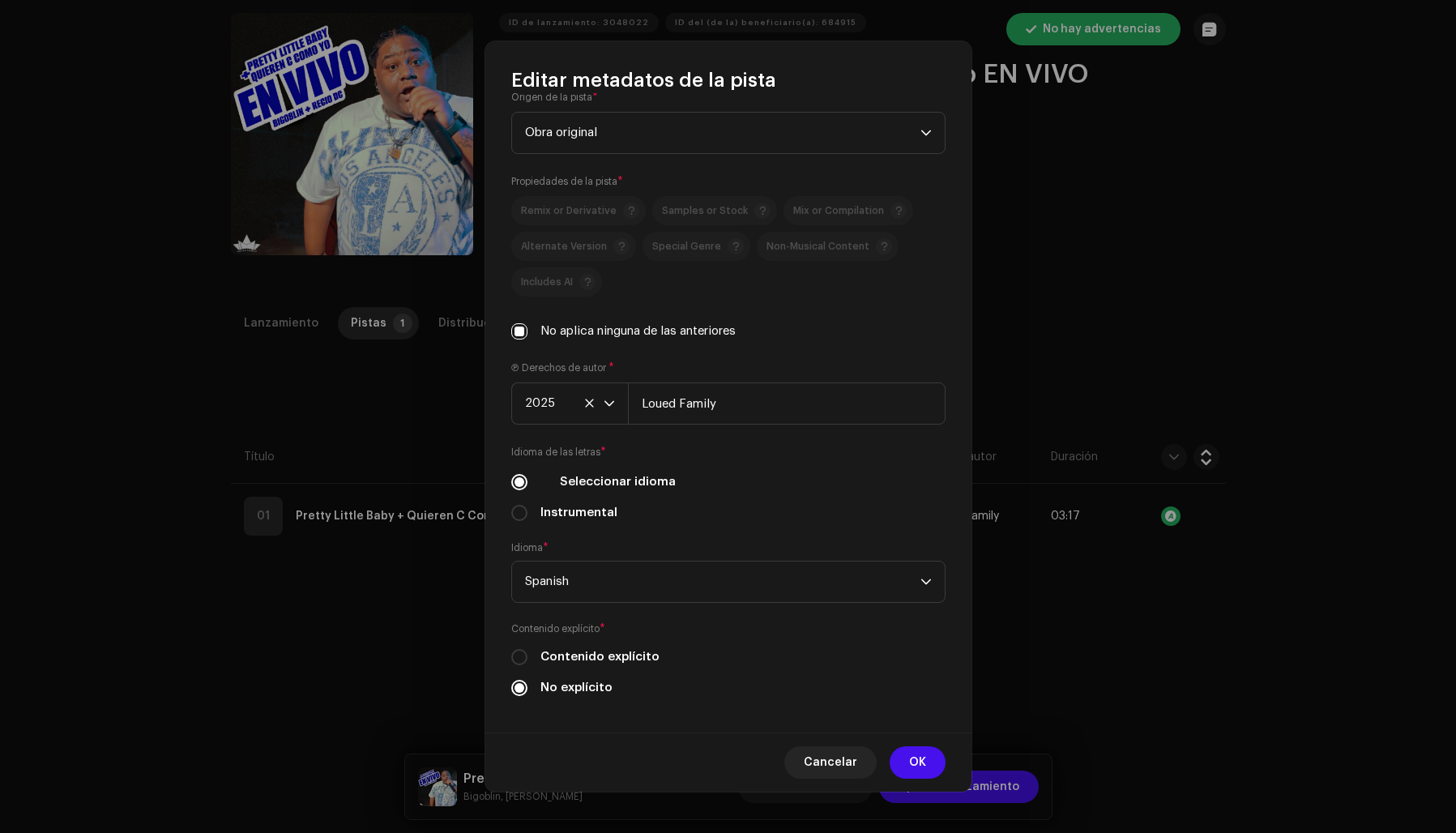
scroll to position [331, 0]
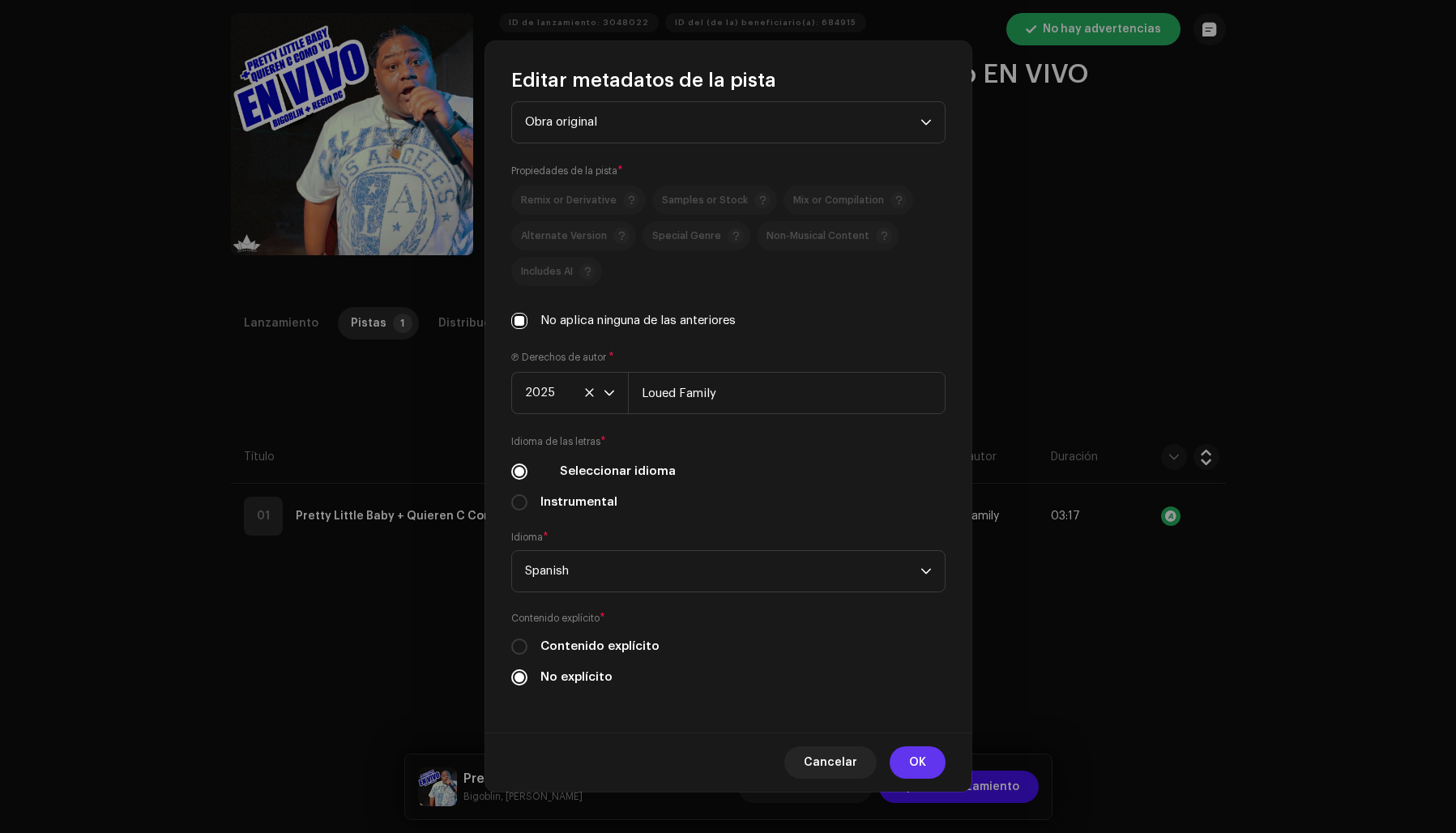
type input "En Vivo"
click at [907, 759] on button "OK" at bounding box center [917, 762] width 56 height 32
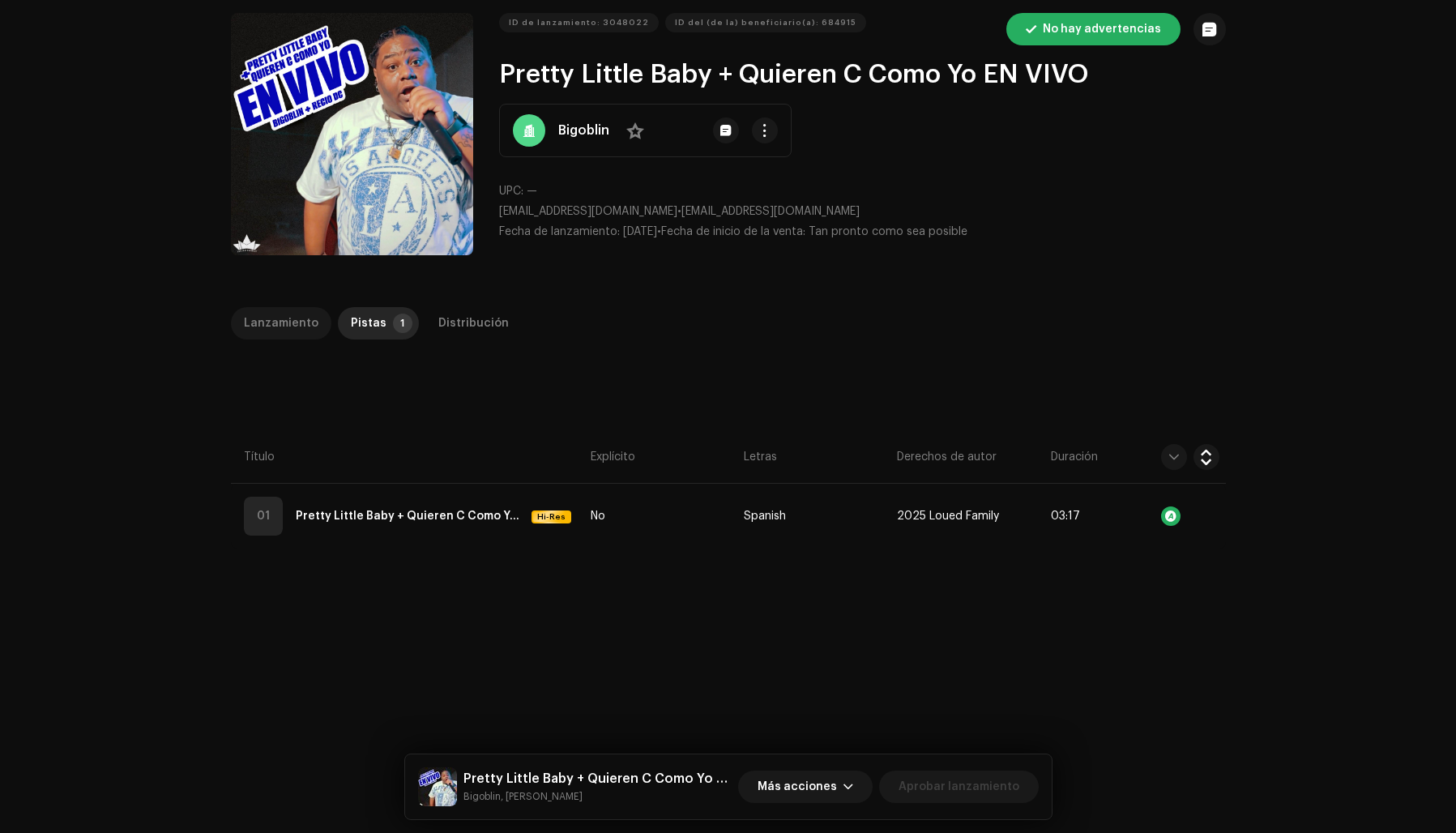
click at [280, 322] on div "Lanzamiento" at bounding box center [281, 322] width 75 height 32
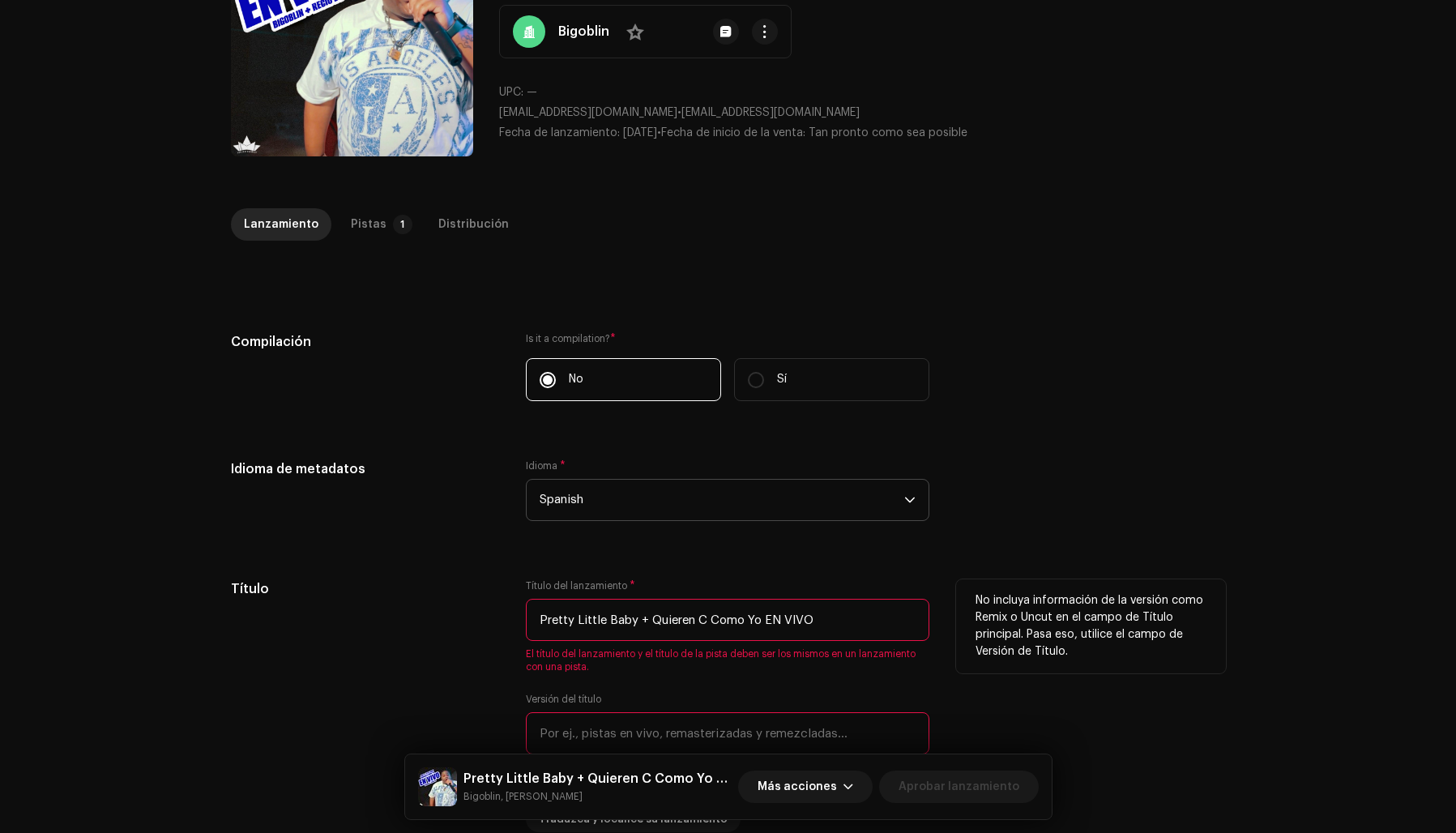
scroll to position [171, 0]
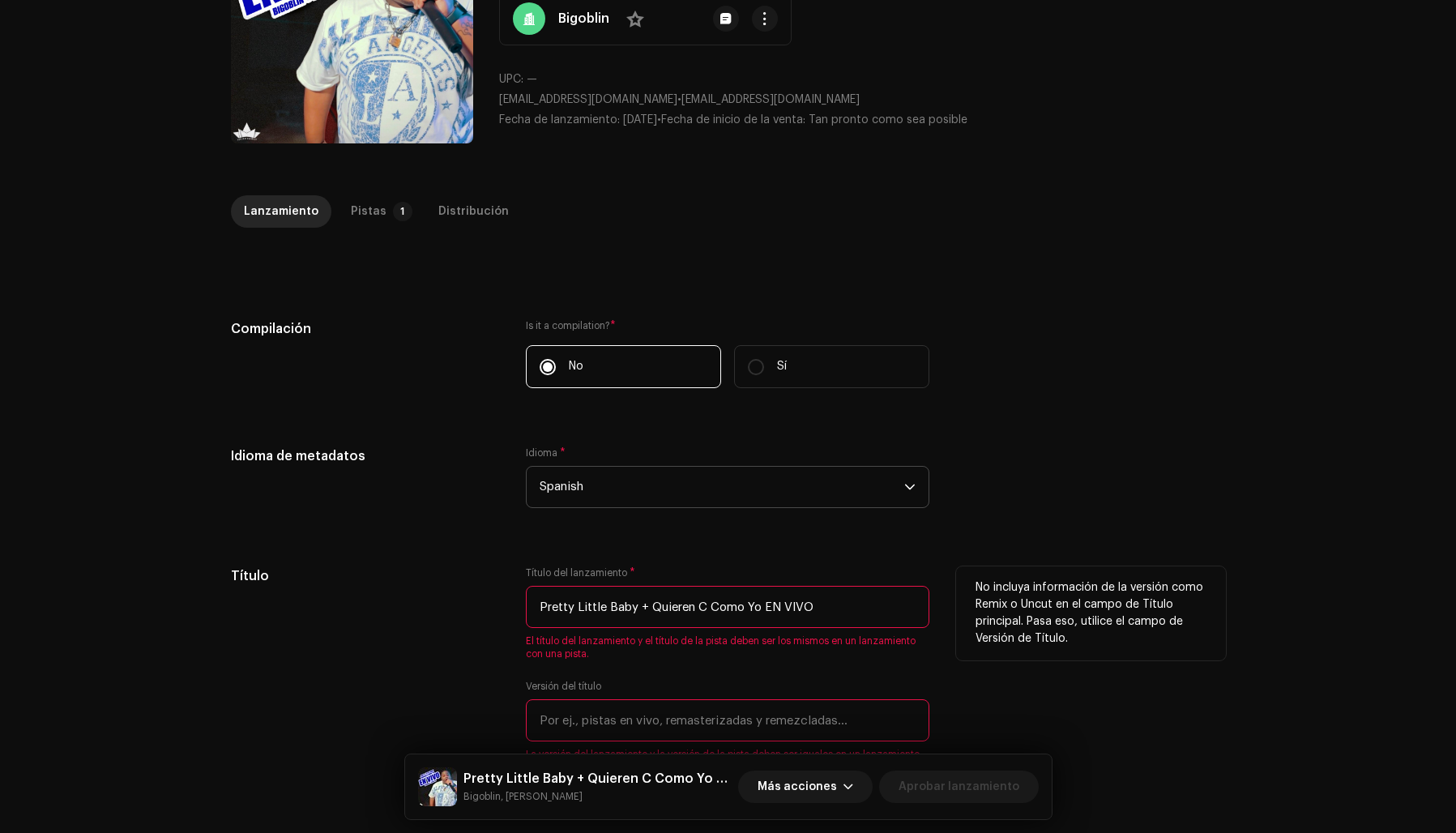
drag, startPoint x: 745, startPoint y: 609, endPoint x: 807, endPoint y: 609, distance: 62.0
click at [807, 609] on input "Pretty Little Baby + Quieren C Como Yo EN VIVO" at bounding box center [728, 606] width 404 height 42
click at [808, 608] on input "Pretty Little Baby + Quieren C Como Yo EN VIVO" at bounding box center [728, 606] width 404 height 42
drag, startPoint x: 807, startPoint y: 607, endPoint x: 764, endPoint y: 606, distance: 43.0
click at [764, 606] on input "Pretty Little Baby + Quieren C Como Yo EN VIVO" at bounding box center [728, 606] width 404 height 42
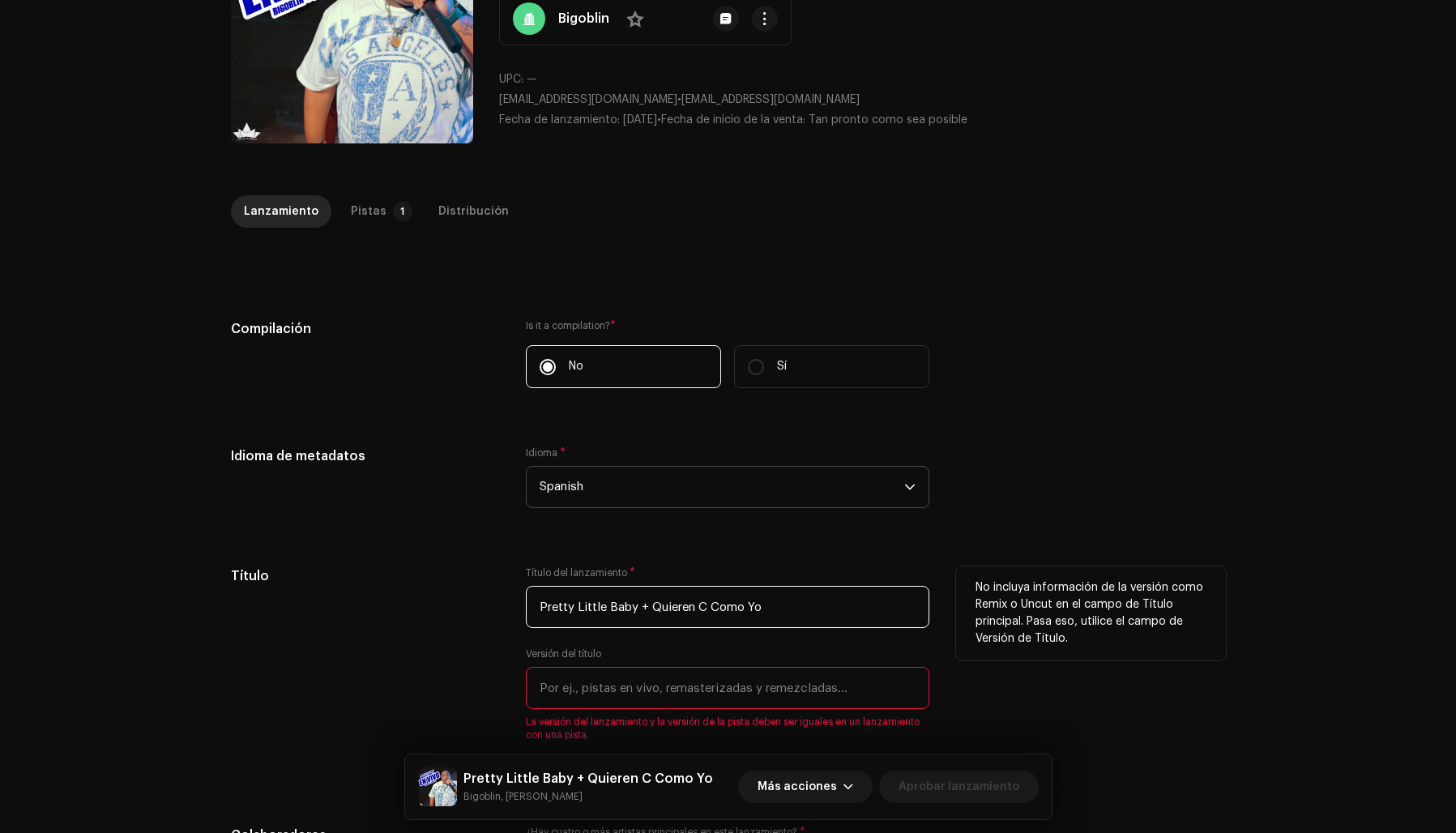
type input "Pretty Little Baby + Quieren C Como Yo"
click at [685, 696] on input "text" at bounding box center [728, 688] width 404 height 42
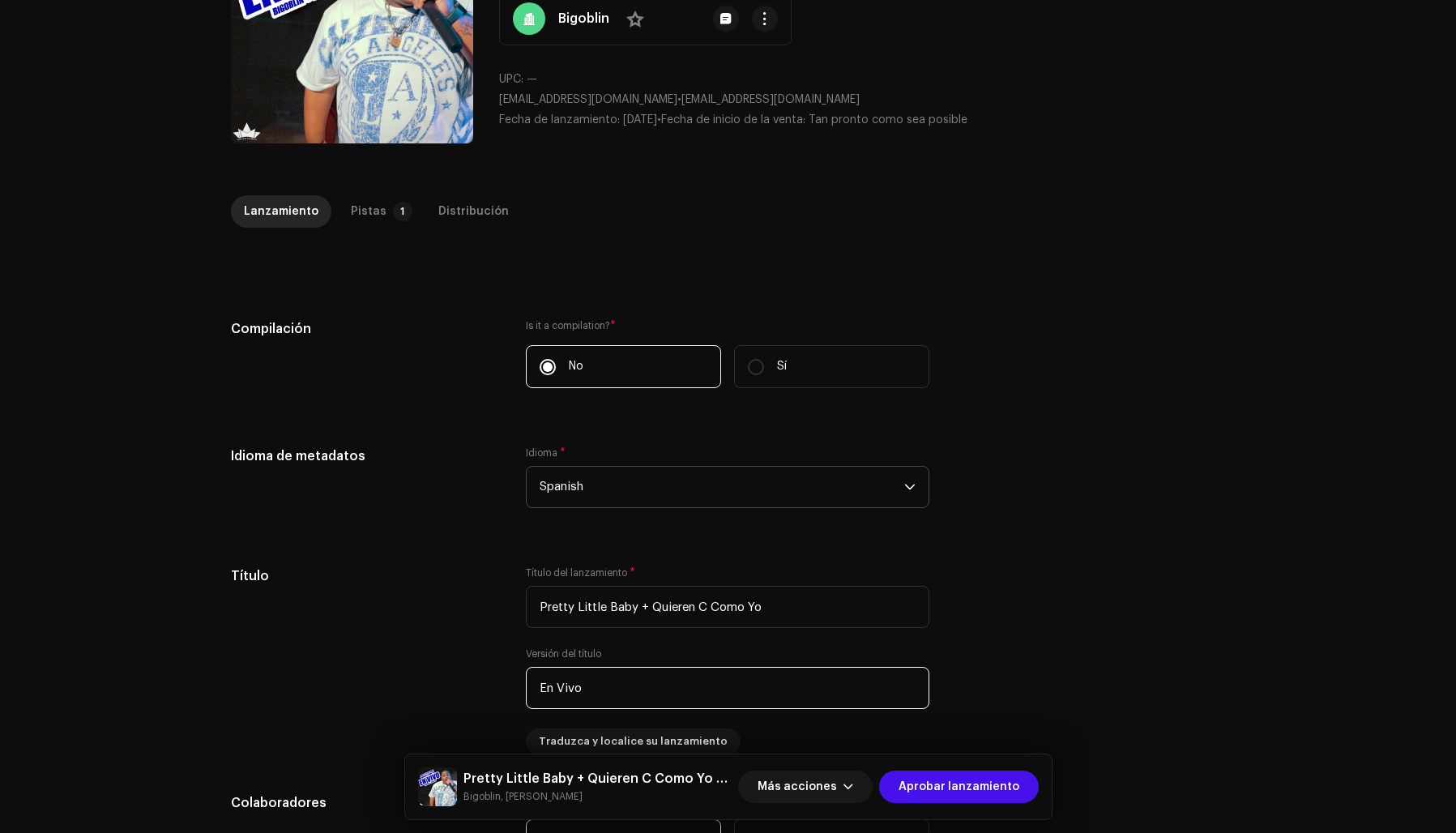
type input "En Vivo"
click at [1069, 524] on div "Idioma de metadatos Idioma * Spanish" at bounding box center [728, 487] width 995 height 81
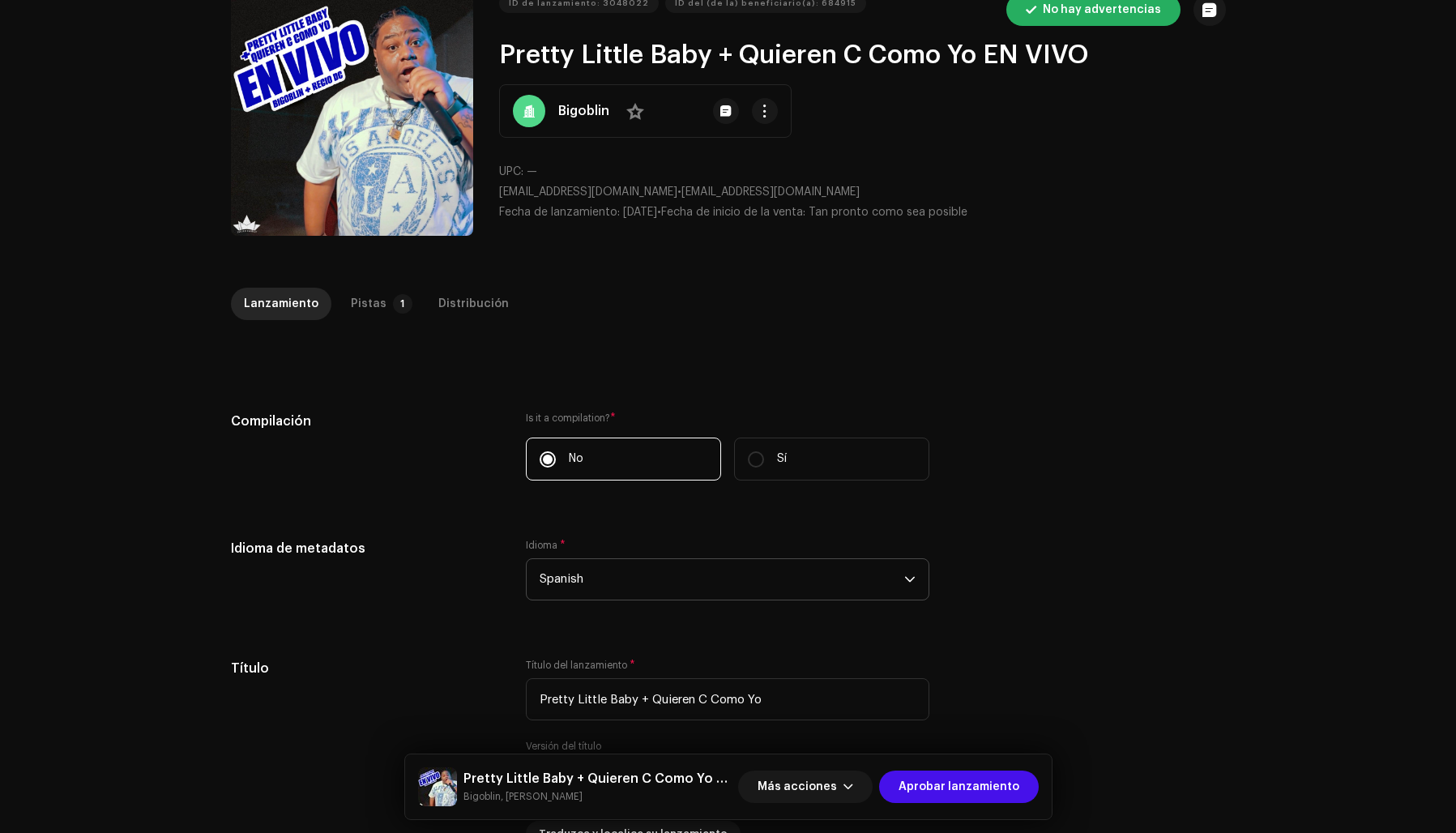
scroll to position [0, 0]
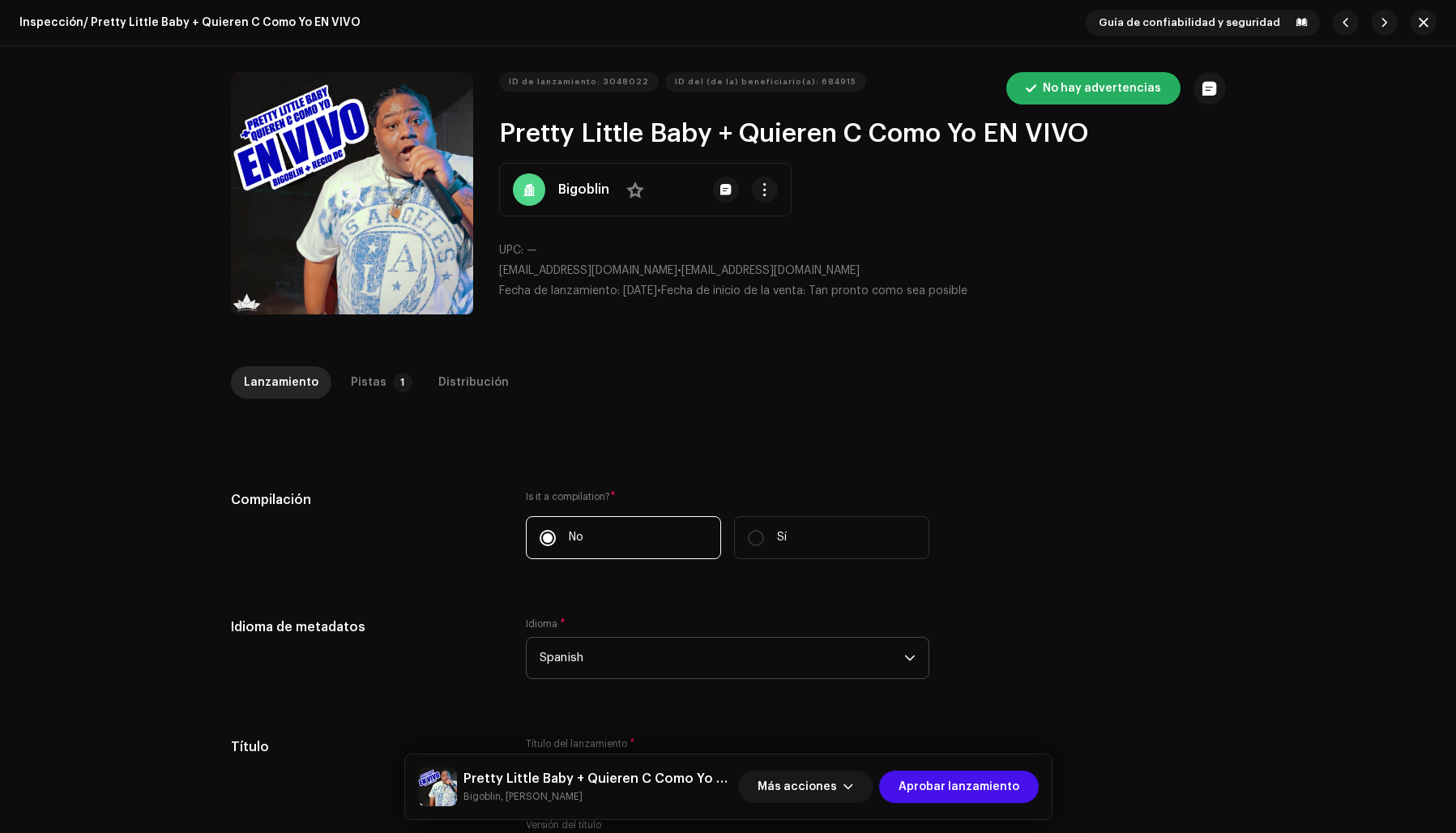
click at [287, 226] on button "Zoom Image" at bounding box center [352, 193] width 242 height 242
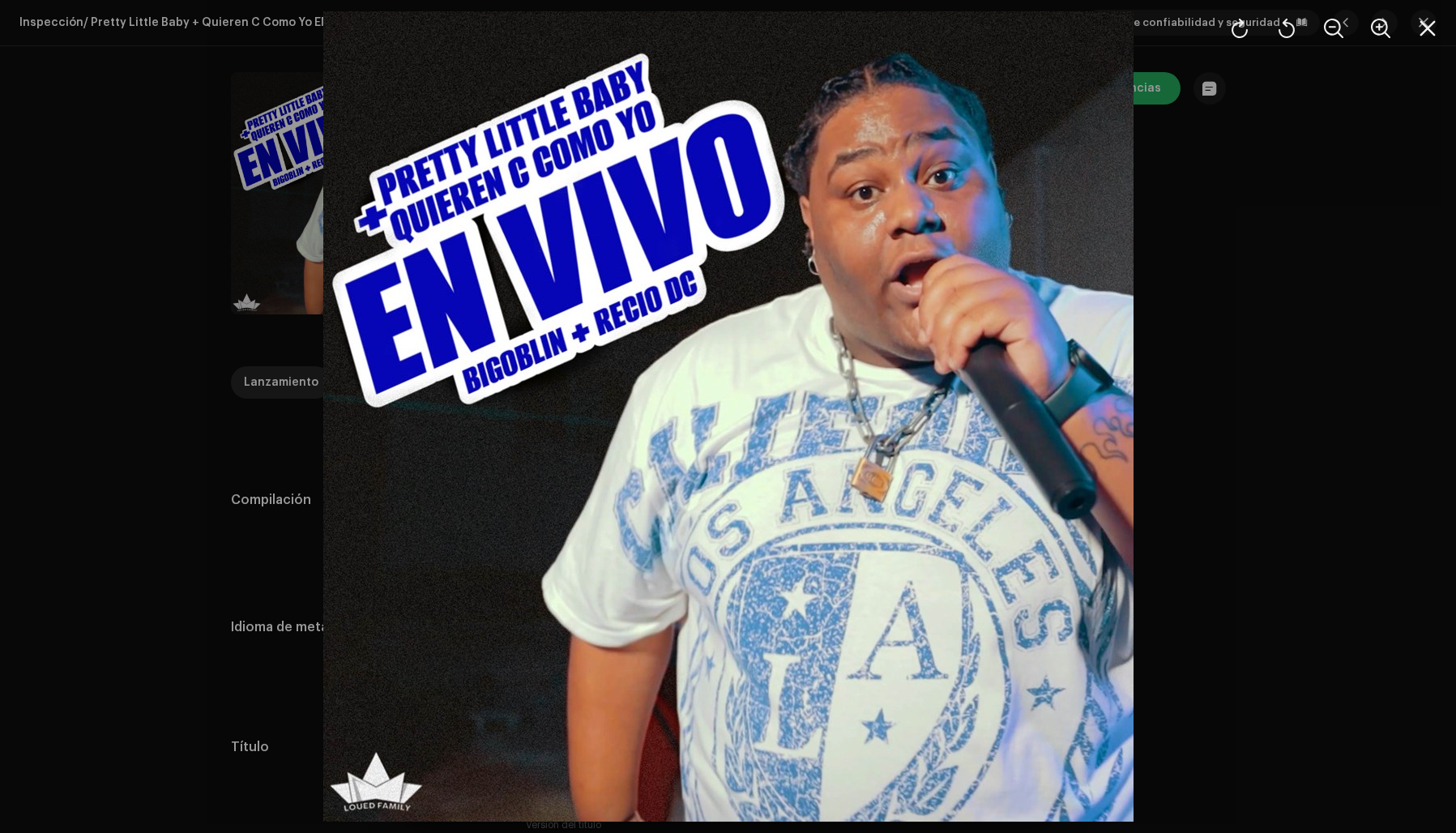
click at [1253, 341] on div at bounding box center [728, 416] width 1456 height 833
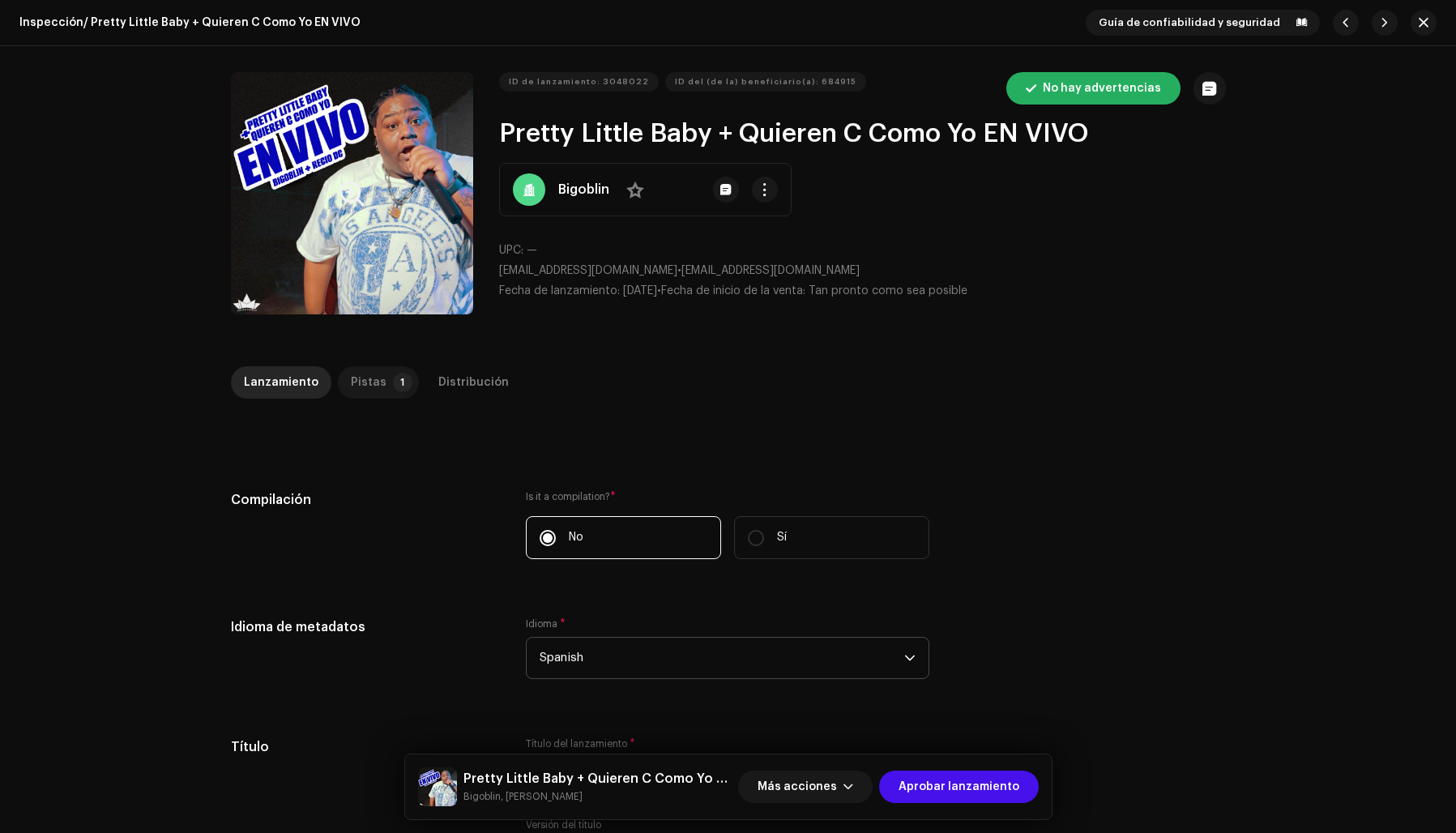
click at [379, 381] on p-tab "Pistas 1" at bounding box center [378, 382] width 81 height 32
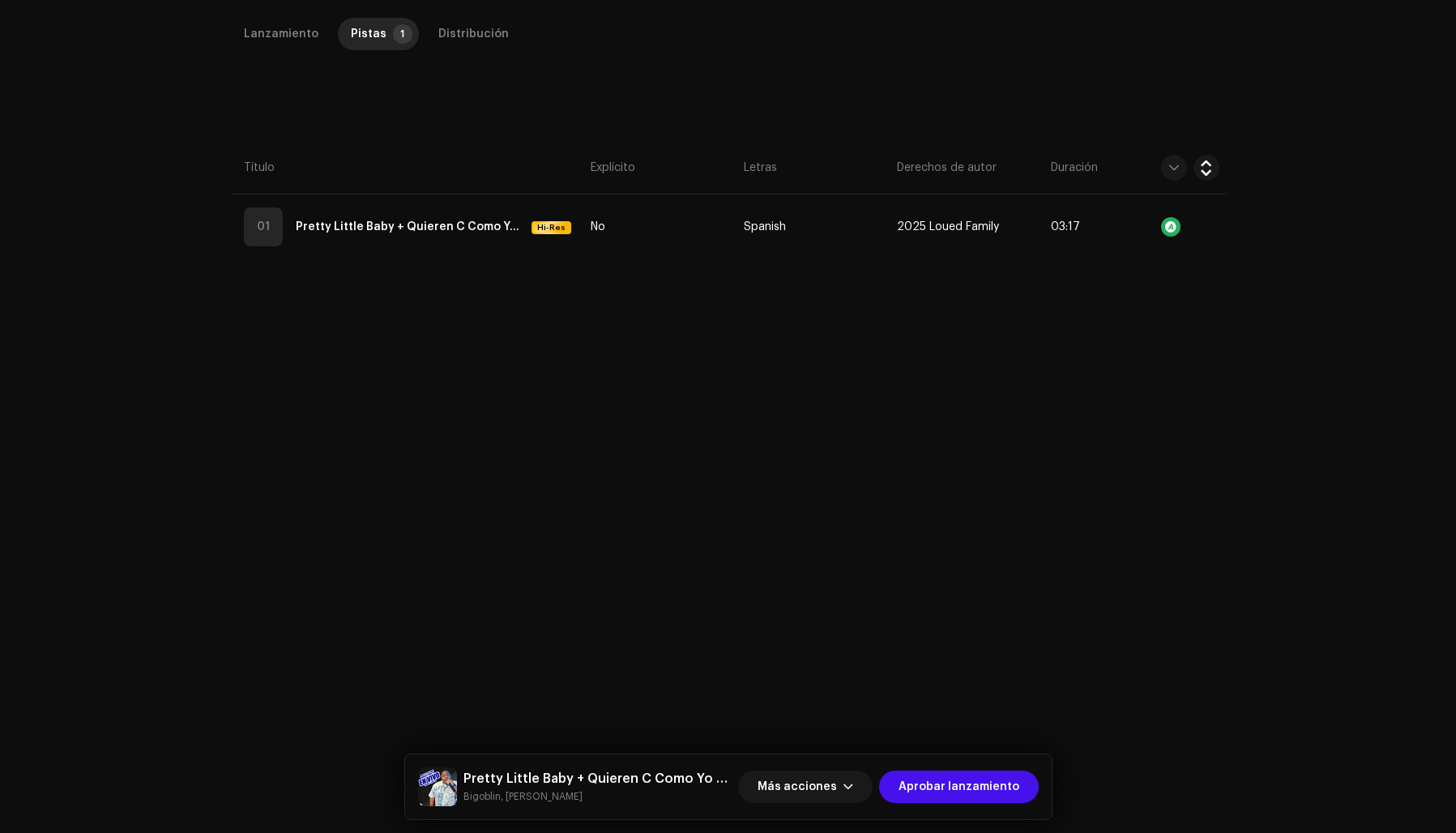
scroll to position [366, 0]
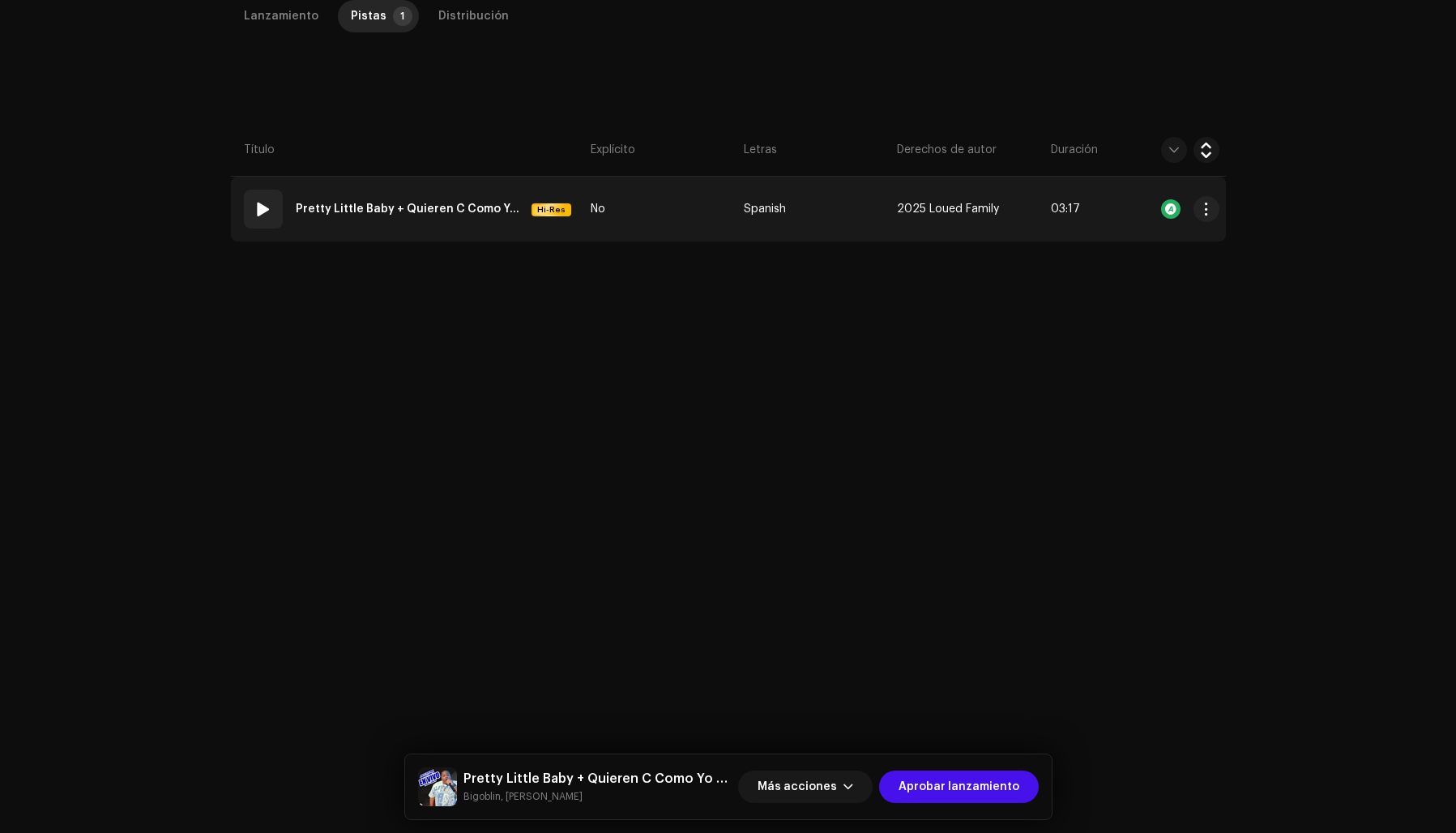
click at [479, 212] on strong "Pretty Little Baby + Quieren C Como Yo [En Vivo]" at bounding box center [410, 208] width 229 height 32
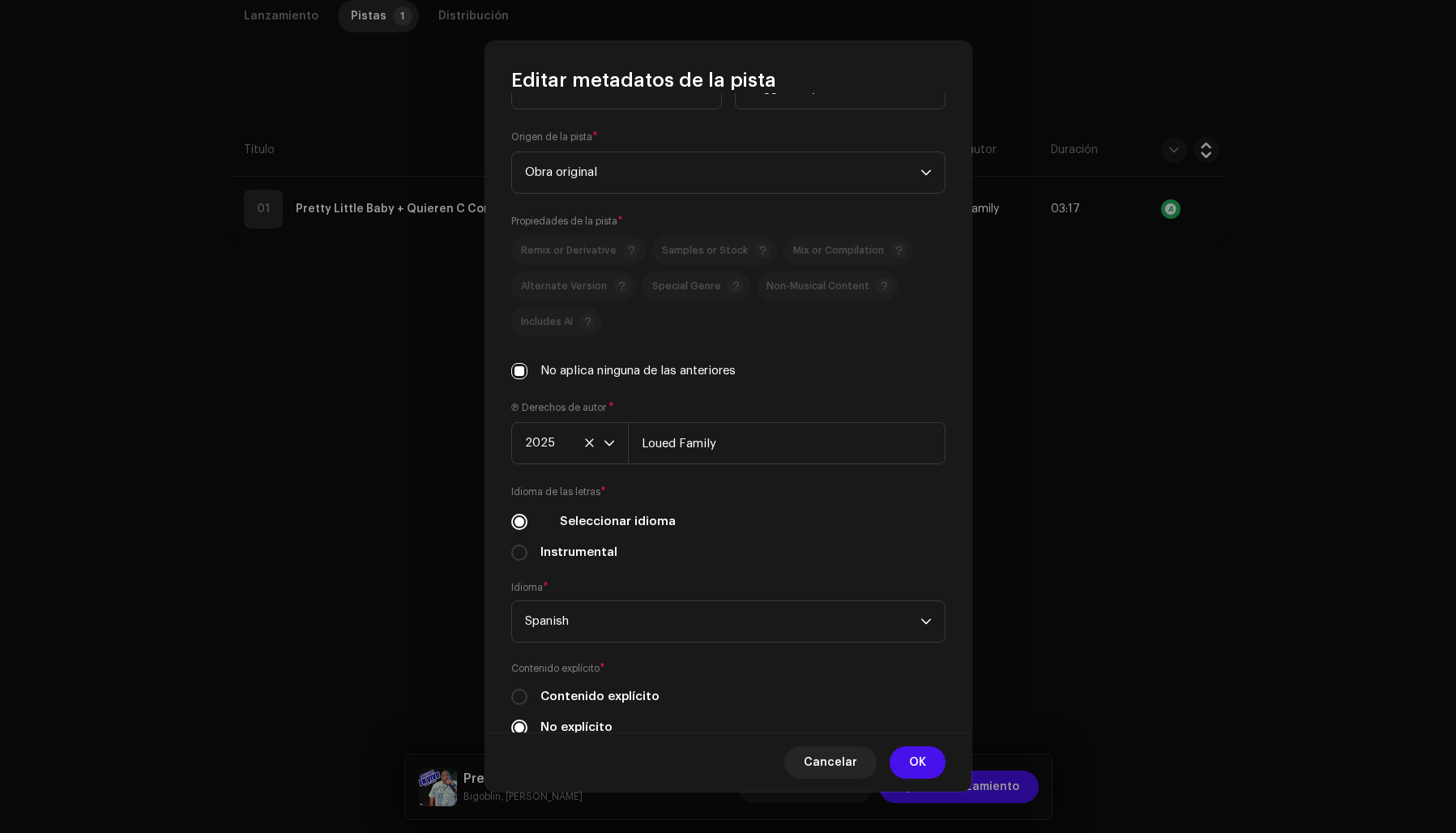
scroll to position [331, 0]
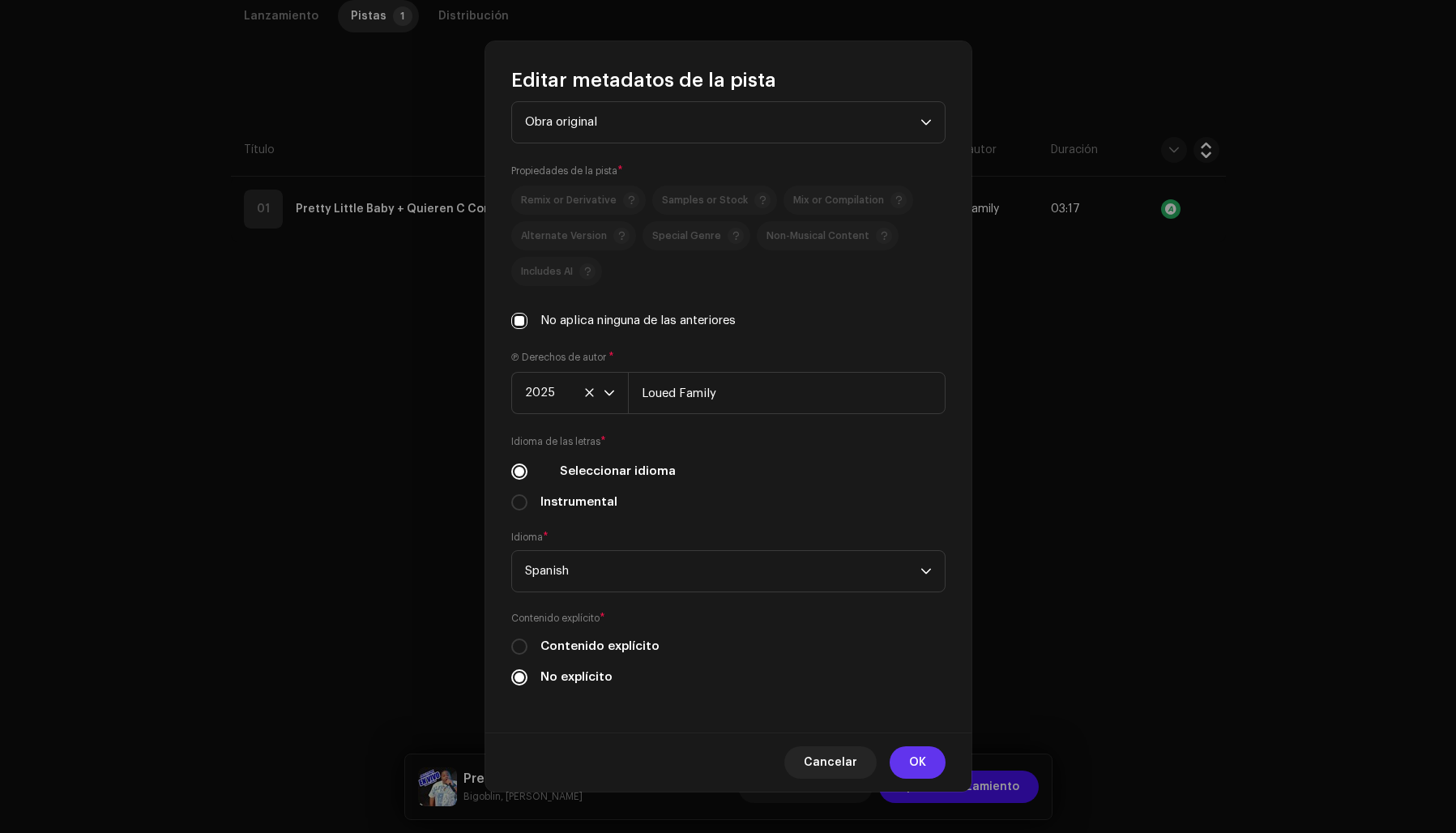
click at [929, 761] on button "OK" at bounding box center [917, 762] width 56 height 32
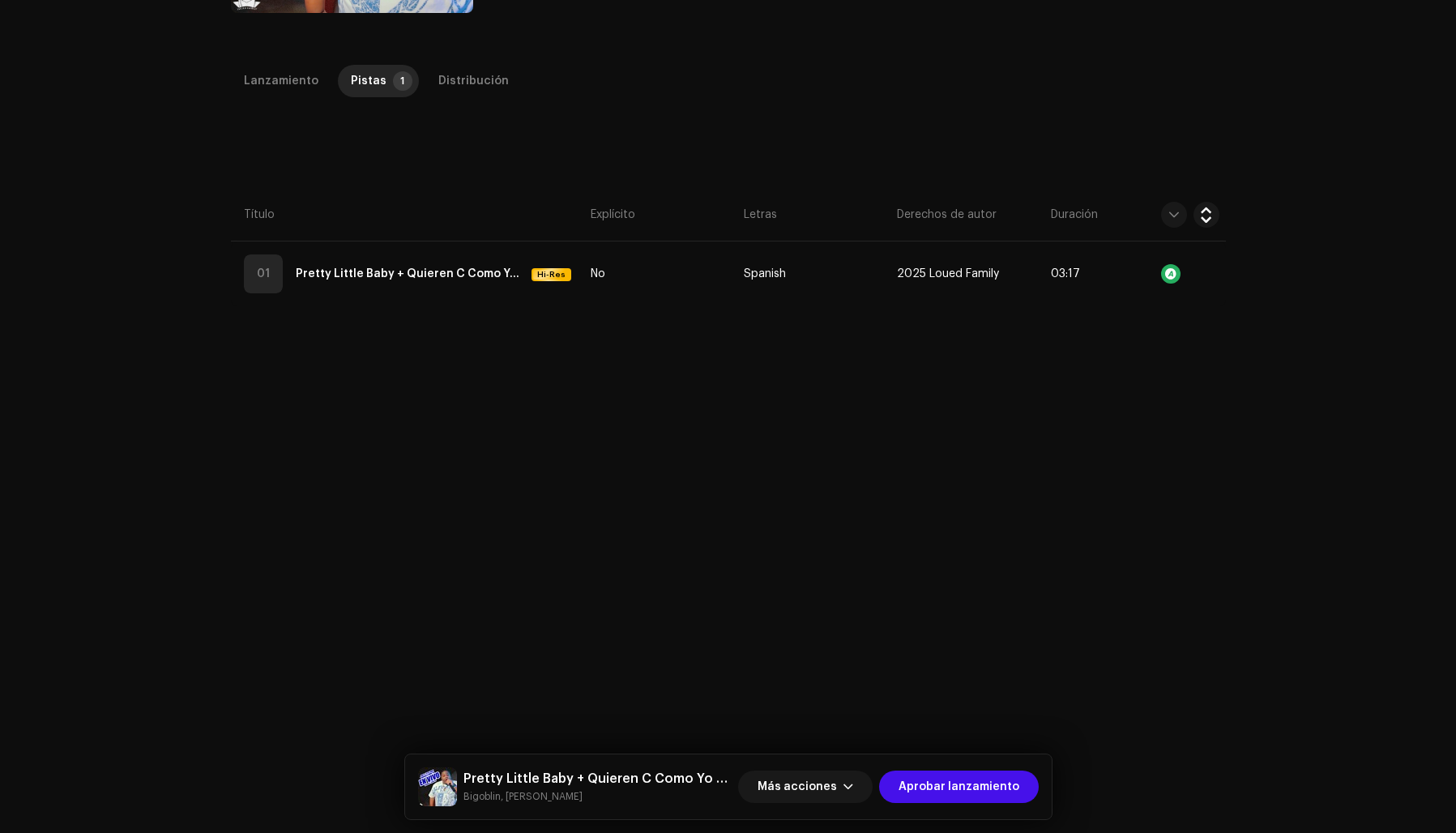
scroll to position [366, 0]
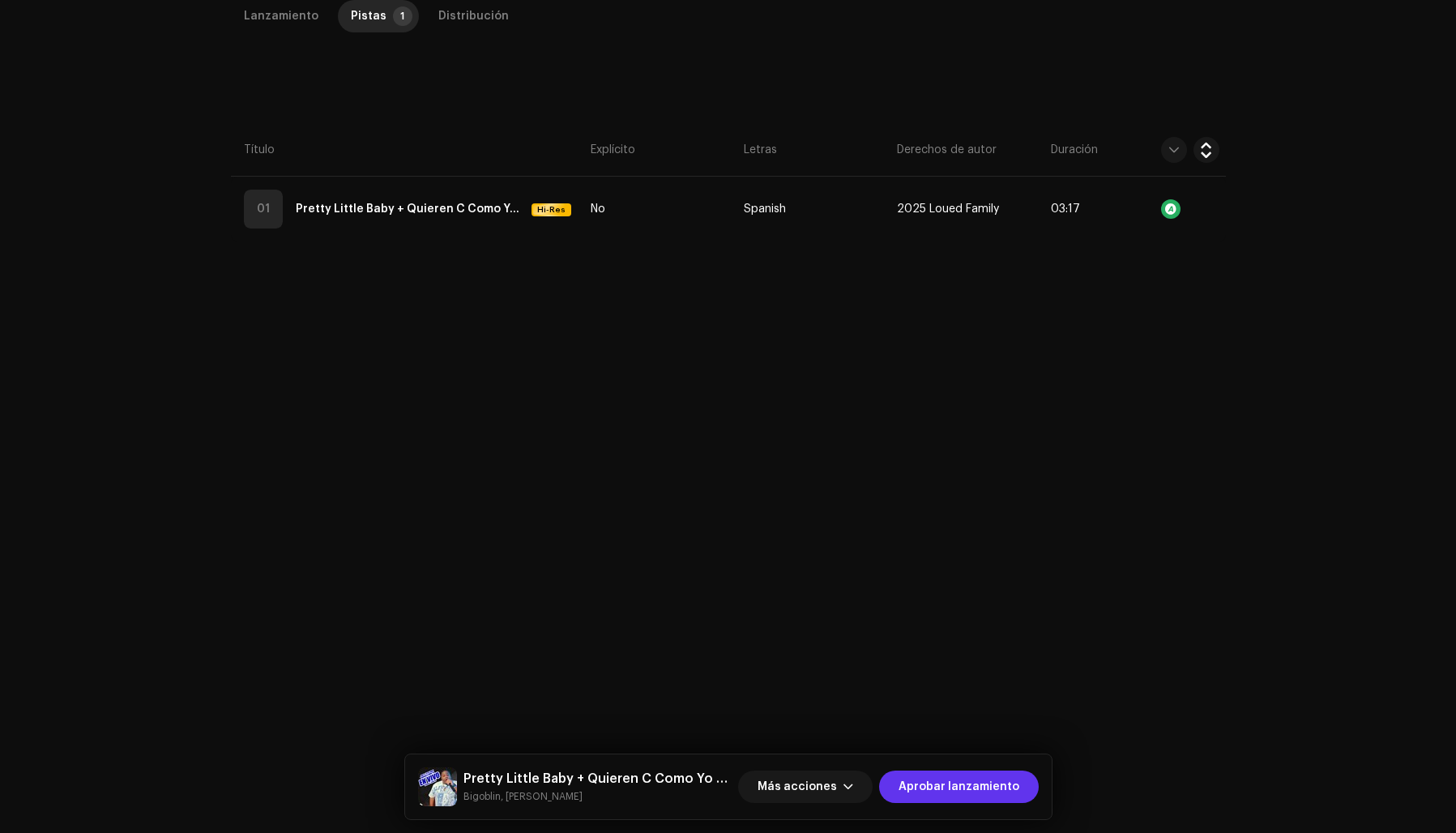
click at [934, 785] on span "Aprobar lanzamiento" at bounding box center [959, 786] width 121 height 32
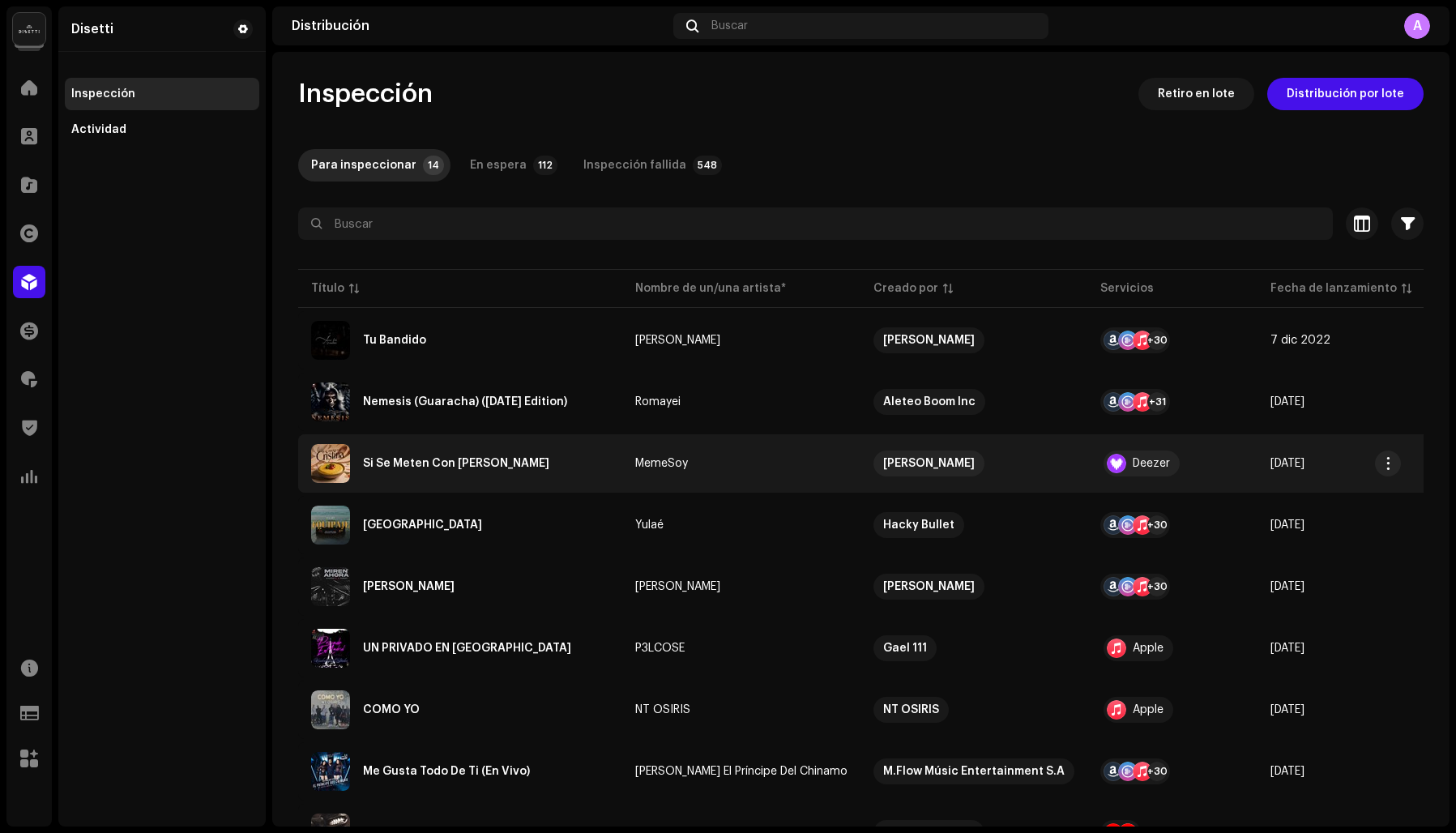
scroll to position [5, 0]
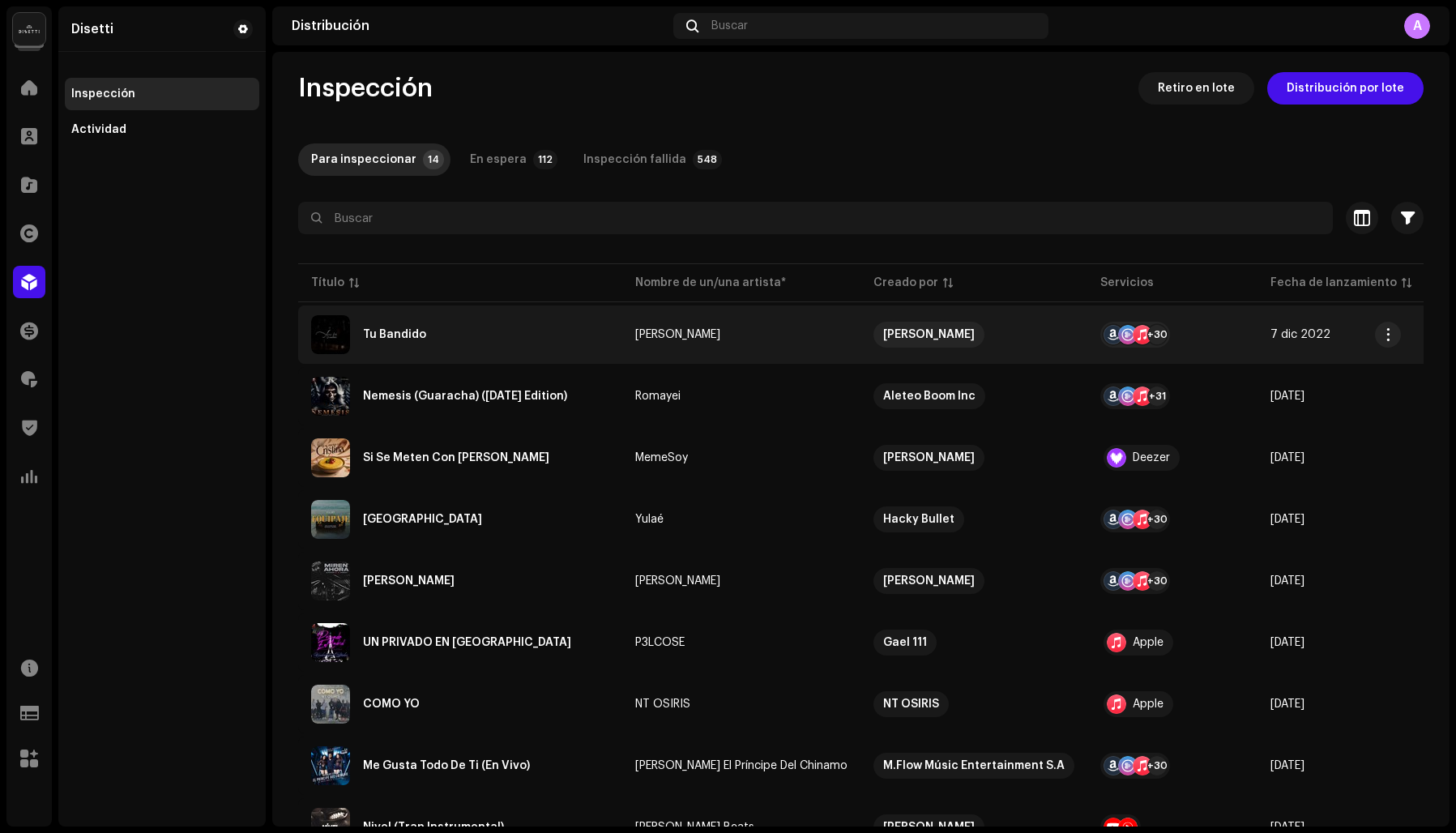
click at [422, 336] on div "Tu Bandido" at bounding box center [394, 334] width 63 height 11
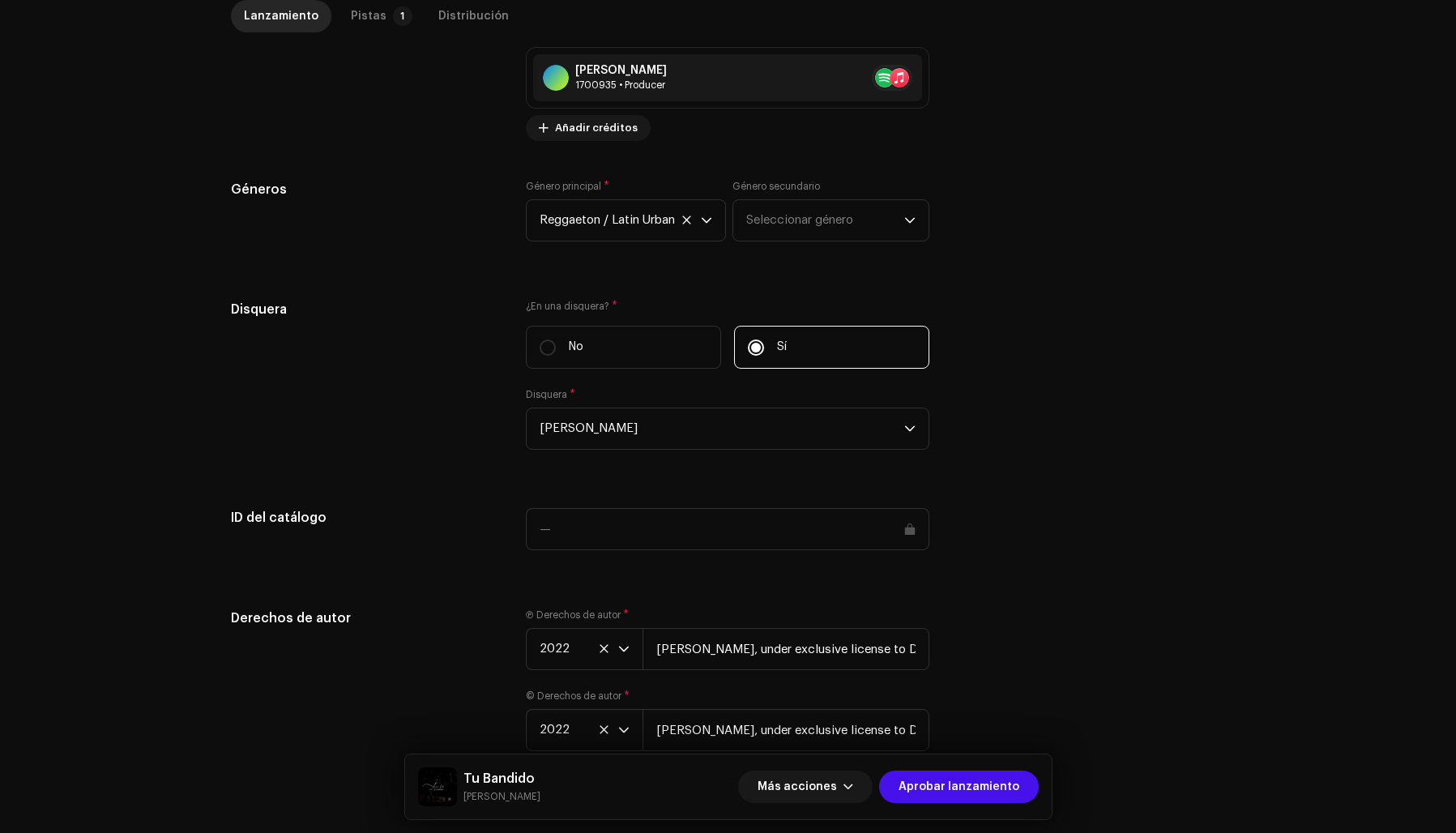
scroll to position [1408, 0]
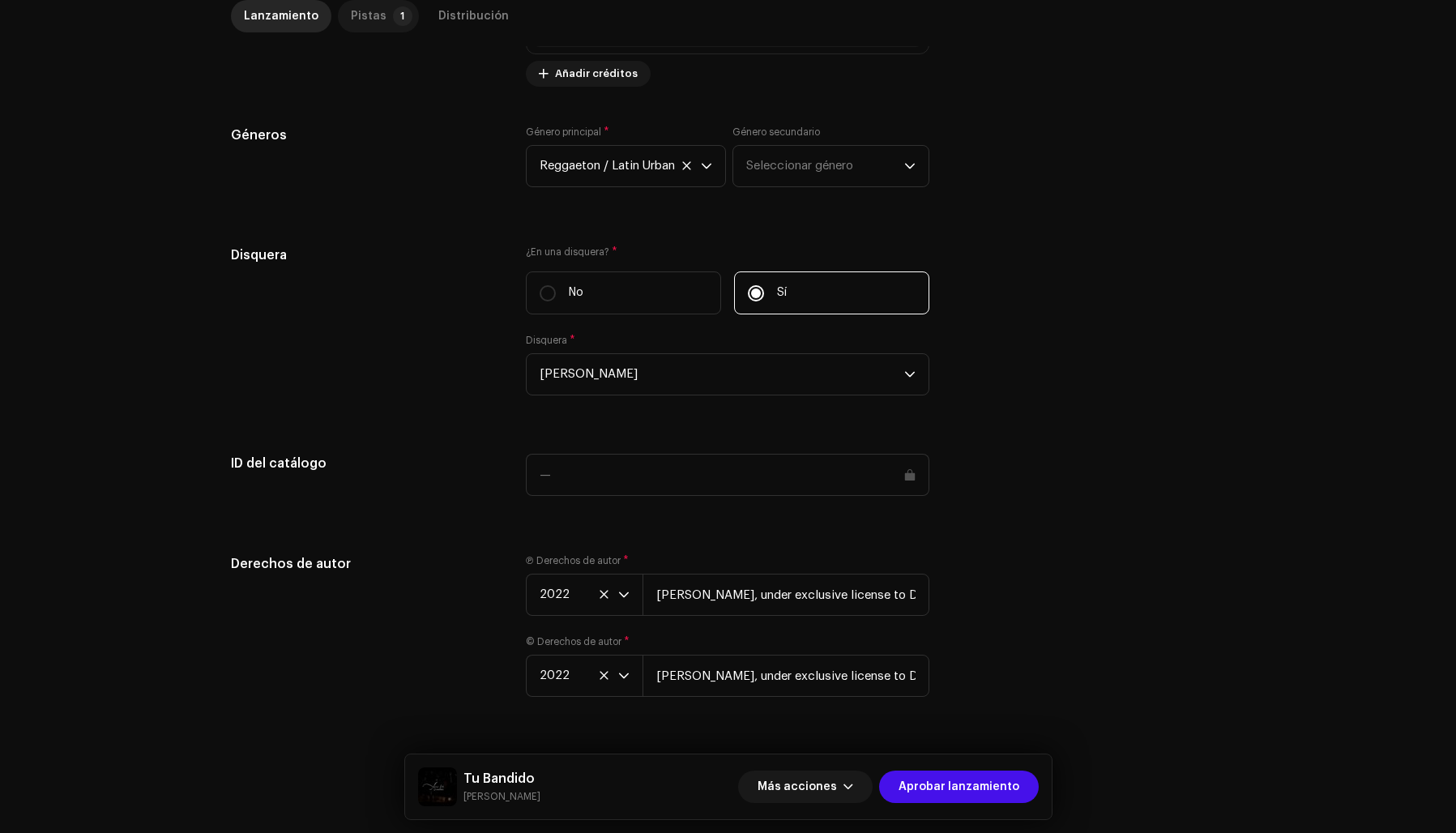
click at [351, 16] on div "Pistas" at bounding box center [368, 16] width 36 height 32
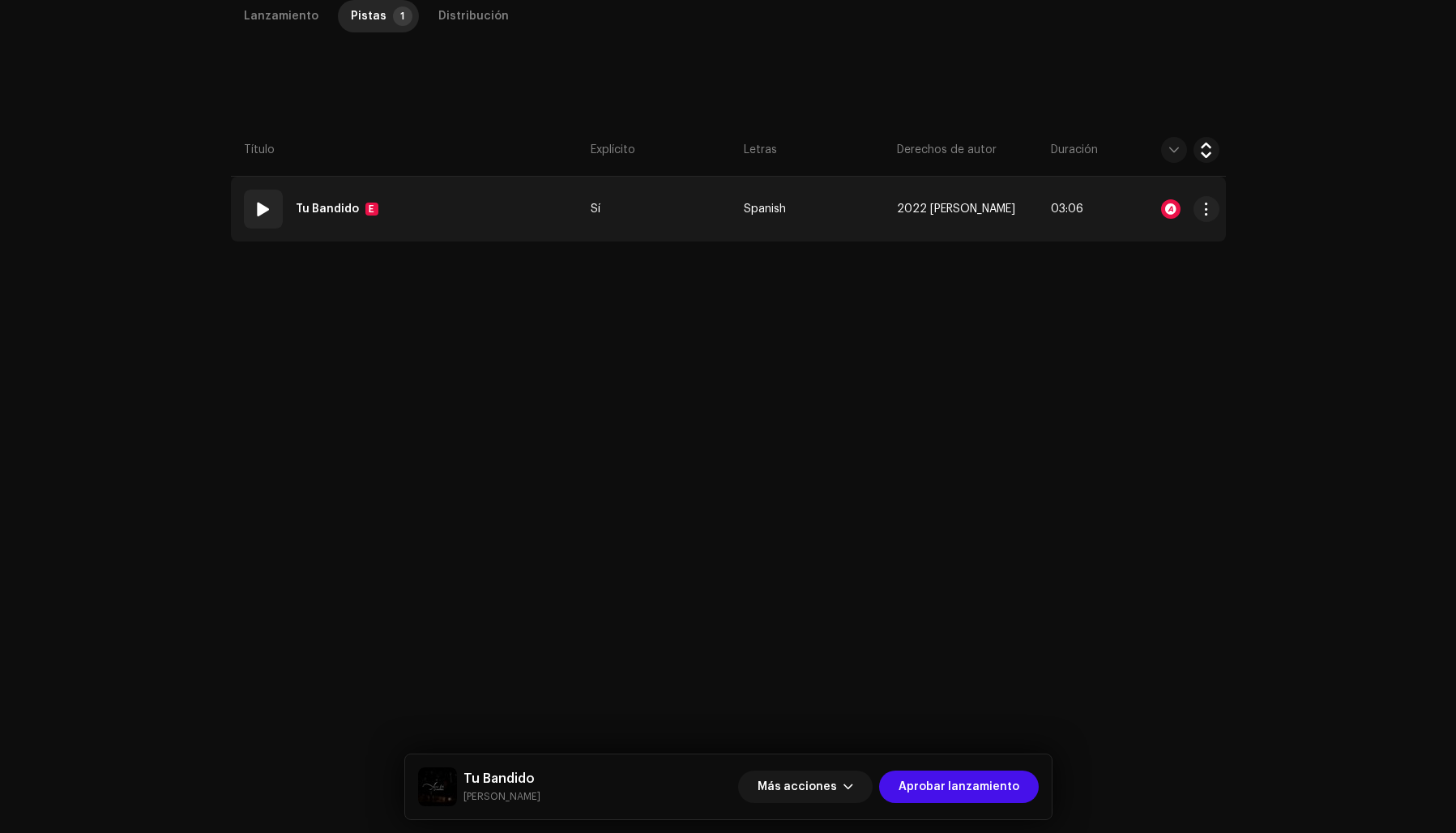
click at [1176, 205] on re-a-icon-status-badge at bounding box center [1170, 208] width 19 height 19
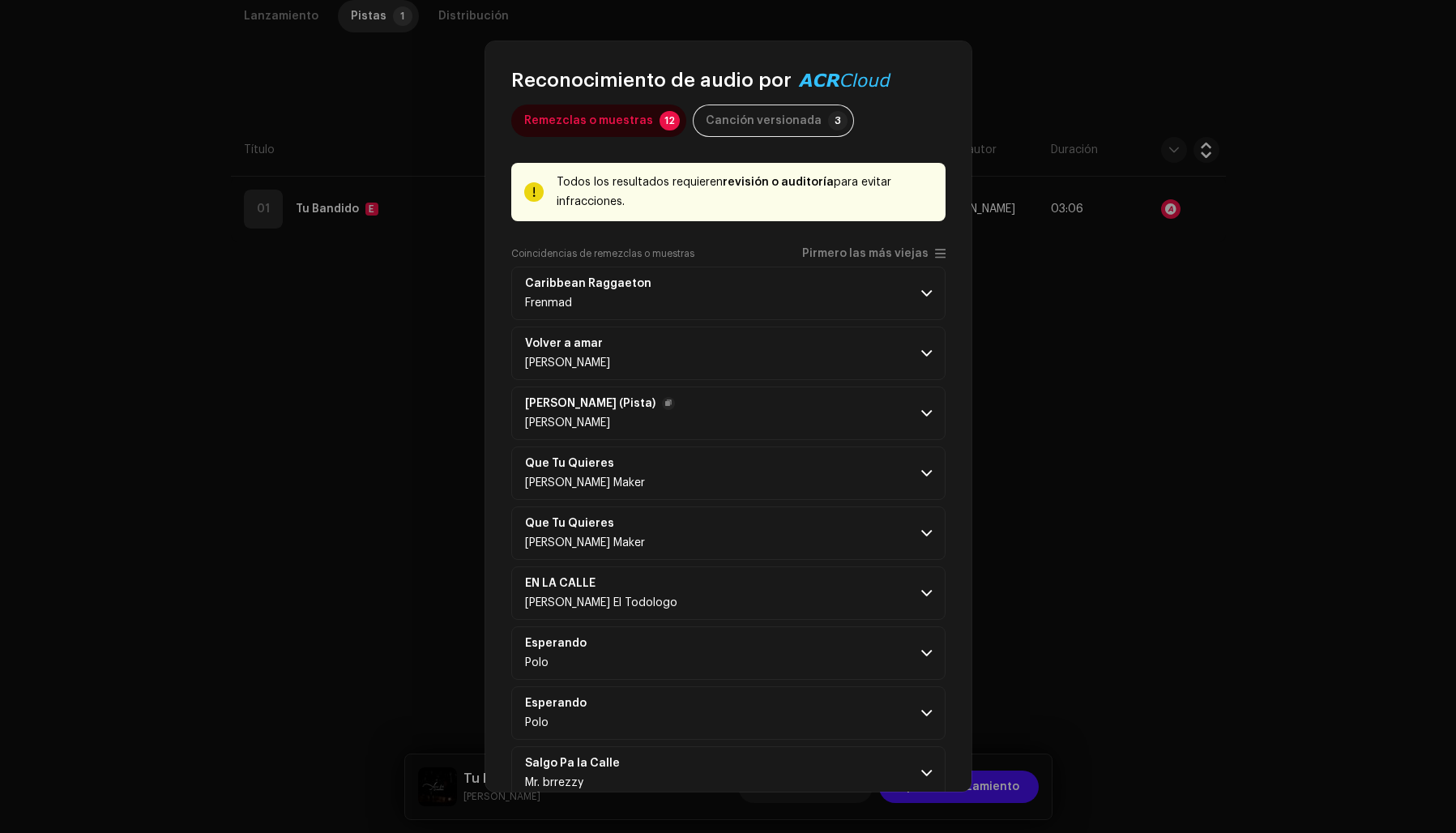
scroll to position [0, 0]
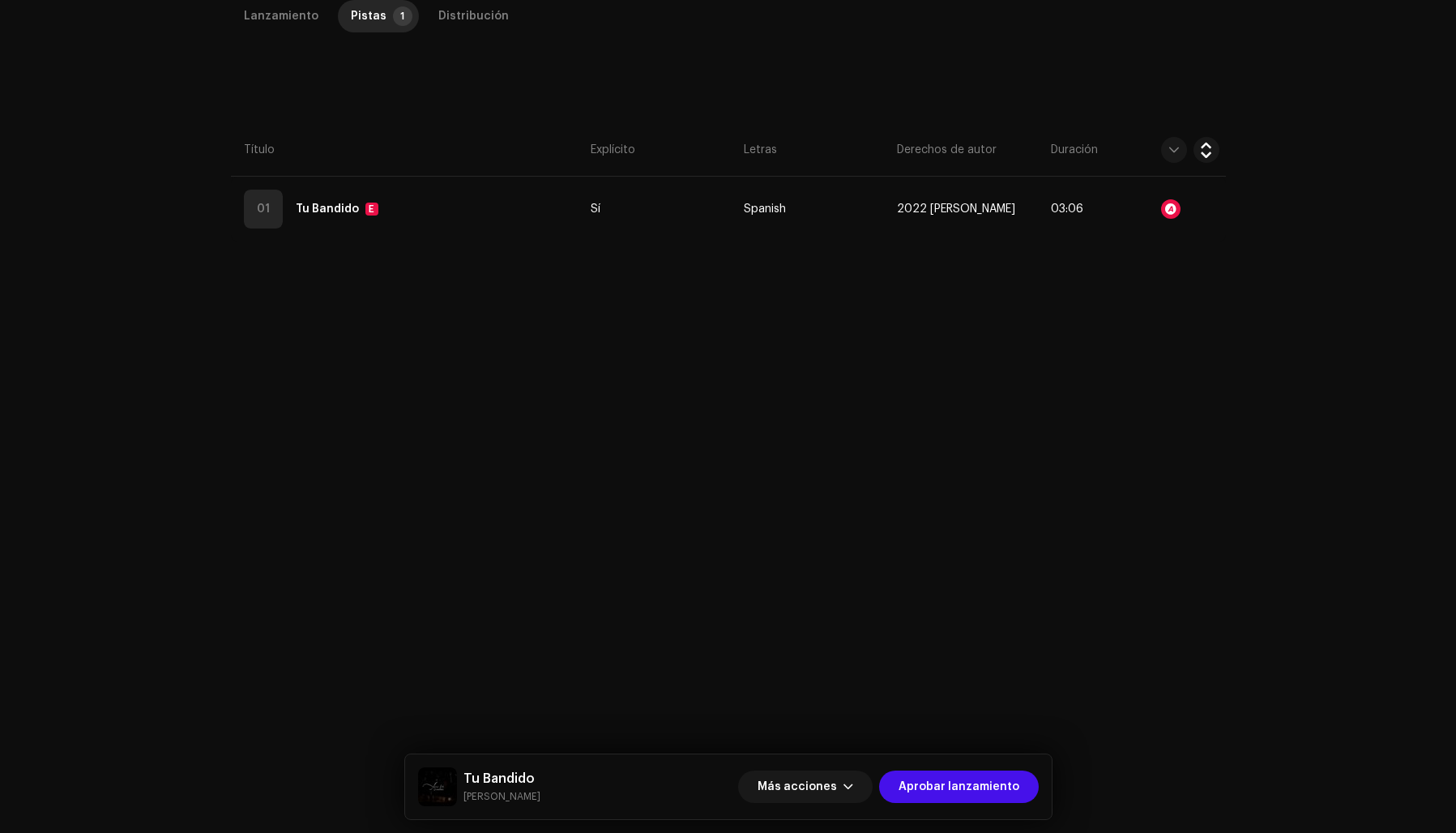
click at [1133, 434] on div "Reconocimiento de audio por Remezclas o muestras 12 Canción versionada 3 Todos …" at bounding box center [728, 416] width 1456 height 833
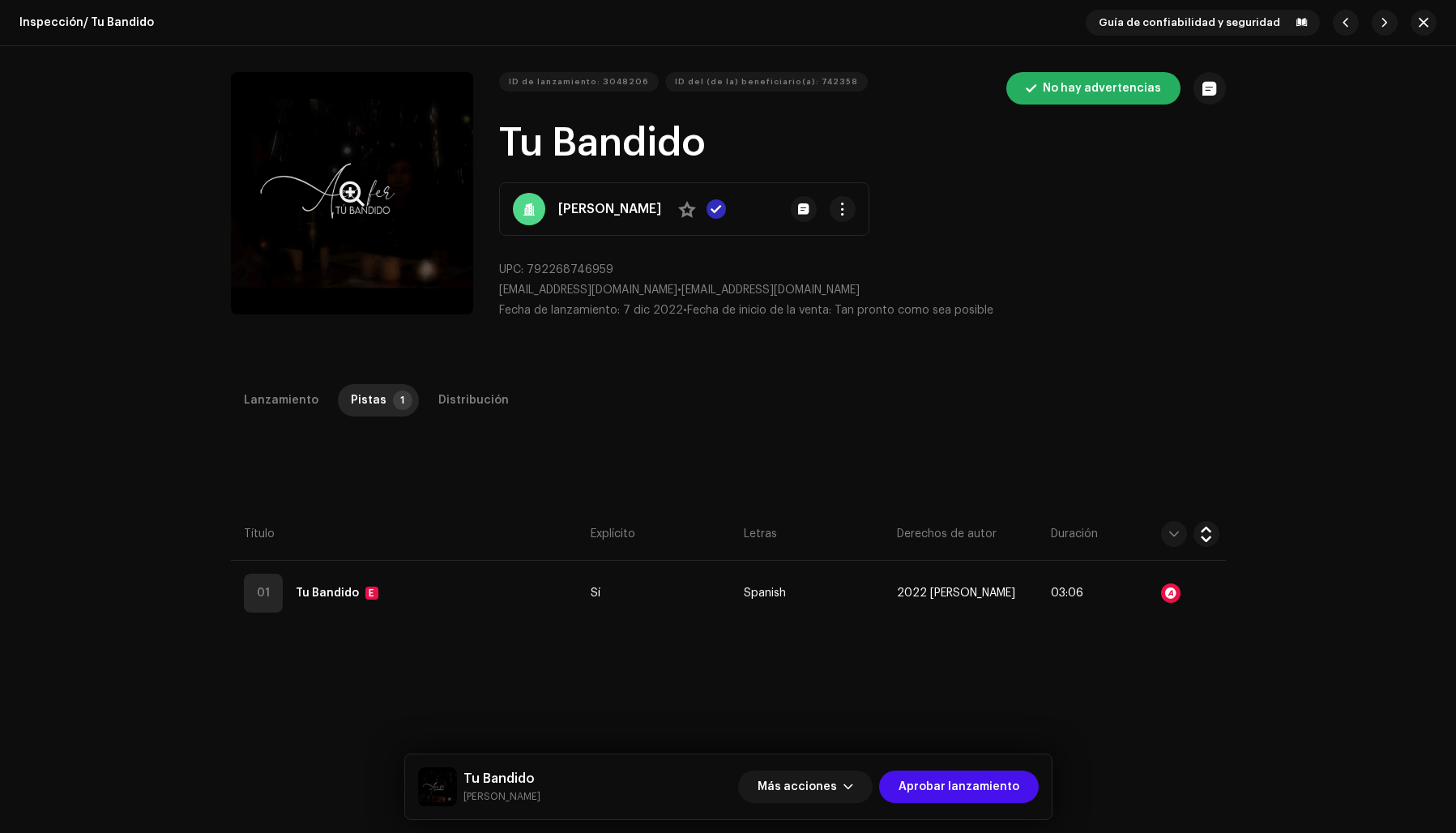
click at [302, 248] on button "Zoom Image" at bounding box center [352, 193] width 242 height 242
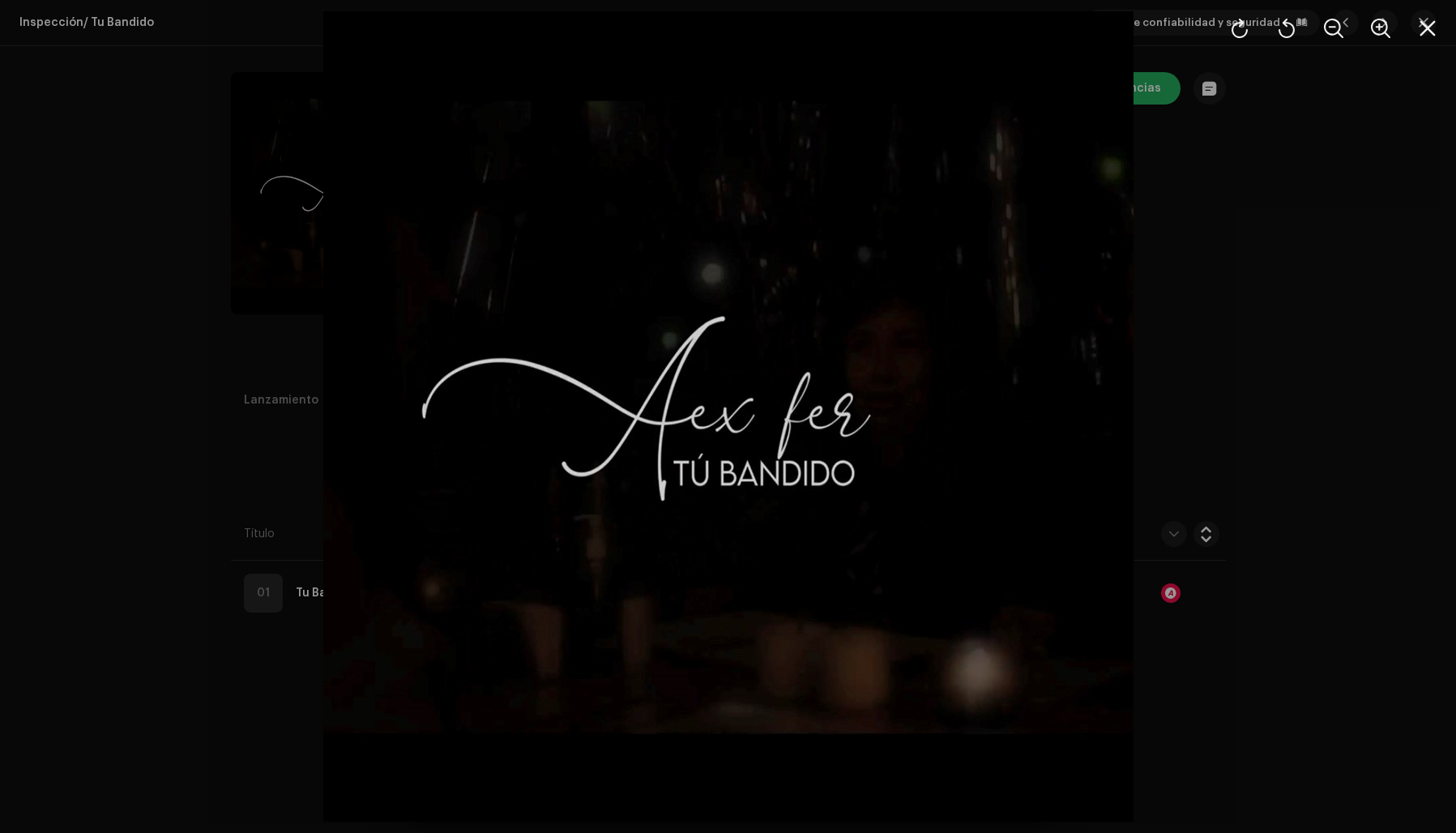
click at [1221, 391] on div at bounding box center [728, 416] width 1456 height 833
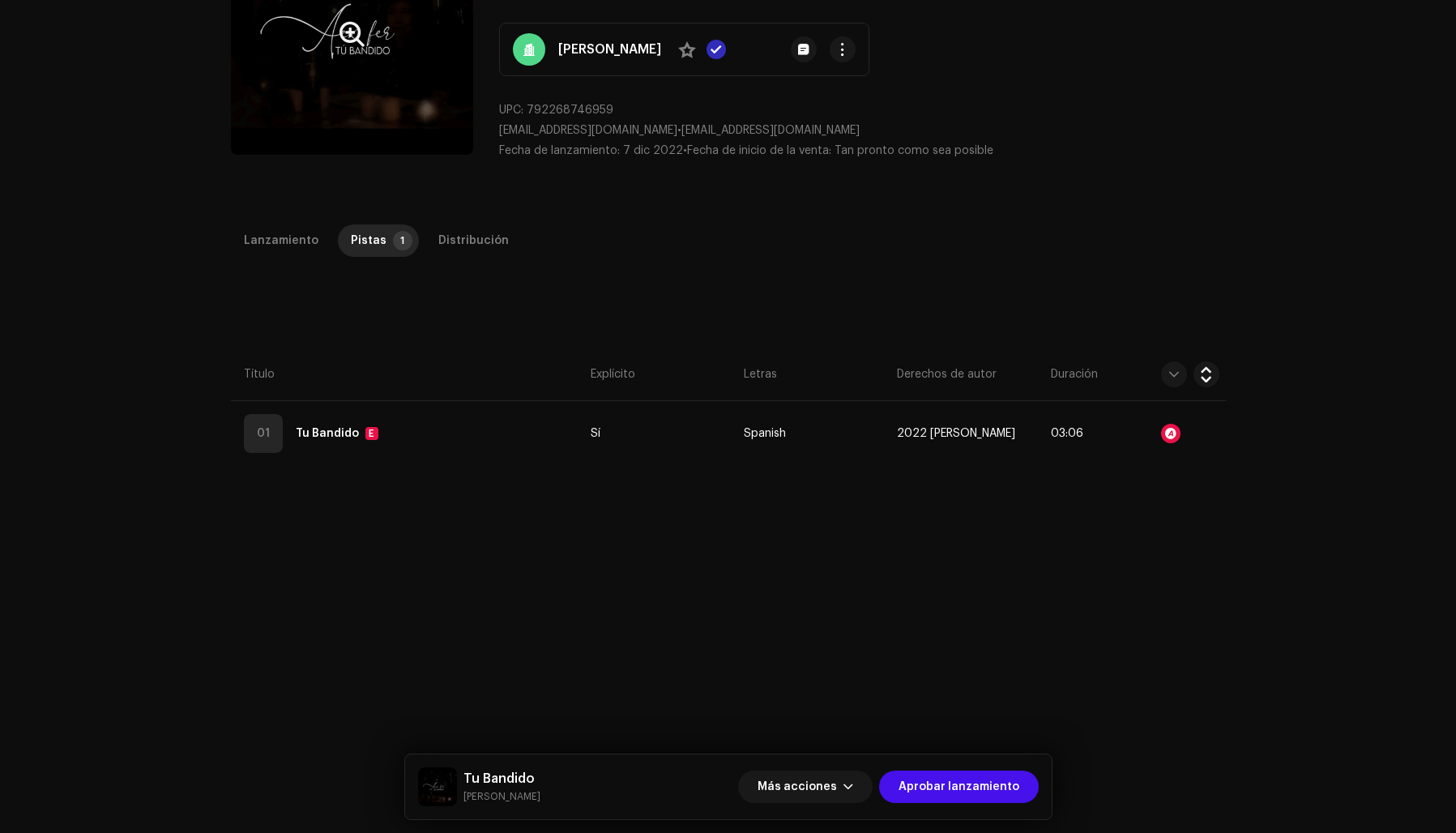
scroll to position [189, 0]
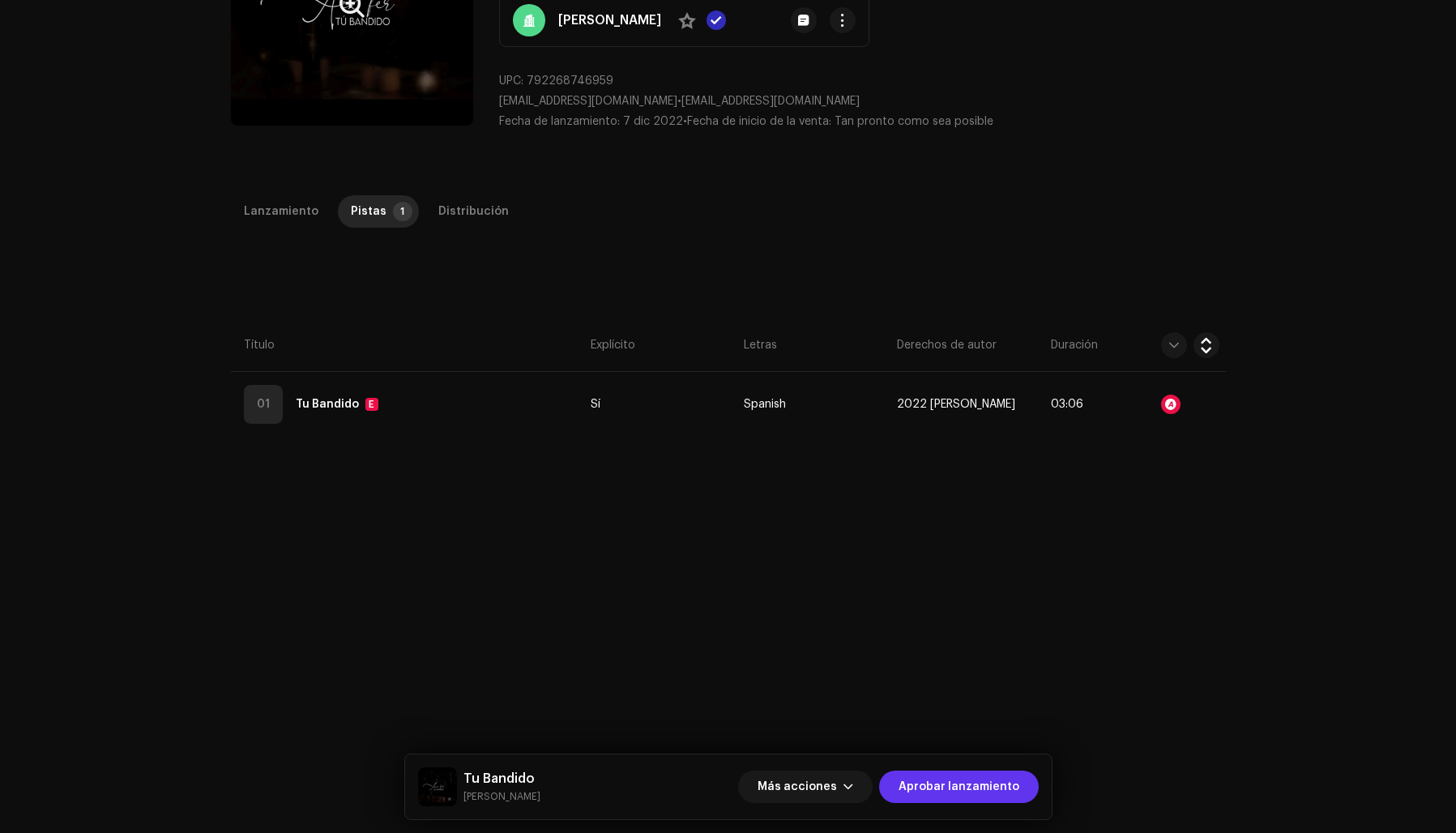
click at [942, 785] on span "Aprobar lanzamiento" at bounding box center [959, 786] width 121 height 32
